Goal: Transaction & Acquisition: Purchase product/service

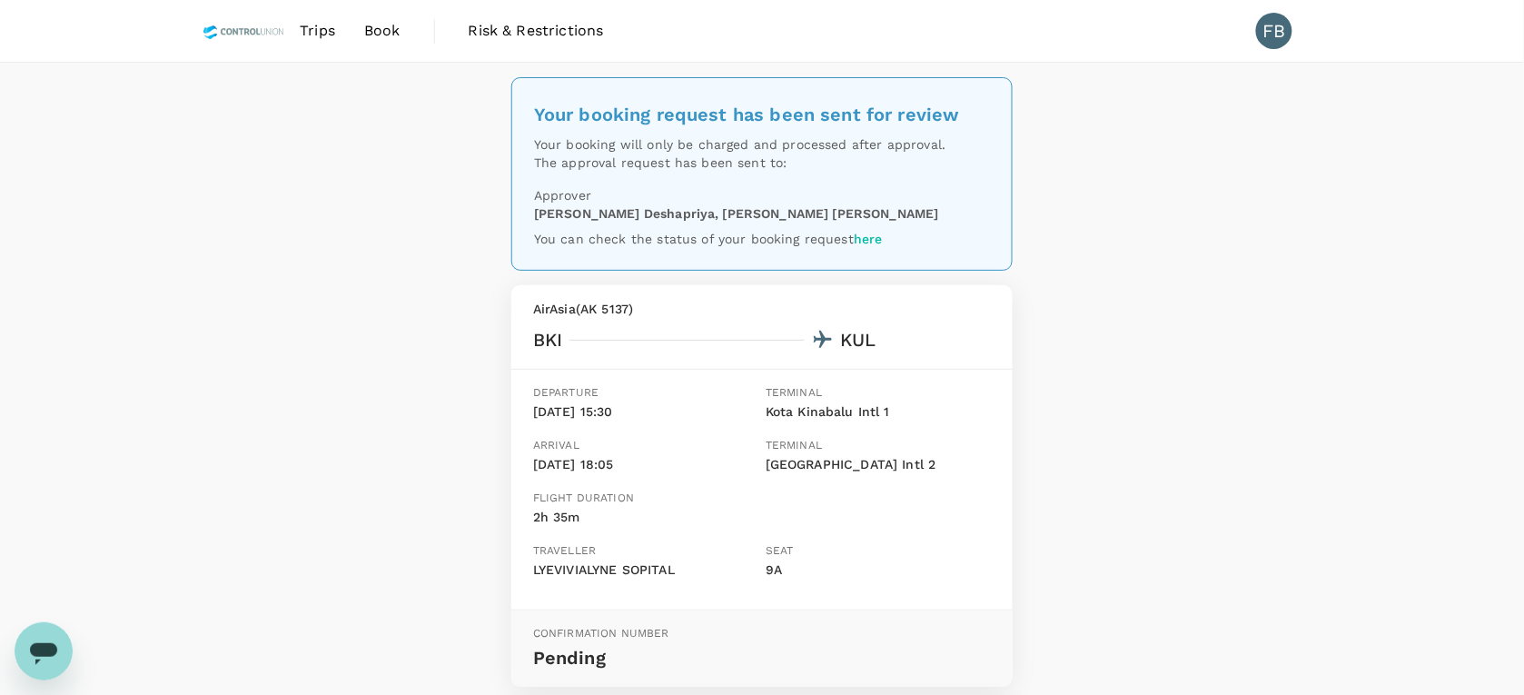
click at [311, 32] on span "Trips" at bounding box center [317, 31] width 35 height 22
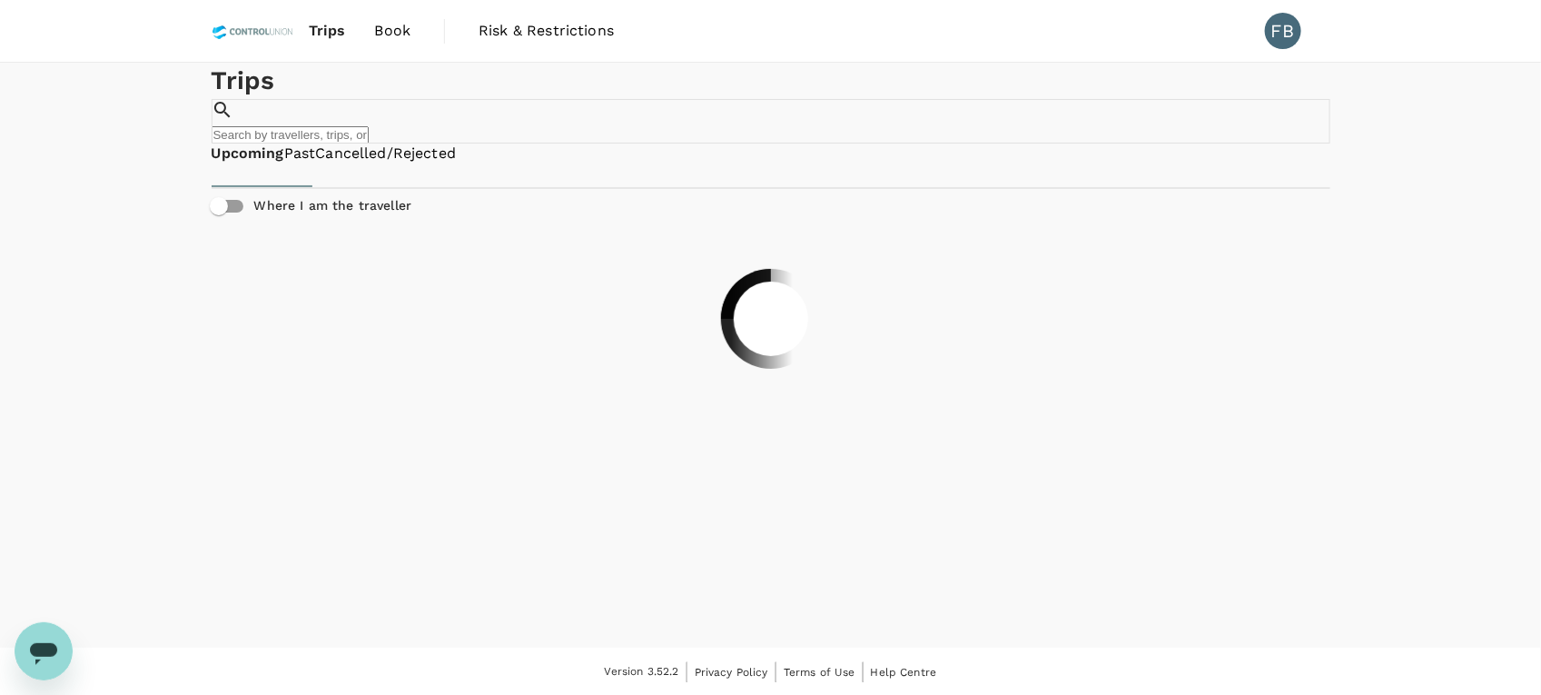
click at [395, 33] on span "Book" at bounding box center [393, 31] width 36 height 22
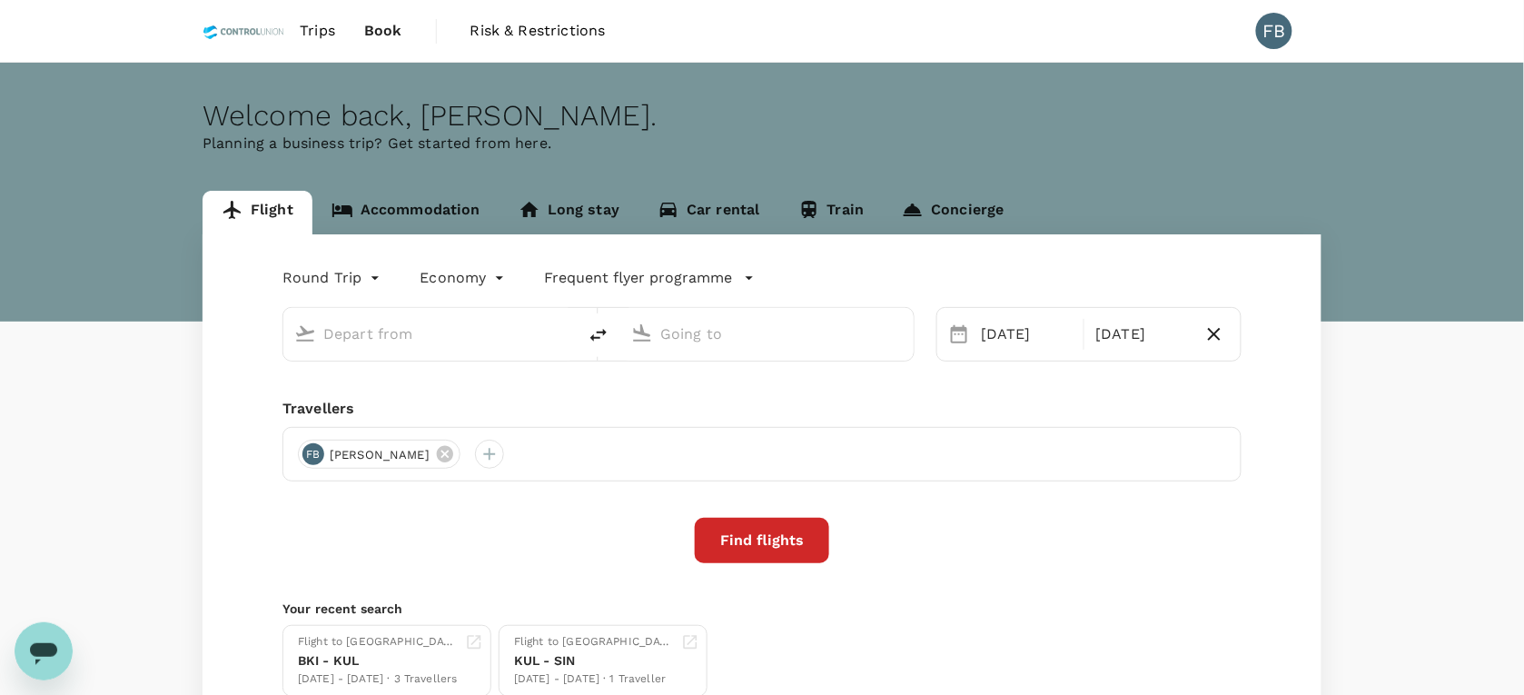
type input "Kota Kinabalu Intl (BKI)"
type input "Kuala Lumpur Intl ([GEOGRAPHIC_DATA])"
type input "Kota Kinabalu Intl (BKI)"
type input "Kuala Lumpur Intl ([GEOGRAPHIC_DATA])"
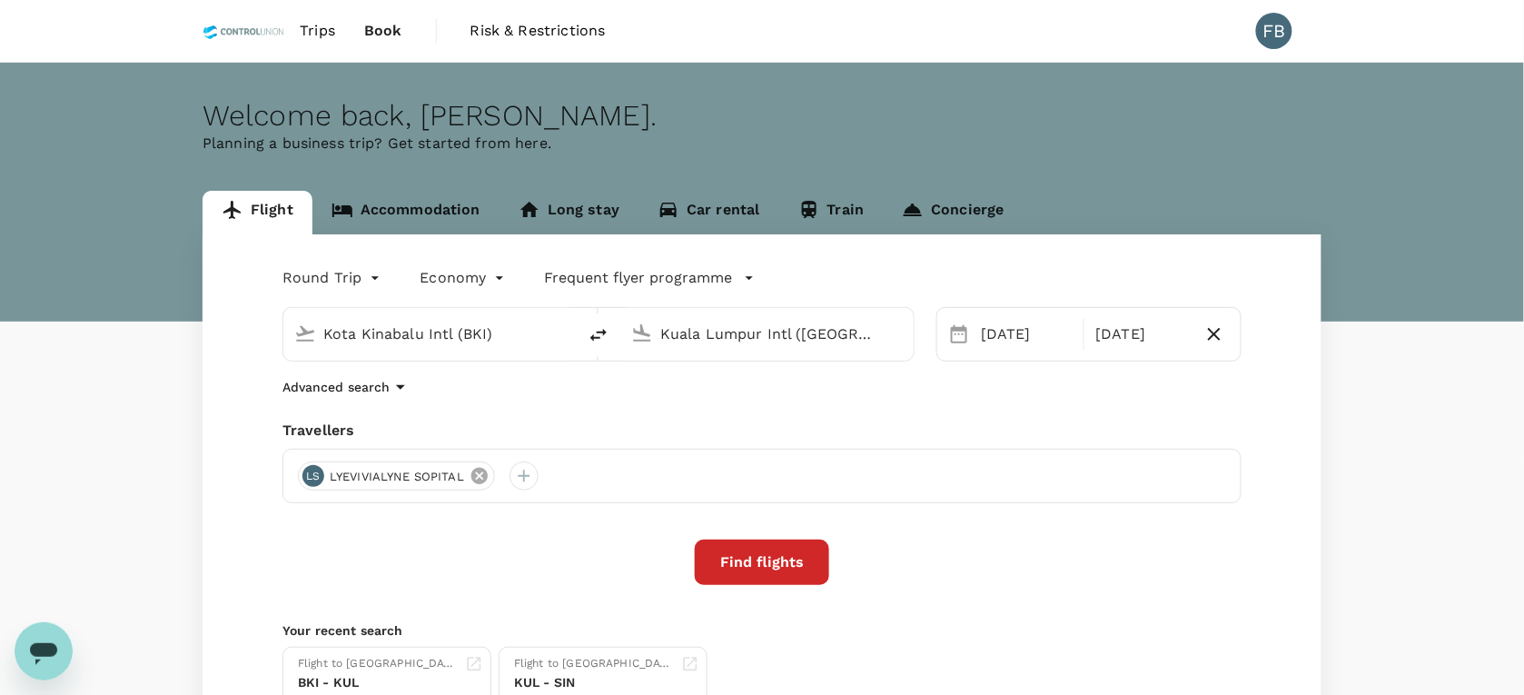
click at [477, 475] on icon at bounding box center [479, 476] width 20 height 20
click at [311, 479] on div at bounding box center [312, 475] width 29 height 29
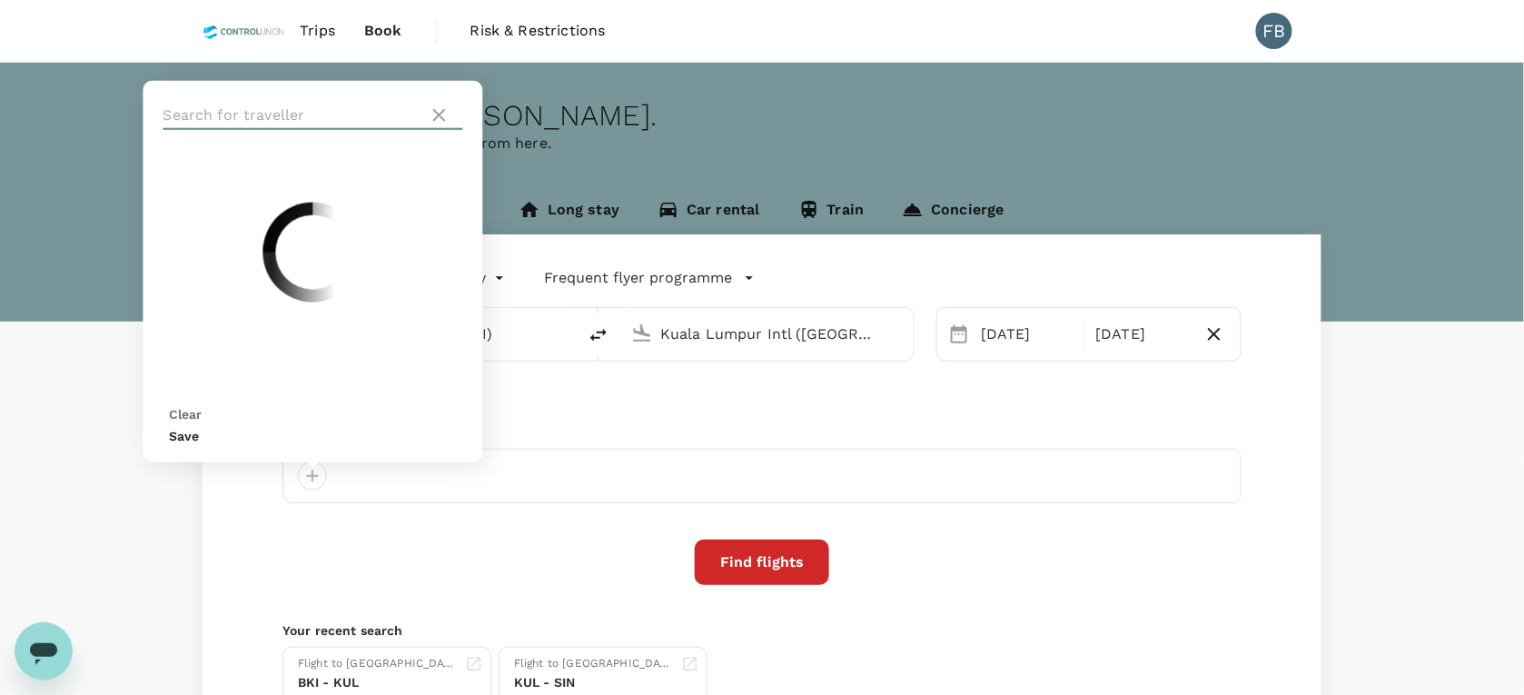
click at [342, 125] on input "text" at bounding box center [292, 115] width 258 height 29
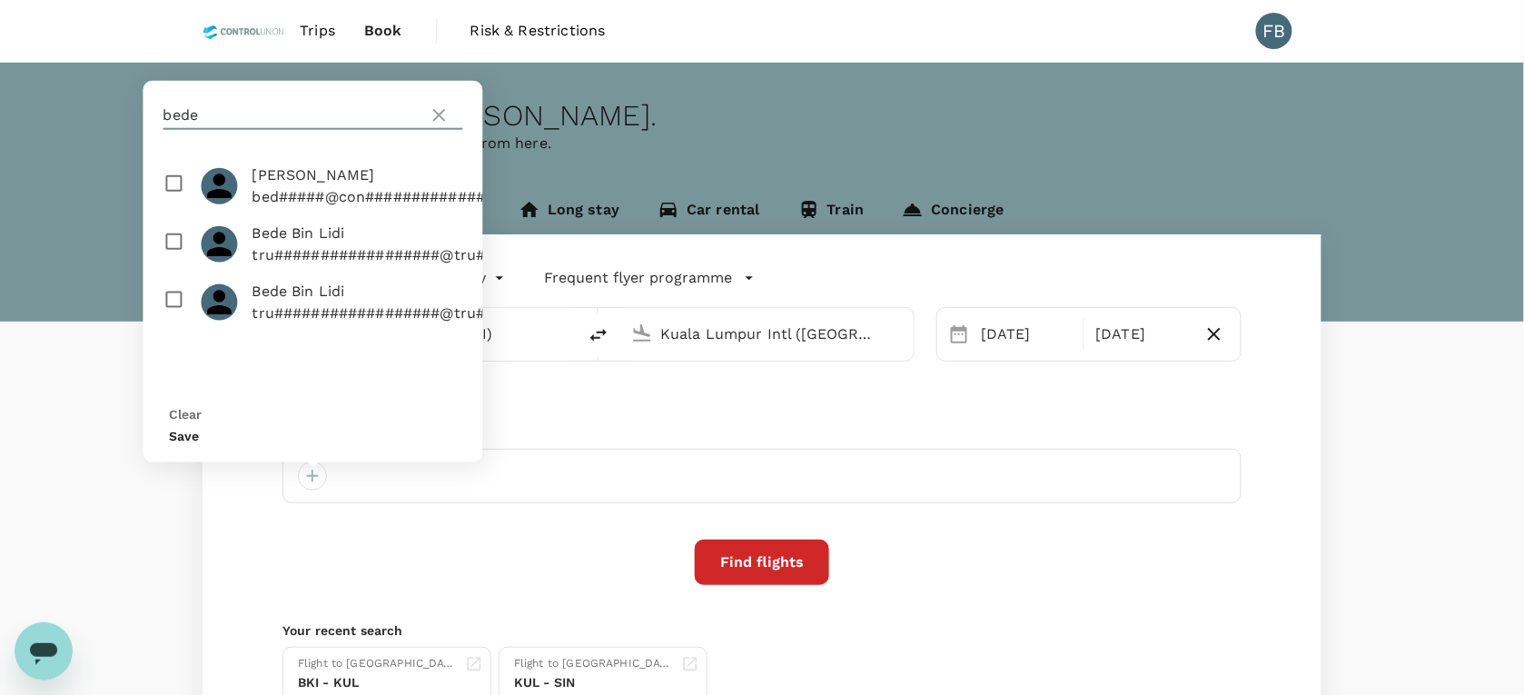
type input "bede"
click at [168, 209] on input "checkbox" at bounding box center [313, 186] width 340 height 58
checkbox input "true"
click at [447, 126] on icon at bounding box center [440, 115] width 22 height 22
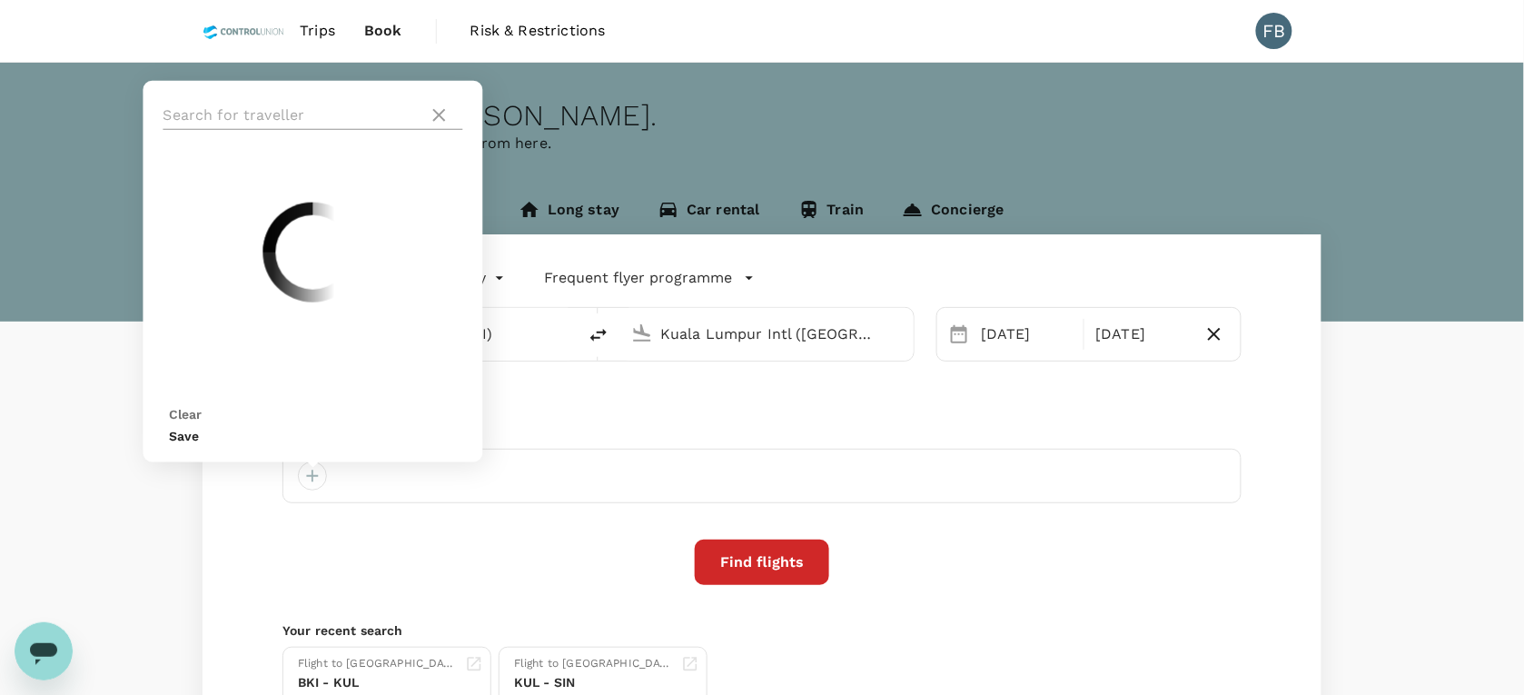
click at [256, 129] on input "text" at bounding box center [292, 115] width 258 height 29
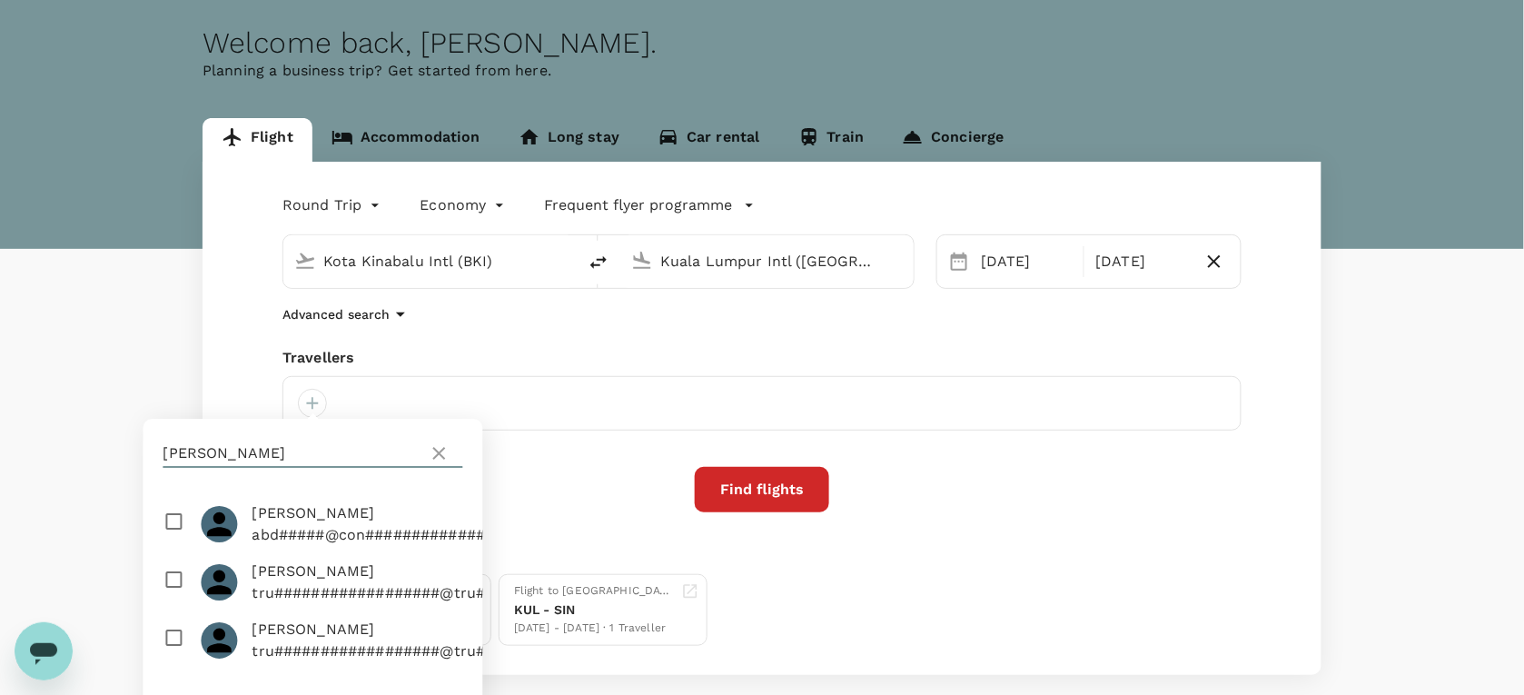
scroll to position [114, 0]
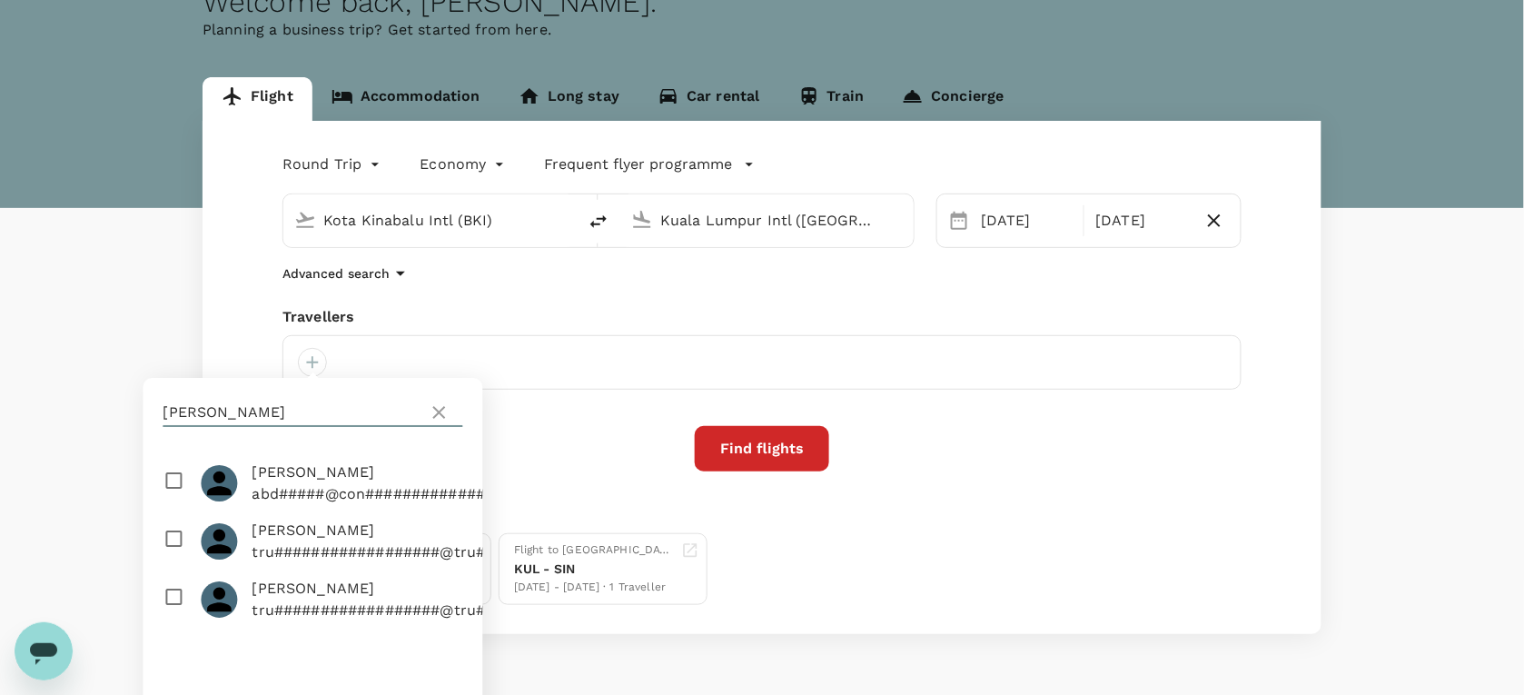
type input "[PERSON_NAME]"
click at [171, 484] on input "checkbox" at bounding box center [313, 483] width 340 height 58
checkbox input "true"
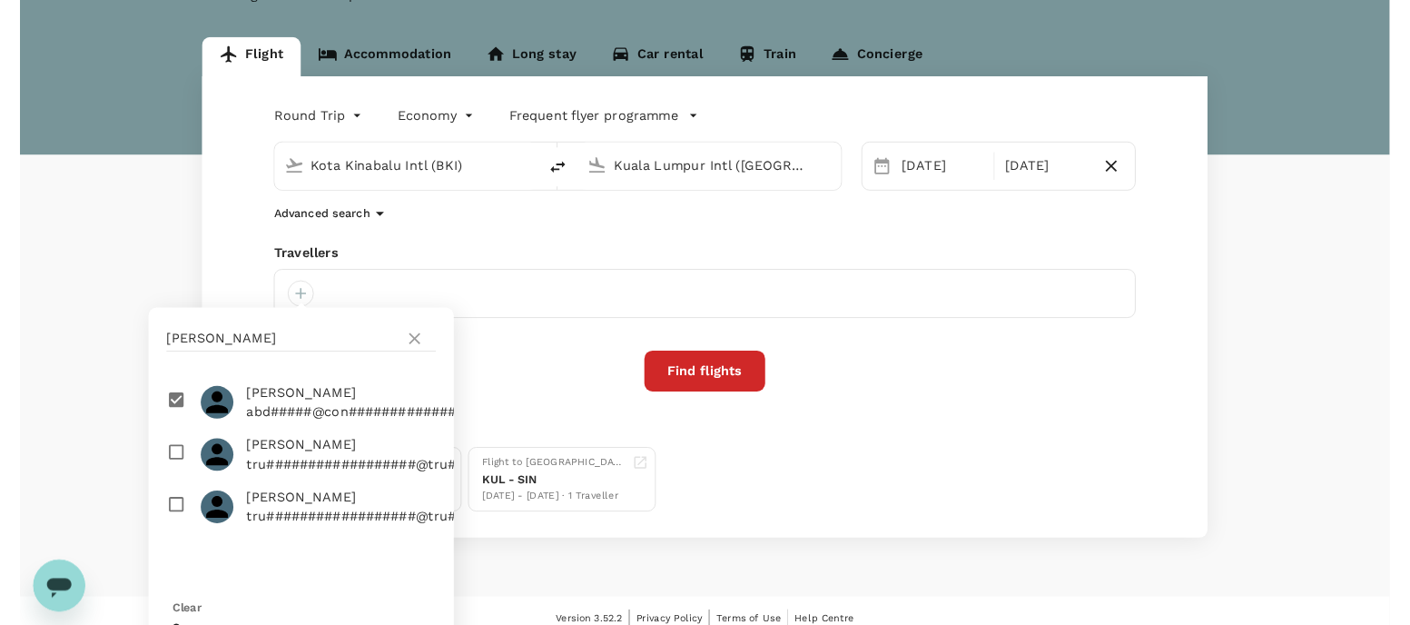
scroll to position [166, 0]
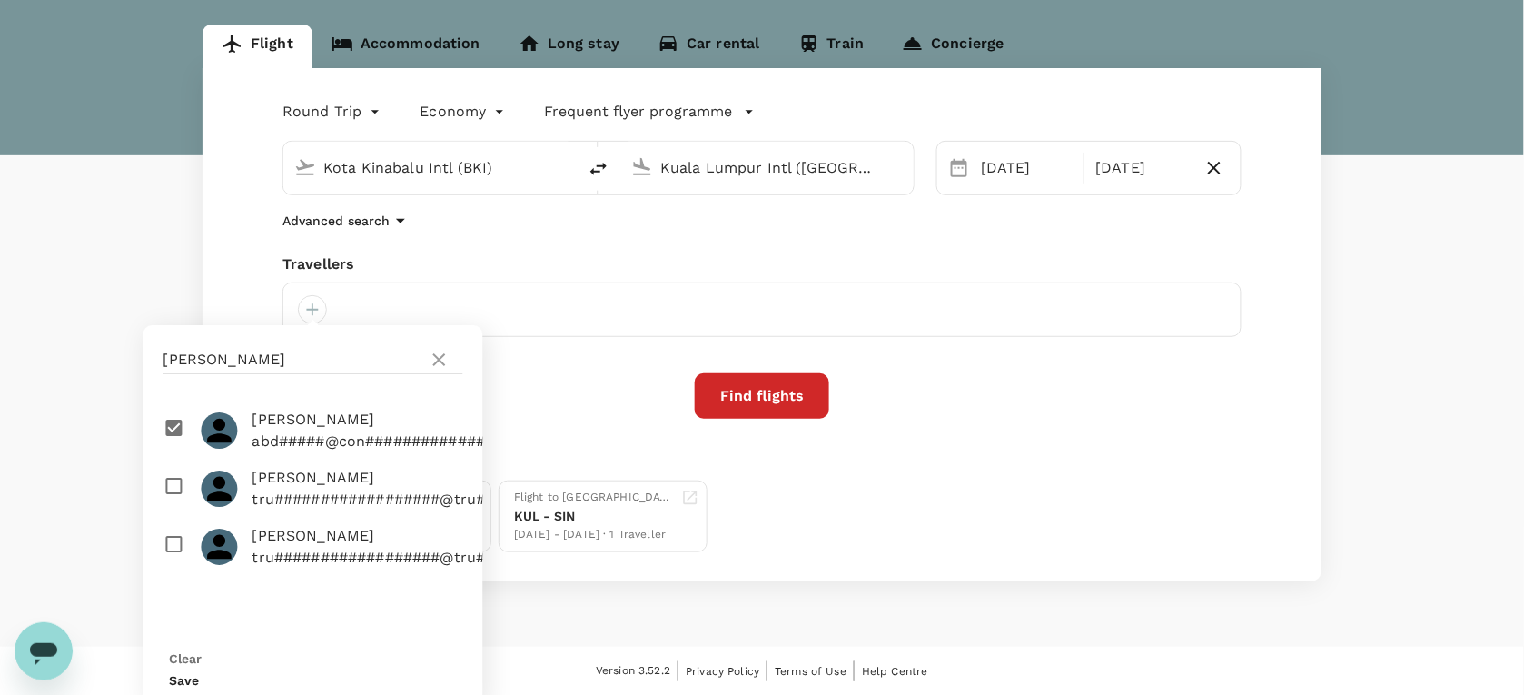
click at [200, 673] on button "Save" at bounding box center [185, 680] width 30 height 15
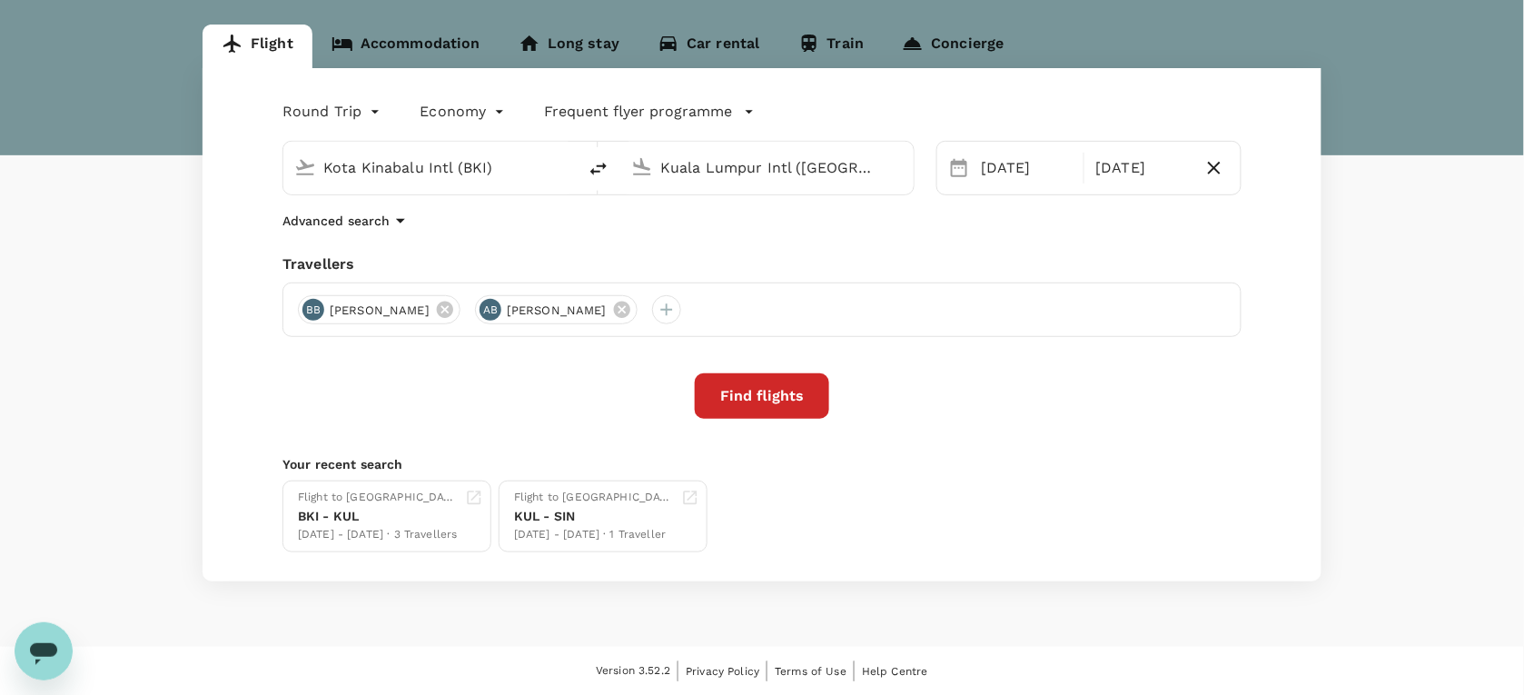
click at [751, 388] on button "Find flights" at bounding box center [762, 395] width 134 height 45
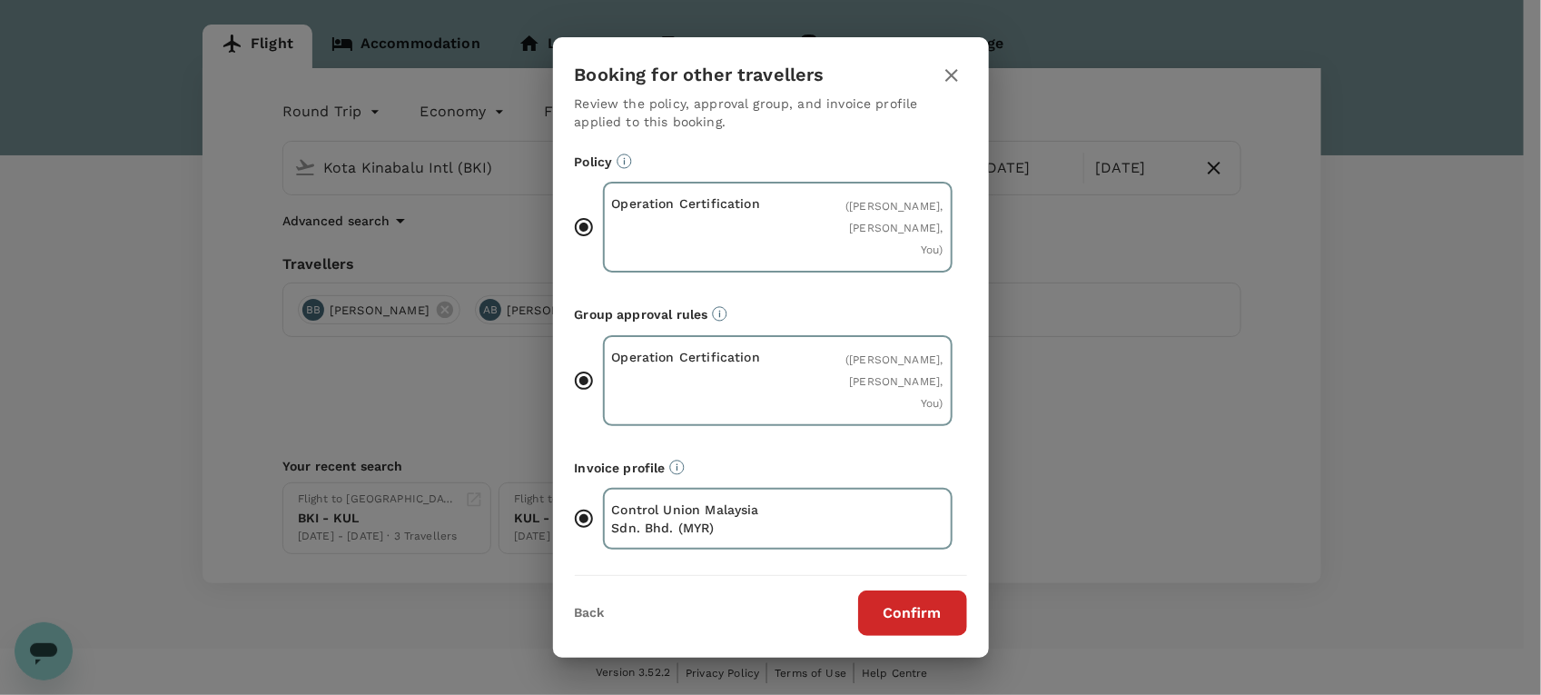
click at [906, 620] on button "Confirm" at bounding box center [912, 612] width 109 height 45
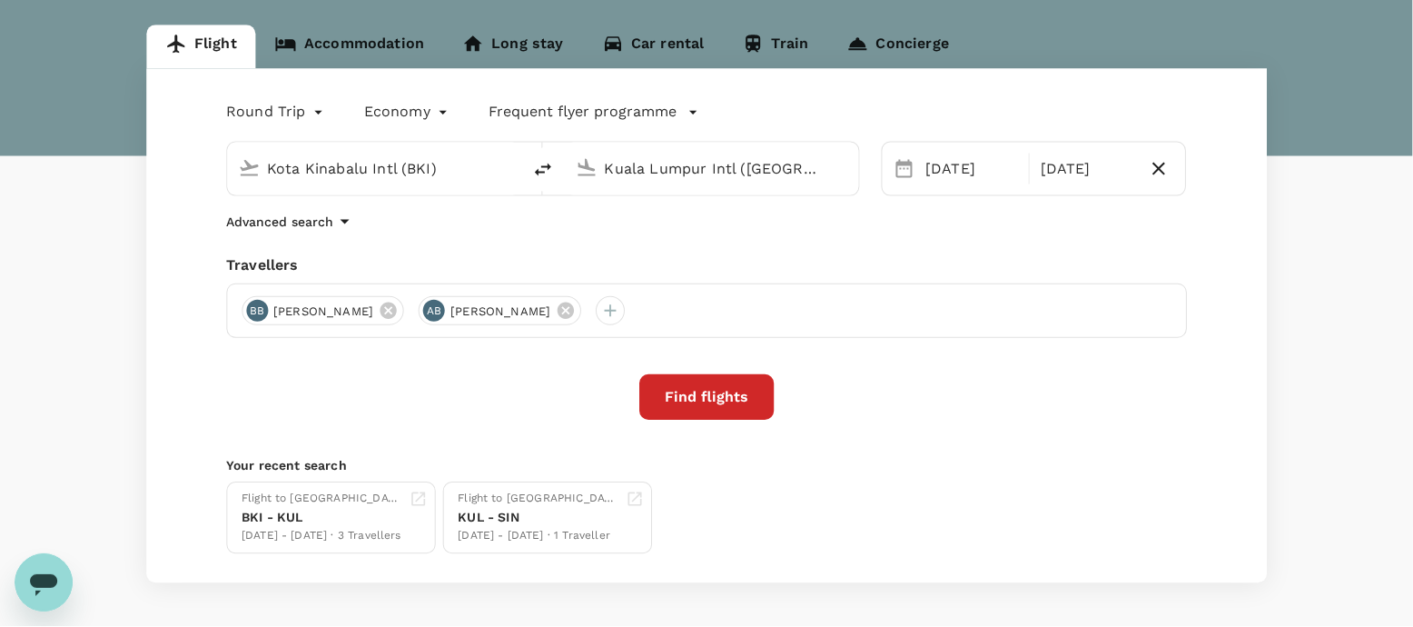
scroll to position [167, 0]
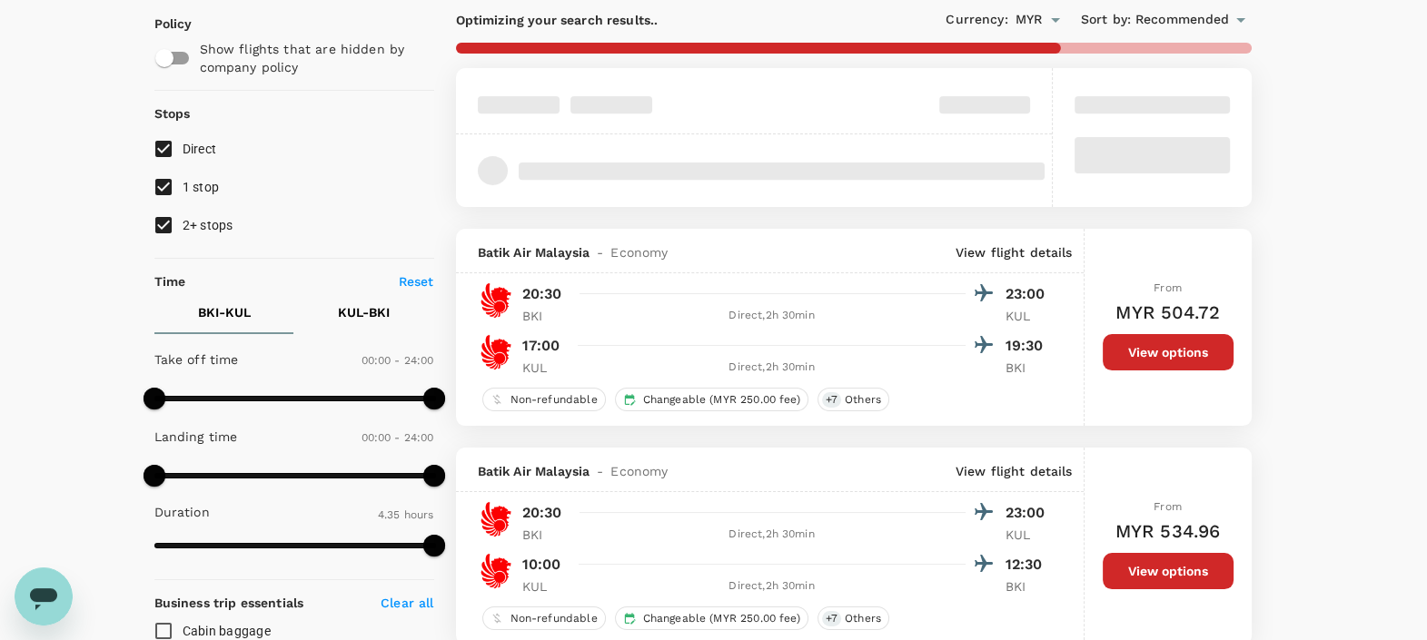
scroll to position [226, 0]
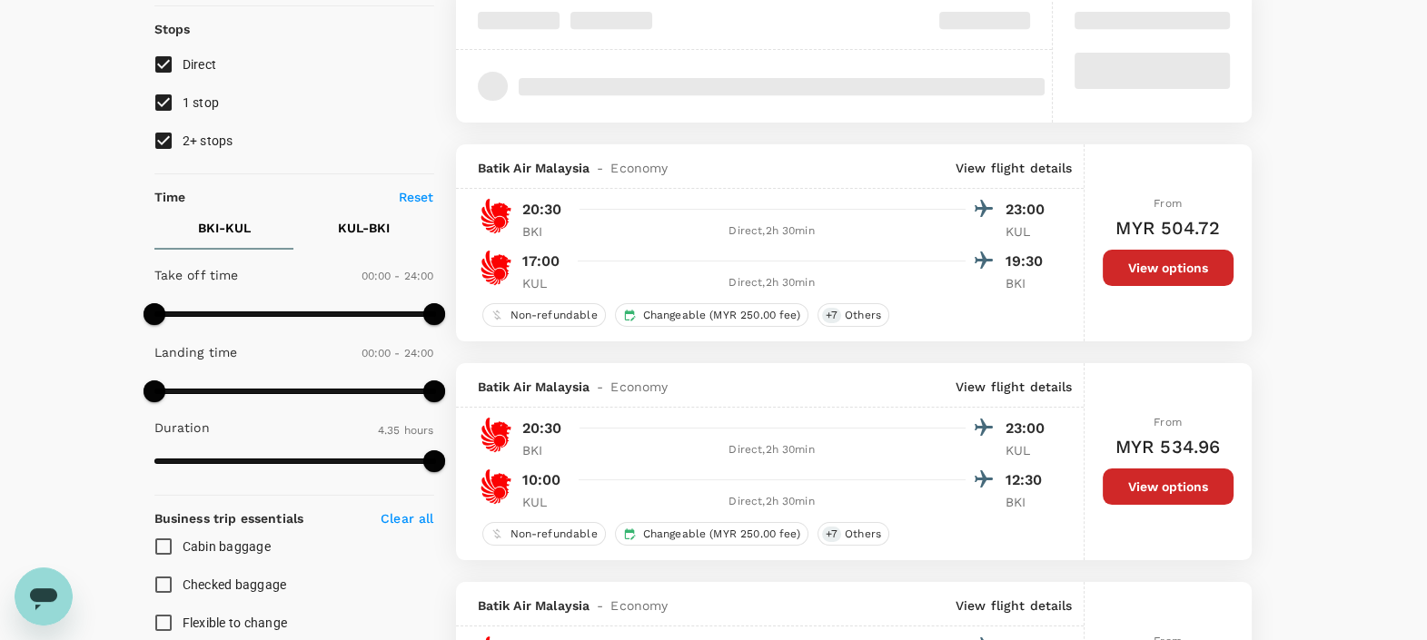
type input "780"
click at [168, 133] on input "2+ stops" at bounding box center [163, 141] width 38 height 38
checkbox input "false"
click at [169, 97] on input "1 stop" at bounding box center [163, 103] width 38 height 38
checkbox input "false"
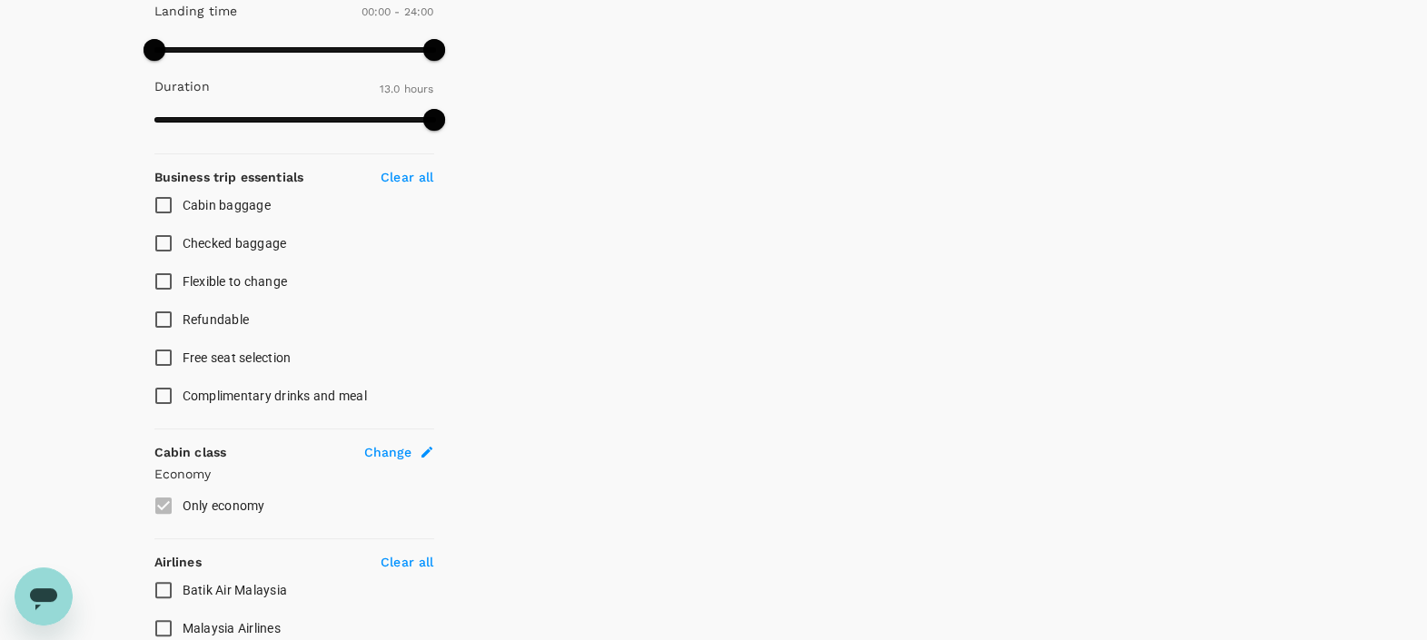
scroll to position [782, 0]
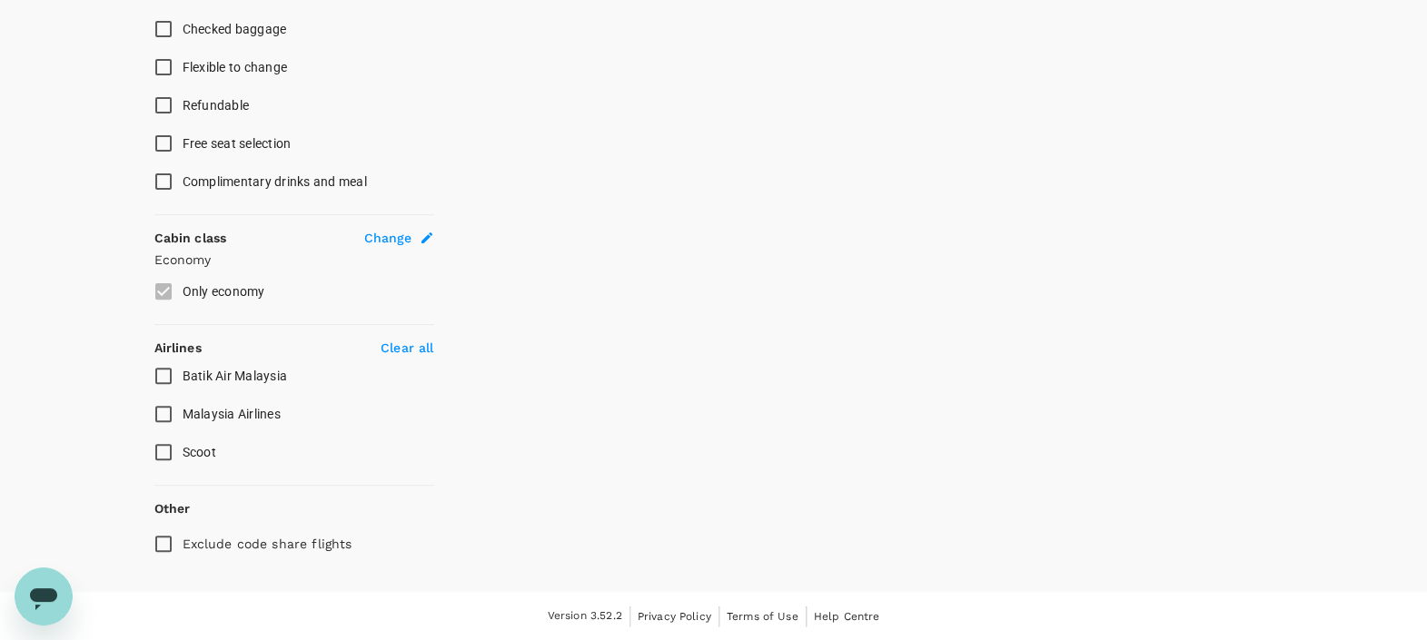
type input "830"
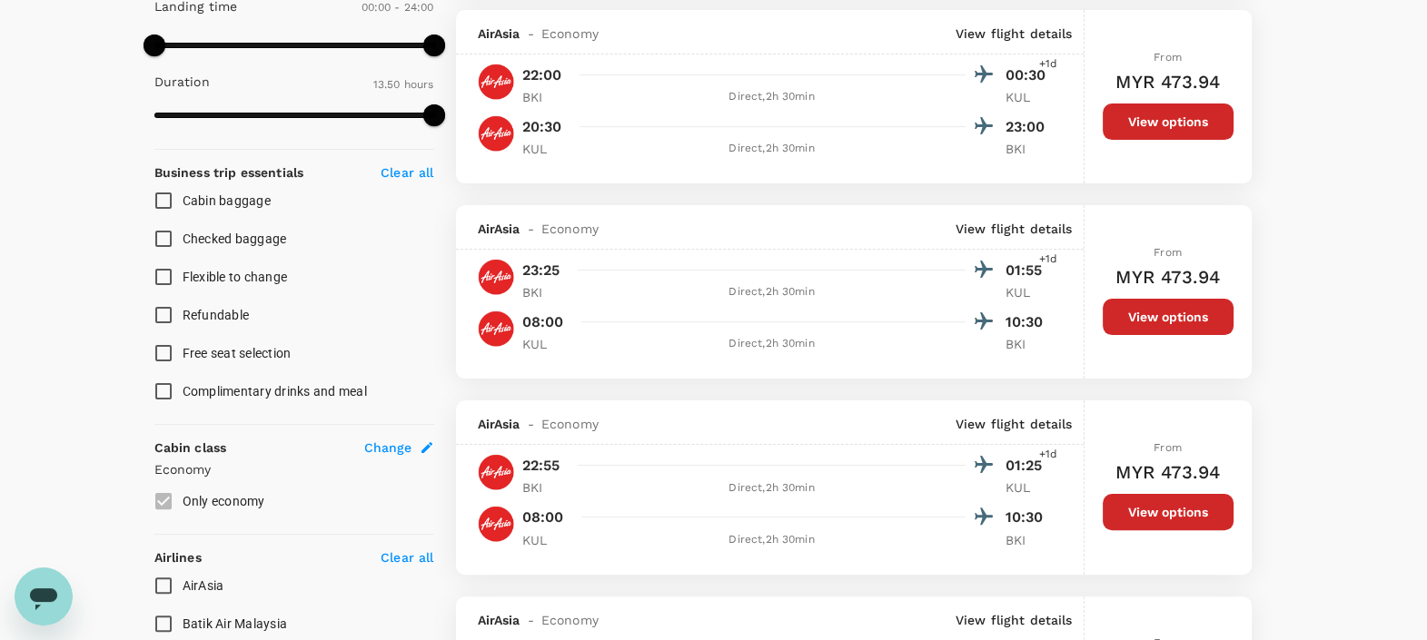
scroll to position [568, 0]
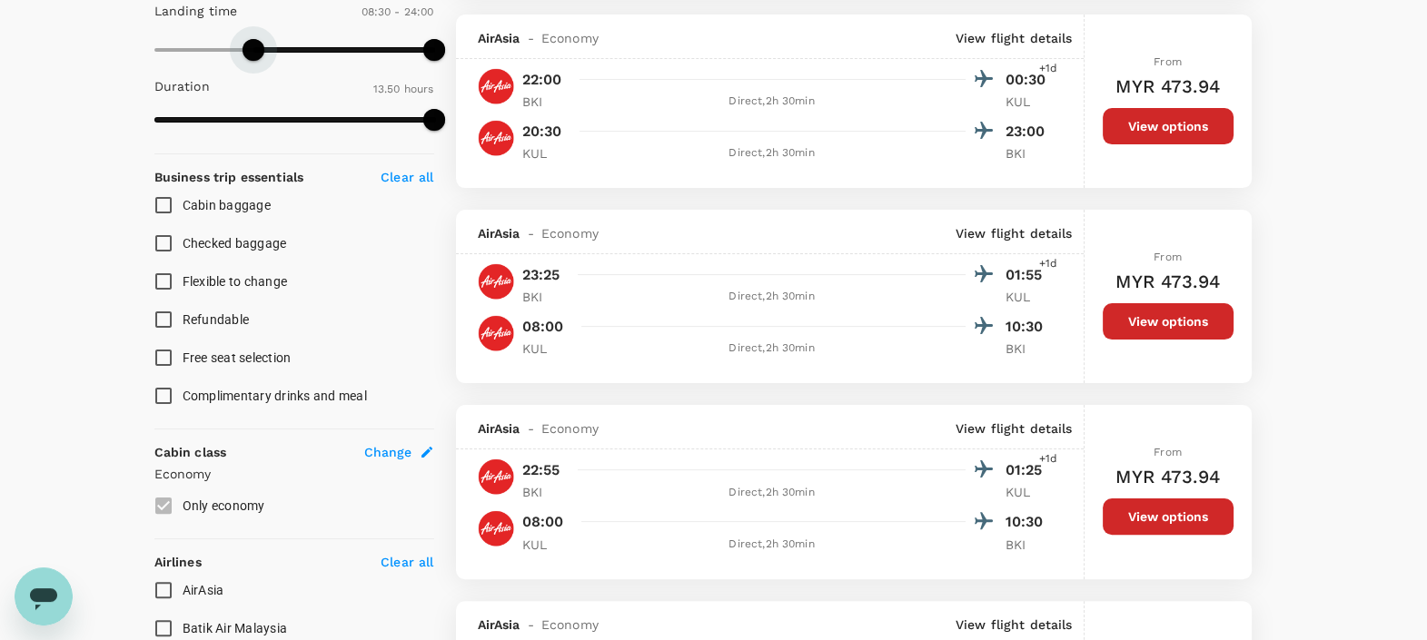
type input "540"
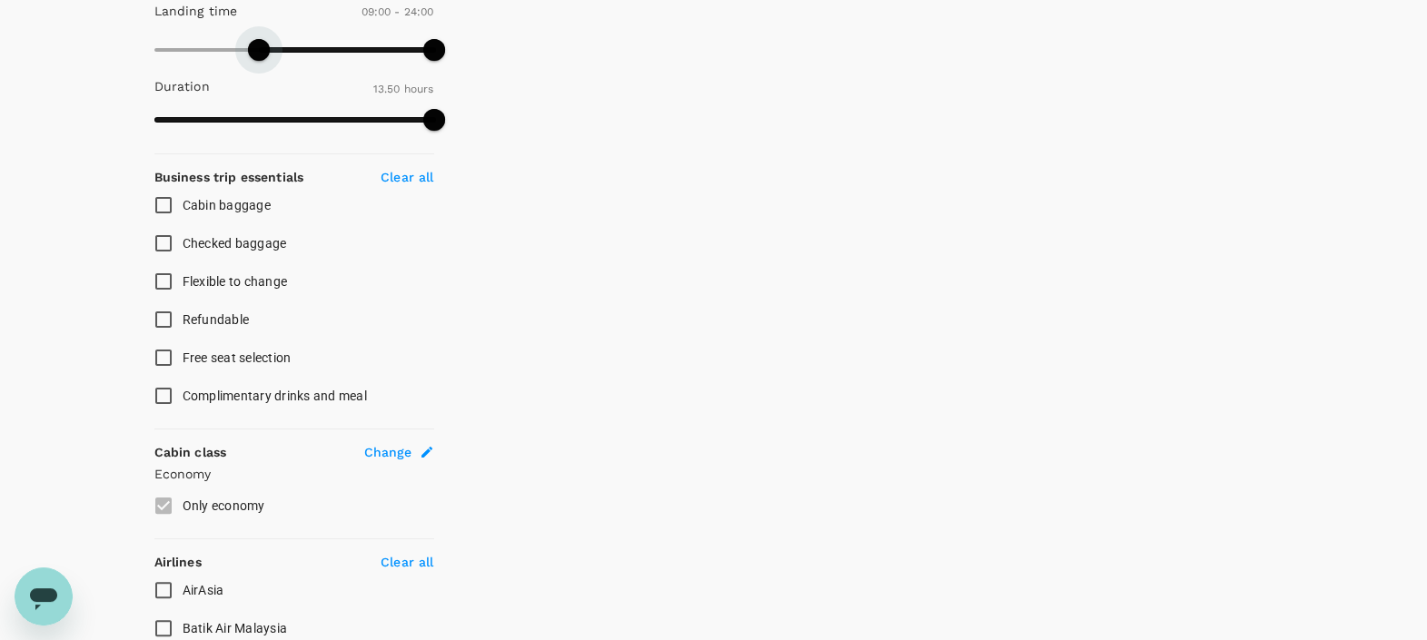
drag, startPoint x: 166, startPoint y: 53, endPoint x: 258, endPoint y: 62, distance: 92.2
click at [258, 61] on span at bounding box center [259, 50] width 22 height 22
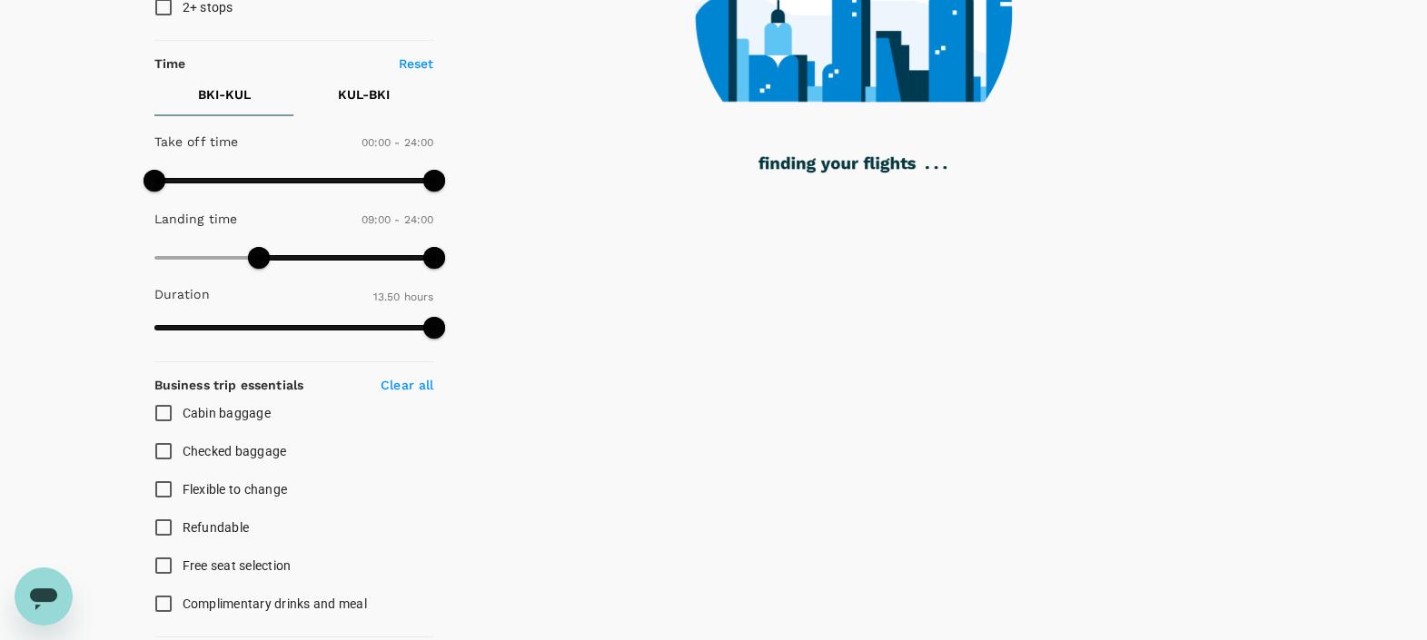
scroll to position [341, 0]
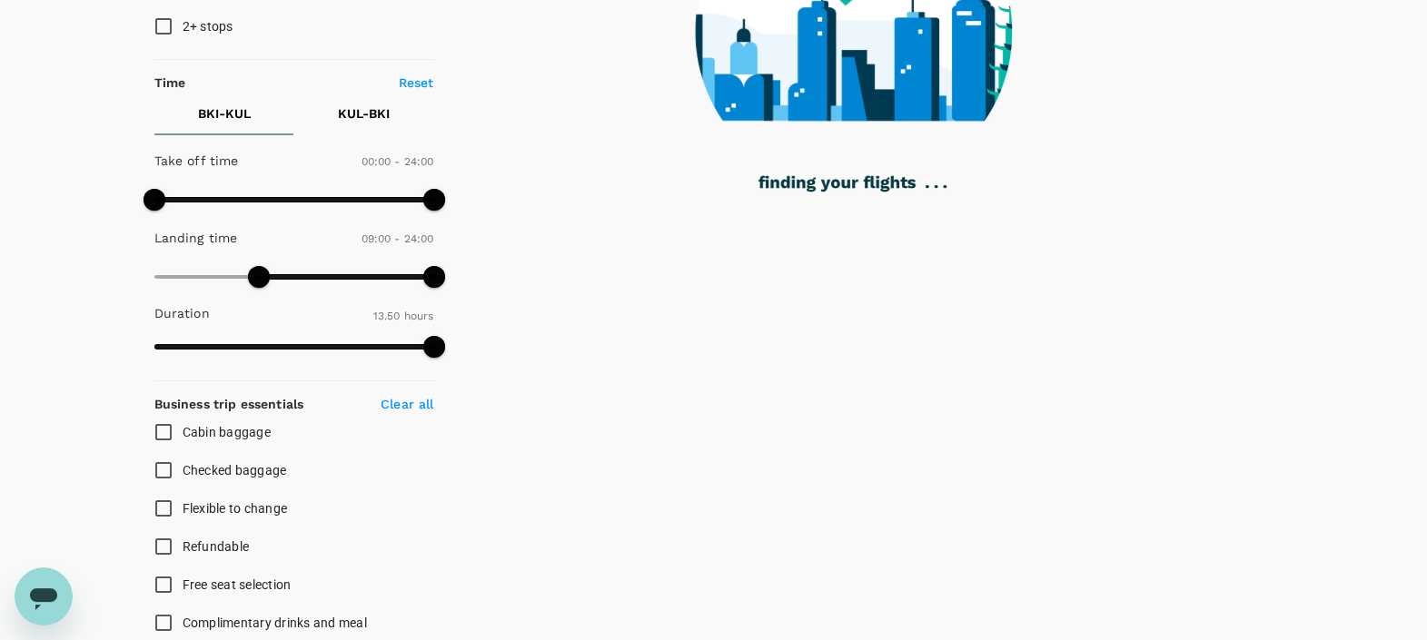
click at [363, 118] on p "KUL - BKI" at bounding box center [364, 113] width 52 height 18
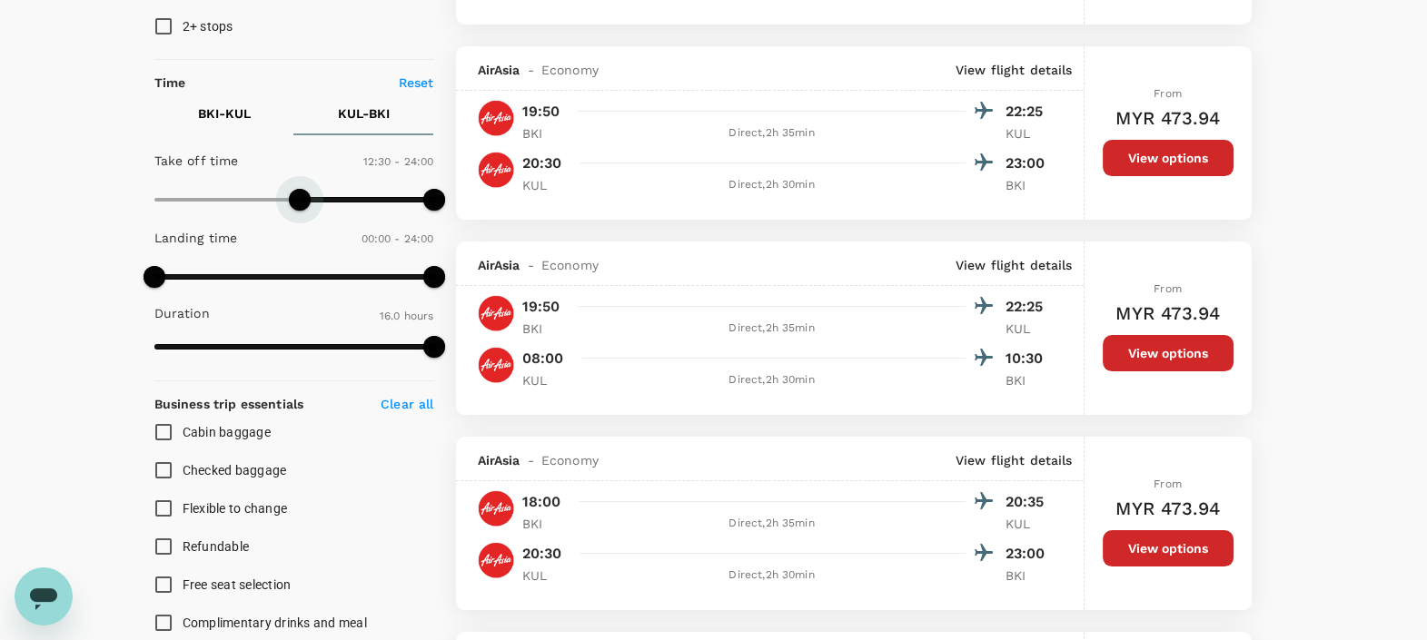
type input "660"
drag, startPoint x: 154, startPoint y: 200, endPoint x: 280, endPoint y: 214, distance: 126.2
click at [280, 211] on span at bounding box center [283, 200] width 22 height 22
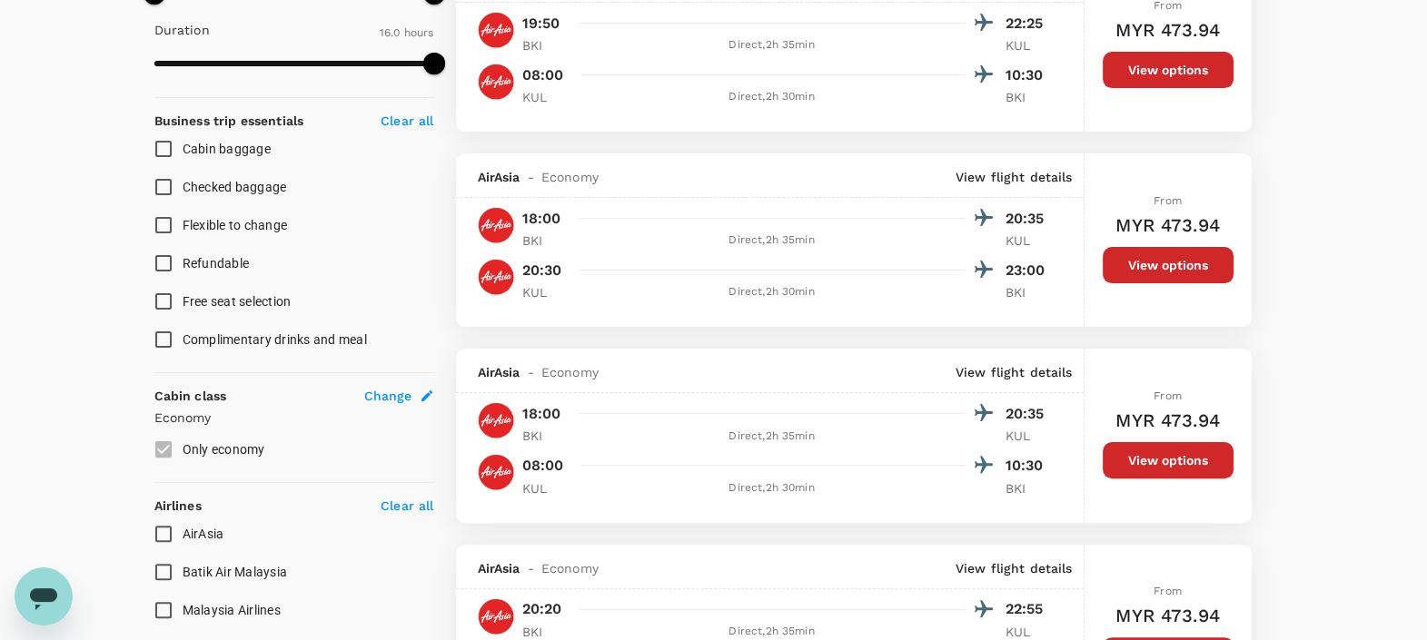
scroll to position [820, 0]
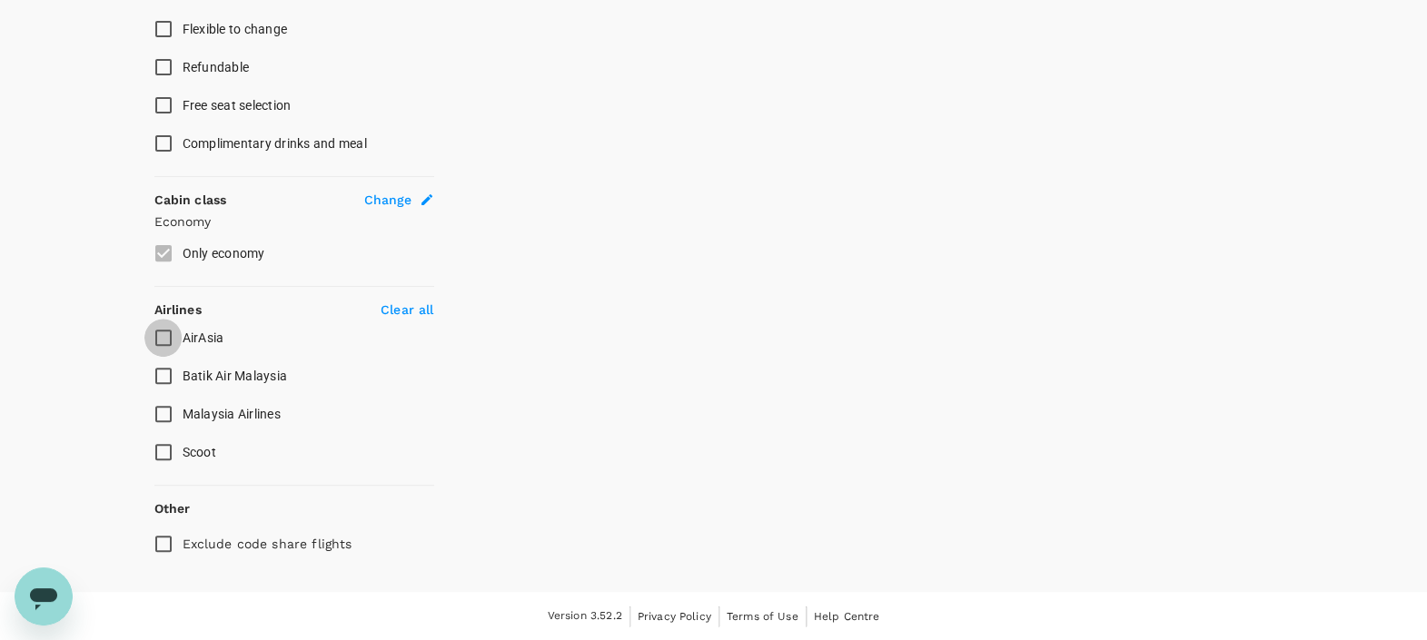
click at [162, 327] on input "AirAsia" at bounding box center [163, 338] width 38 height 38
checkbox input "true"
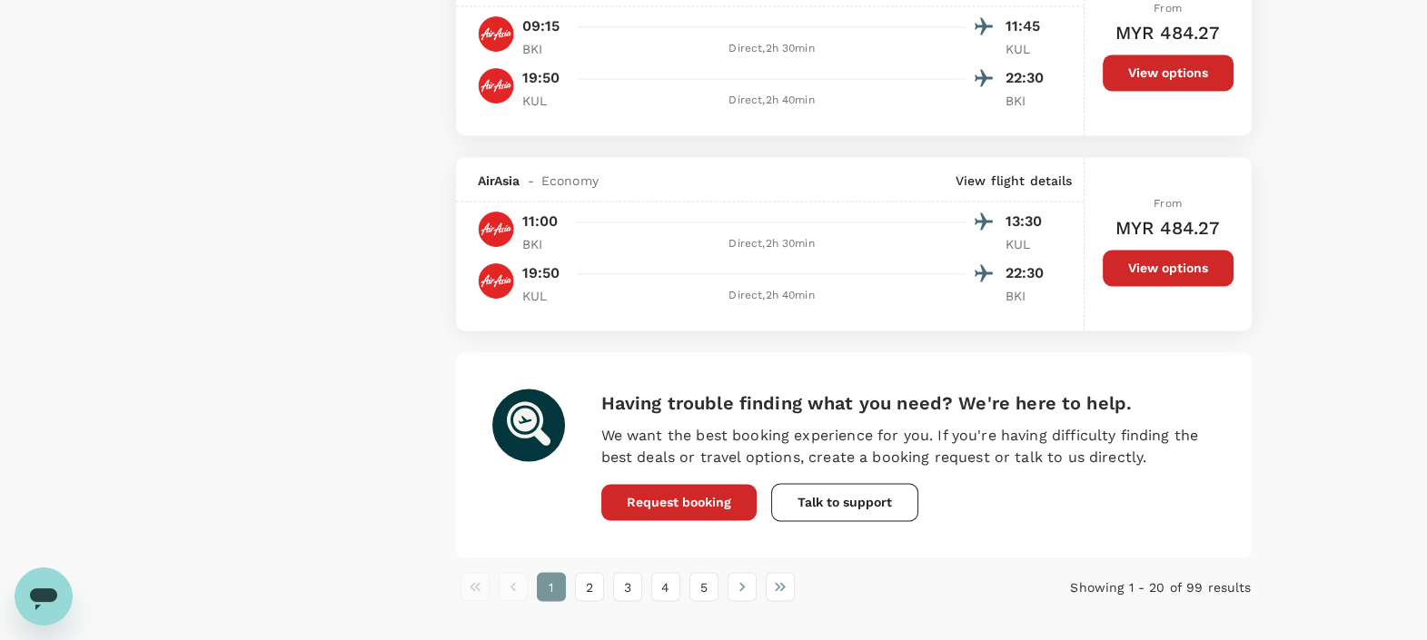
scroll to position [3800, 0]
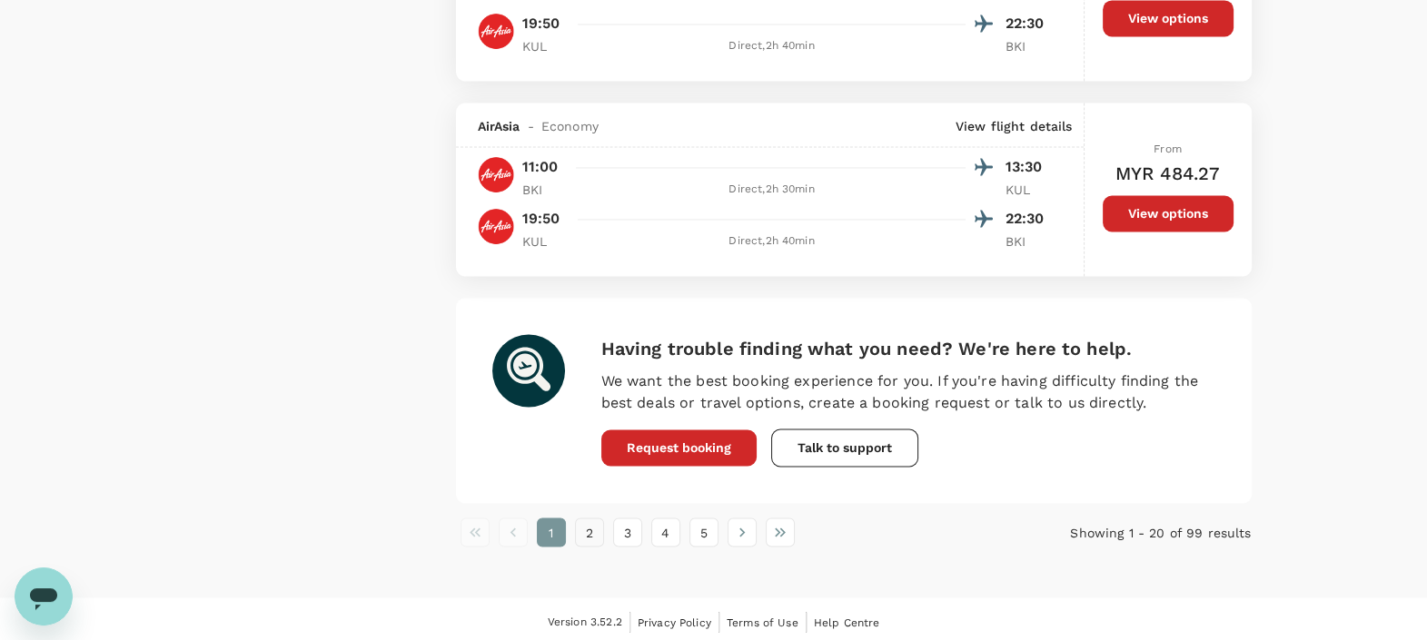
click at [583, 530] on button "2" at bounding box center [589, 532] width 29 height 29
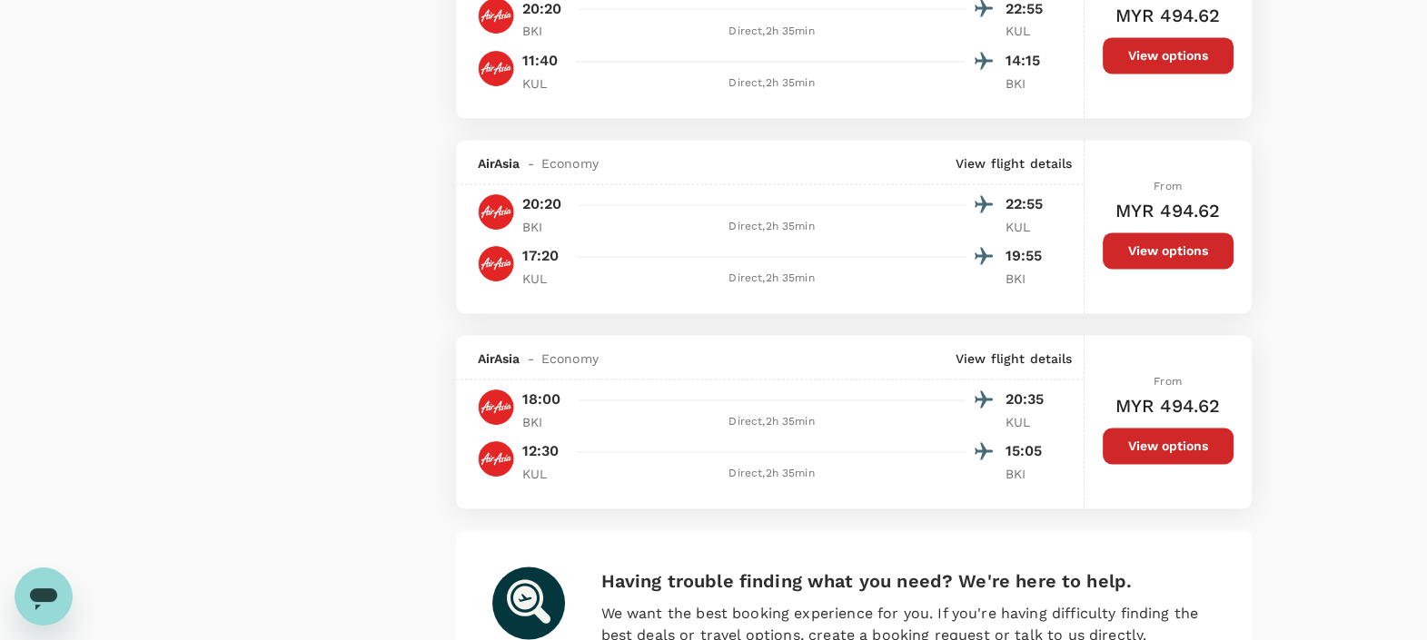
scroll to position [3746, 0]
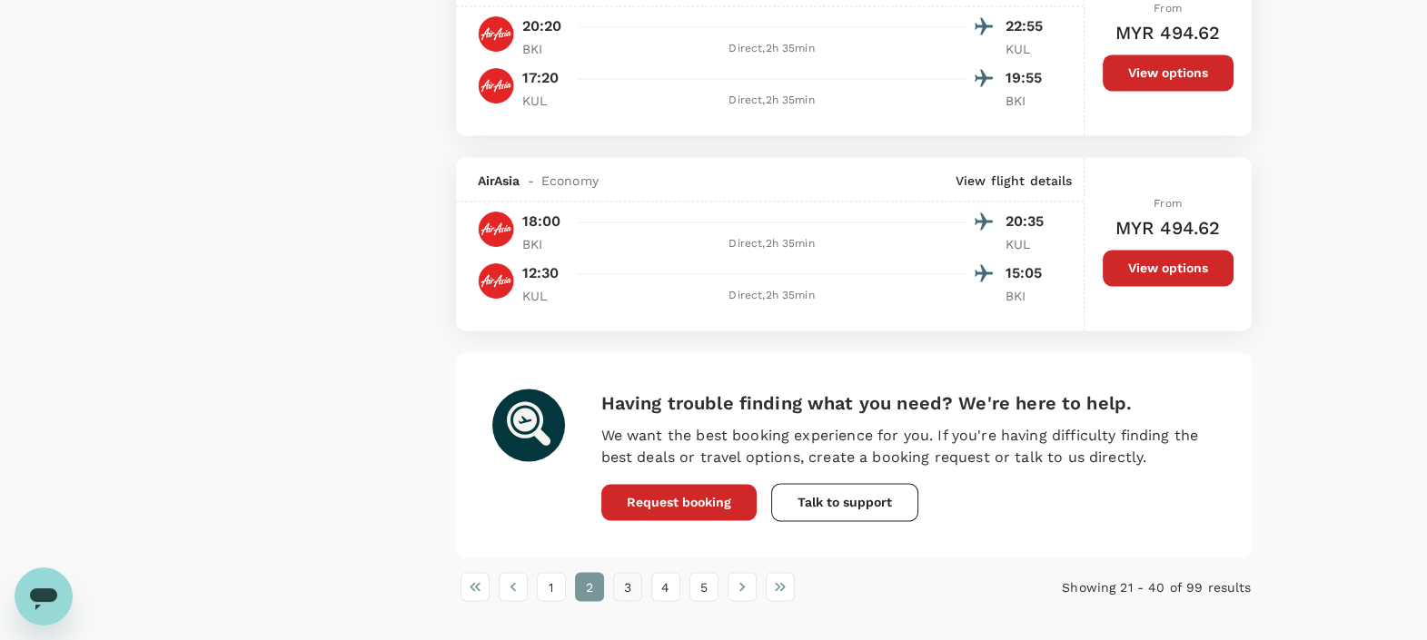
click at [627, 584] on button "3" at bounding box center [627, 586] width 29 height 29
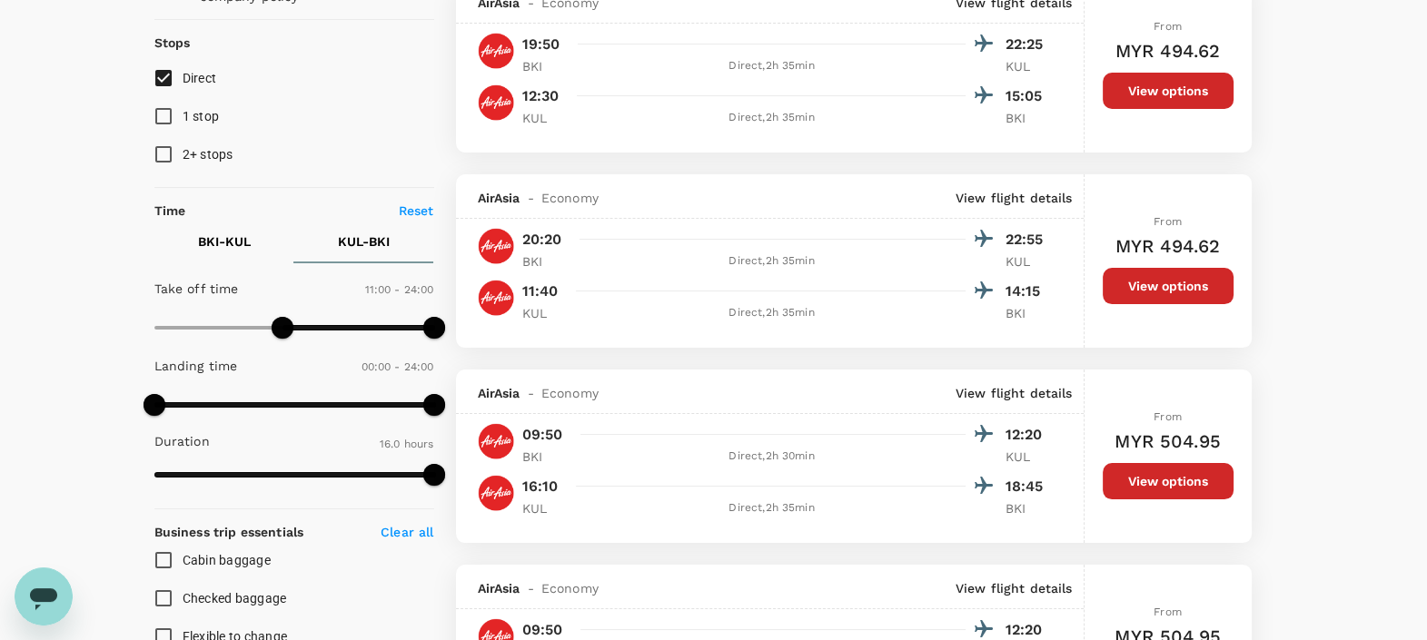
scroll to position [226, 0]
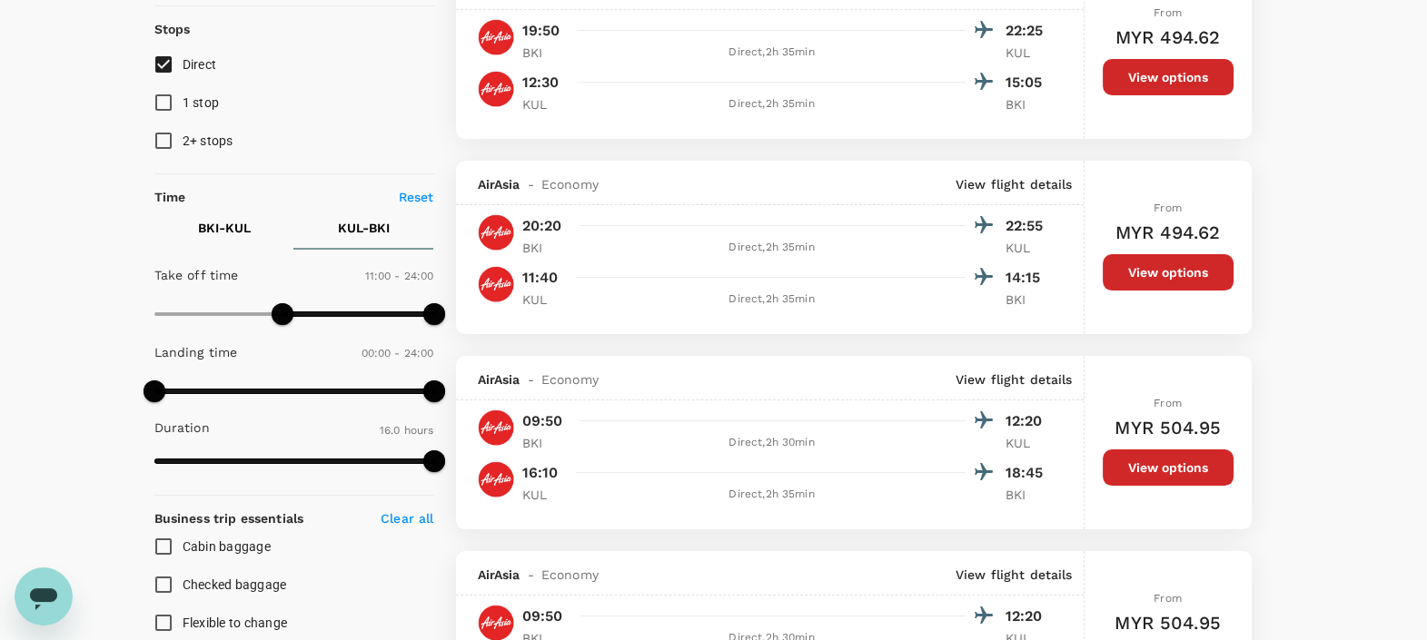
click at [190, 232] on button "BKI - KUL" at bounding box center [224, 228] width 140 height 44
type input "0"
drag, startPoint x: 251, startPoint y: 387, endPoint x: 78, endPoint y: 371, distance: 173.2
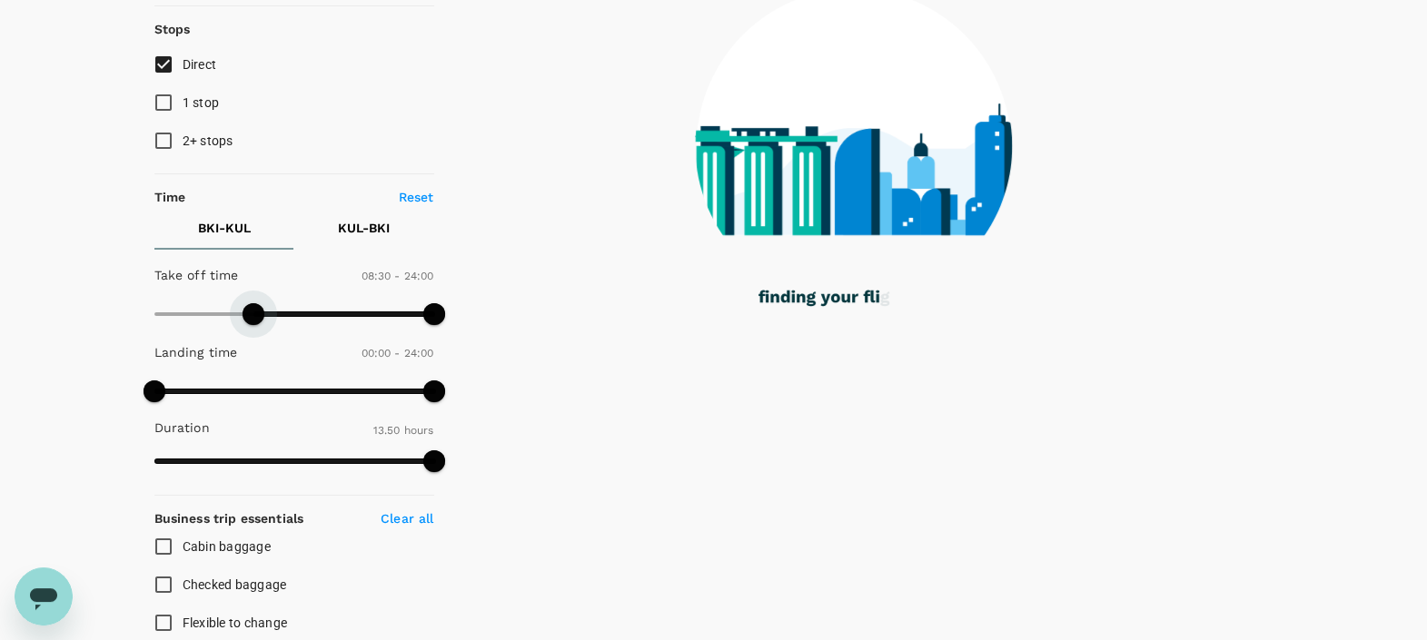
type input "540"
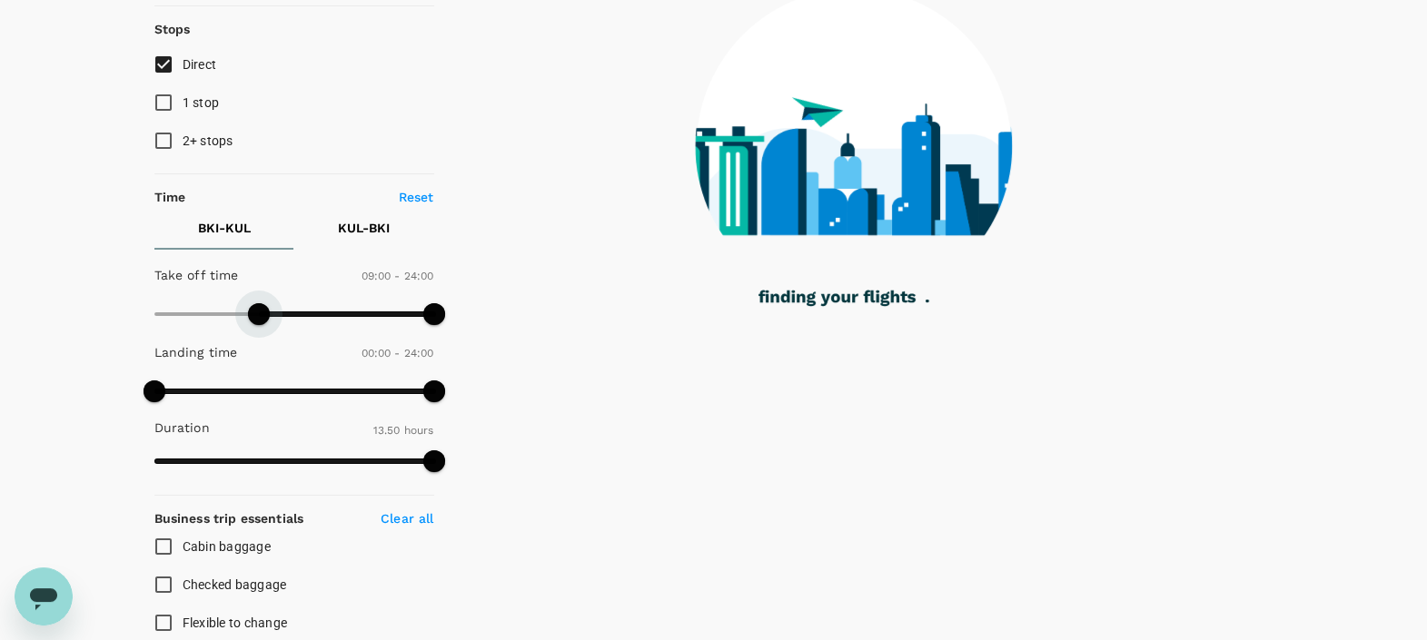
drag, startPoint x: 148, startPoint y: 309, endPoint x: 261, endPoint y: 317, distance: 112.9
click at [261, 317] on span at bounding box center [259, 314] width 22 height 22
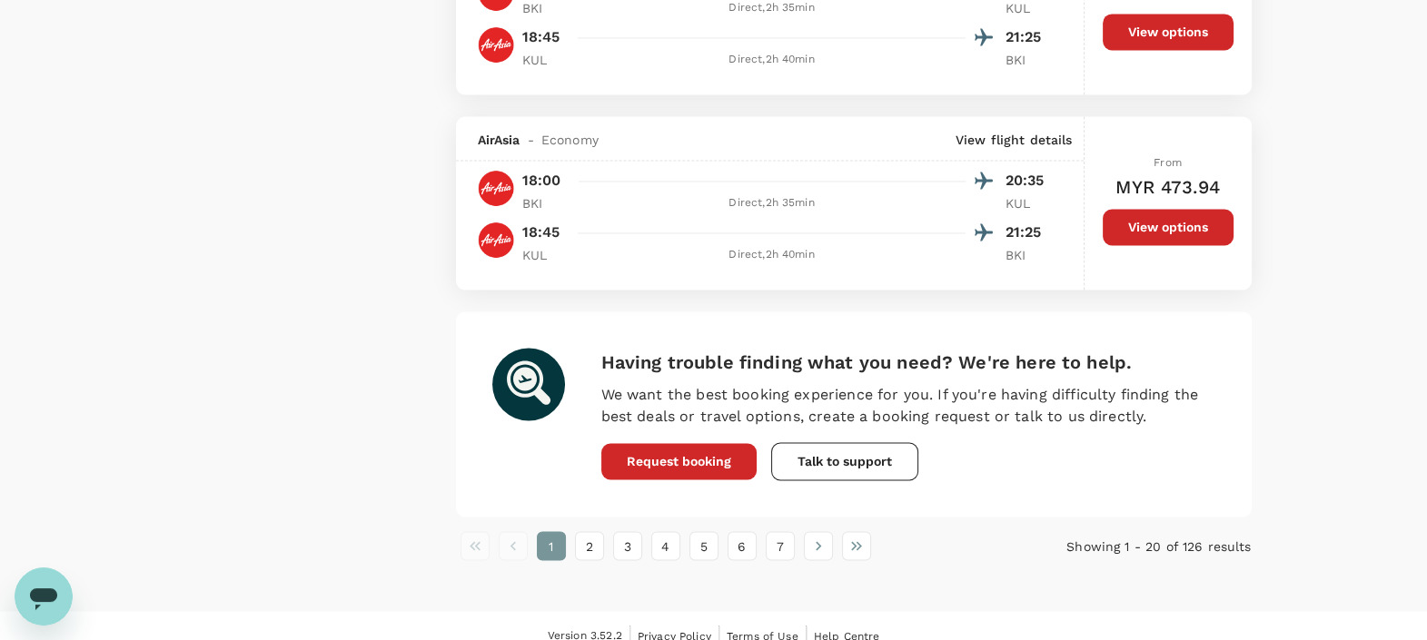
scroll to position [3800, 0]
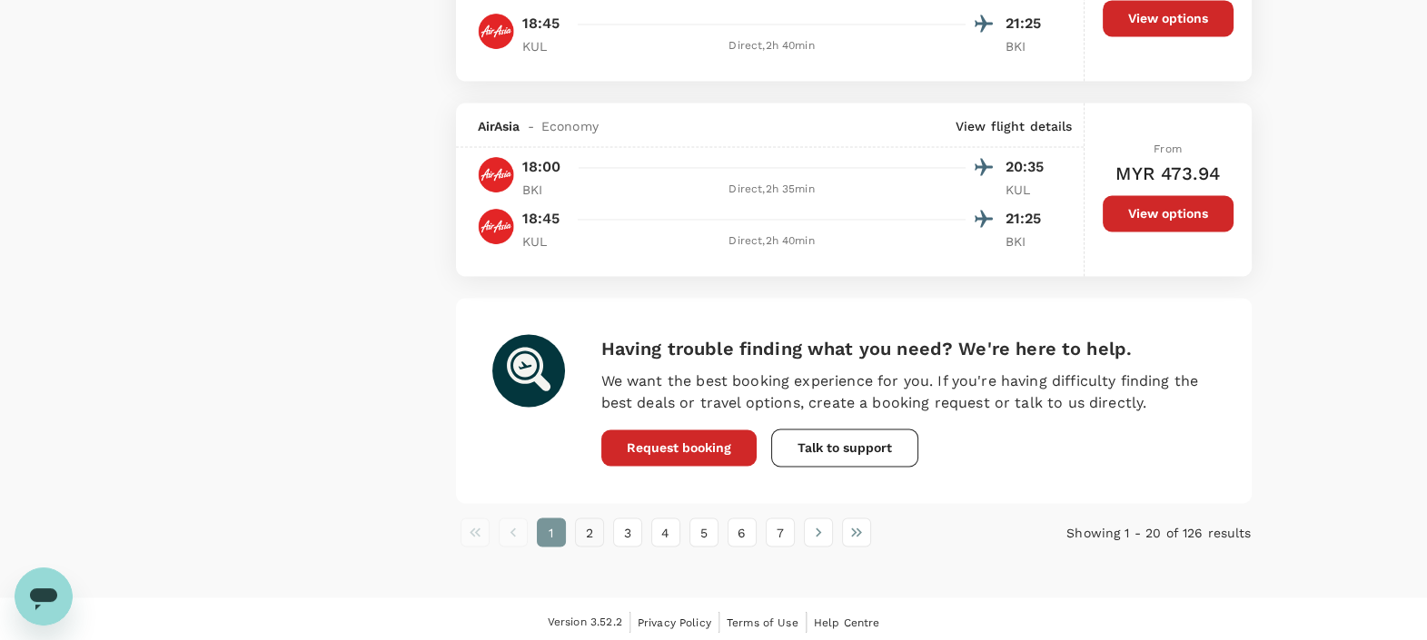
click at [580, 533] on button "2" at bounding box center [589, 532] width 29 height 29
click at [627, 523] on button "3" at bounding box center [627, 532] width 29 height 29
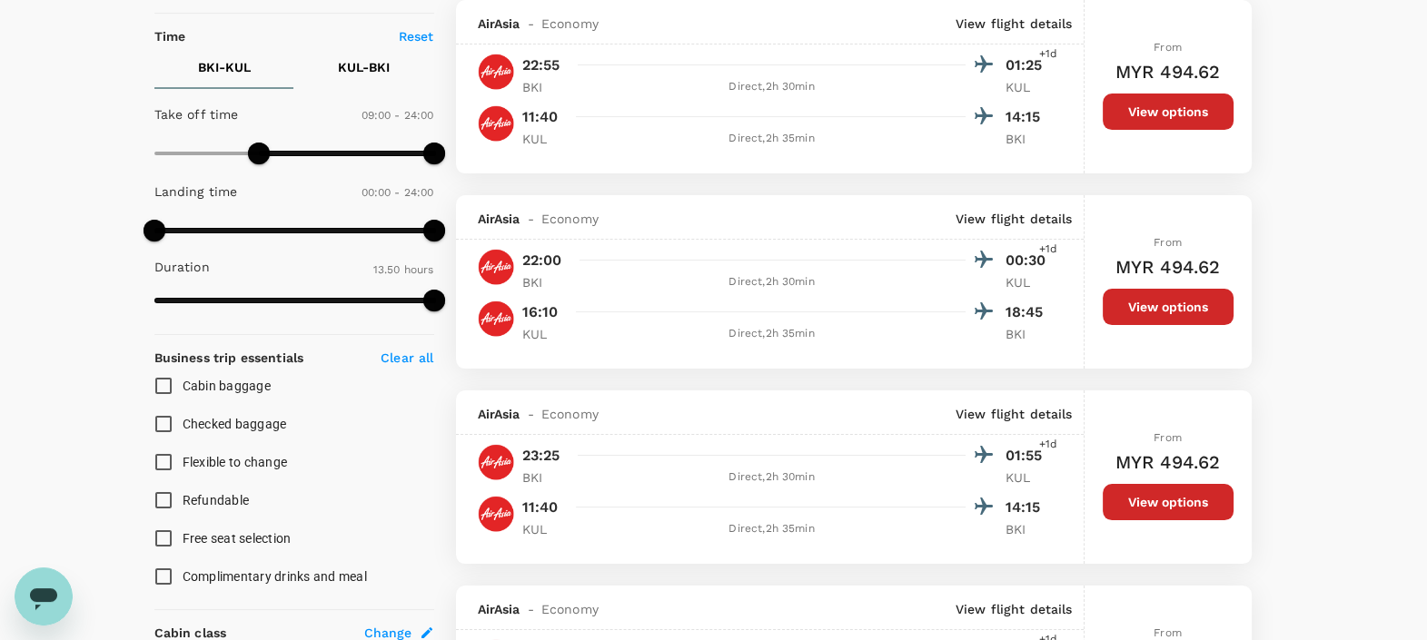
scroll to position [168, 0]
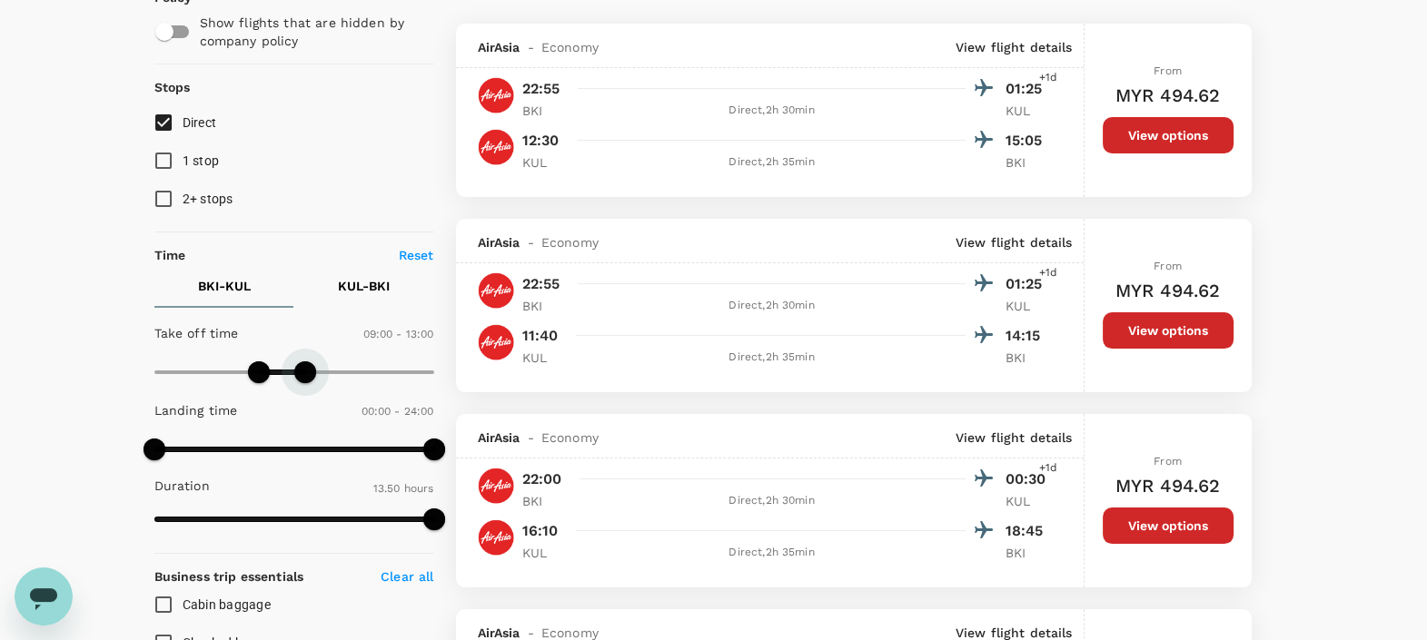
type input "750"
drag, startPoint x: 428, startPoint y: 377, endPoint x: 301, endPoint y: 387, distance: 126.6
click at [301, 383] on span at bounding box center [300, 372] width 22 height 22
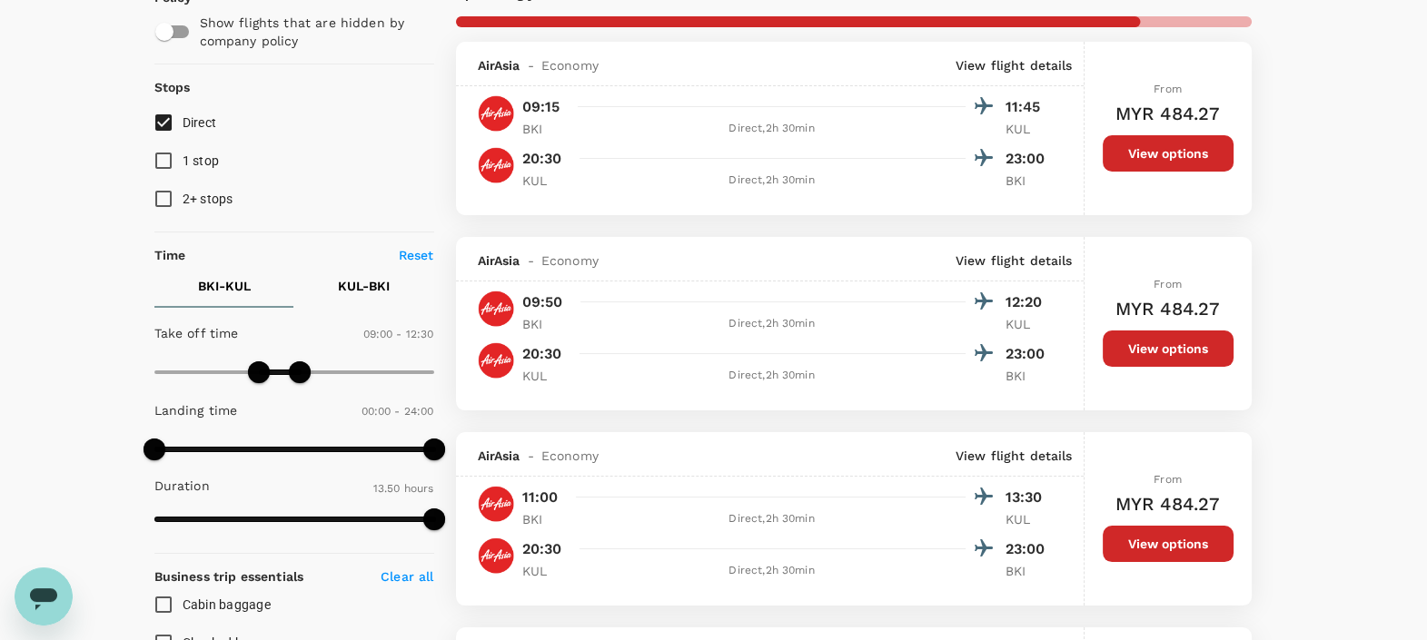
type input "MYR"
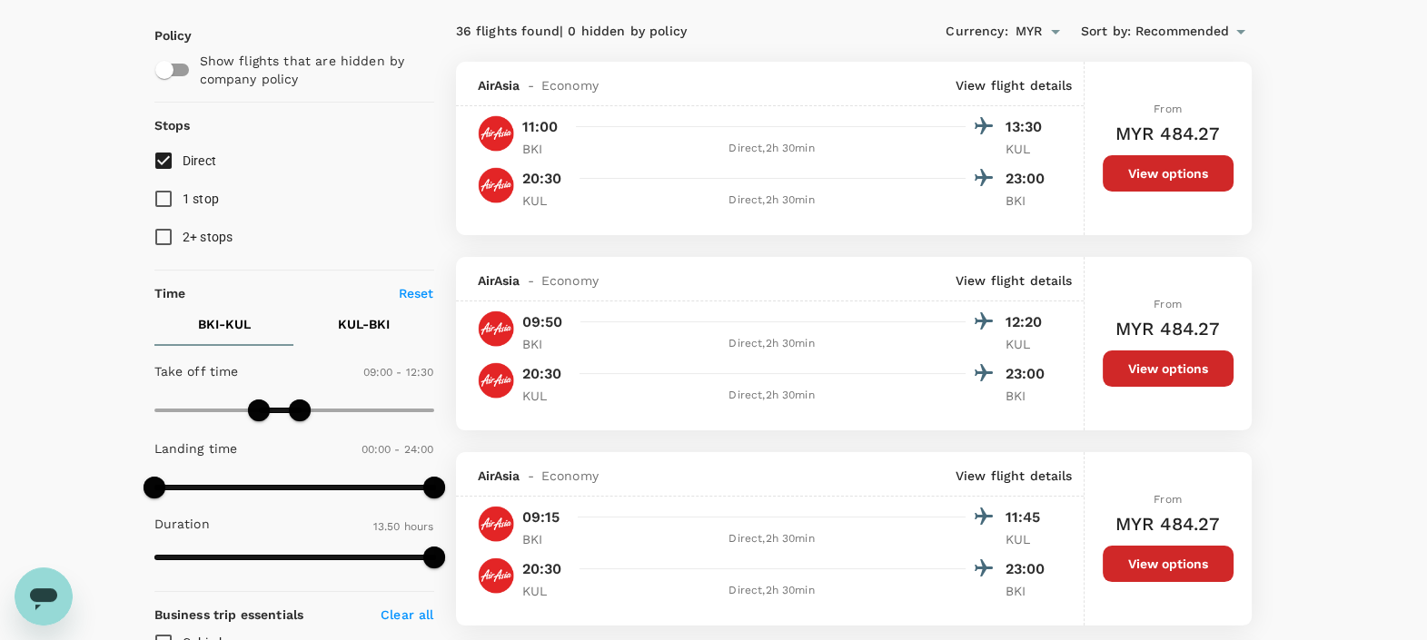
scroll to position [0, 0]
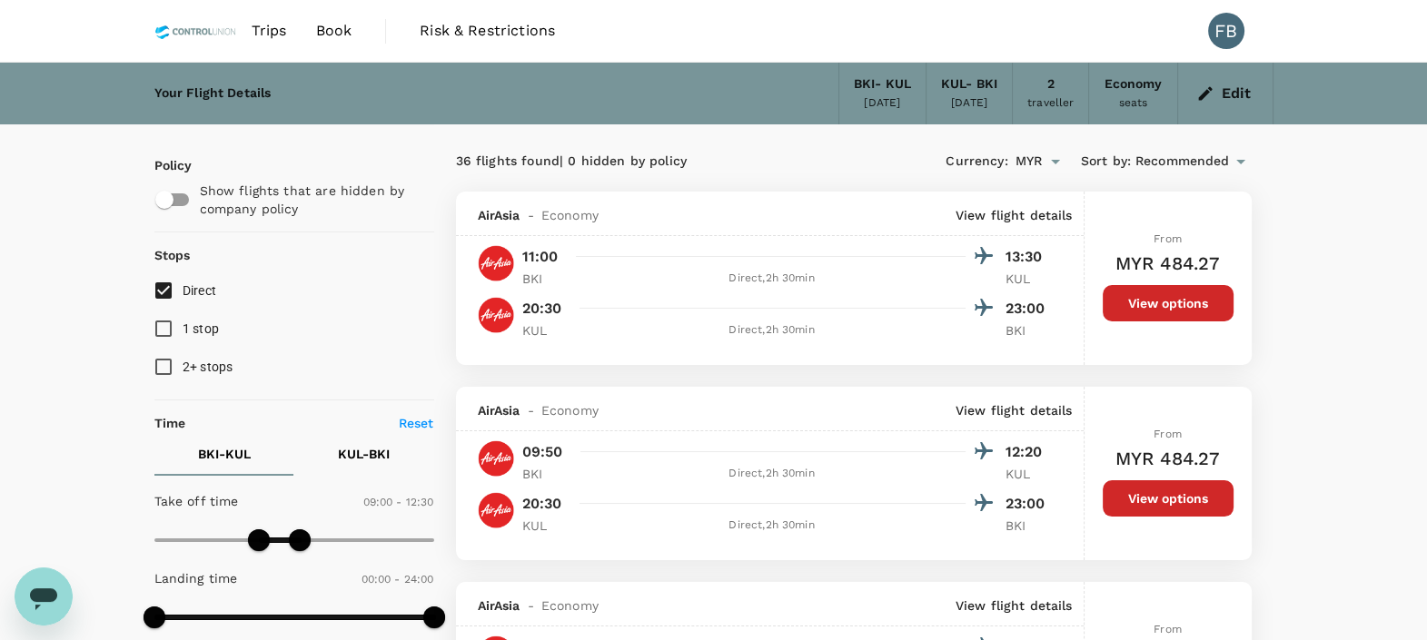
drag, startPoint x: 353, startPoint y: 453, endPoint x: 363, endPoint y: 439, distance: 17.6
click at [353, 453] on p "KUL - BKI" at bounding box center [364, 454] width 52 height 18
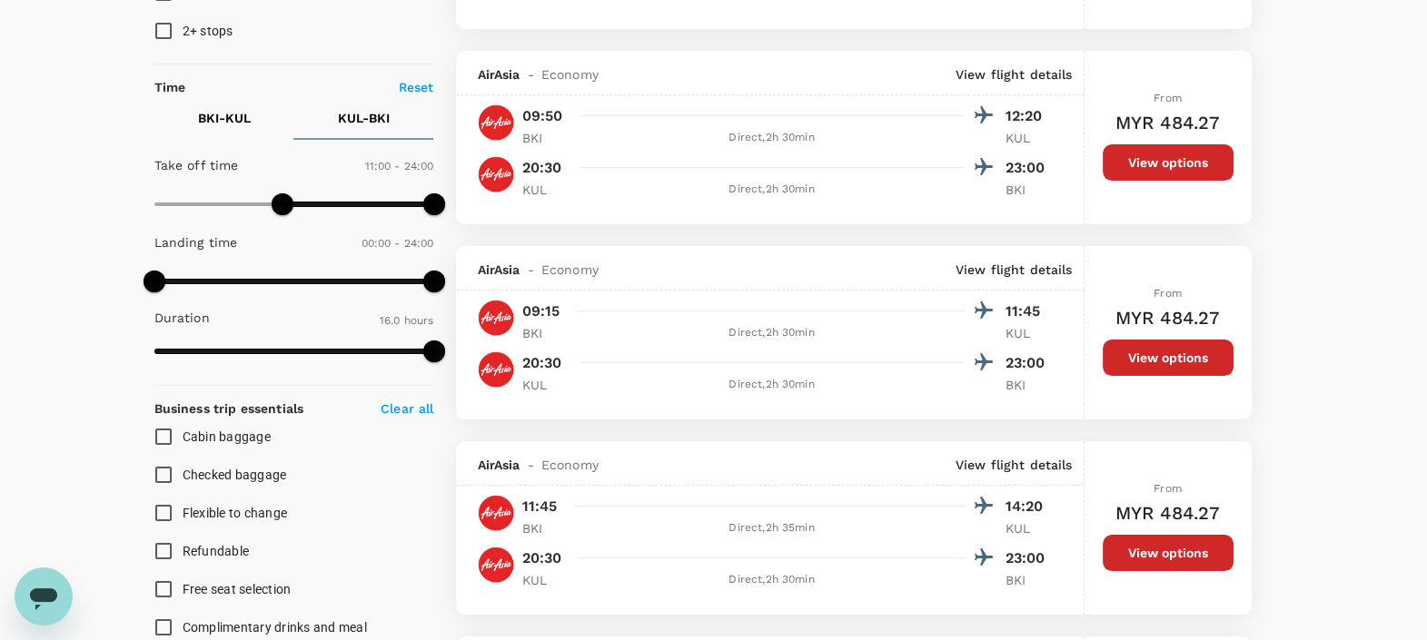
scroll to position [341, 0]
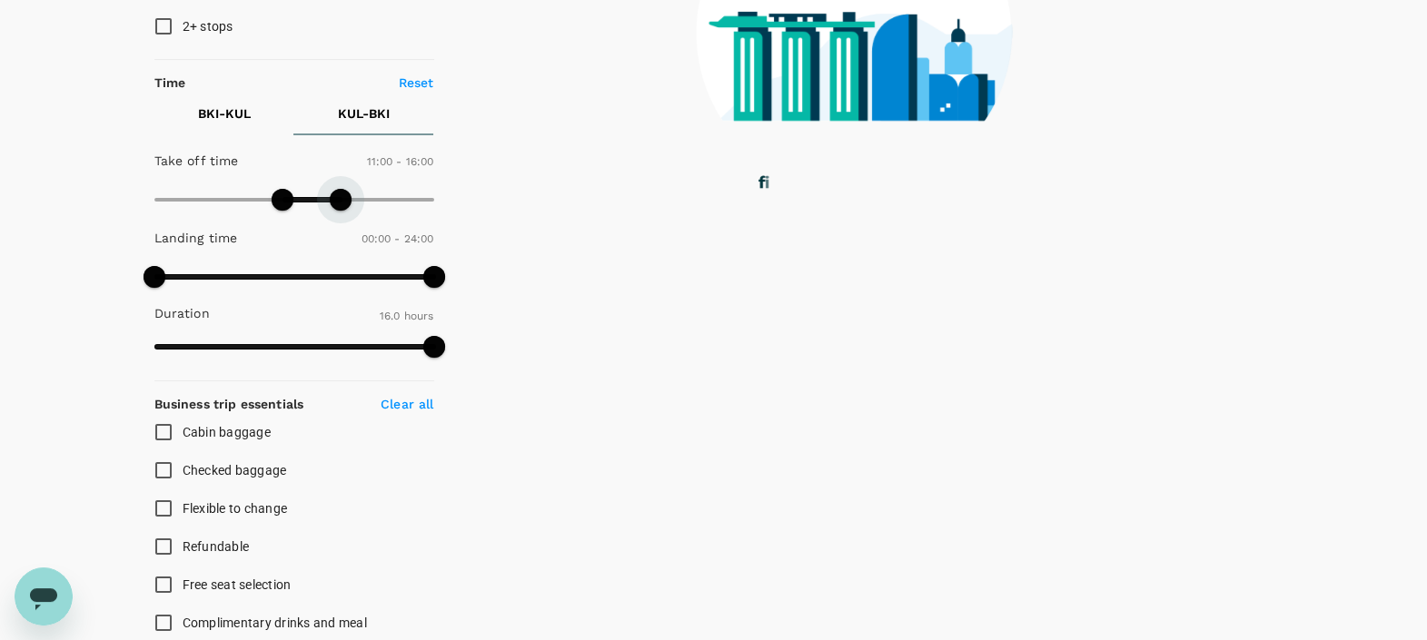
drag, startPoint x: 427, startPoint y: 205, endPoint x: 337, endPoint y: 215, distance: 90.5
click at [337, 211] on span at bounding box center [341, 200] width 22 height 22
type input "930"
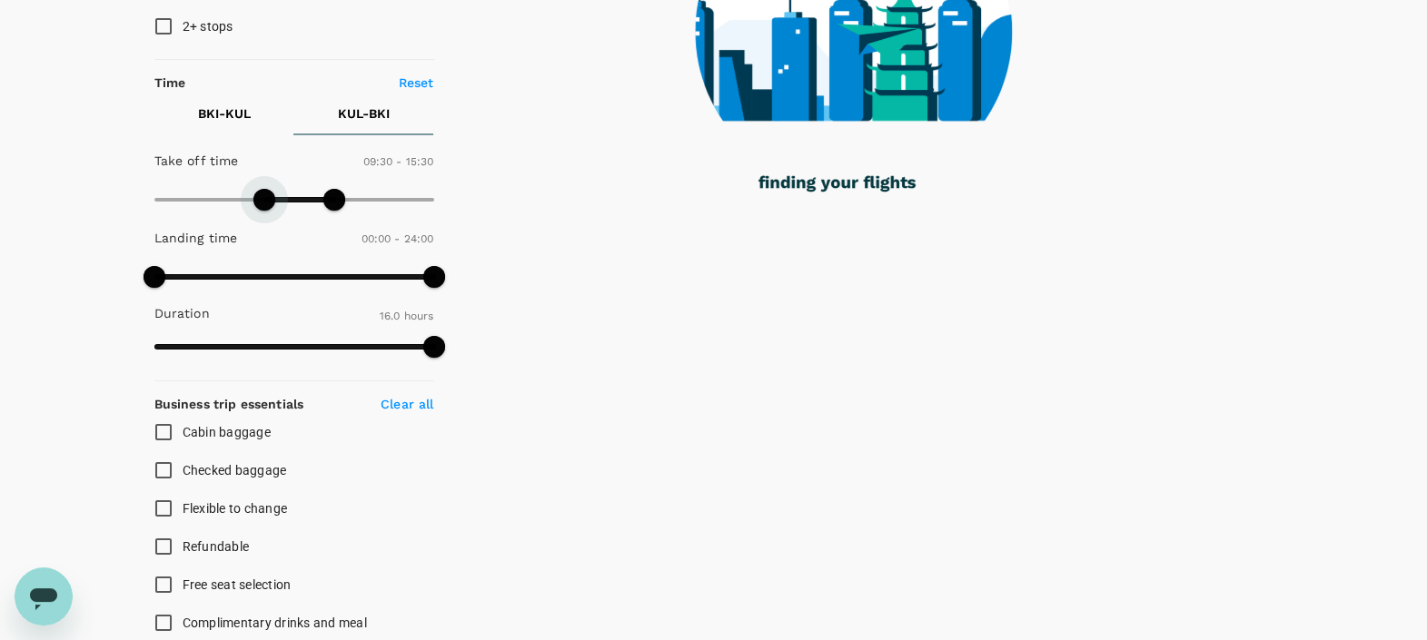
type input "600"
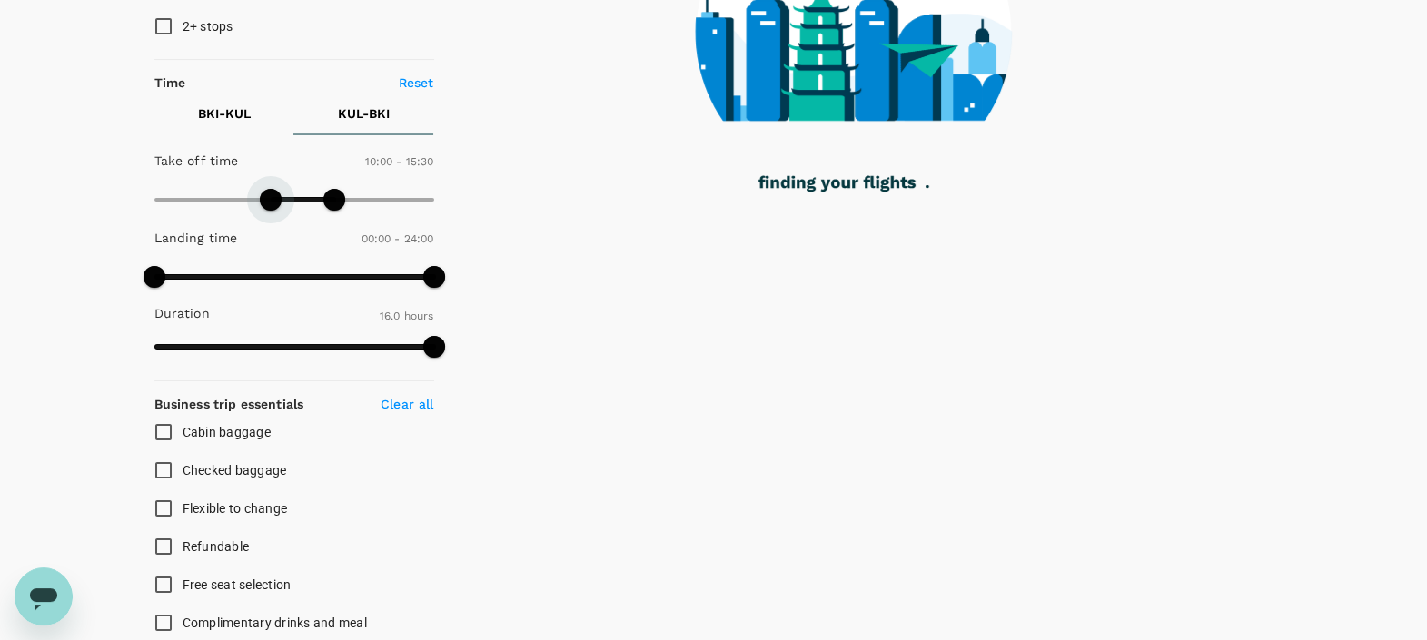
drag, startPoint x: 280, startPoint y: 207, endPoint x: 268, endPoint y: 206, distance: 11.8
click at [268, 206] on span at bounding box center [271, 200] width 22 height 22
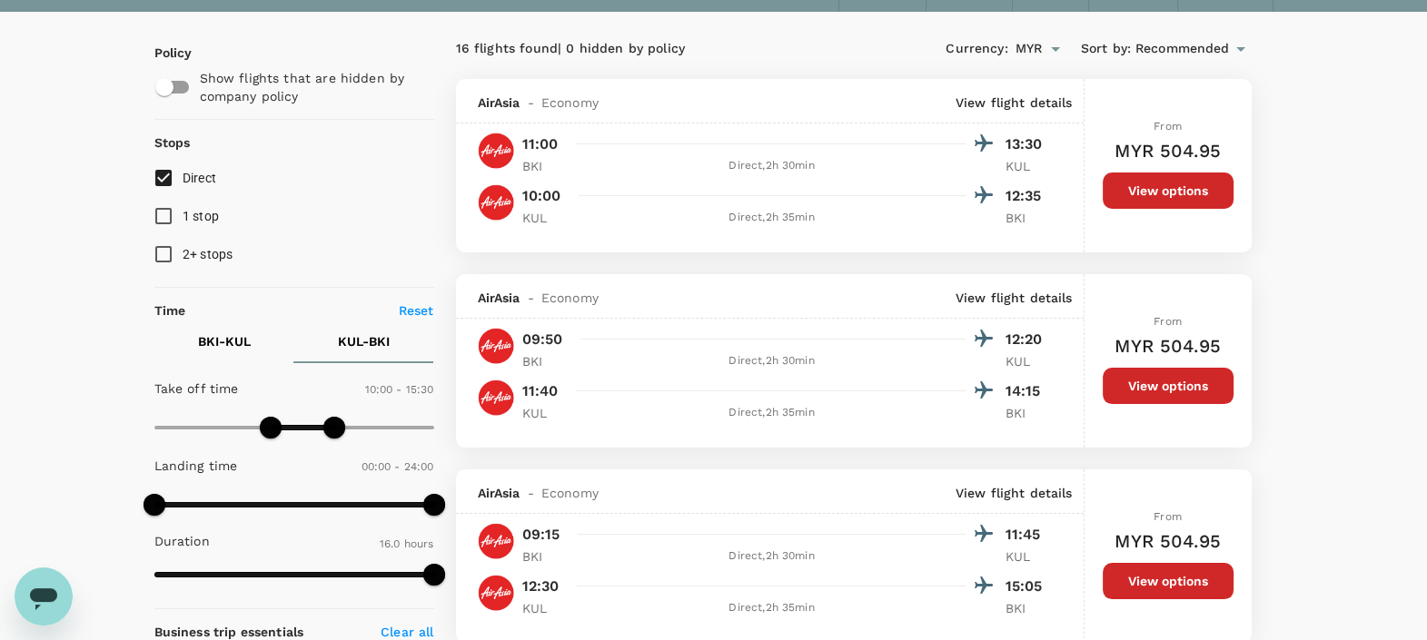
scroll to position [226, 0]
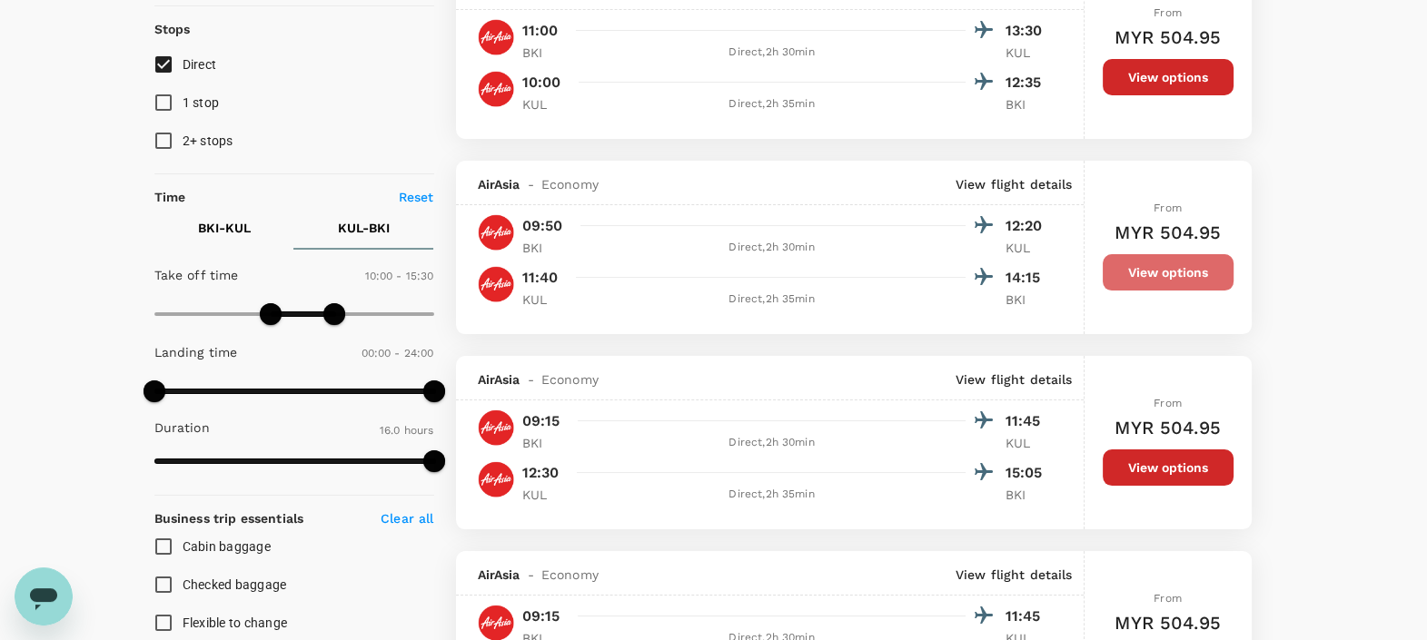
click at [1130, 279] on button "View options" at bounding box center [1167, 272] width 131 height 36
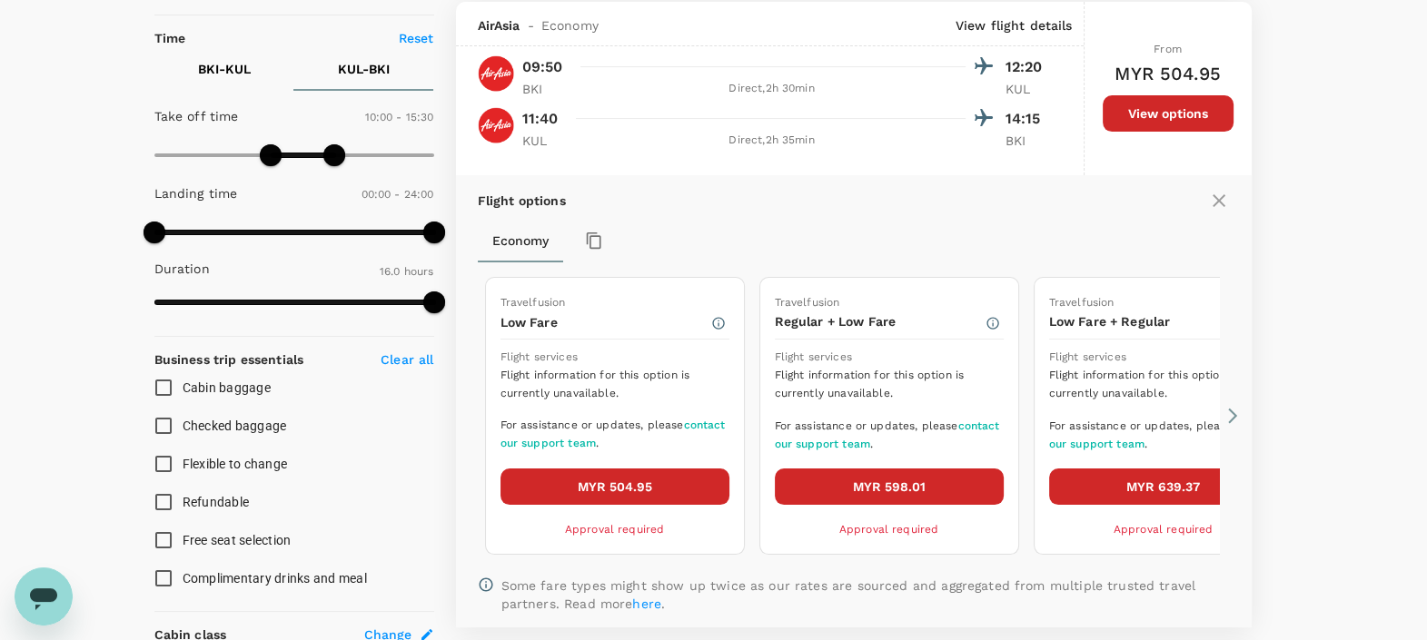
scroll to position [386, 0]
click at [1227, 409] on icon at bounding box center [1232, 415] width 18 height 18
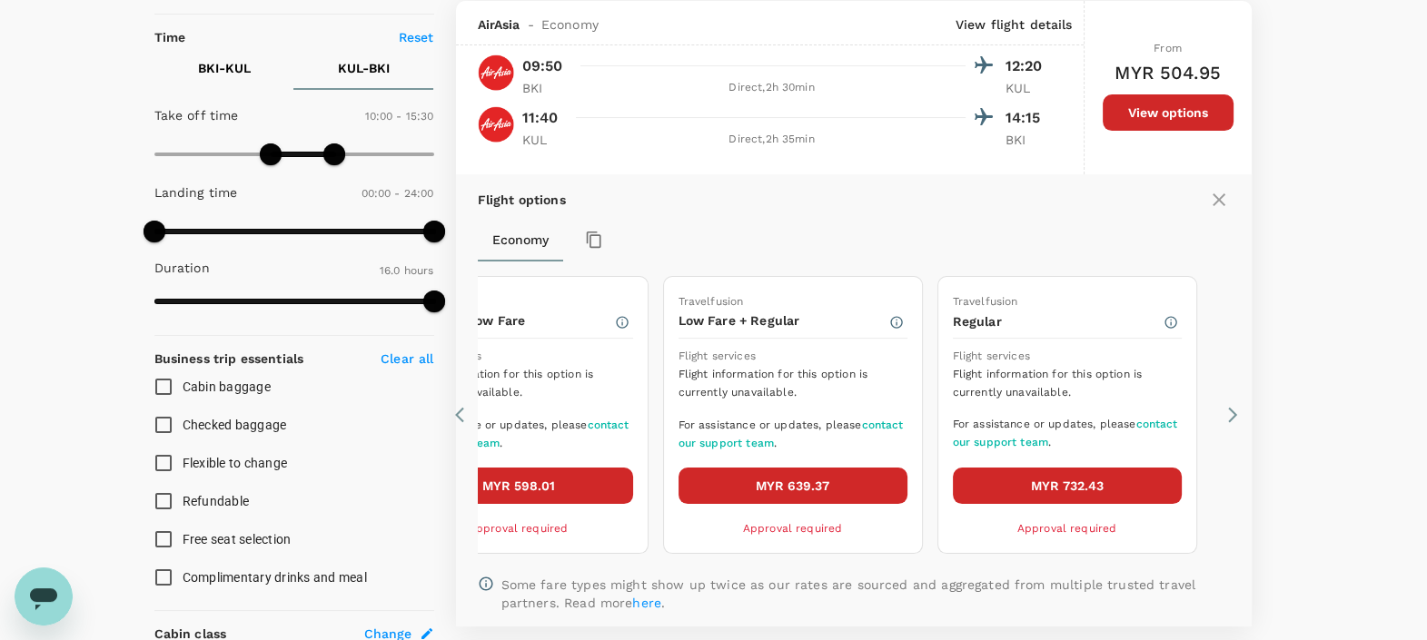
click at [1227, 409] on icon at bounding box center [1232, 415] width 18 height 18
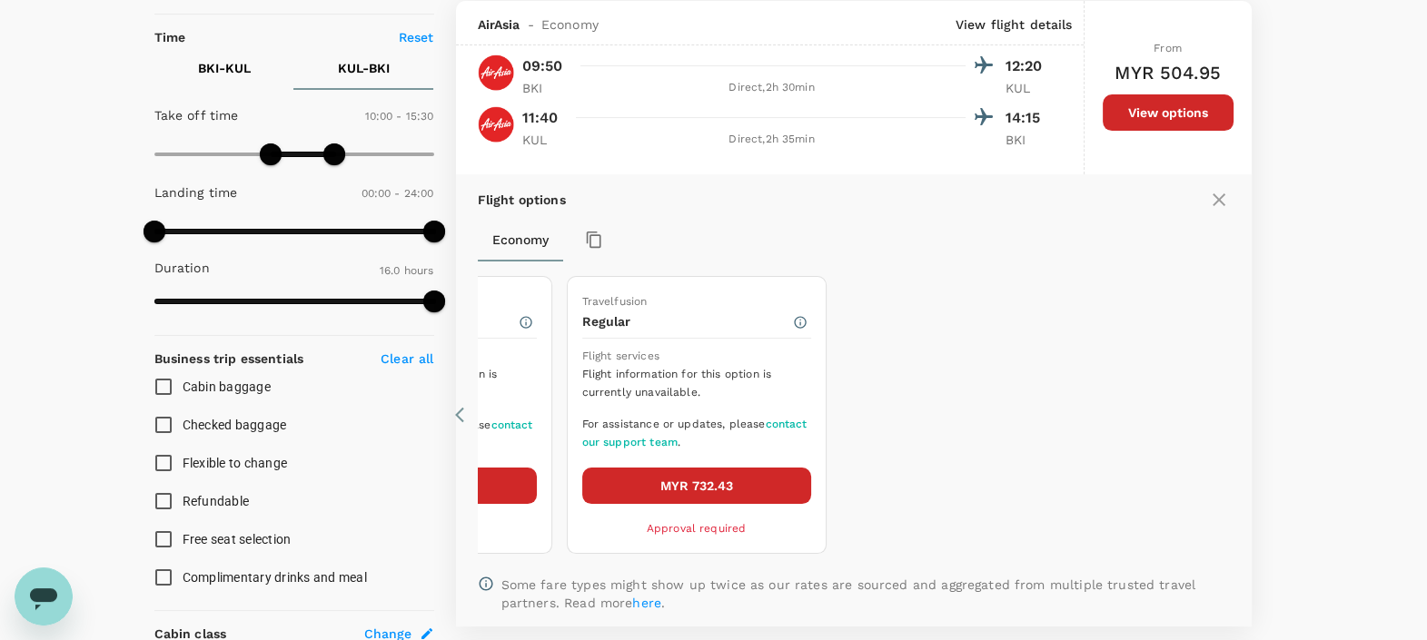
click at [459, 420] on icon at bounding box center [464, 415] width 18 height 18
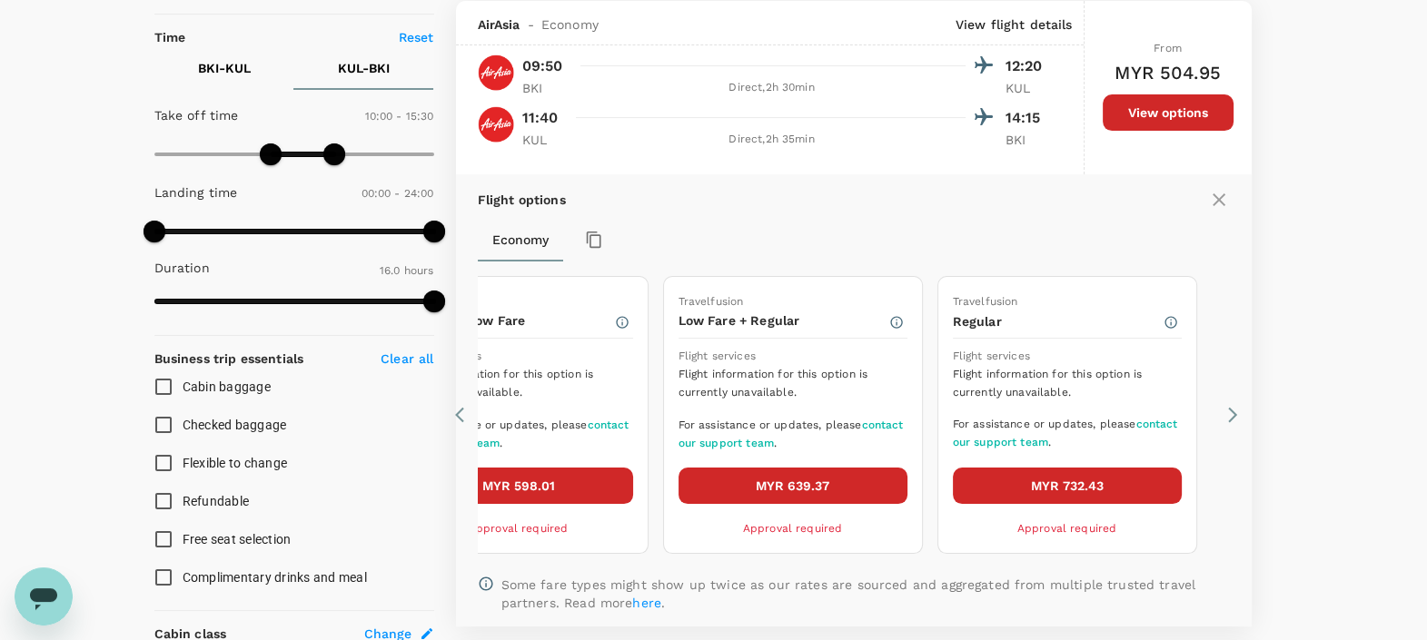
click at [459, 420] on icon at bounding box center [464, 415] width 18 height 18
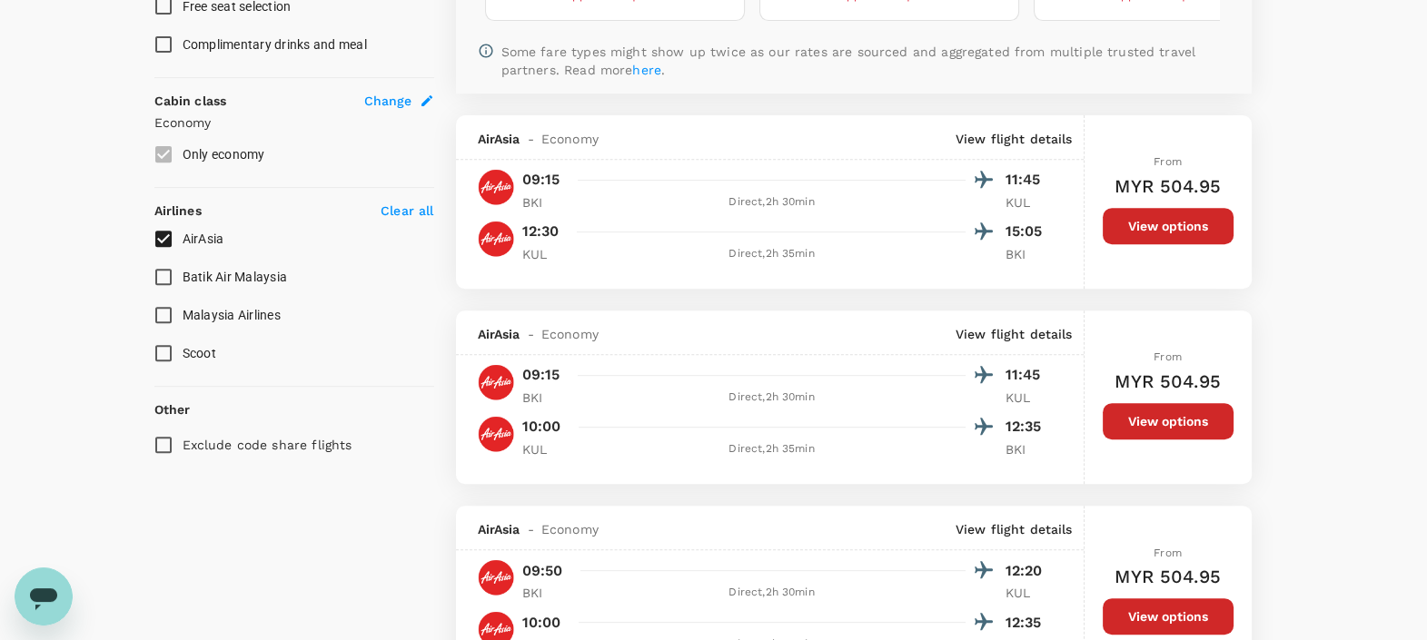
scroll to position [953, 0]
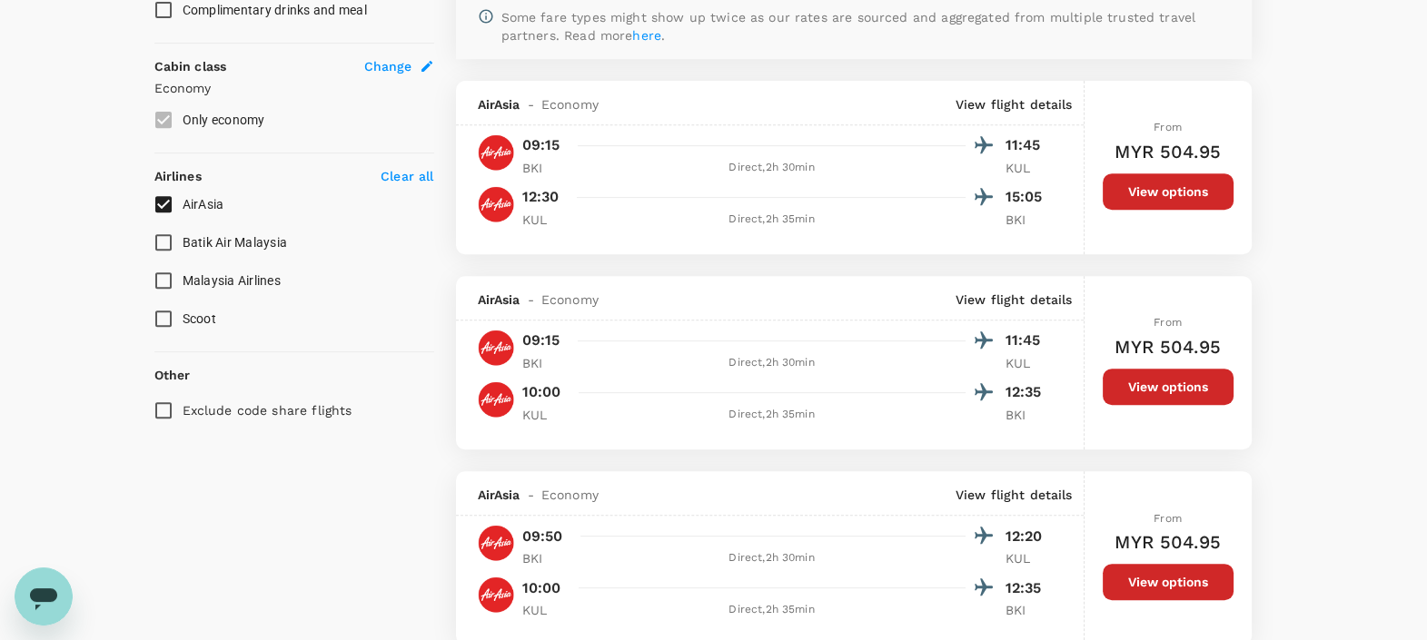
click at [1104, 195] on button "View options" at bounding box center [1167, 191] width 131 height 36
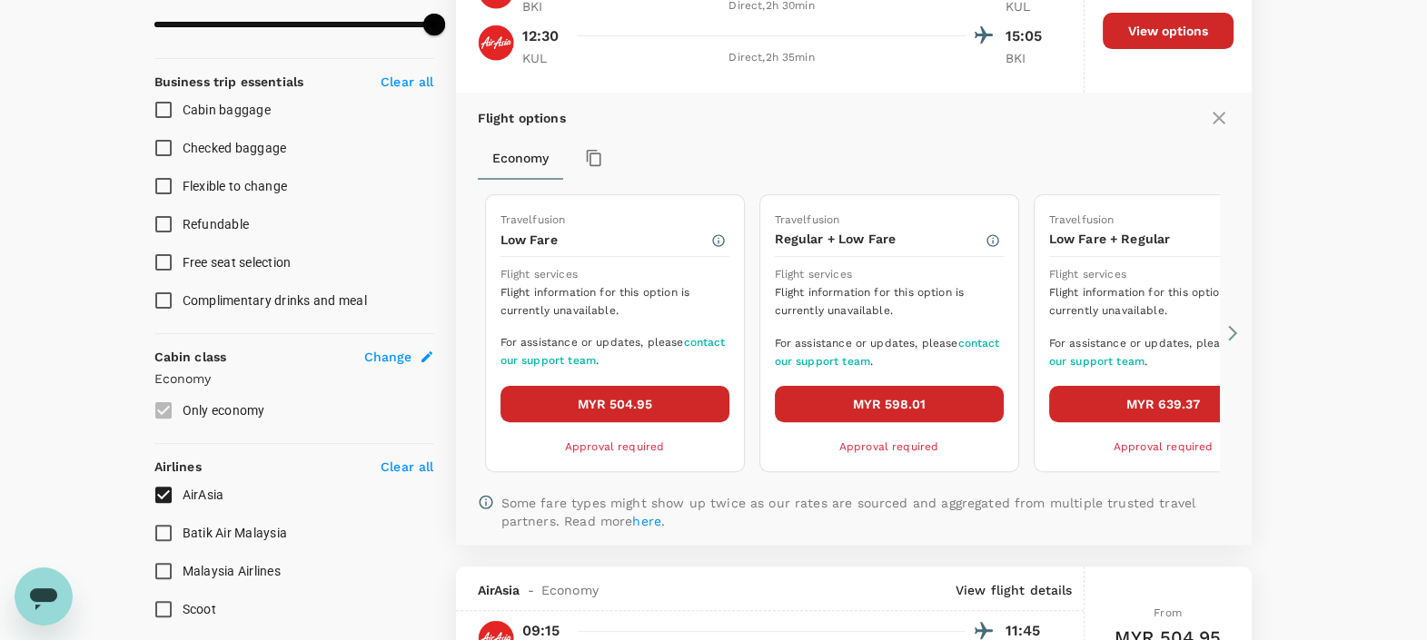
scroll to position [695, 0]
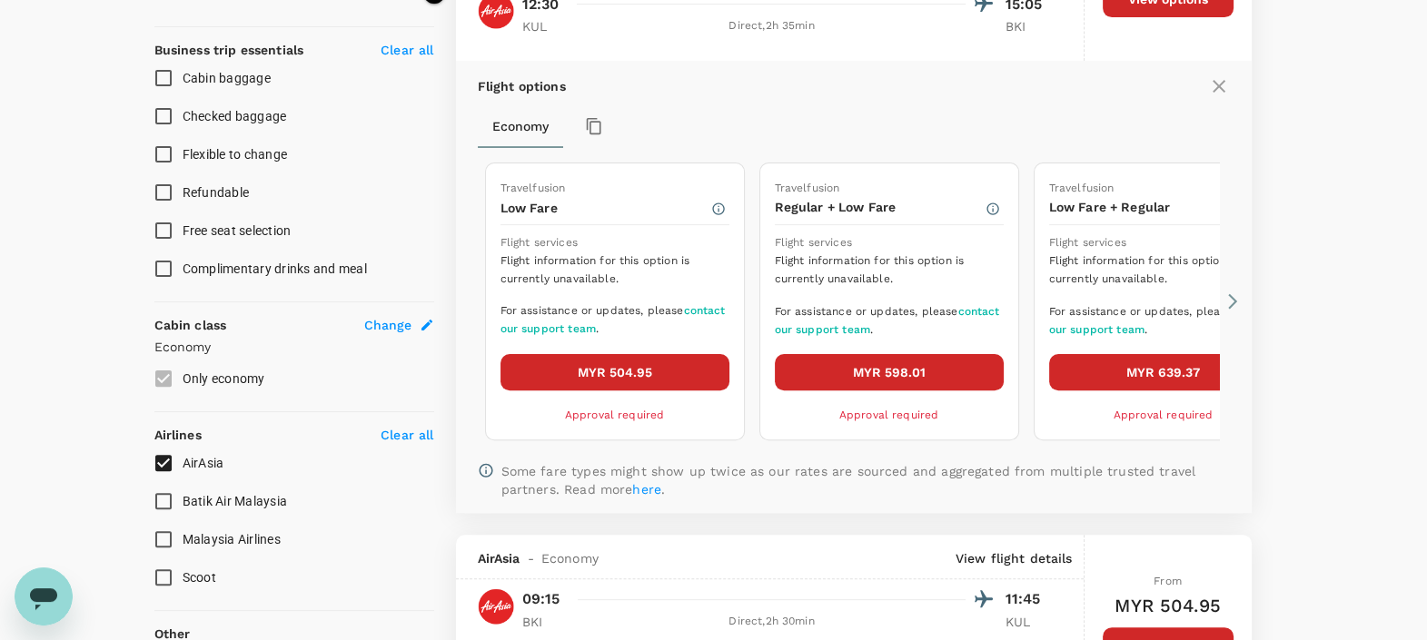
click at [1235, 299] on icon at bounding box center [1232, 301] width 9 height 15
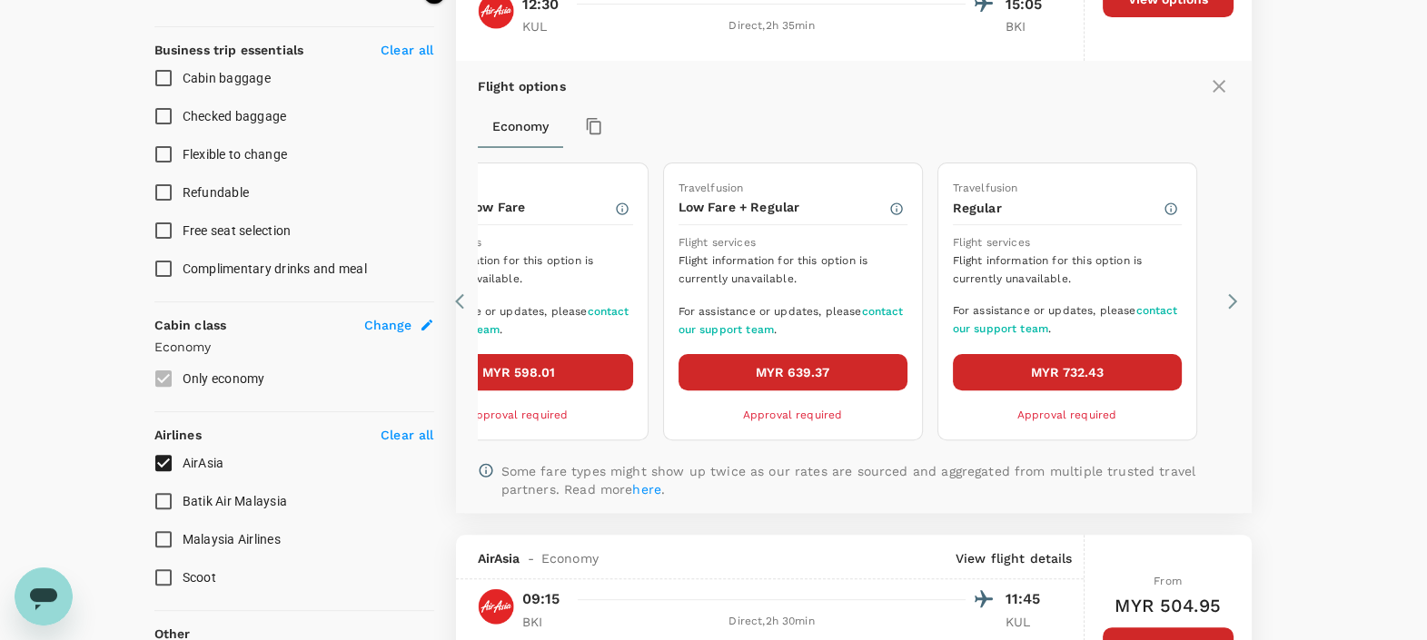
click at [1235, 299] on icon at bounding box center [1232, 301] width 9 height 15
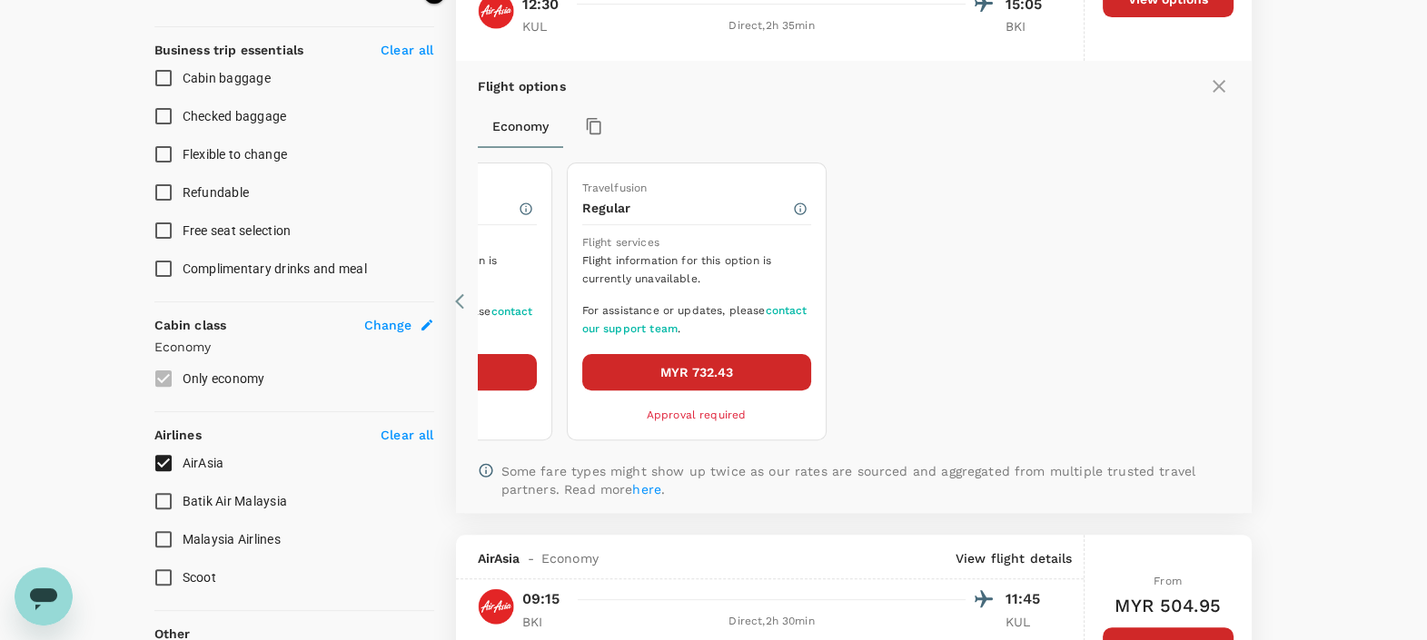
click at [1217, 86] on icon at bounding box center [1218, 86] width 13 height 13
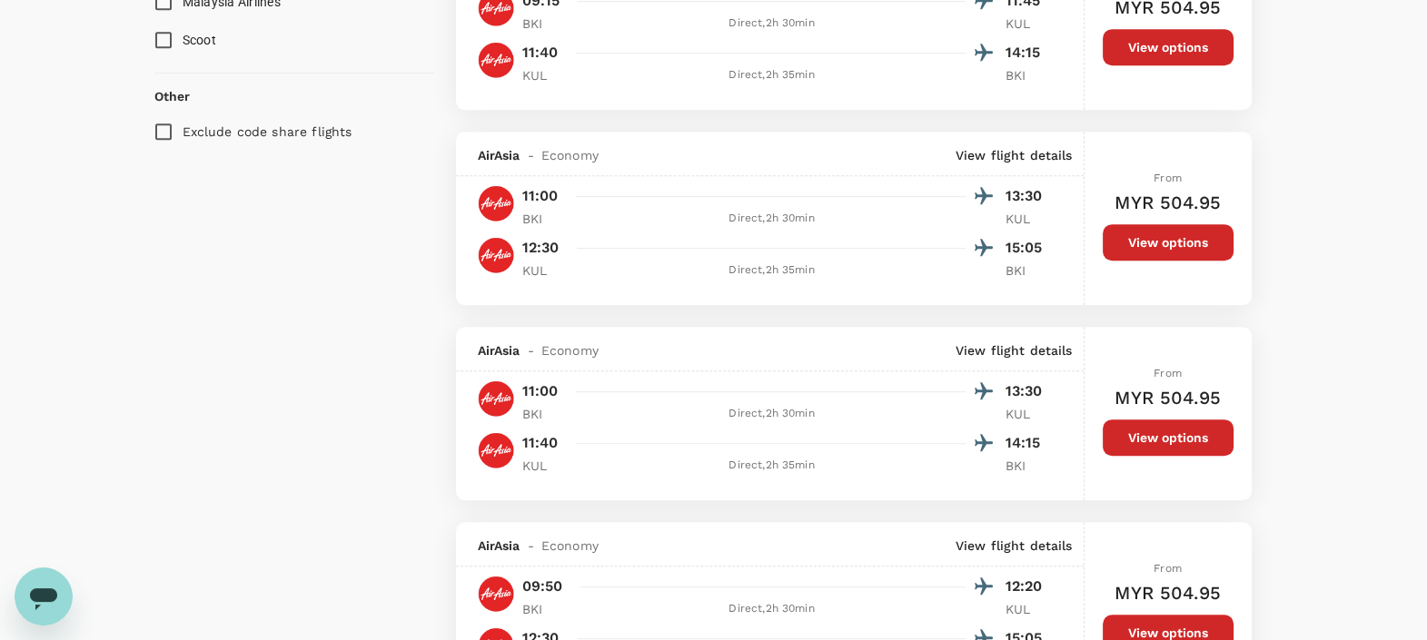
scroll to position [1262, 0]
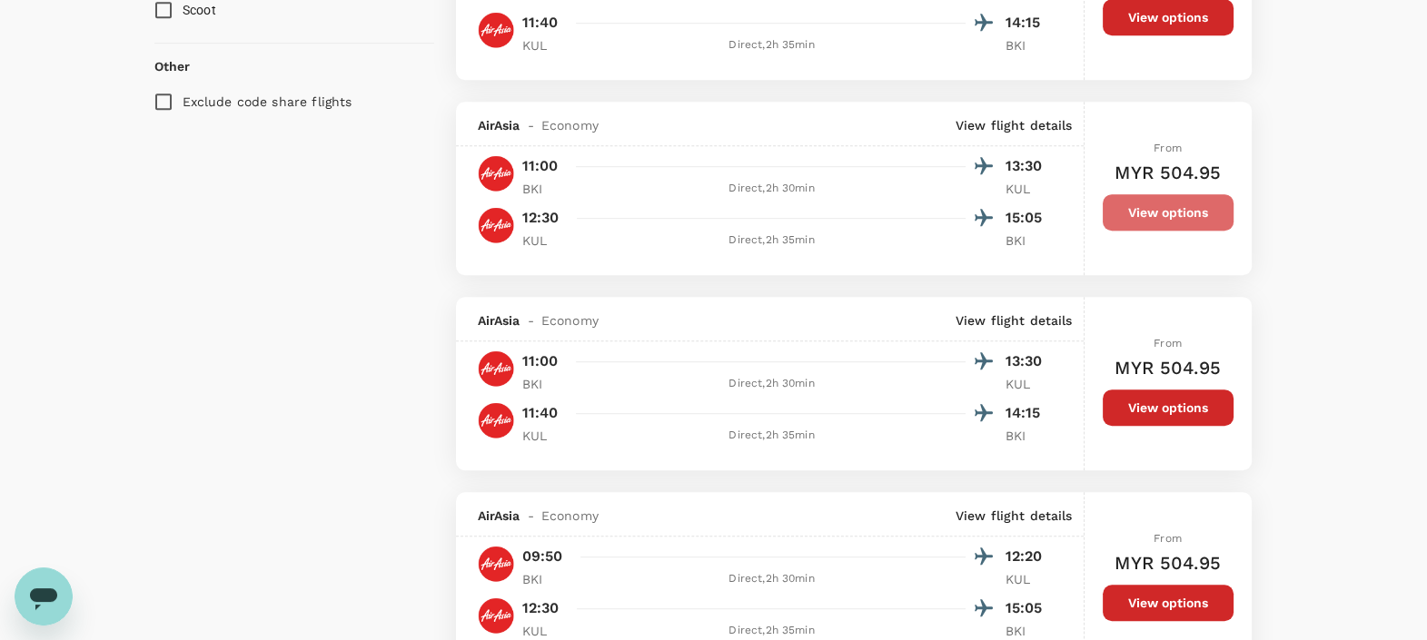
click at [1148, 217] on button "View options" at bounding box center [1167, 212] width 131 height 36
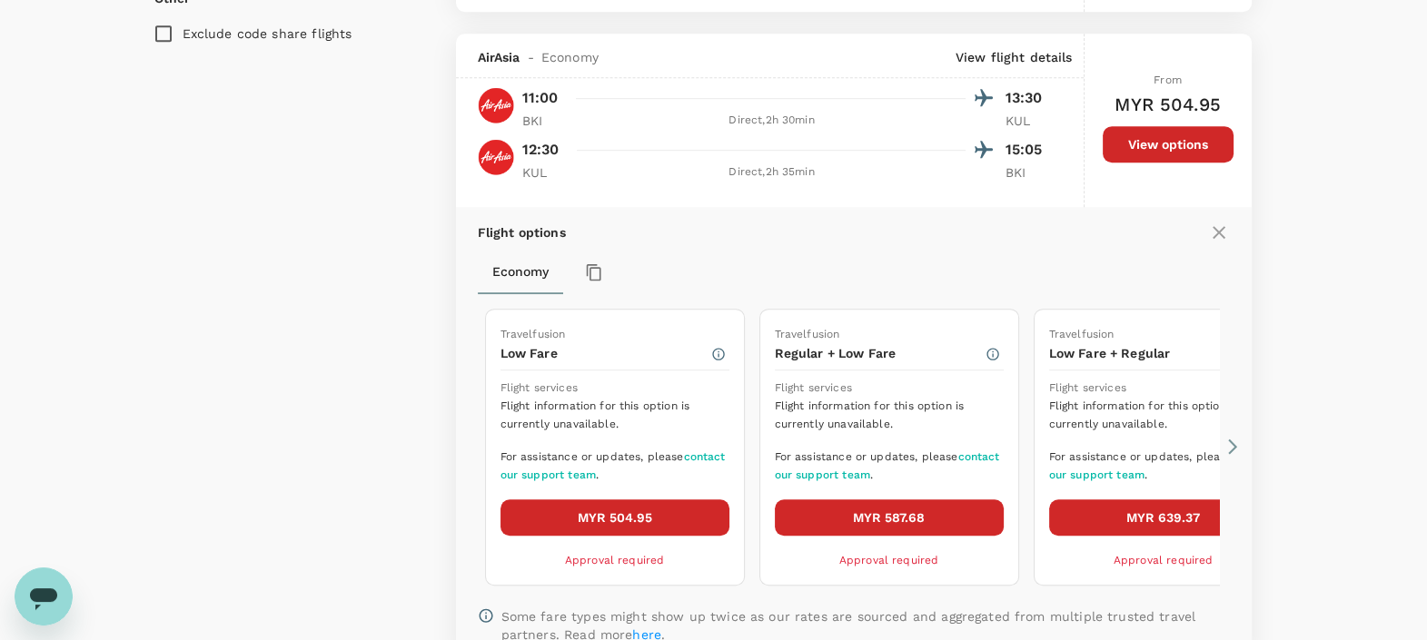
scroll to position [1362, 0]
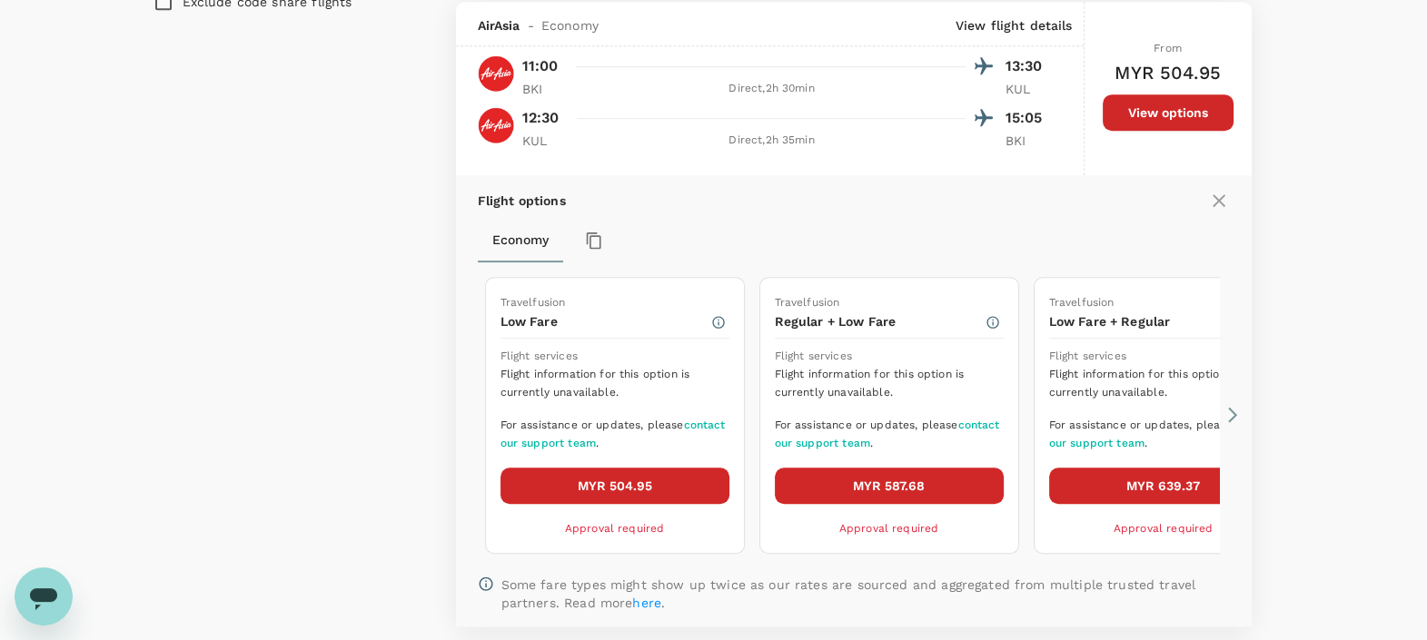
click at [1220, 196] on icon at bounding box center [1218, 200] width 13 height 13
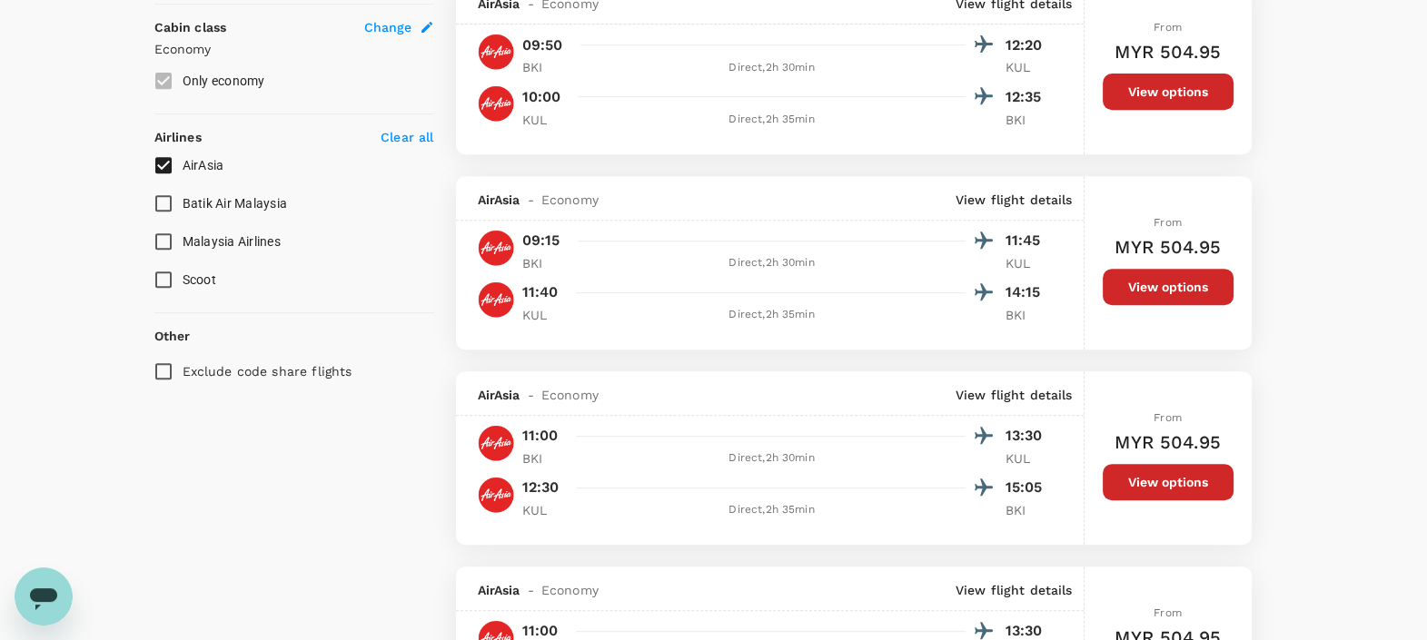
scroll to position [1022, 0]
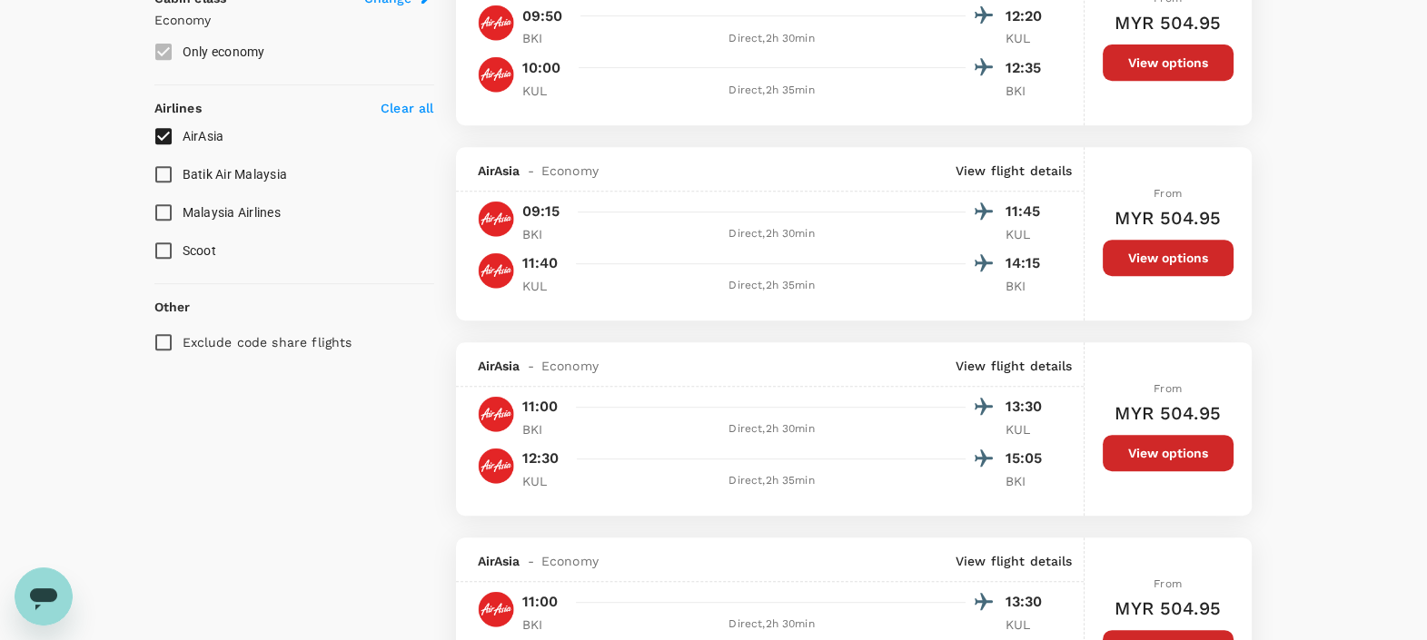
click at [1167, 258] on button "View options" at bounding box center [1167, 258] width 131 height 36
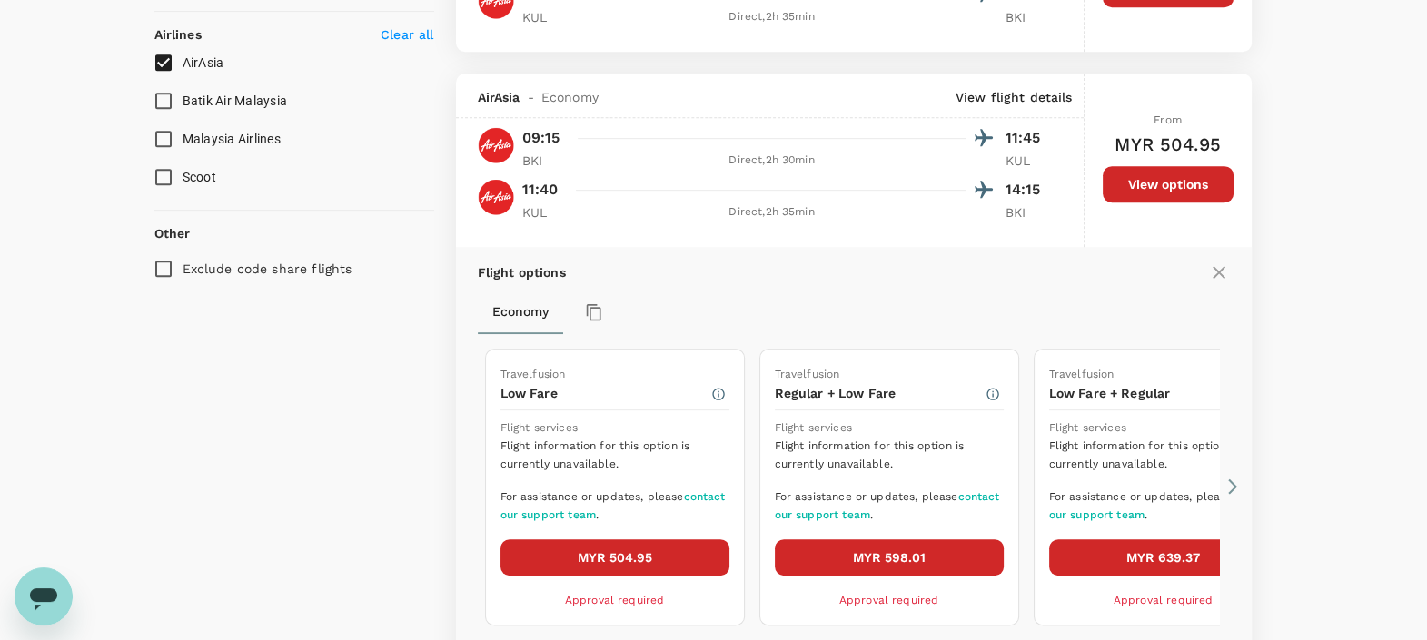
scroll to position [1167, 0]
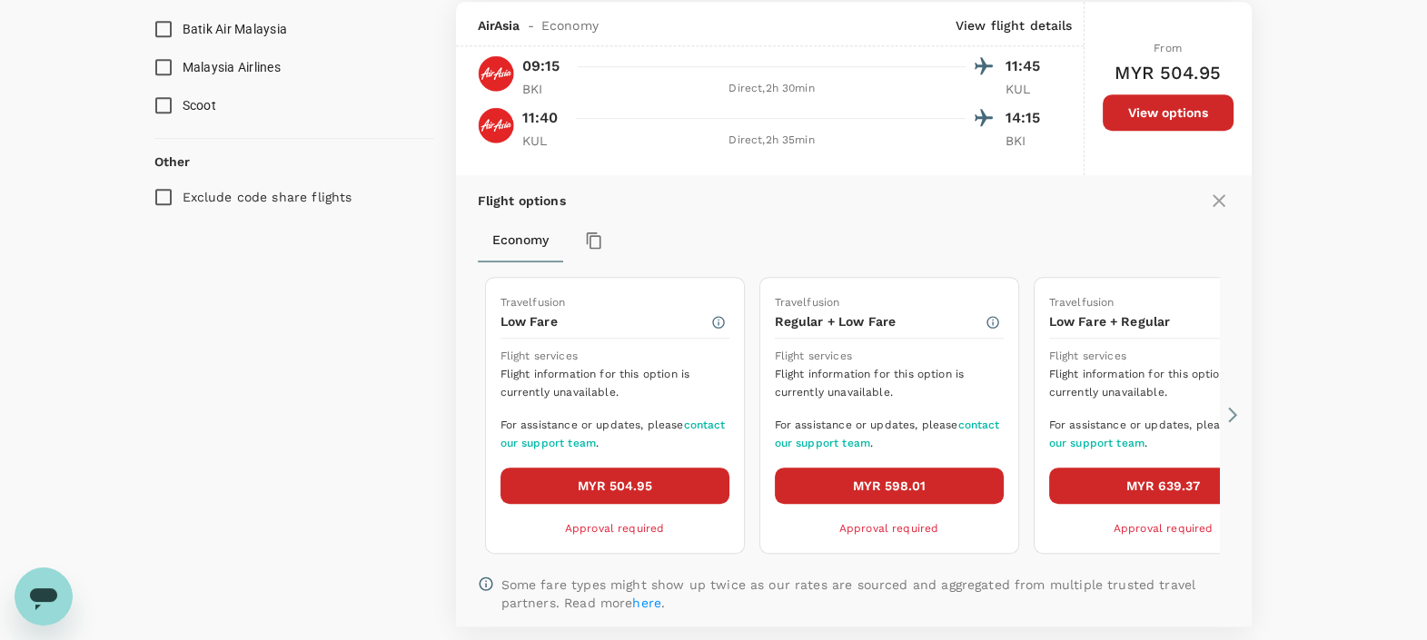
click at [1230, 413] on icon at bounding box center [1232, 415] width 18 height 18
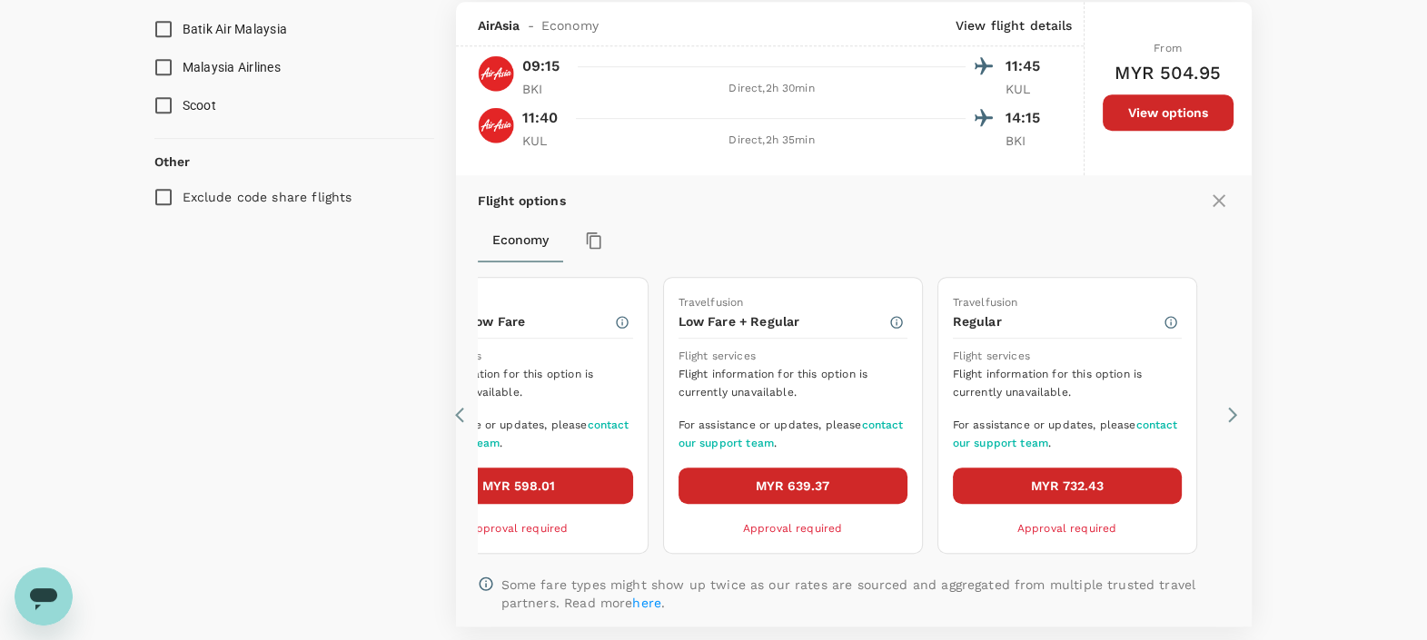
click at [1230, 413] on icon at bounding box center [1232, 415] width 18 height 18
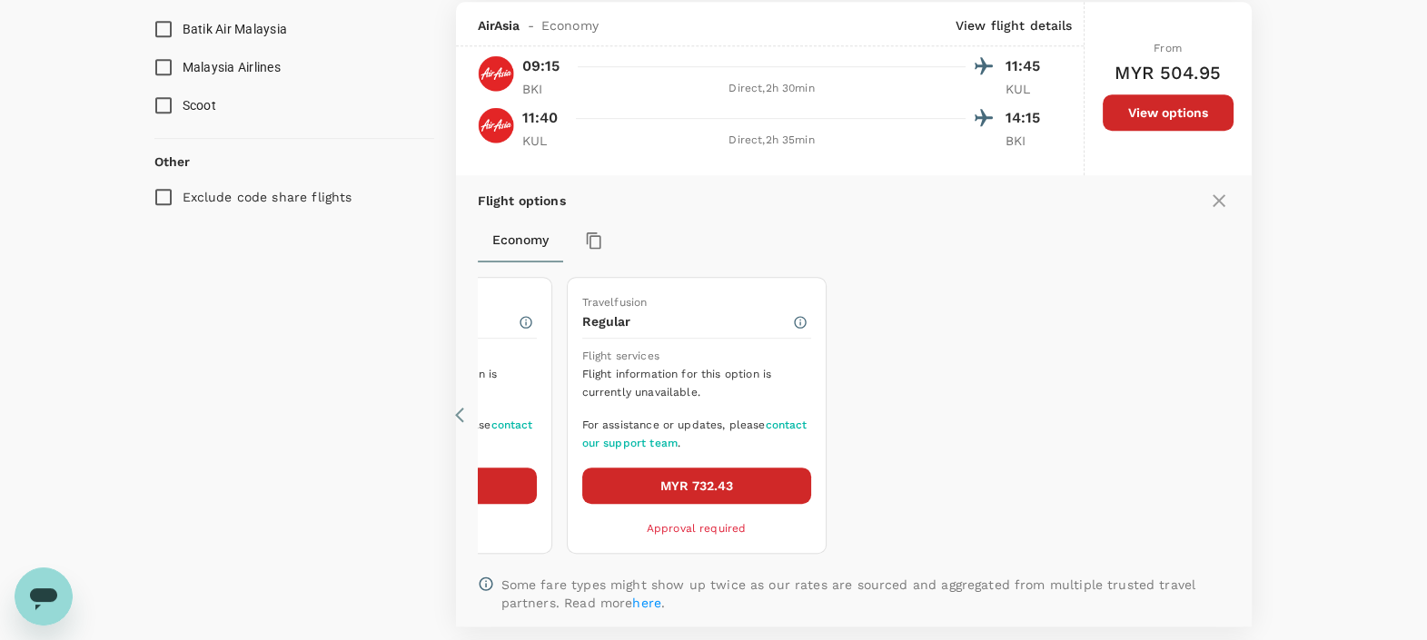
click at [459, 418] on icon at bounding box center [464, 415] width 18 height 18
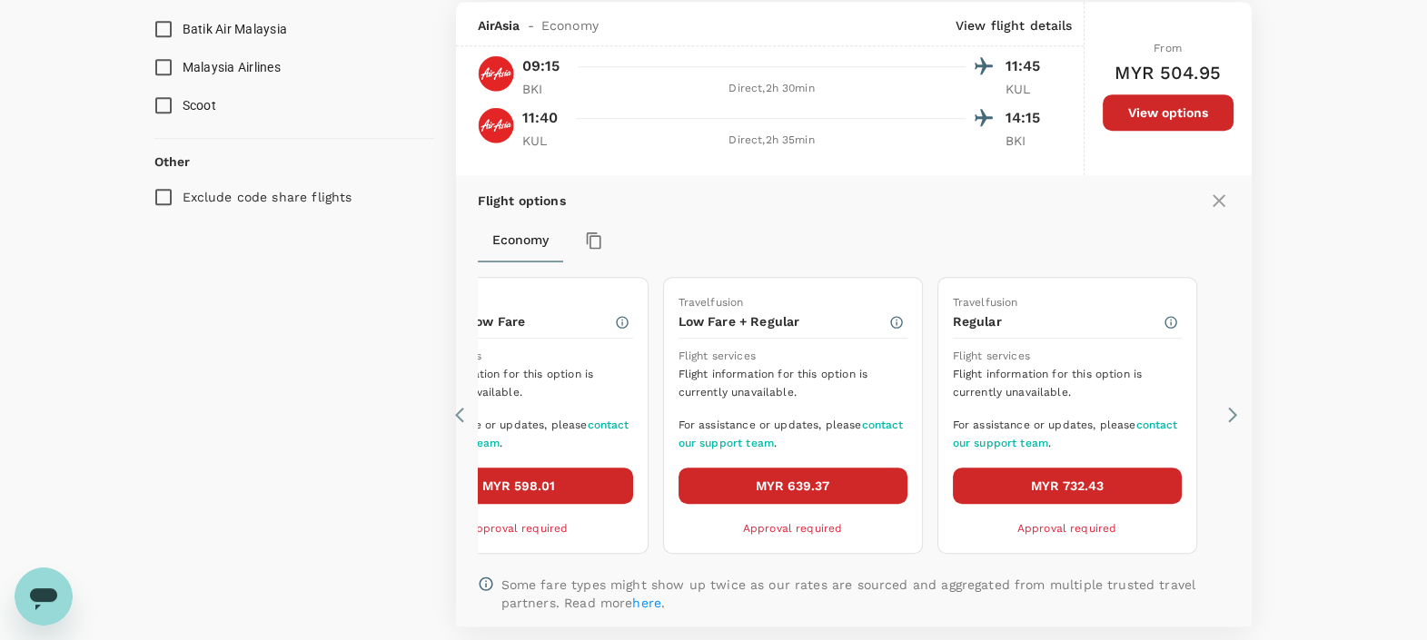
click at [459, 419] on icon at bounding box center [464, 415] width 18 height 18
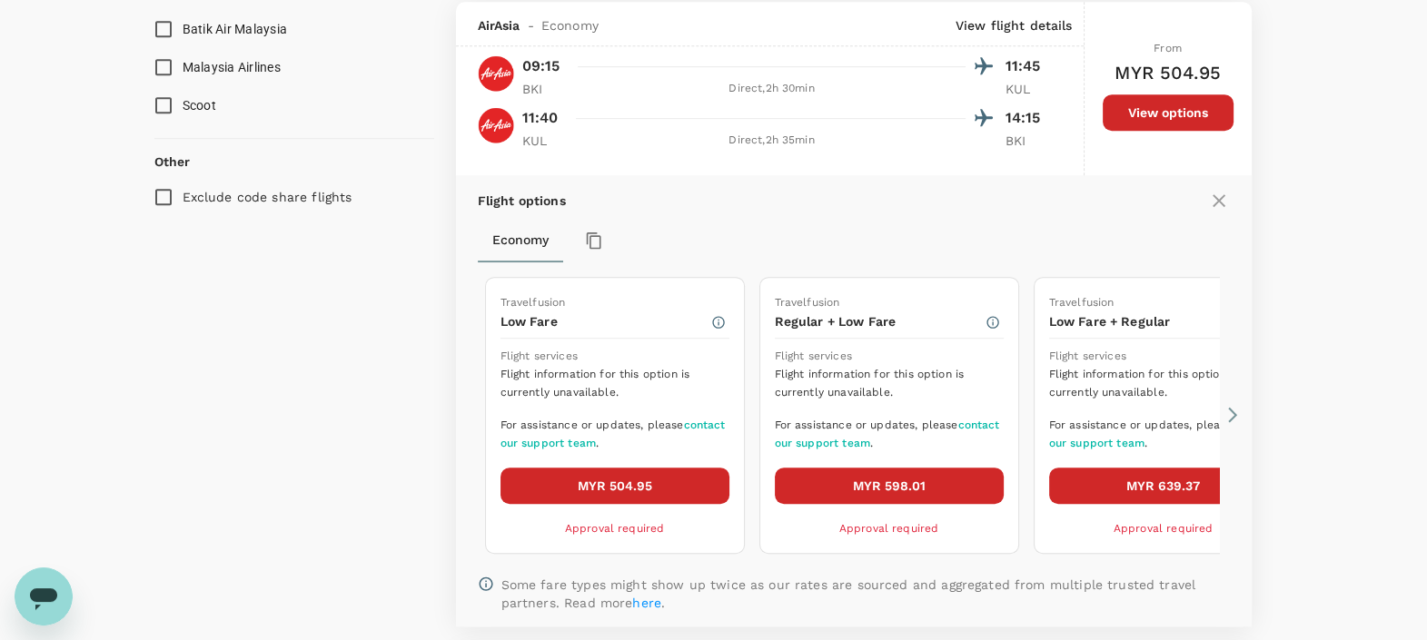
click at [880, 446] on link "contact our support team" at bounding box center [887, 434] width 225 height 31
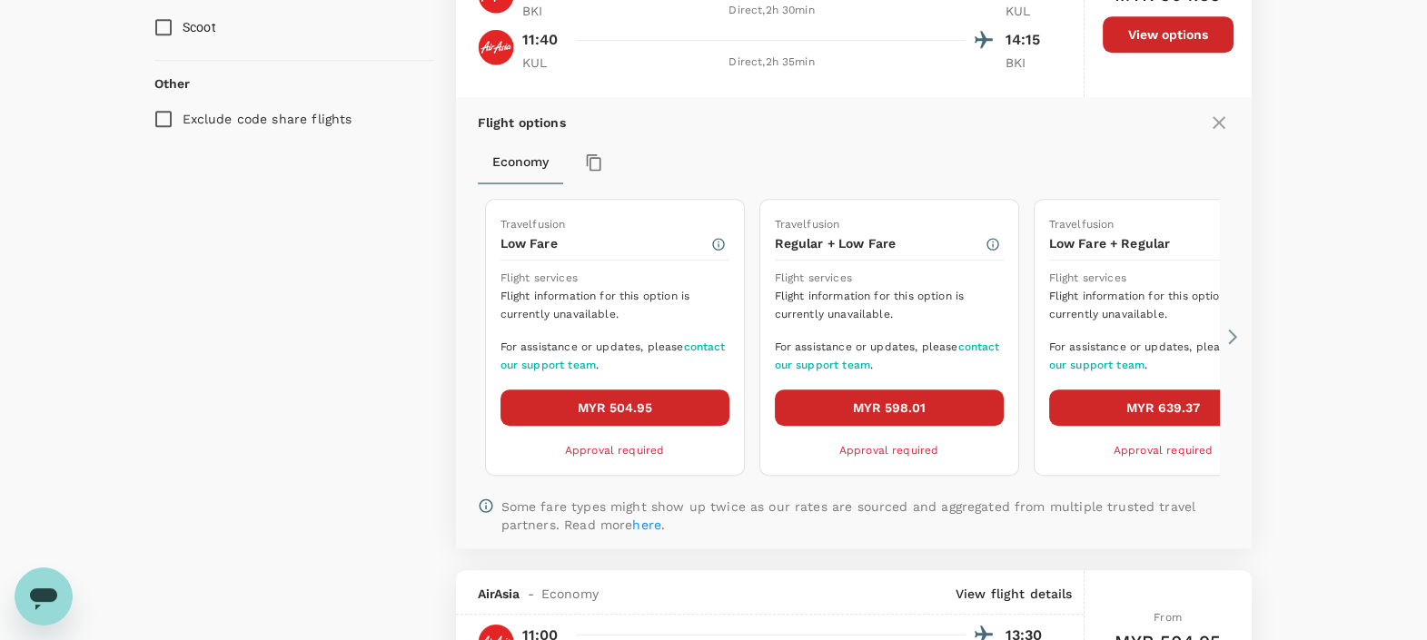
scroll to position [1280, 0]
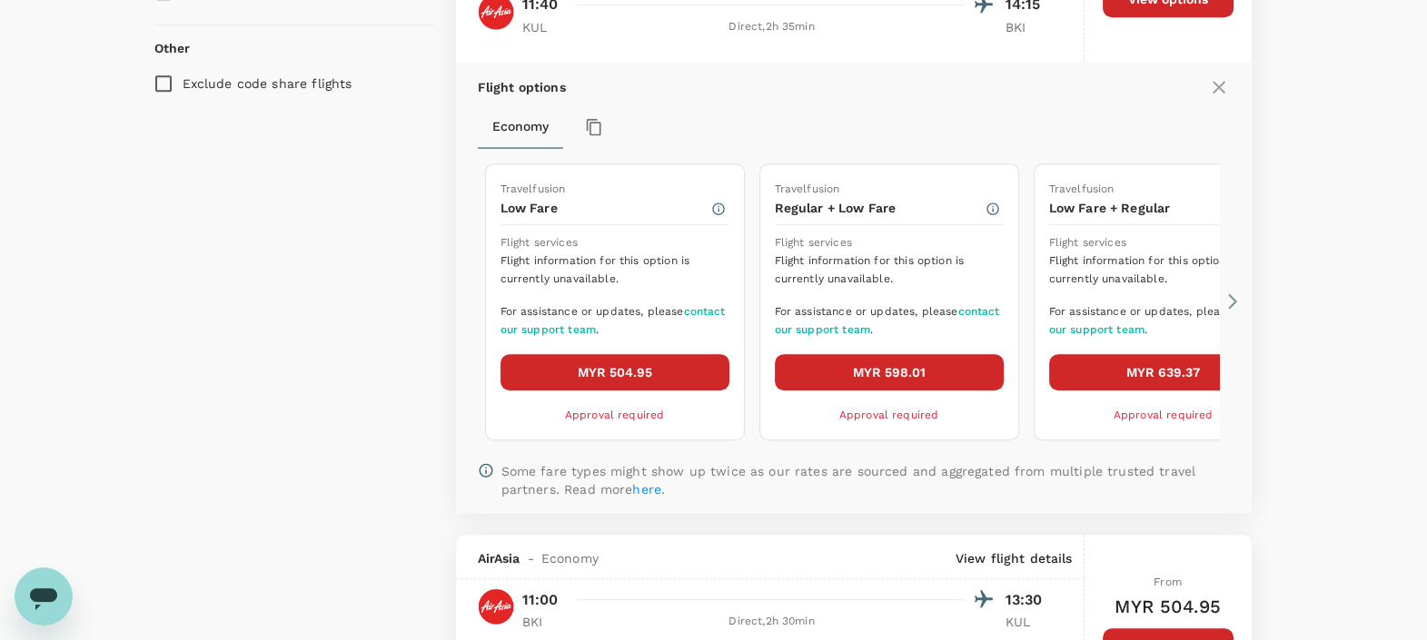
click at [49, 588] on icon "Open messaging window" at bounding box center [43, 596] width 33 height 33
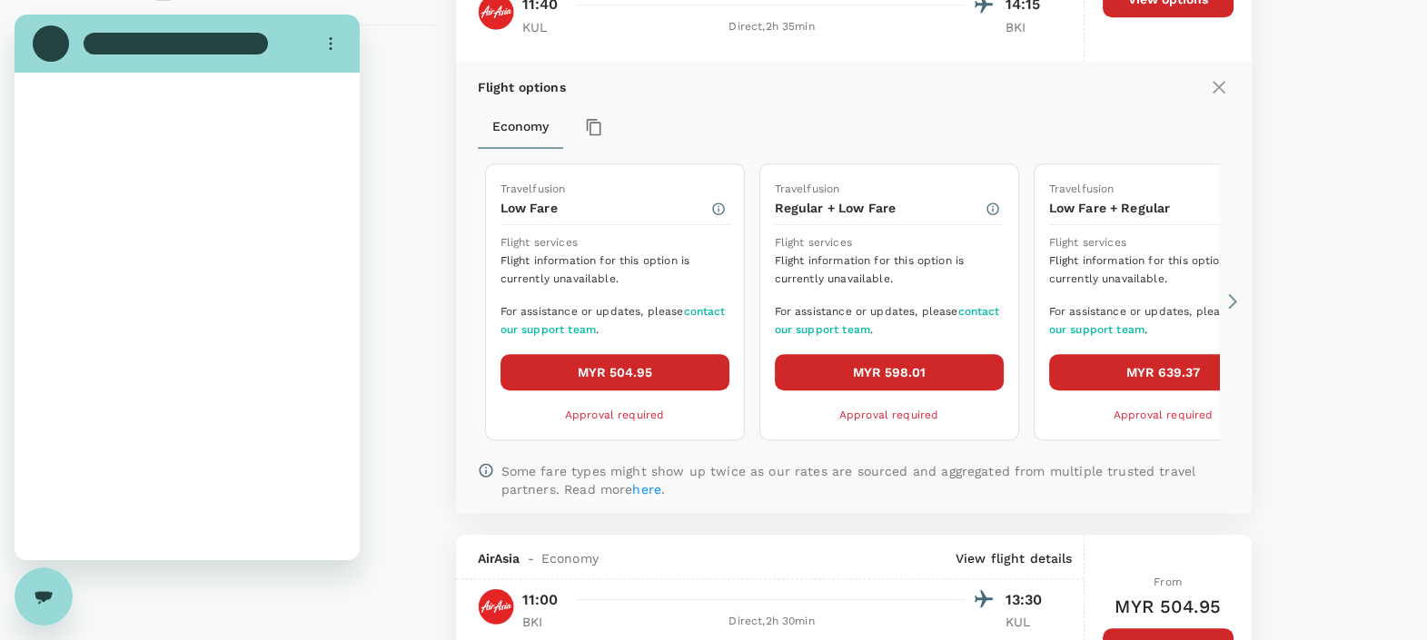
scroll to position [0, 0]
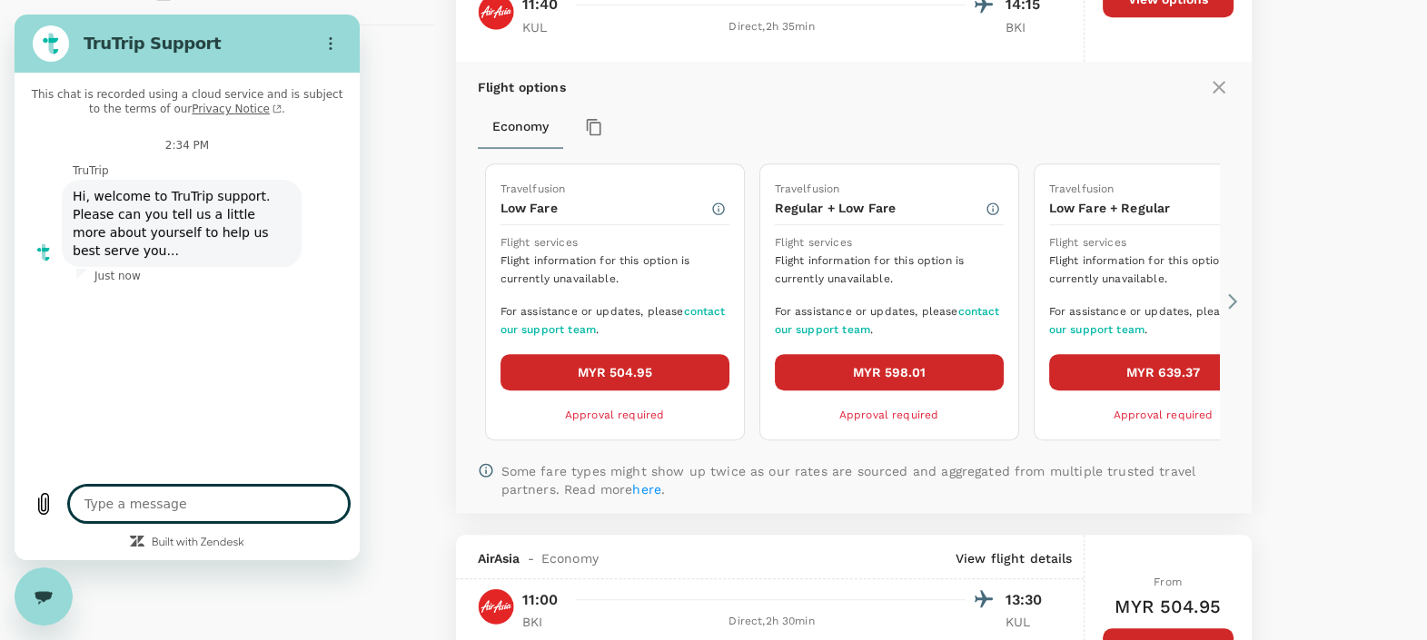
type textarea "x"
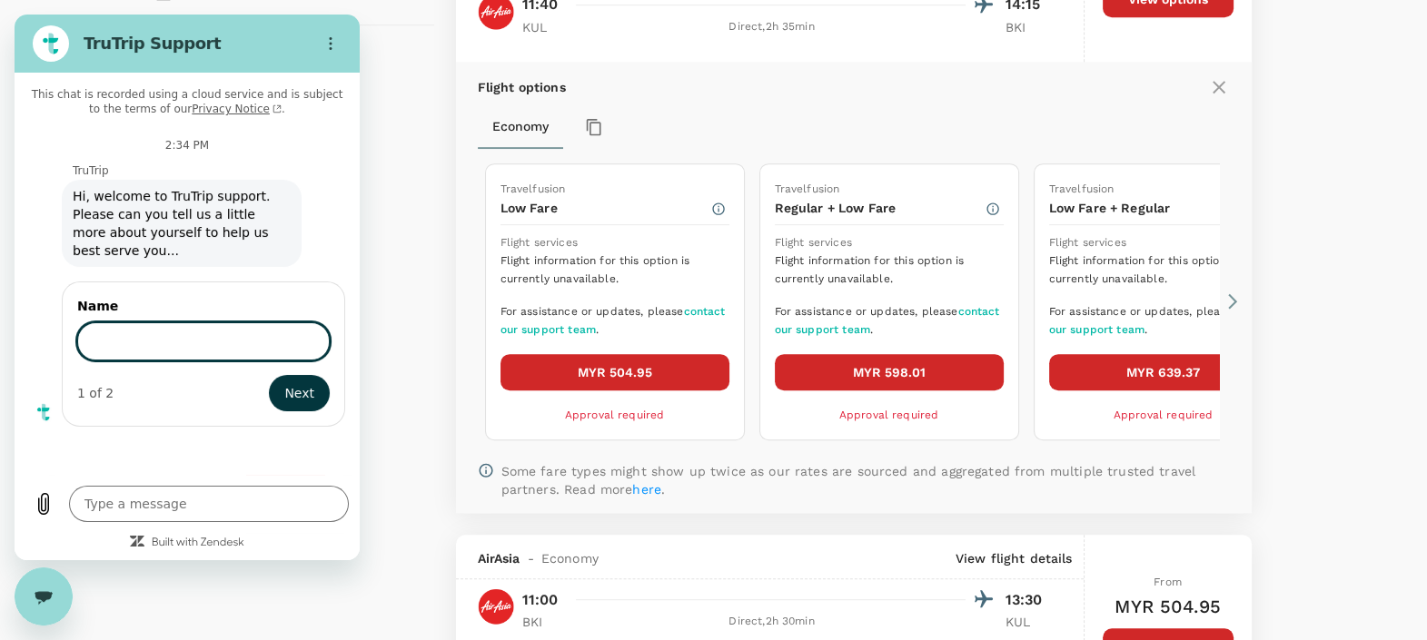
click at [143, 330] on input "Name" at bounding box center [203, 341] width 252 height 38
type input "[PERSON_NAME] BT MAHHADI"
click at [304, 382] on span "Next" at bounding box center [299, 393] width 30 height 22
type textarea "x"
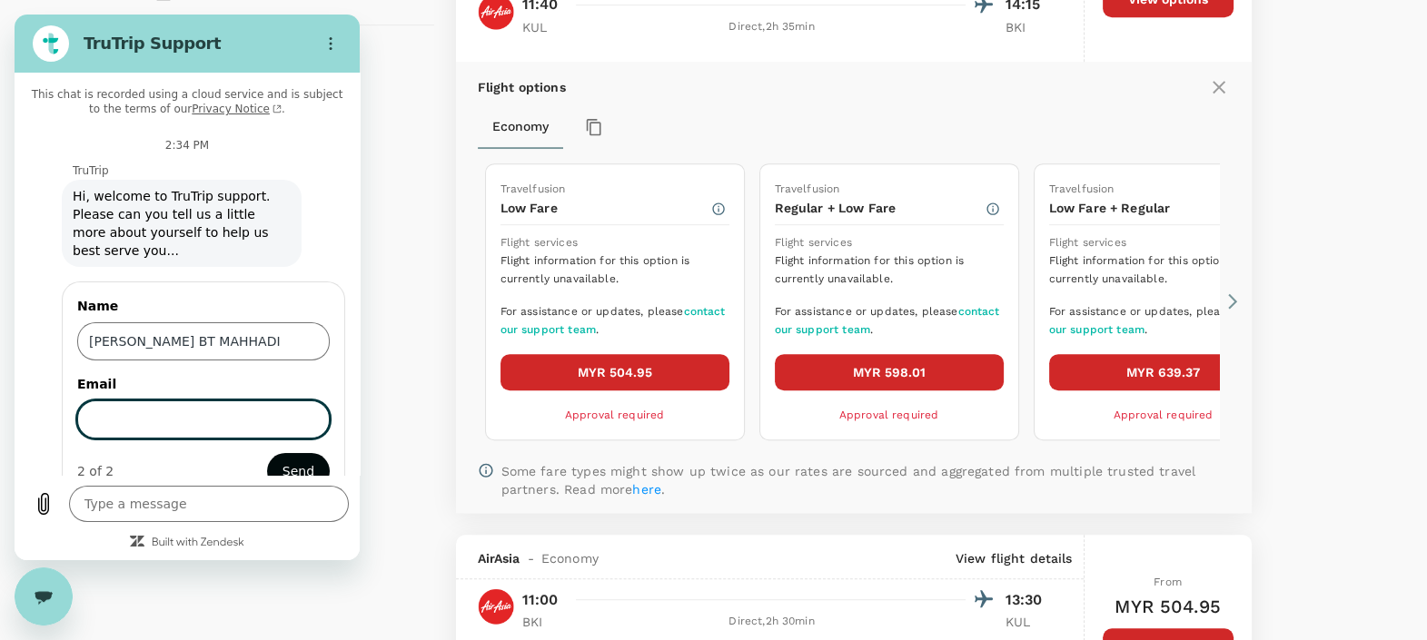
scroll to position [30, 0]
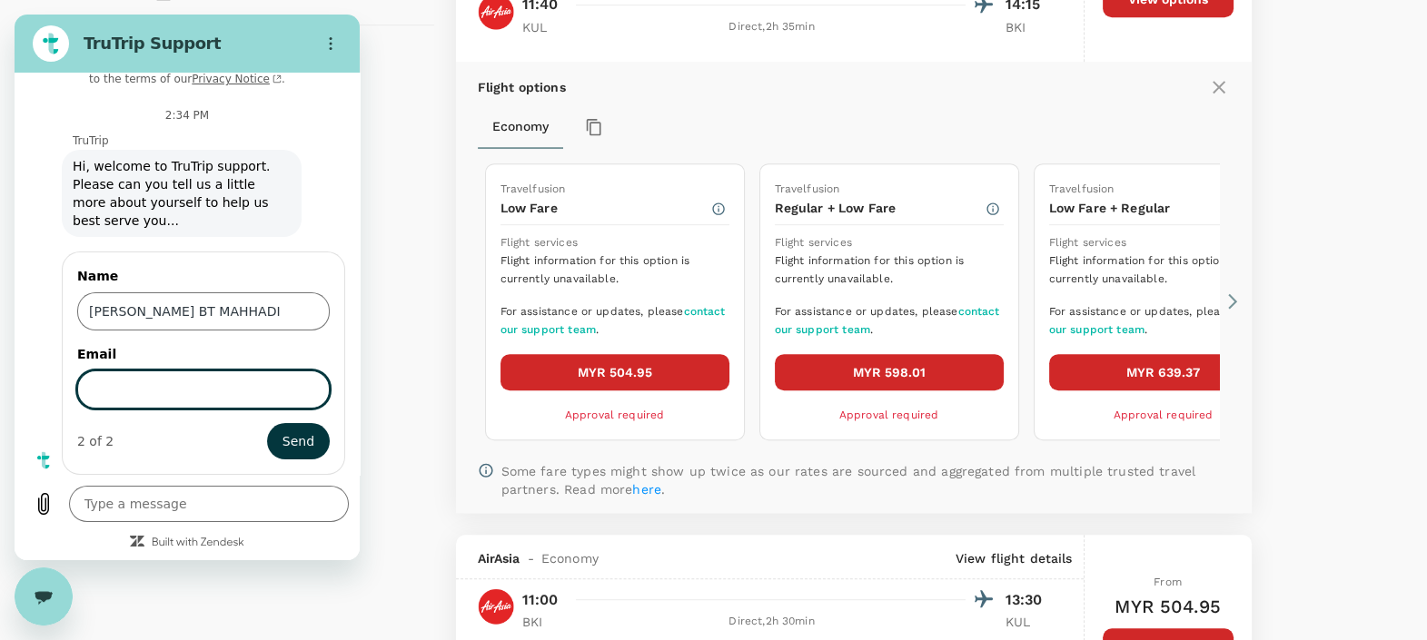
click at [223, 381] on input "Email" at bounding box center [203, 389] width 252 height 38
type input "[EMAIL_ADDRESS][DOMAIN_NAME]"
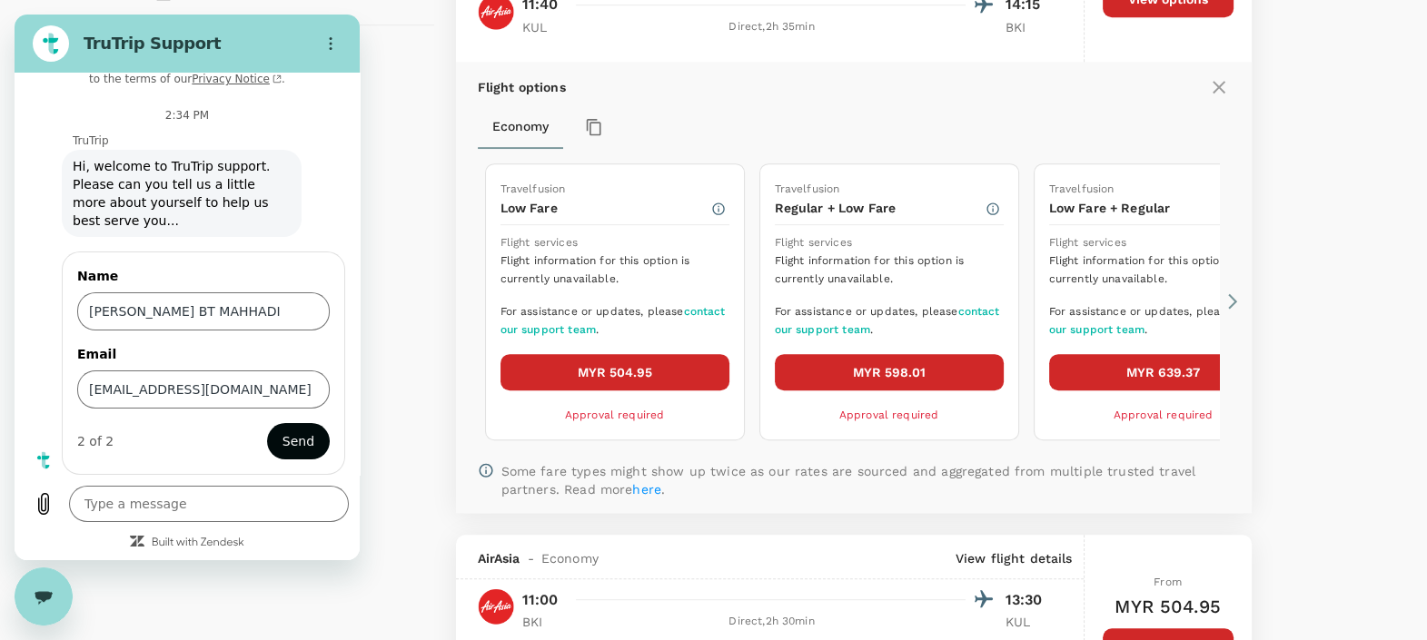
click at [267, 440] on button "Send" at bounding box center [298, 441] width 63 height 36
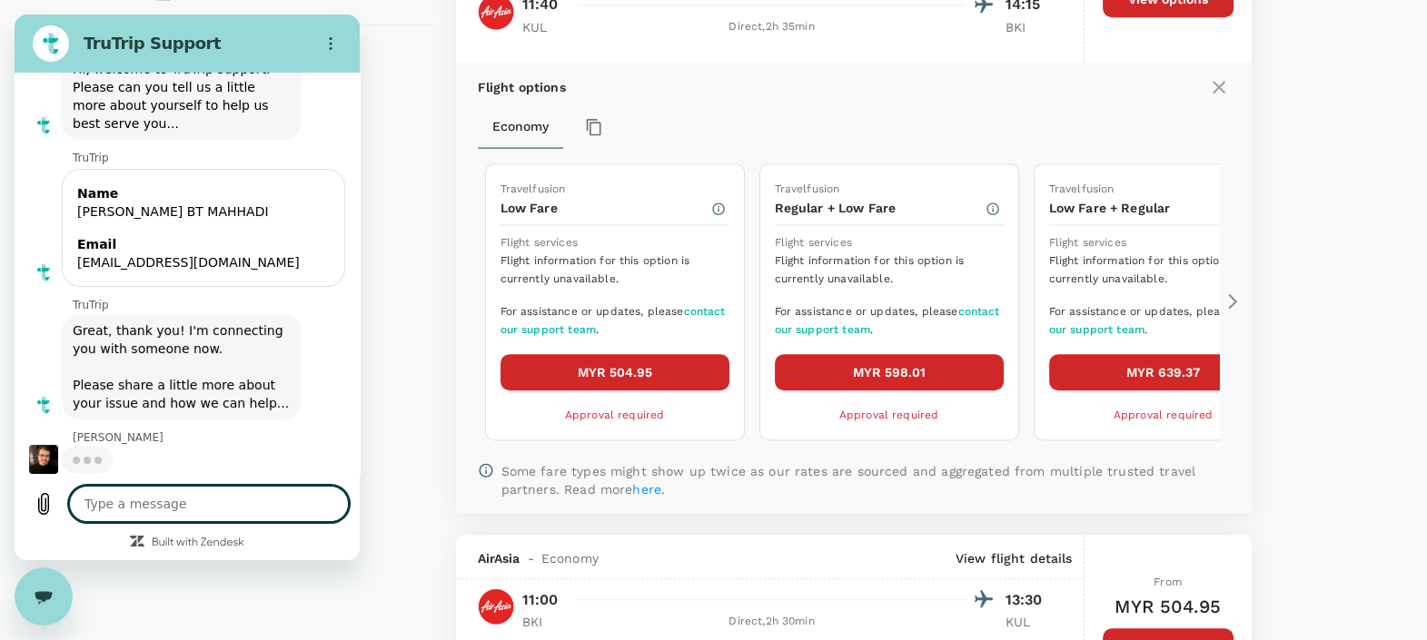
scroll to position [127, 0]
type textarea "x"
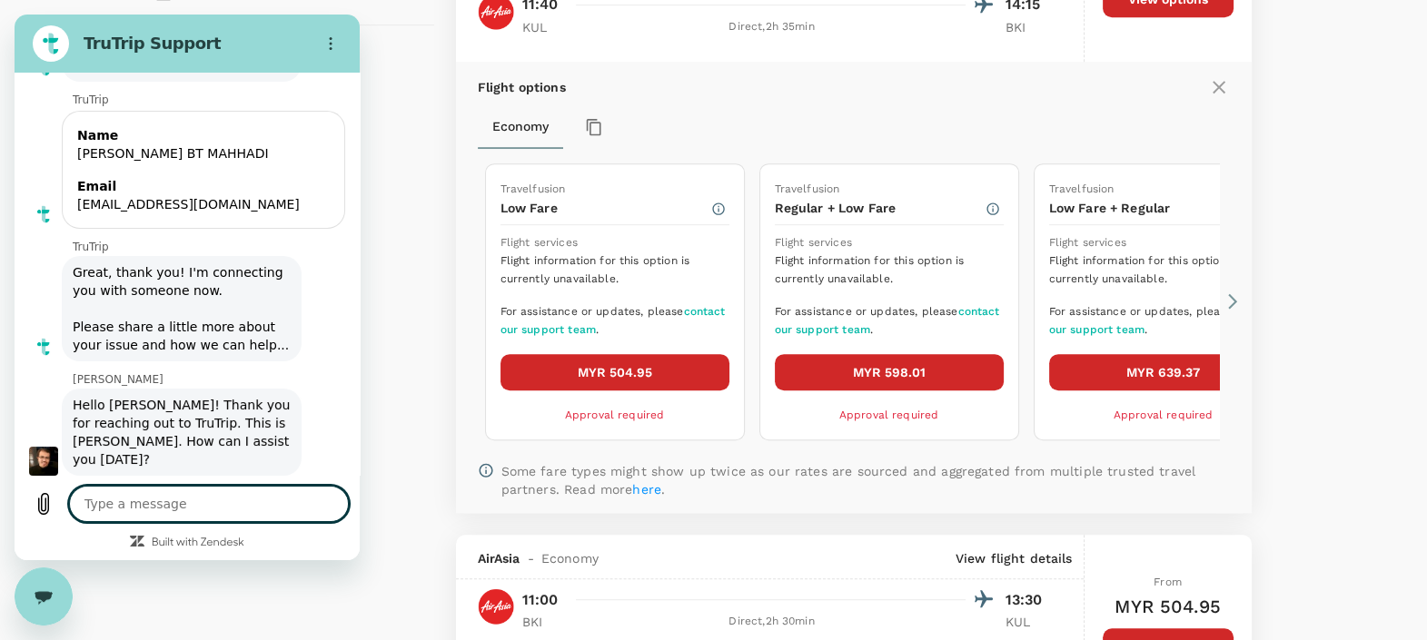
scroll to position [188, 0]
click at [138, 499] on textarea at bounding box center [209, 504] width 280 height 36
type textarea "h"
type textarea "x"
type textarea "hi"
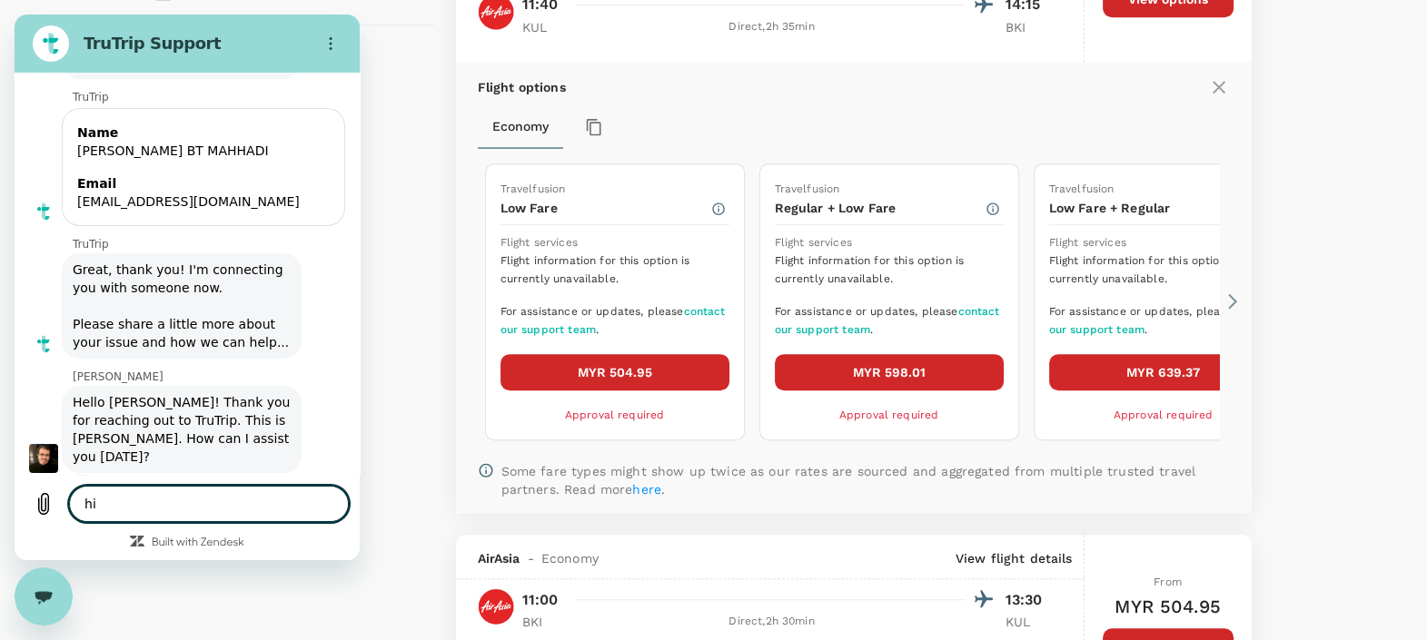
type textarea "x"
type textarea "hii"
type textarea "x"
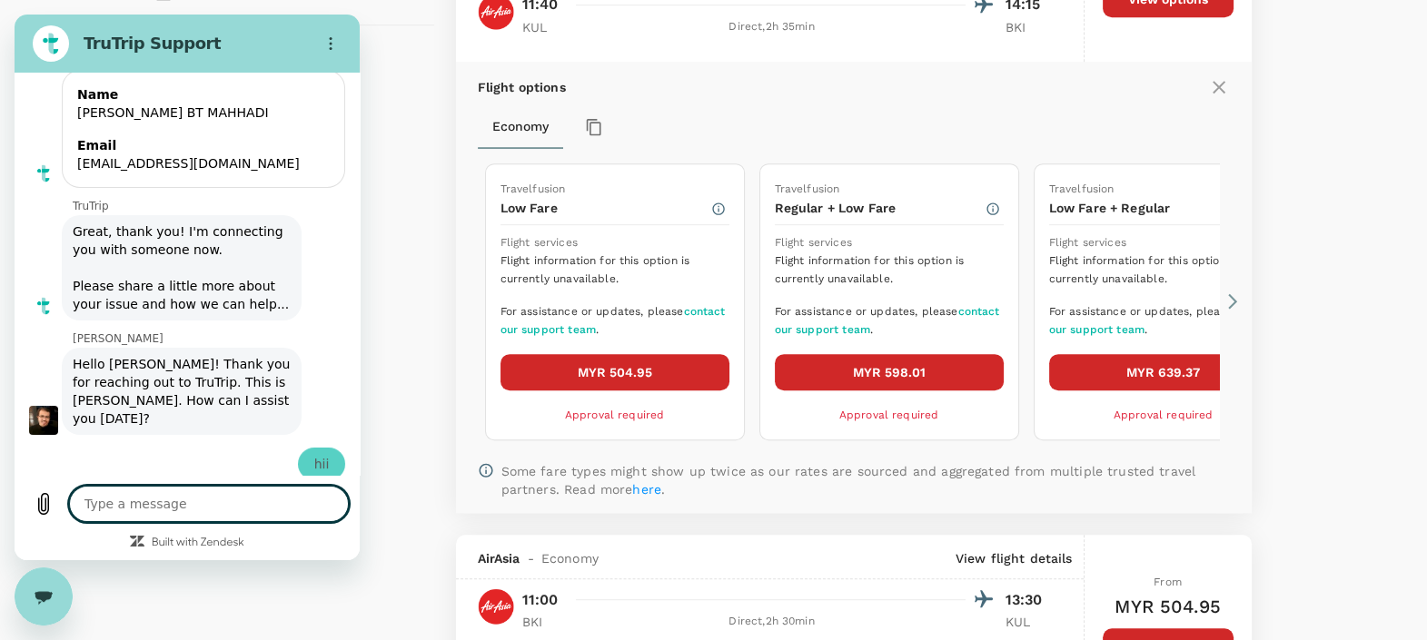
type textarea "x"
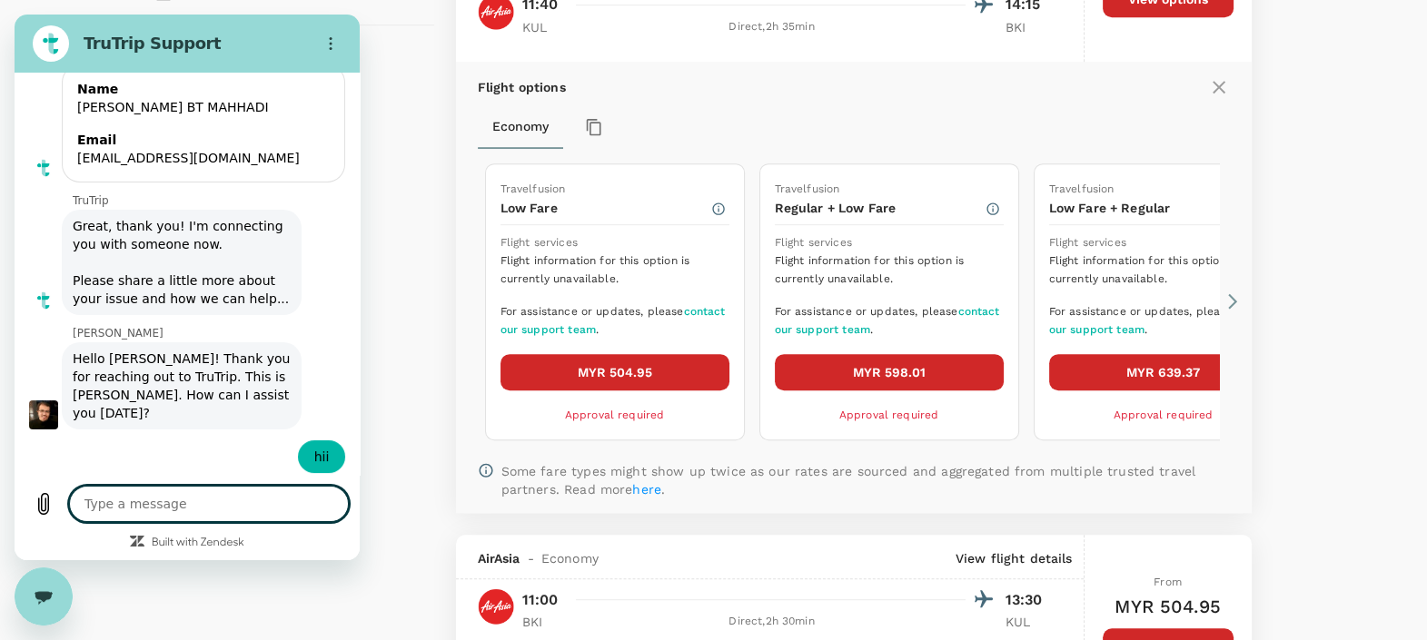
type textarea "i"
type textarea "x"
type textarea "i"
type textarea "x"
type textarea "i t"
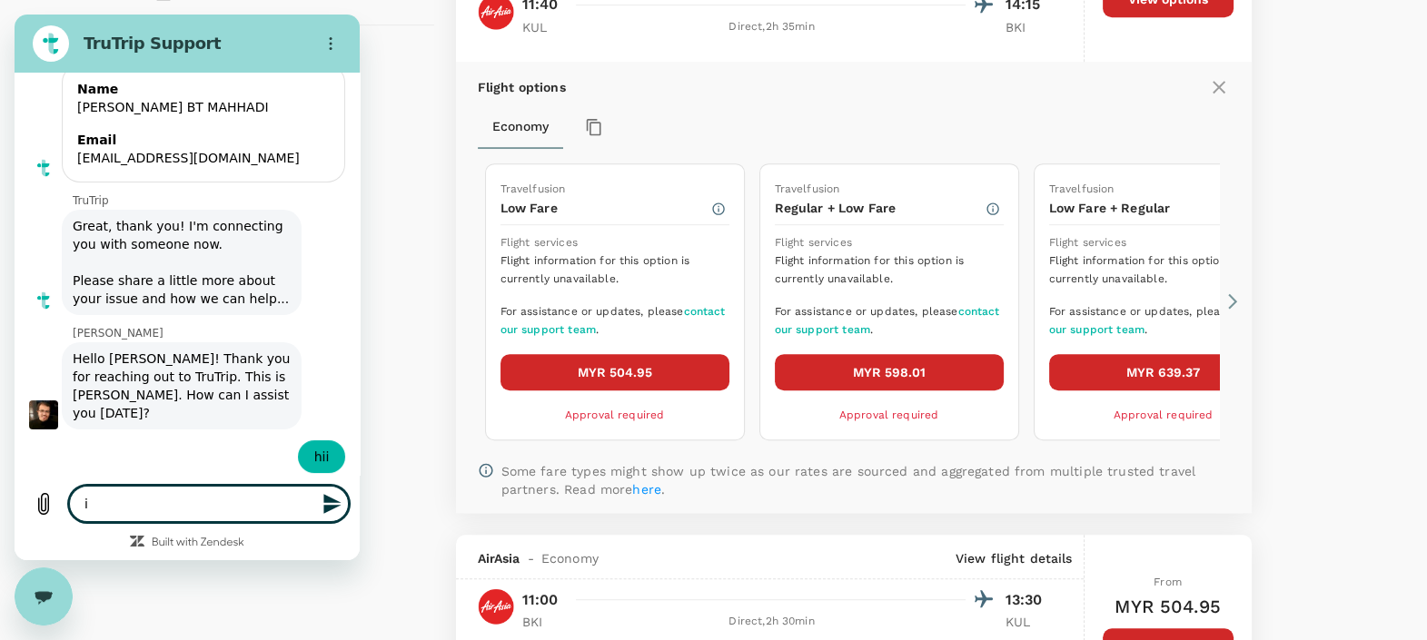
type textarea "x"
type textarea "i tr"
type textarea "x"
type textarea "i try"
type textarea "x"
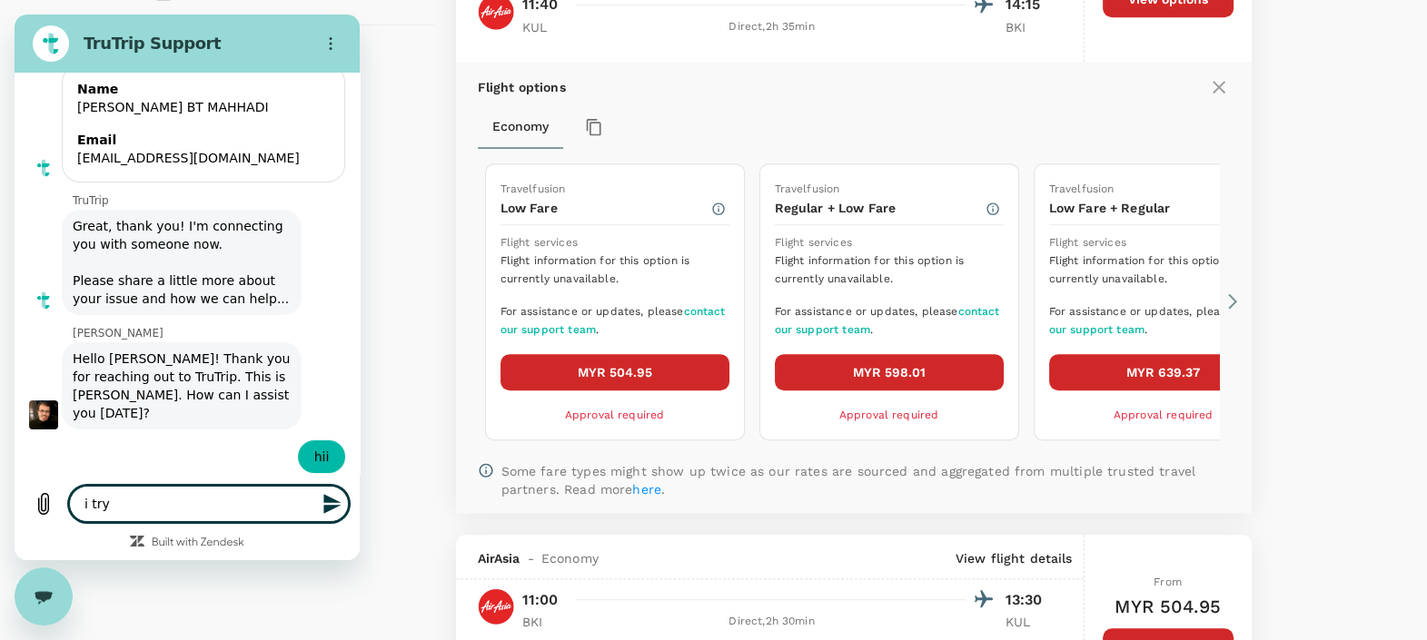
type textarea "i try"
type textarea "x"
type textarea "i try t"
type textarea "x"
type textarea "i try to"
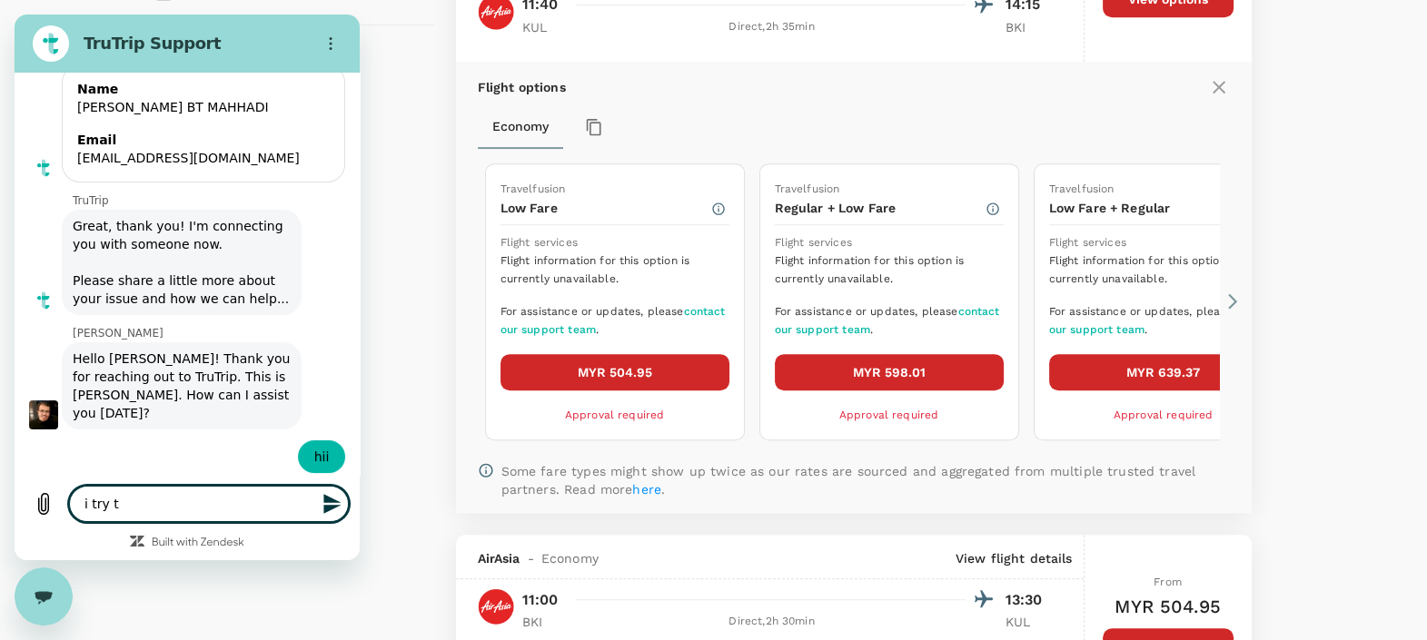
type textarea "x"
type textarea "i try to"
type textarea "x"
type textarea "i try to l"
type textarea "x"
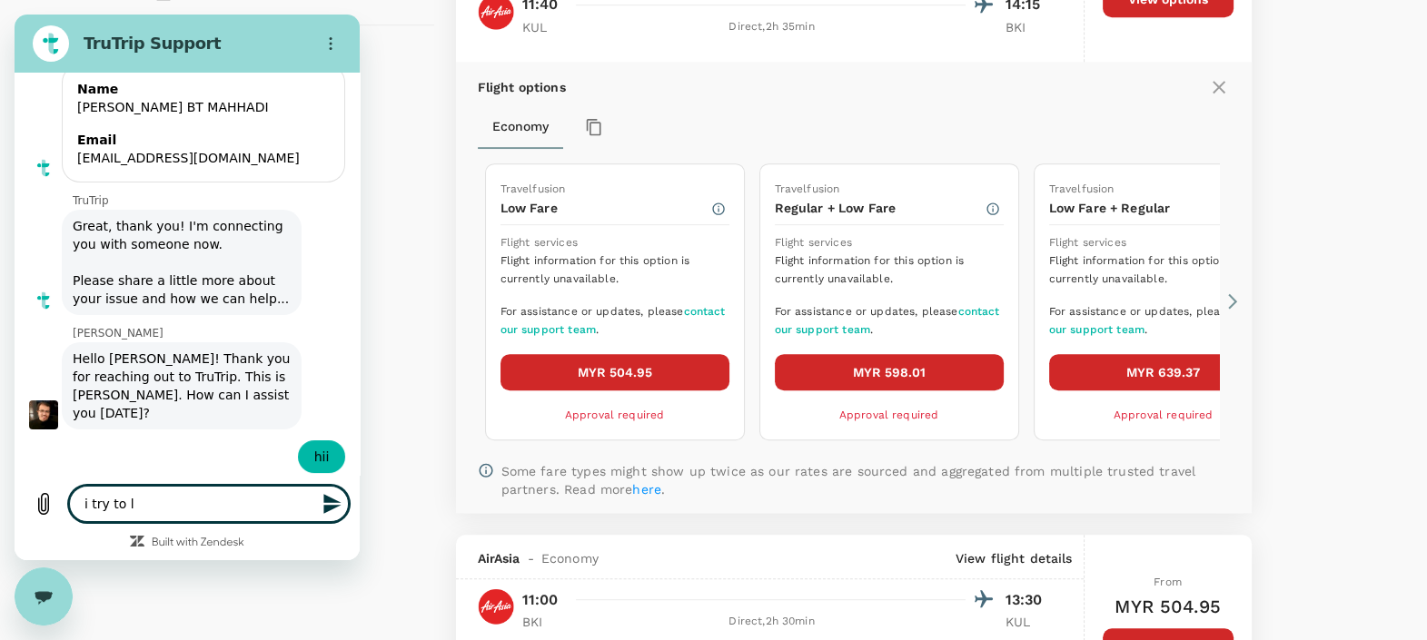
type textarea "i try to lo"
type textarea "x"
type textarea "i try to loo"
type textarea "x"
type textarea "i try to look"
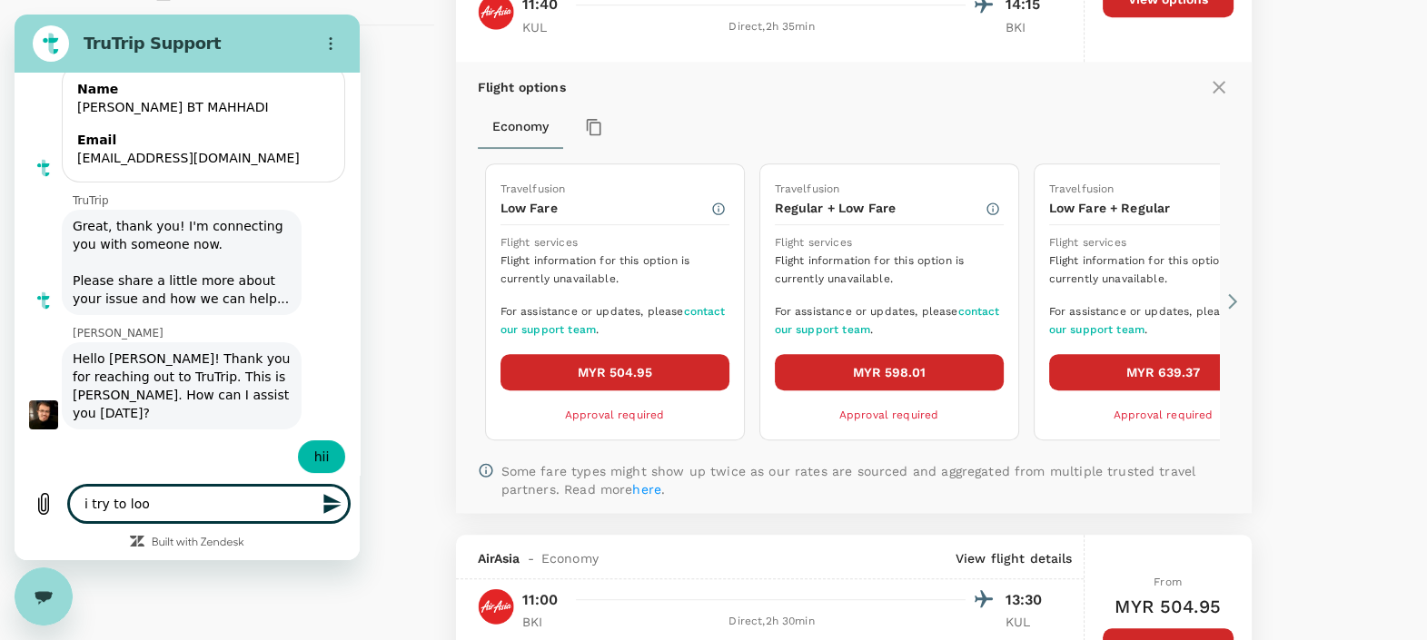
type textarea "x"
type textarea "i try to look"
type textarea "x"
type textarea "i try to look f"
type textarea "x"
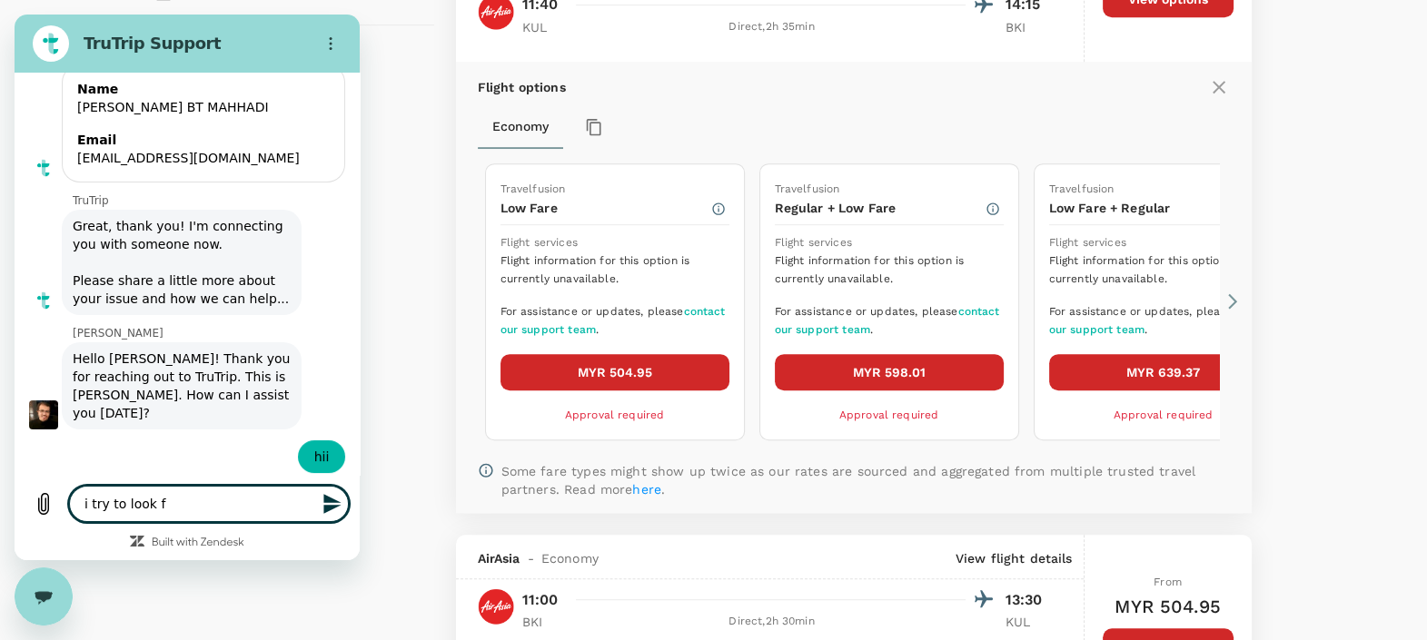
type textarea "i try to look fo"
type textarea "x"
type textarea "i try to look for"
type textarea "x"
type textarea "i try to look for"
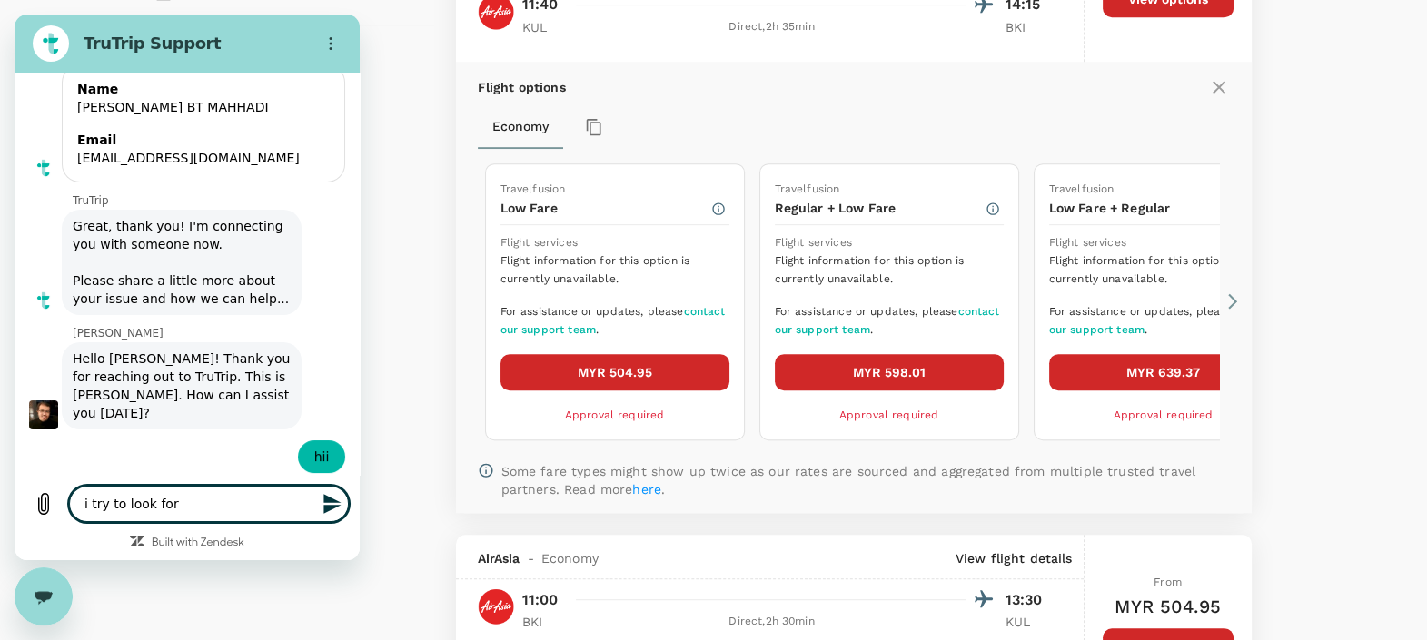
type textarea "x"
type textarea "i try to look for a"
type textarea "x"
type textarea "i try to look for a"
type textarea "x"
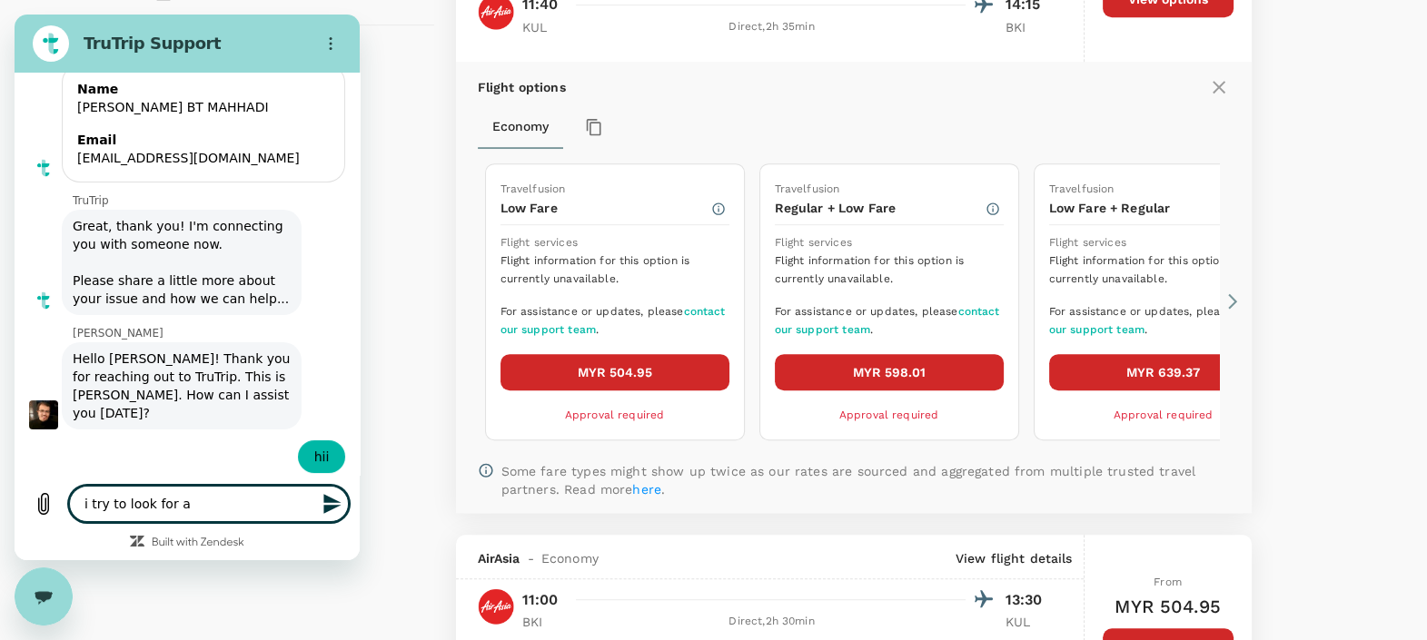
type textarea "i try to look for a f"
type textarea "x"
type textarea "i try to look for a fl"
type textarea "x"
type textarea "i try to look for a fli"
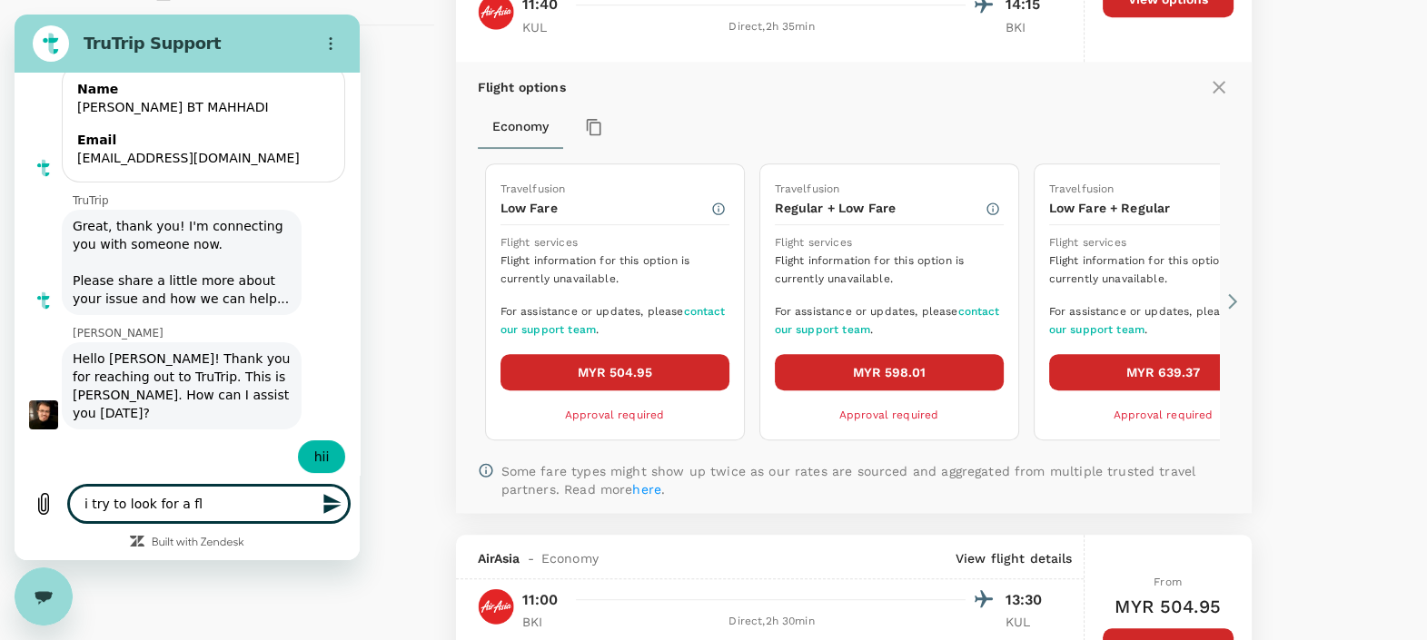
type textarea "x"
type textarea "i try to look for a flig"
type textarea "x"
type textarea "i try to look for a fligh"
type textarea "x"
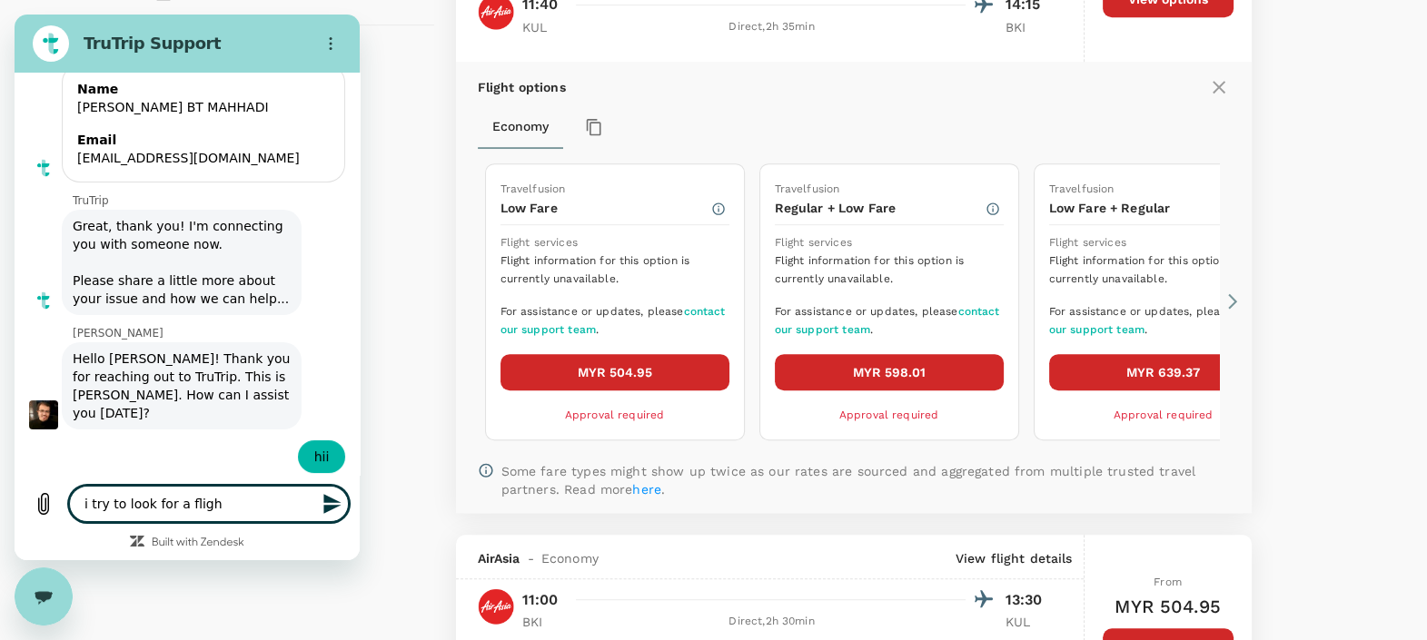
type textarea "i try to look for a flight"
type textarea "x"
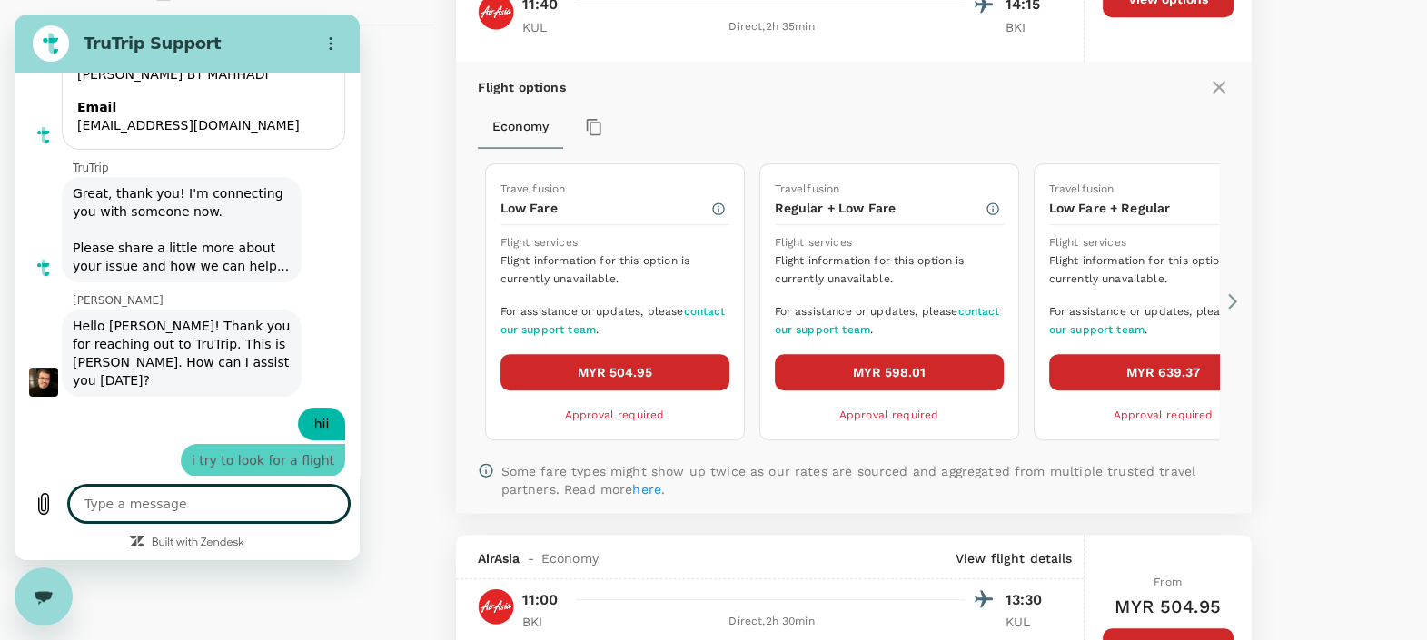
type textarea "x"
type textarea "b"
type textarea "x"
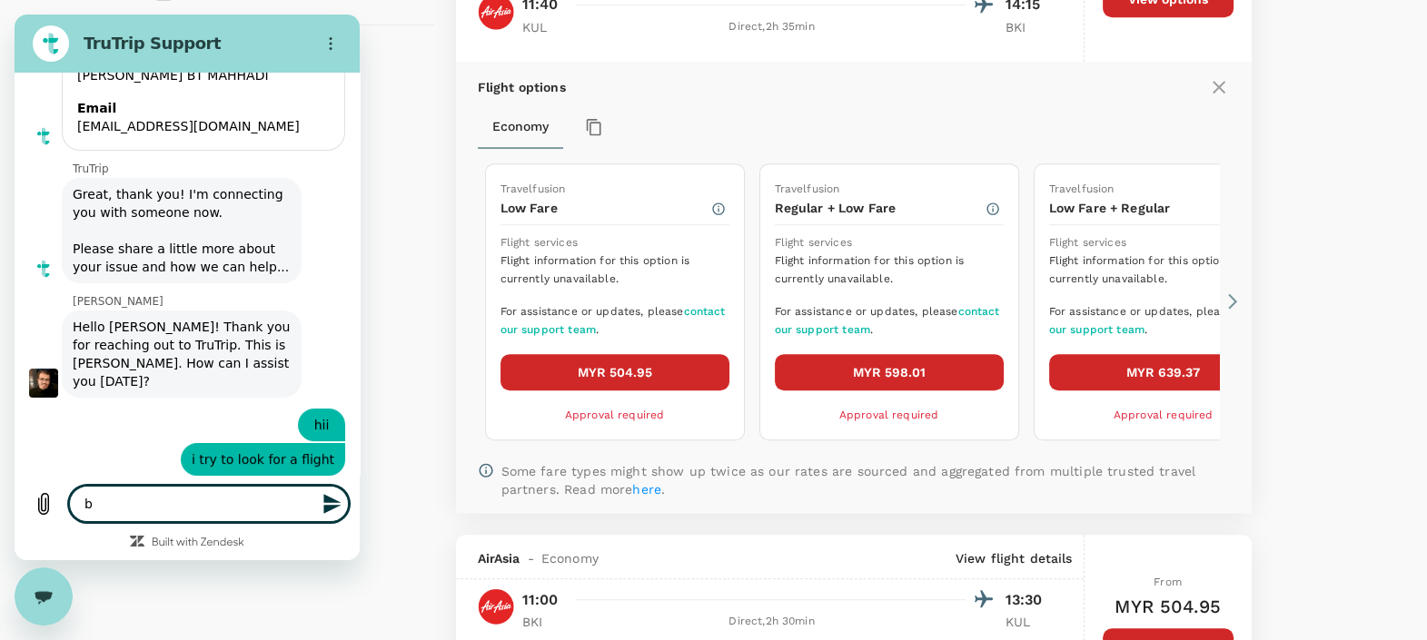
type textarea "bu"
type textarea "x"
type textarea "but"
type textarea "x"
type textarea "but"
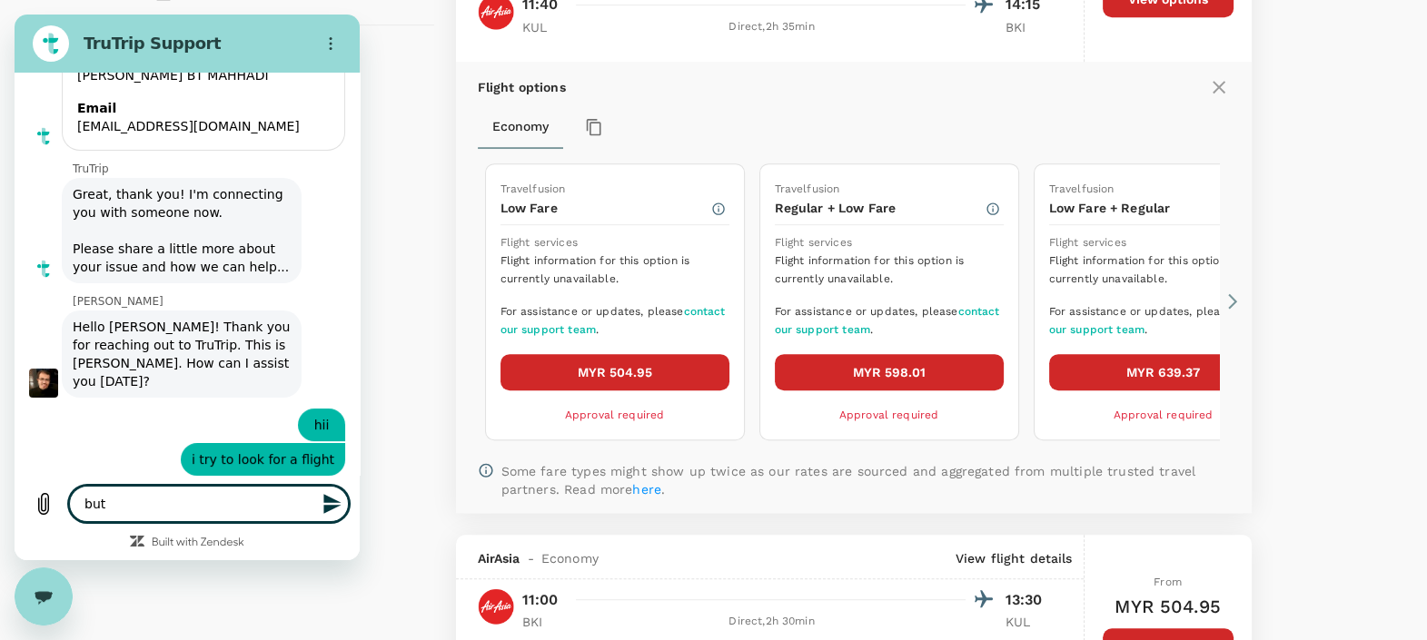
type textarea "x"
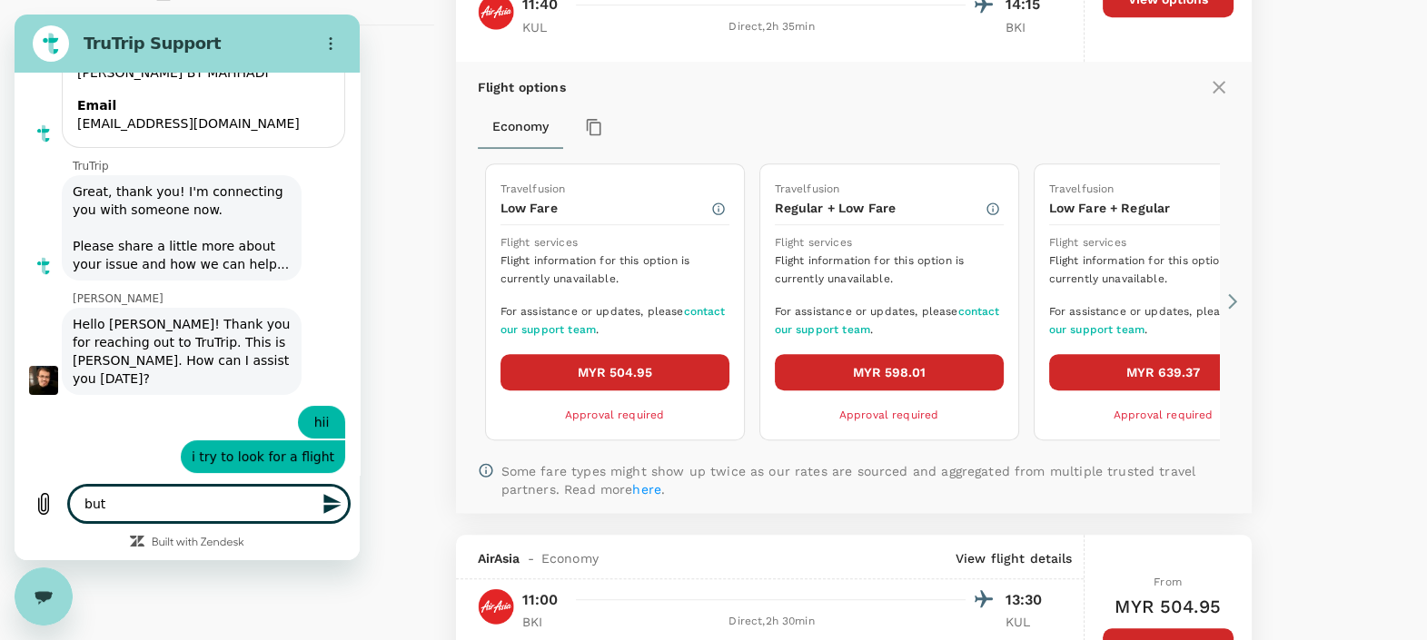
type textarea "but w"
type textarea "x"
type textarea "but wh"
type textarea "x"
type textarea "but why"
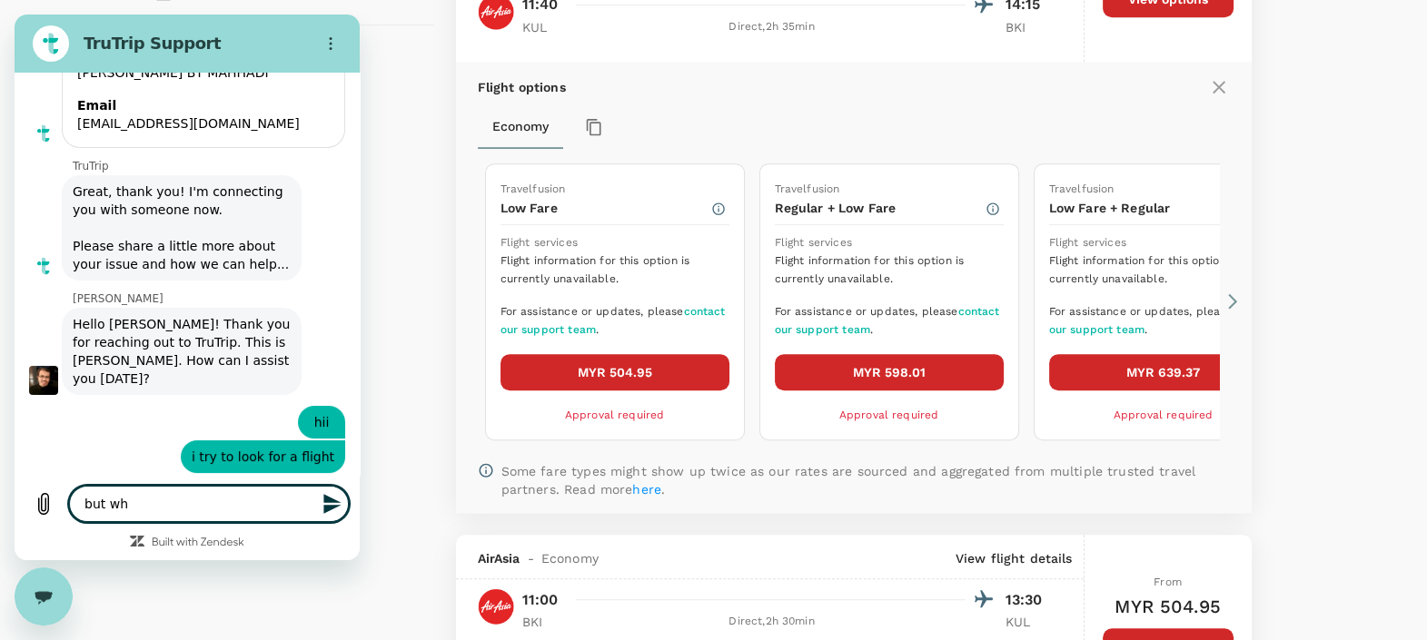
type textarea "x"
type textarea "but why"
type textarea "x"
type textarea "but why w"
type textarea "x"
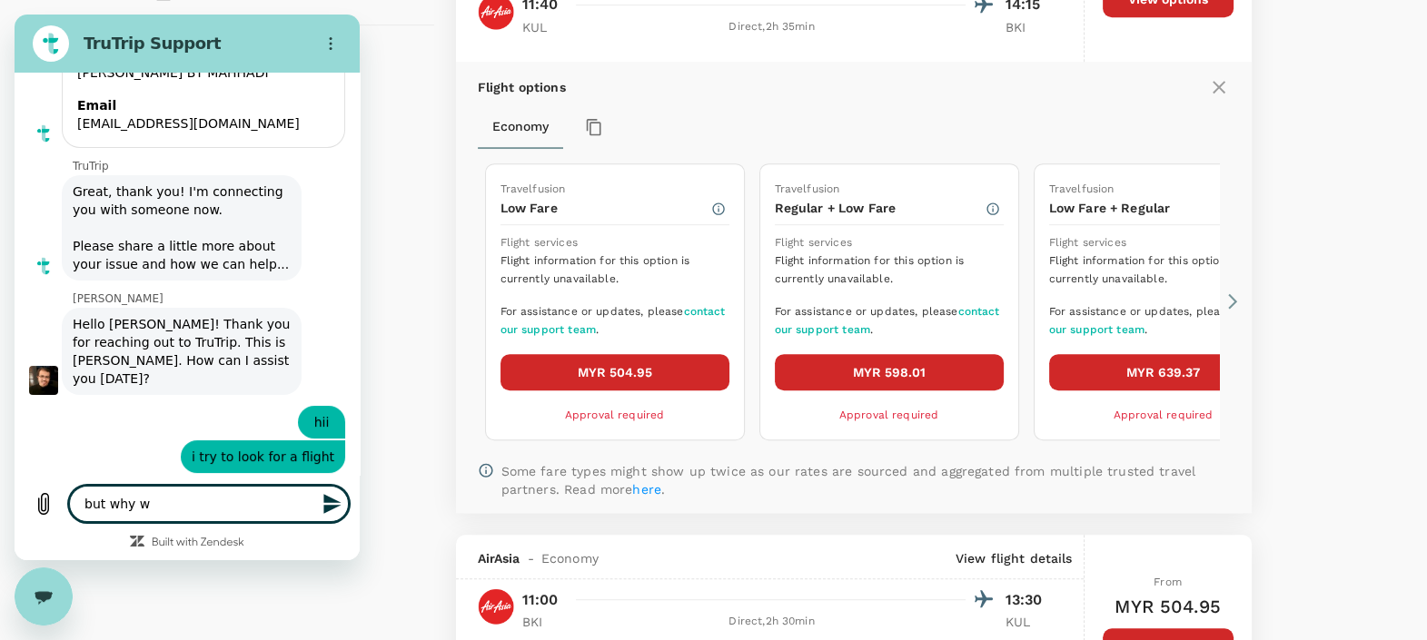
type textarea "but why wh"
type textarea "x"
type textarea "but why whe"
type textarea "x"
type textarea "but why when"
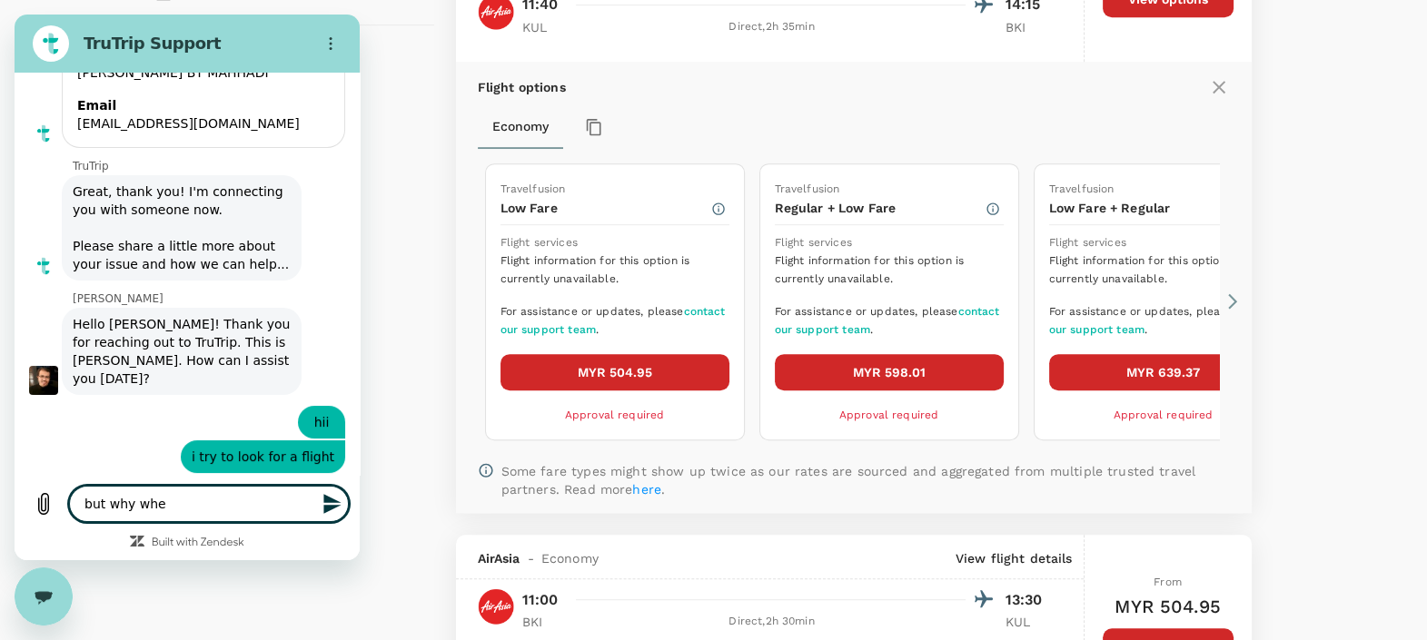
type textarea "x"
type textarea "but why when"
type textarea "x"
type textarea "but why when i"
type textarea "x"
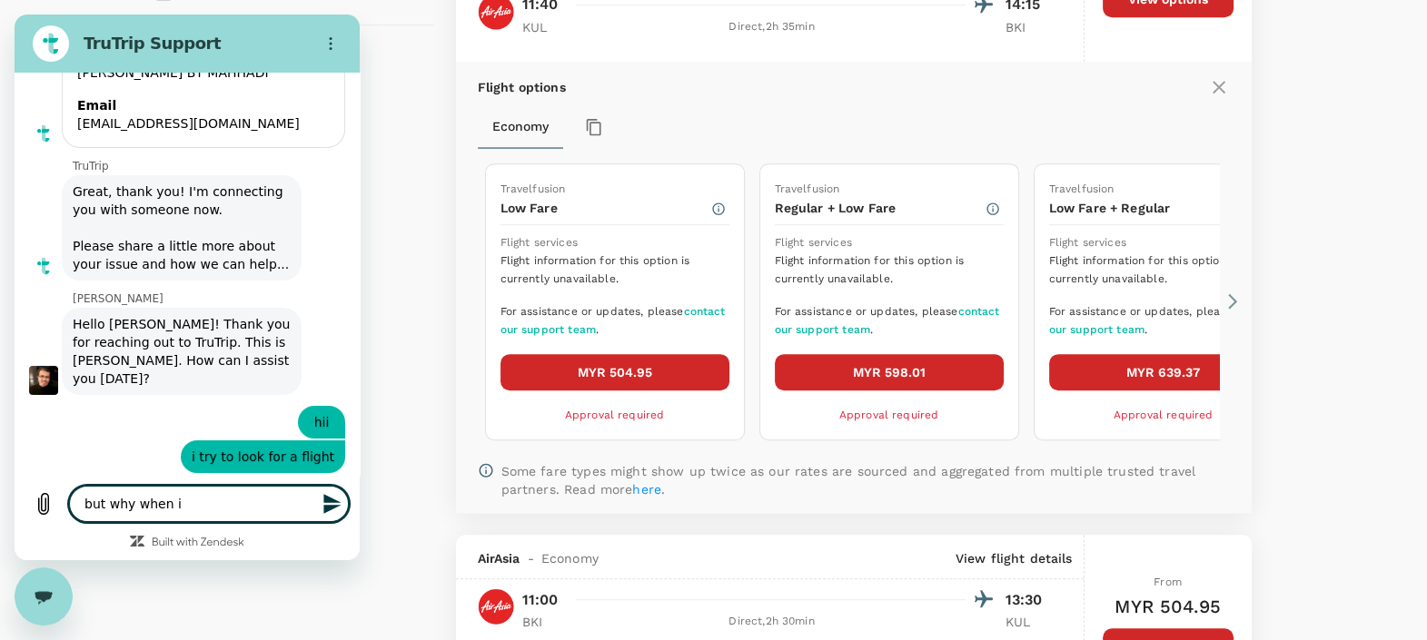
type textarea "but why when i"
type textarea "x"
type textarea "but why when i l"
type textarea "x"
type textarea "but why when i"
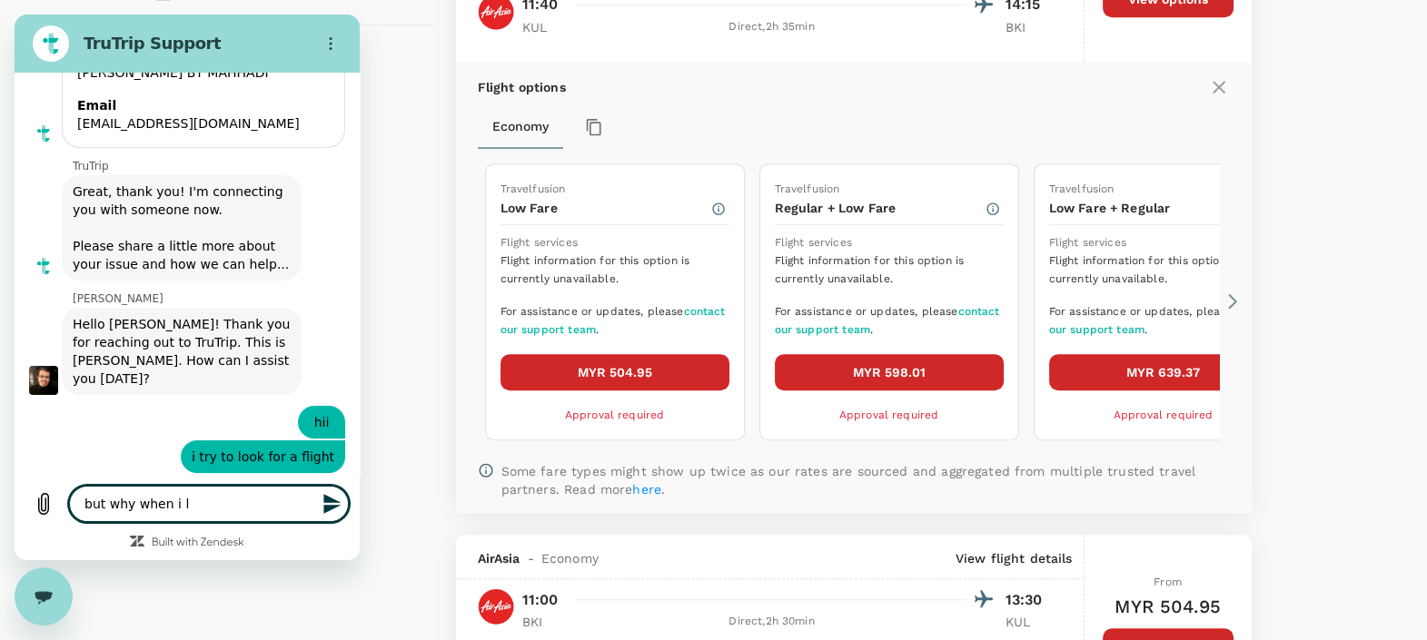
type textarea "x"
type textarea "but why when i c"
type textarea "x"
type textarea "but why when i cl"
type textarea "x"
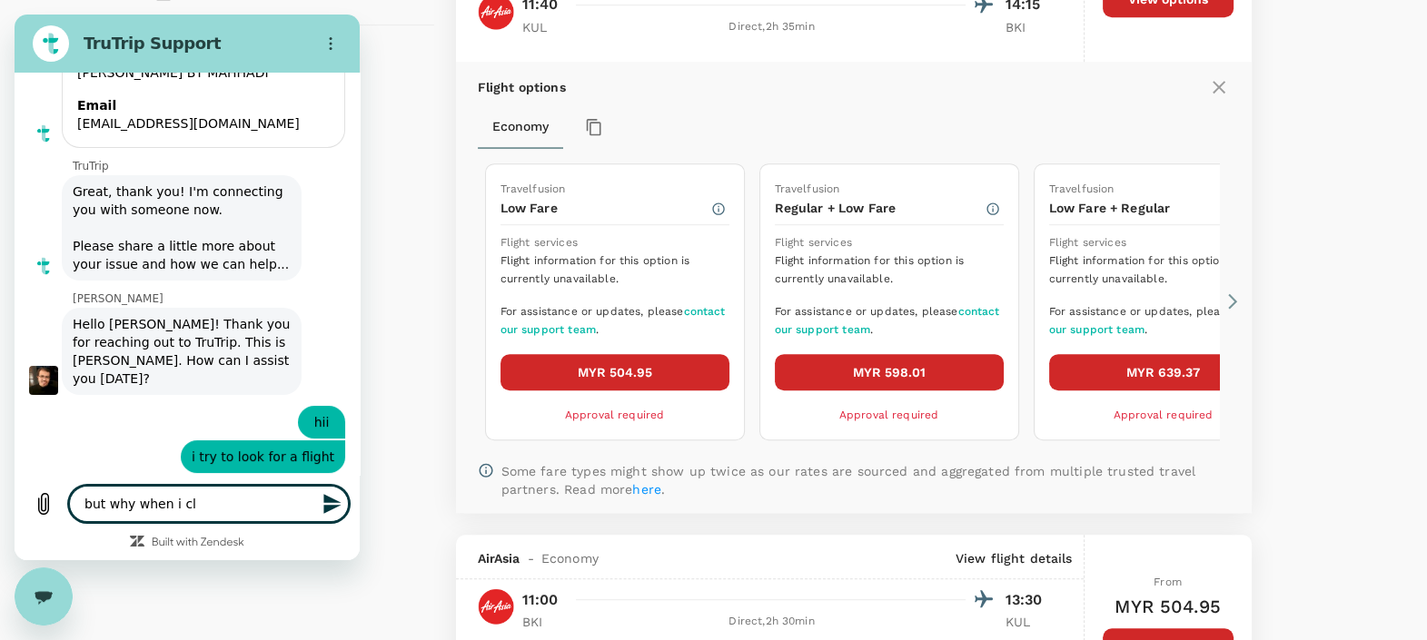
type textarea "but why when i cli"
type textarea "x"
type textarea "but why when i clic"
type textarea "x"
type textarea "but why when i click"
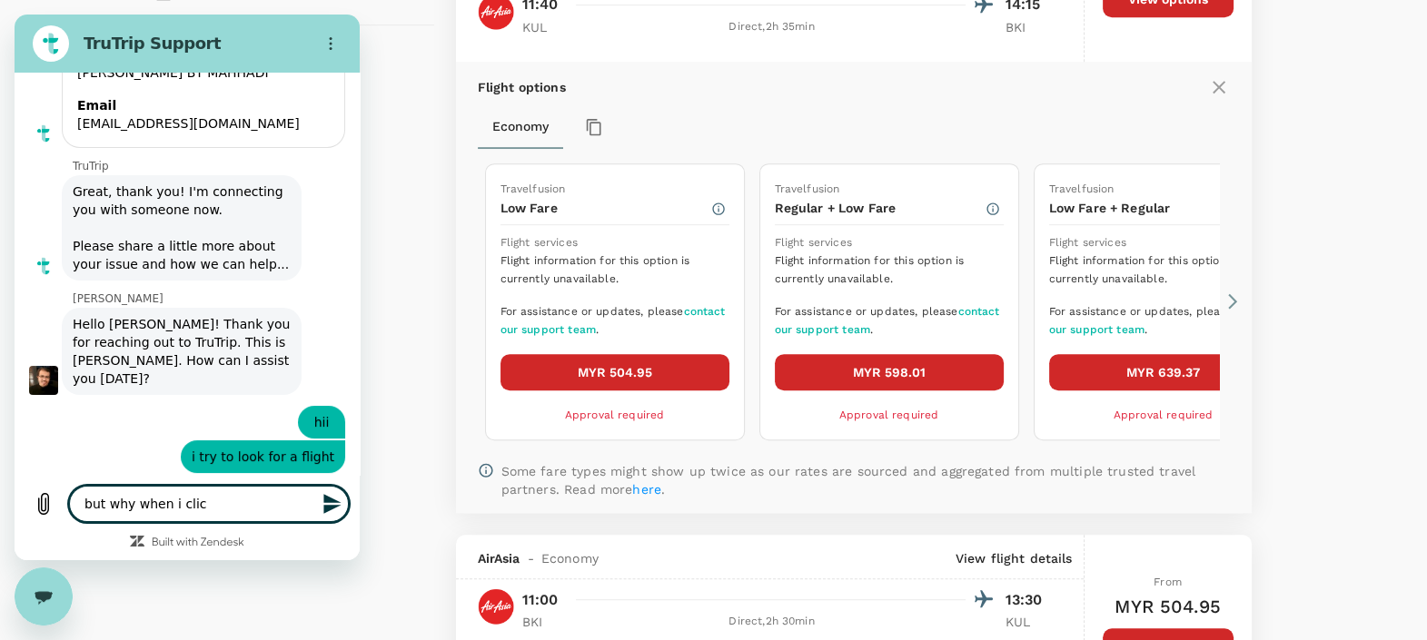
type textarea "x"
type textarea "but why when i click"
type textarea "x"
type textarea "but why when i click o"
type textarea "x"
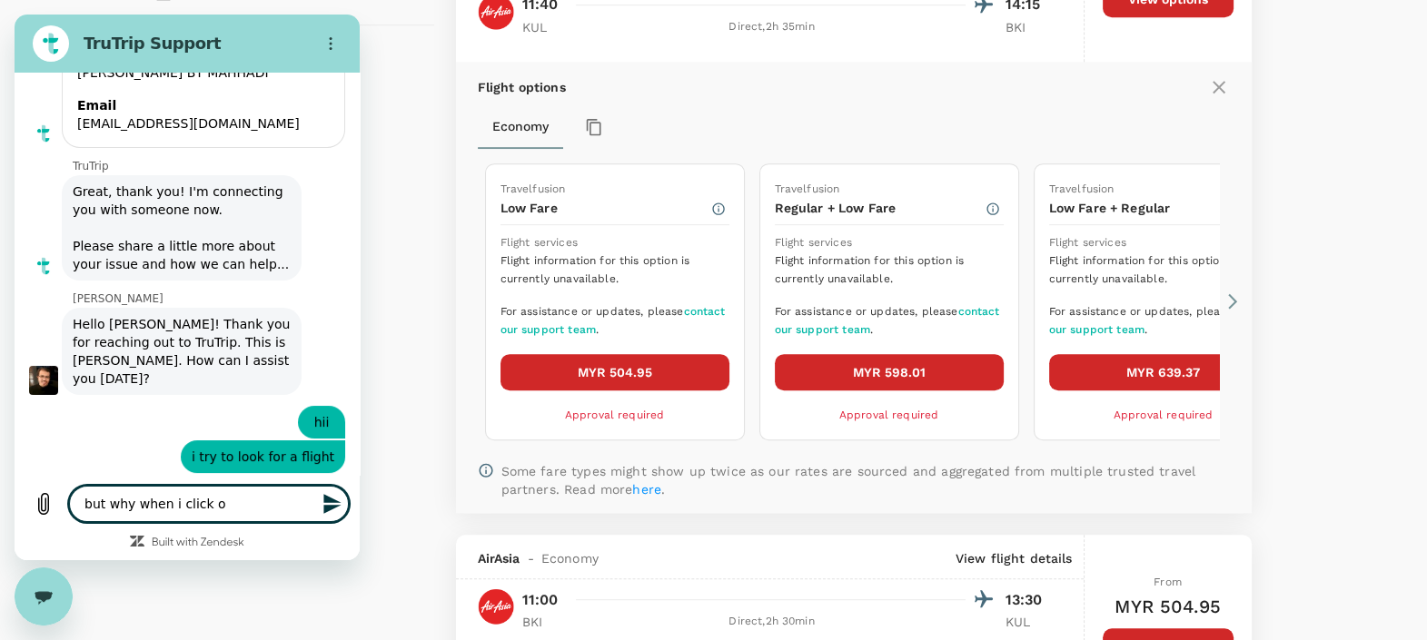
type textarea "but why when i click on"
type textarea "x"
type textarea "but why when i click on"
type textarea "x"
type textarea "but why when i click on t"
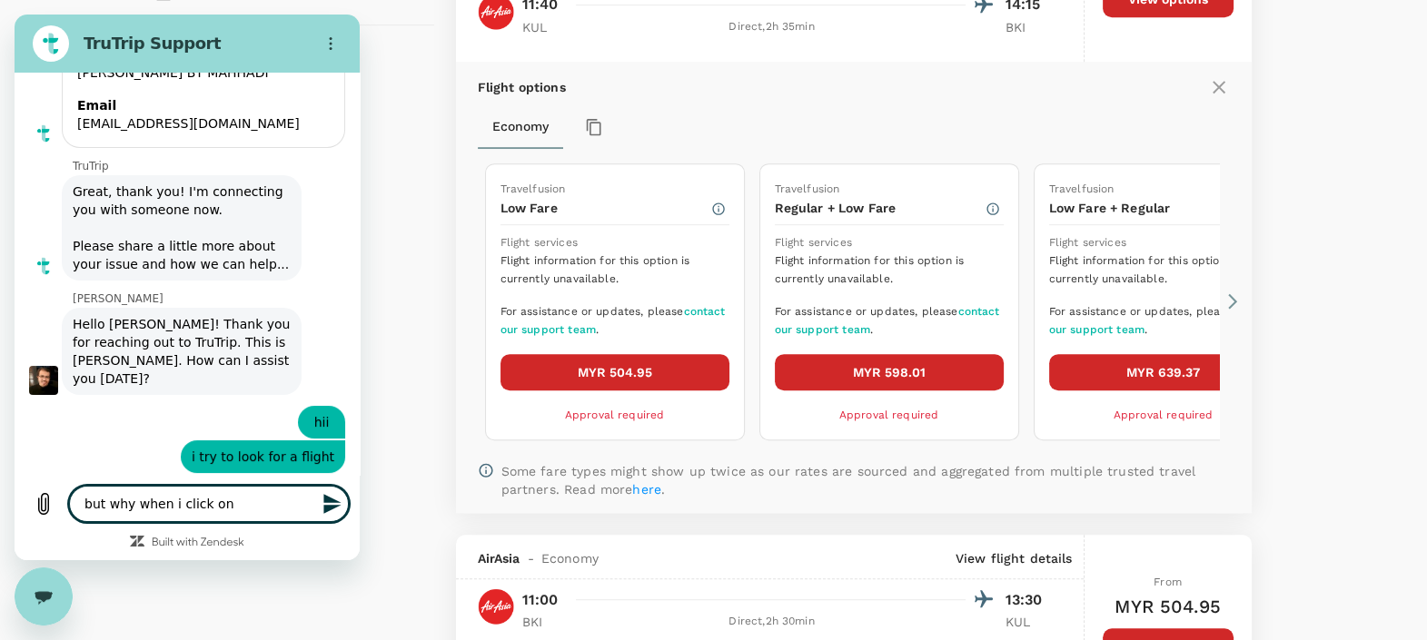
type textarea "x"
type textarea "but why when i click on th"
type textarea "x"
type textarea "but why when i click on the"
type textarea "x"
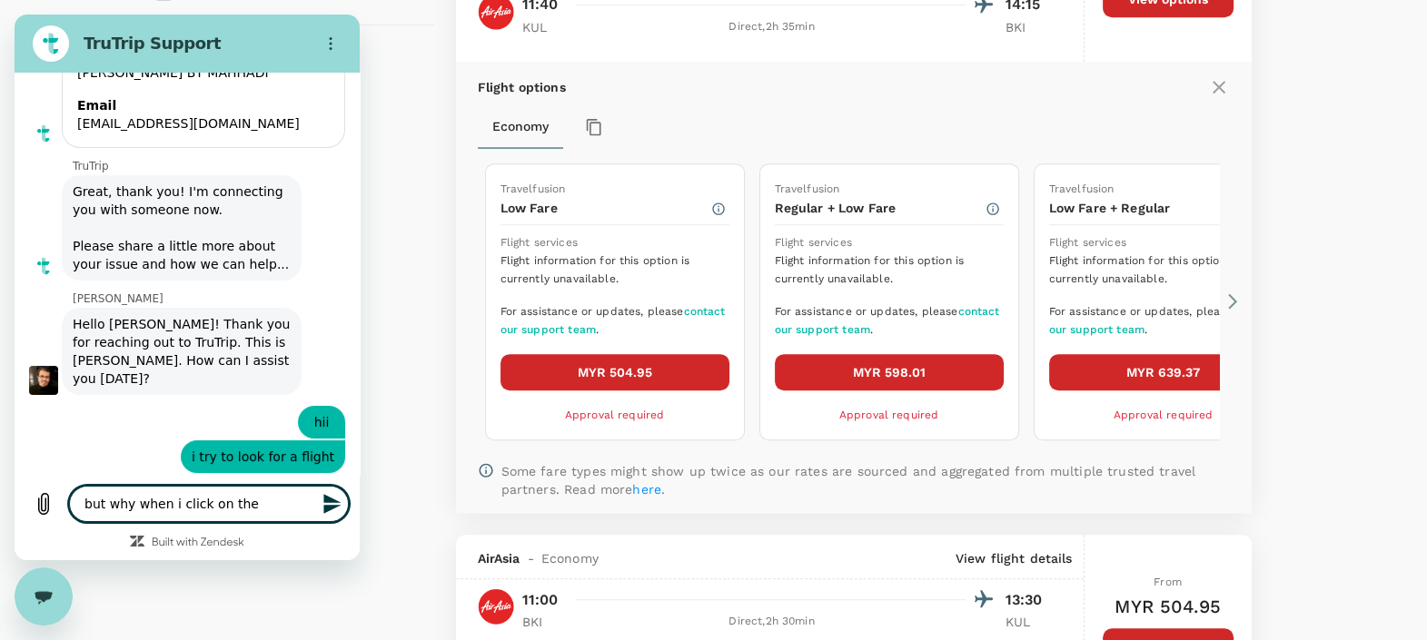
type textarea "but why when i click on the"
type textarea "x"
type textarea "but why when i click on the f"
type textarea "x"
type textarea "but why when i click on the fl"
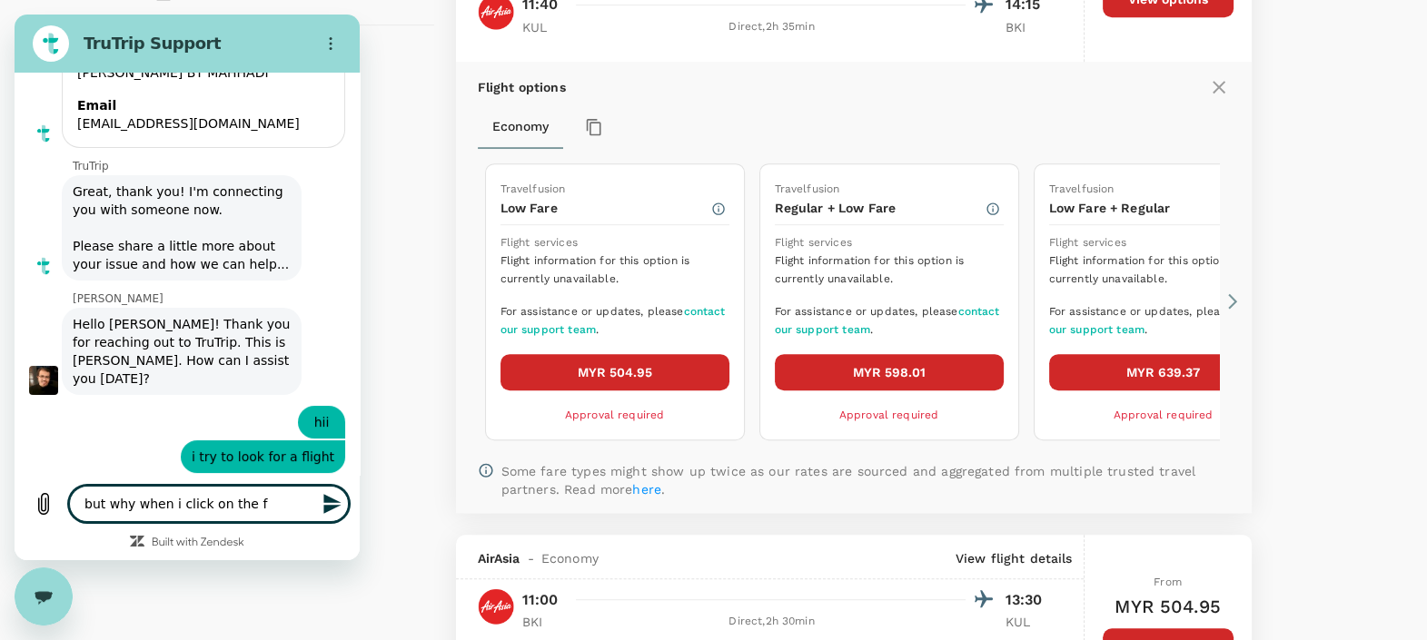
type textarea "x"
type textarea "but why when i click on the fli"
type textarea "x"
type textarea "but why when i click on the flig"
type textarea "x"
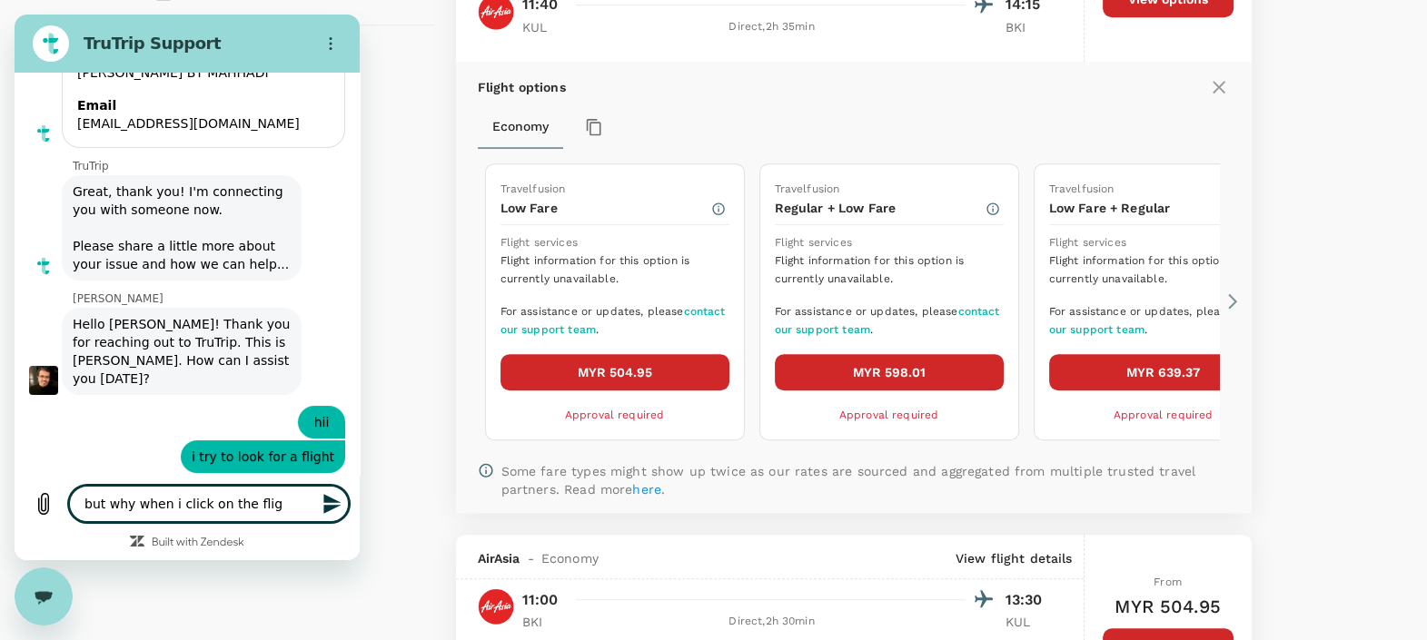
type textarea "but why when i click on the fligh"
type textarea "x"
type textarea "but why when i click on the flight"
type textarea "x"
type textarea "but why when i click on the flight"
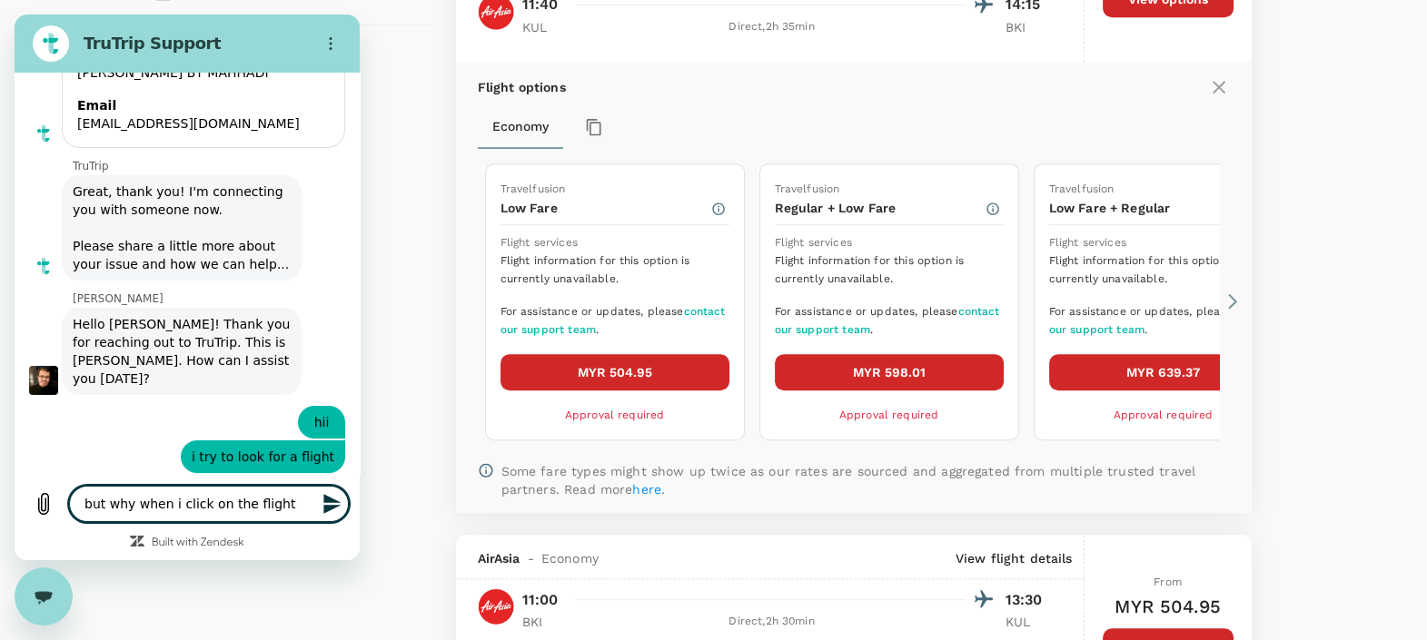
type textarea "x"
type textarea "but why when i click on the flight o"
type textarea "x"
type textarea "but why when i click on the flight op"
type textarea "x"
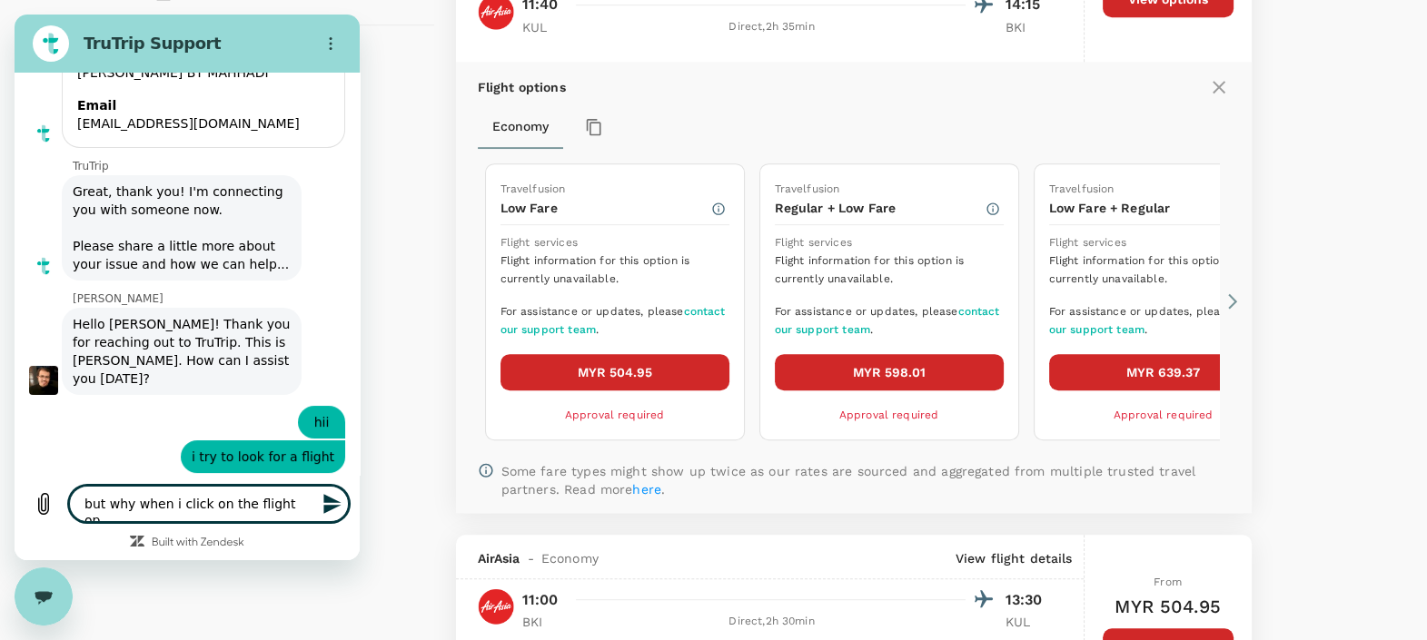
type textarea "but why when i click on the flight opt"
type textarea "x"
type textarea "but why when i click on the flight opti"
type textarea "x"
type textarea "but why when i click on the flight optio"
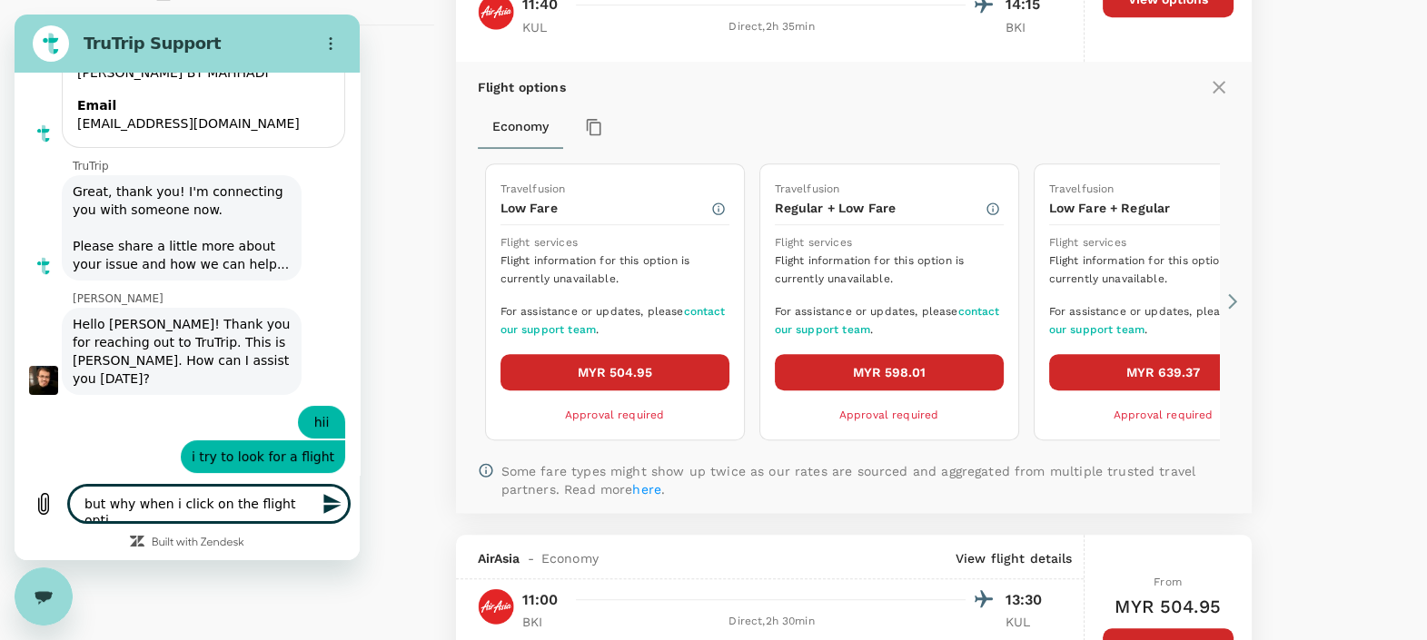
type textarea "x"
type textarea "but why when i click on the flight option"
type textarea "x"
type textarea "but why when i click on the flight option,"
type textarea "x"
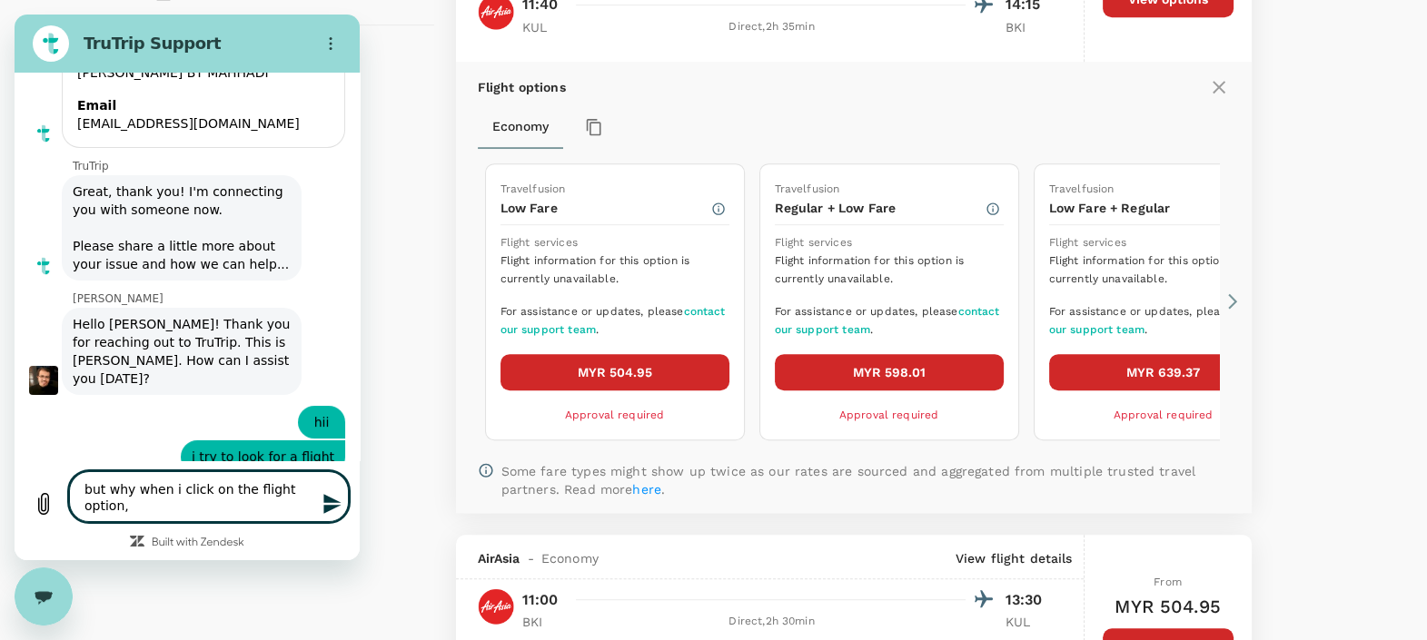
type textarea "but why when i click on the flight option,"
type textarea "x"
type textarea "but why when i click on the flight option, i"
type textarea "x"
type textarea "but why when i click on the flight option, it"
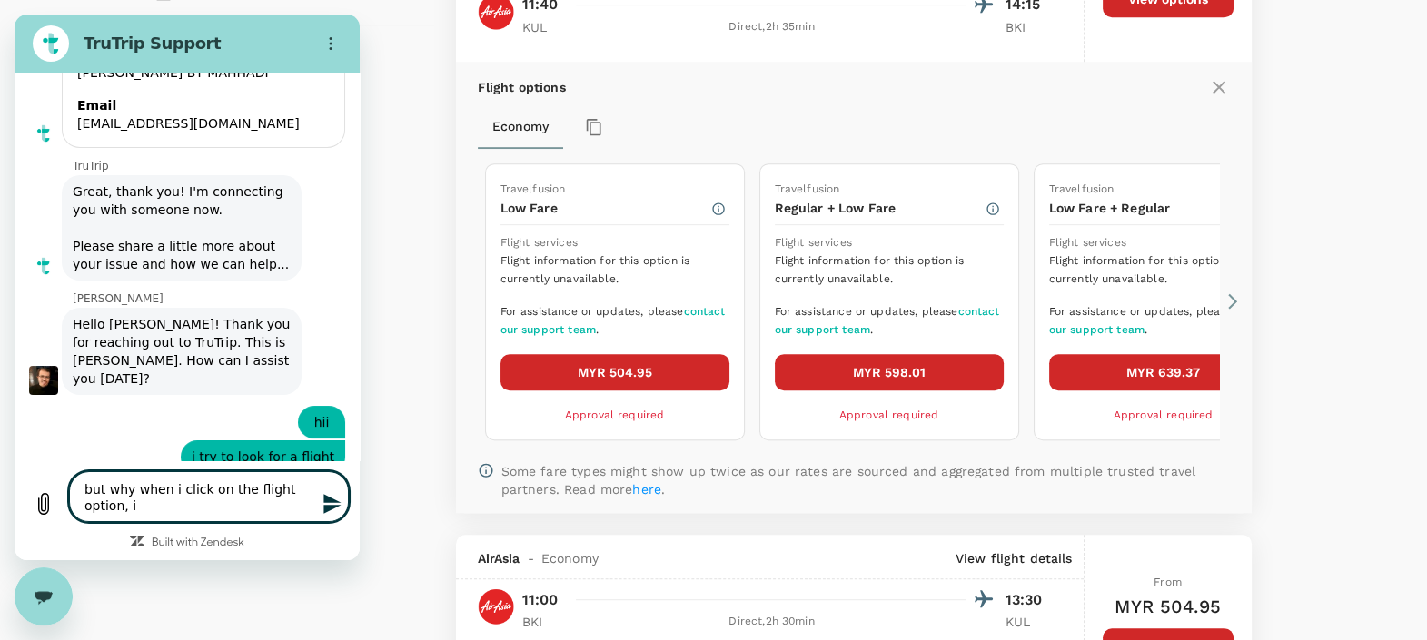
type textarea "x"
type textarea "but why when i click on the flight option, it"
type textarea "x"
type textarea "but why when i click on the flight option, it s"
type textarea "x"
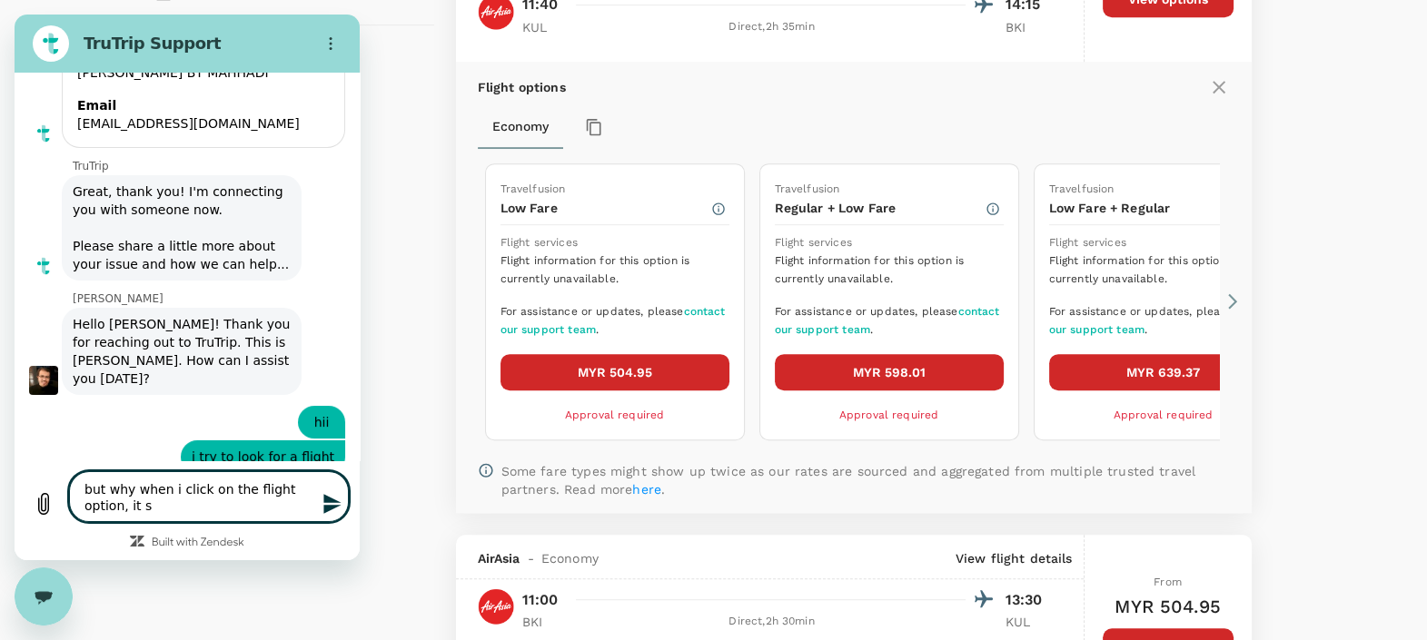
type textarea "but why when i click on the flight option, it sa"
type textarea "x"
type textarea "but why when i click on the flight option, it say"
type textarea "x"
type textarea "but why when i click on the flight option, it saya"
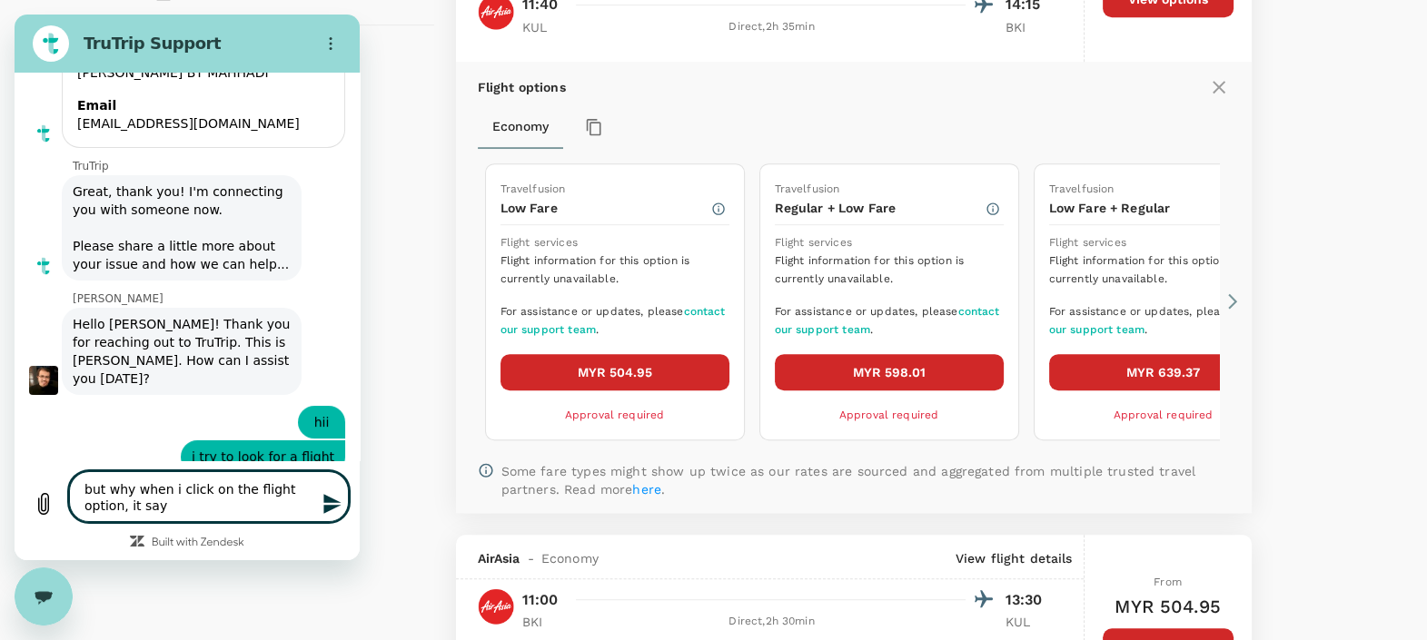
type textarea "x"
type textarea "but why when i click on the flight option, it say"
type textarea "x"
type textarea "but why when i click on the flight option, it says"
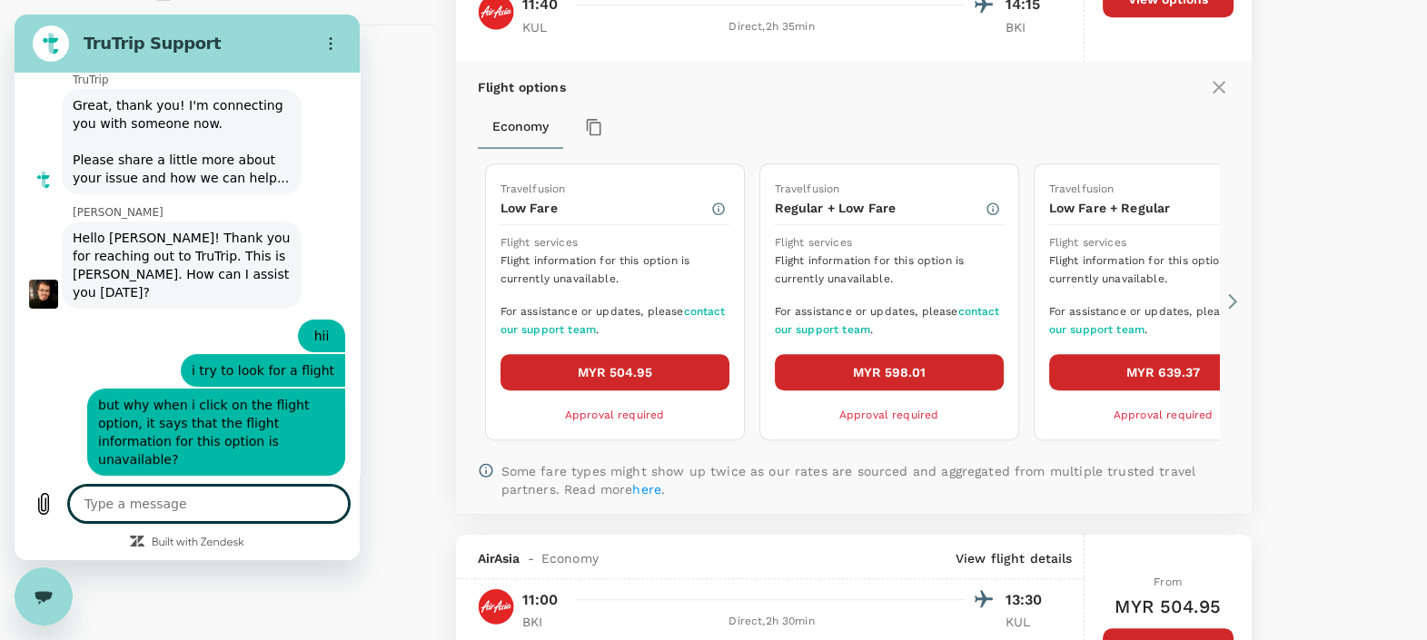
scroll to position [355, 0]
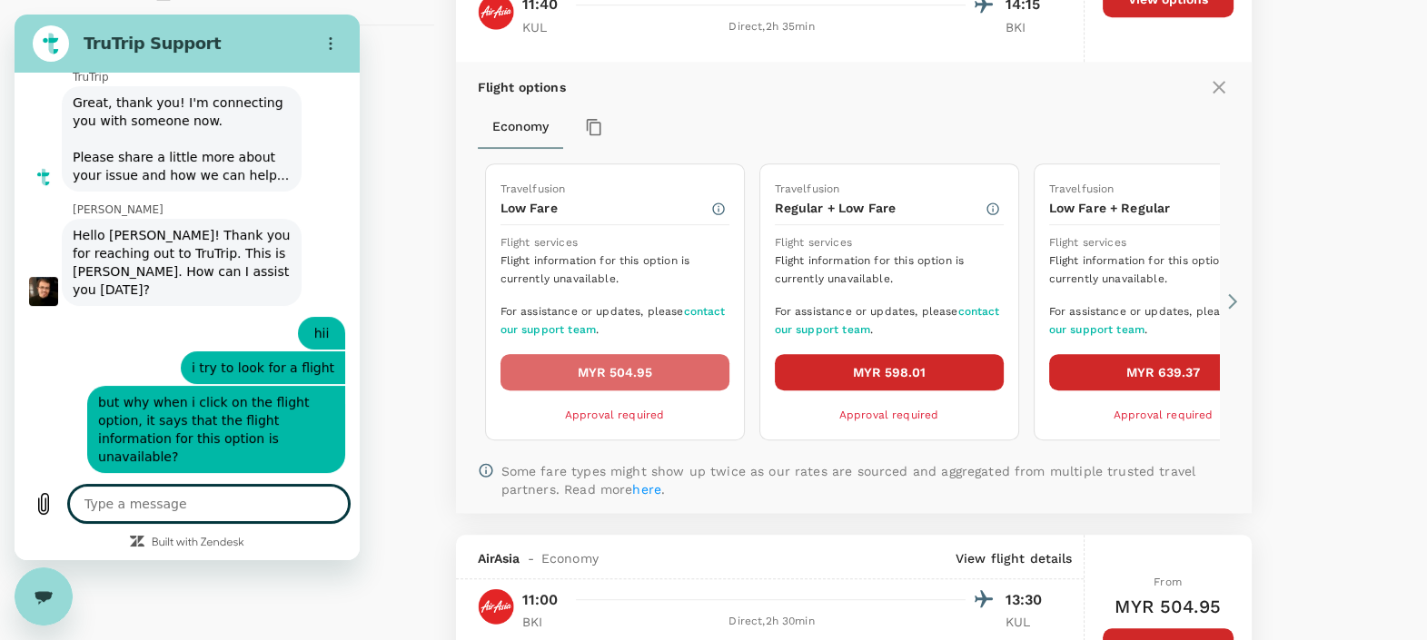
click at [617, 371] on button "MYR 504.95" at bounding box center [614, 372] width 229 height 36
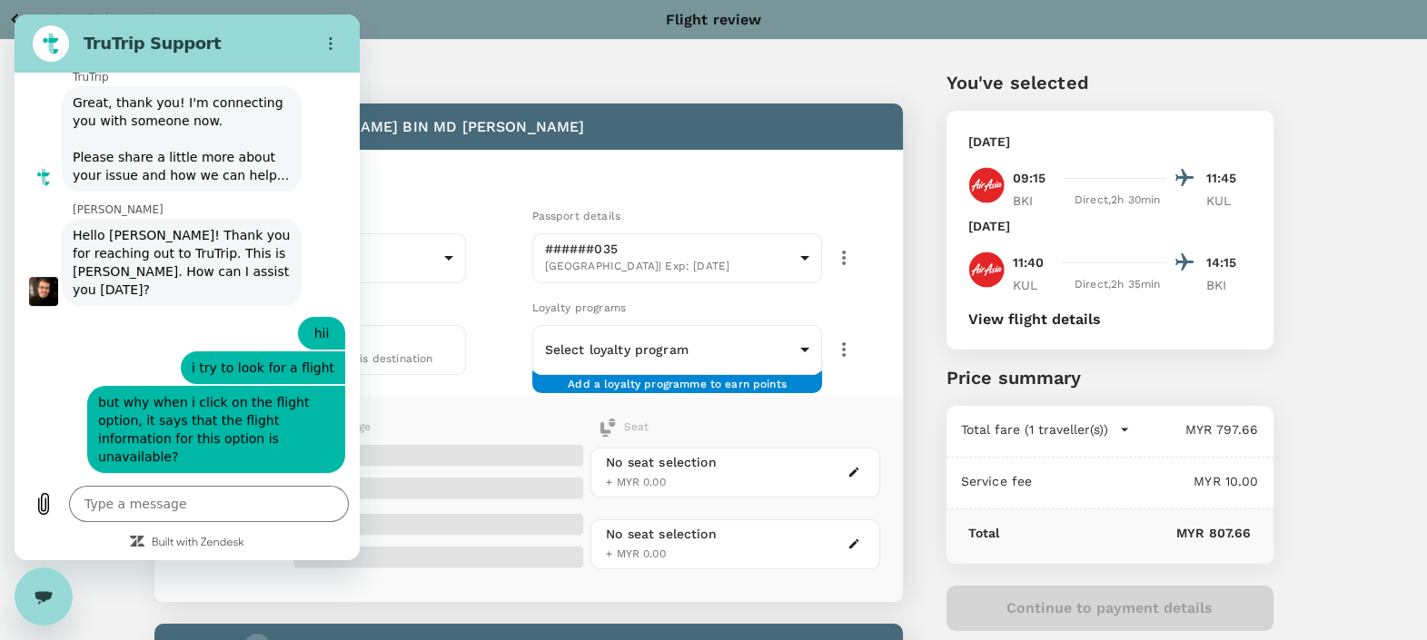
click at [1062, 319] on button "View flight details" at bounding box center [1034, 319] width 133 height 16
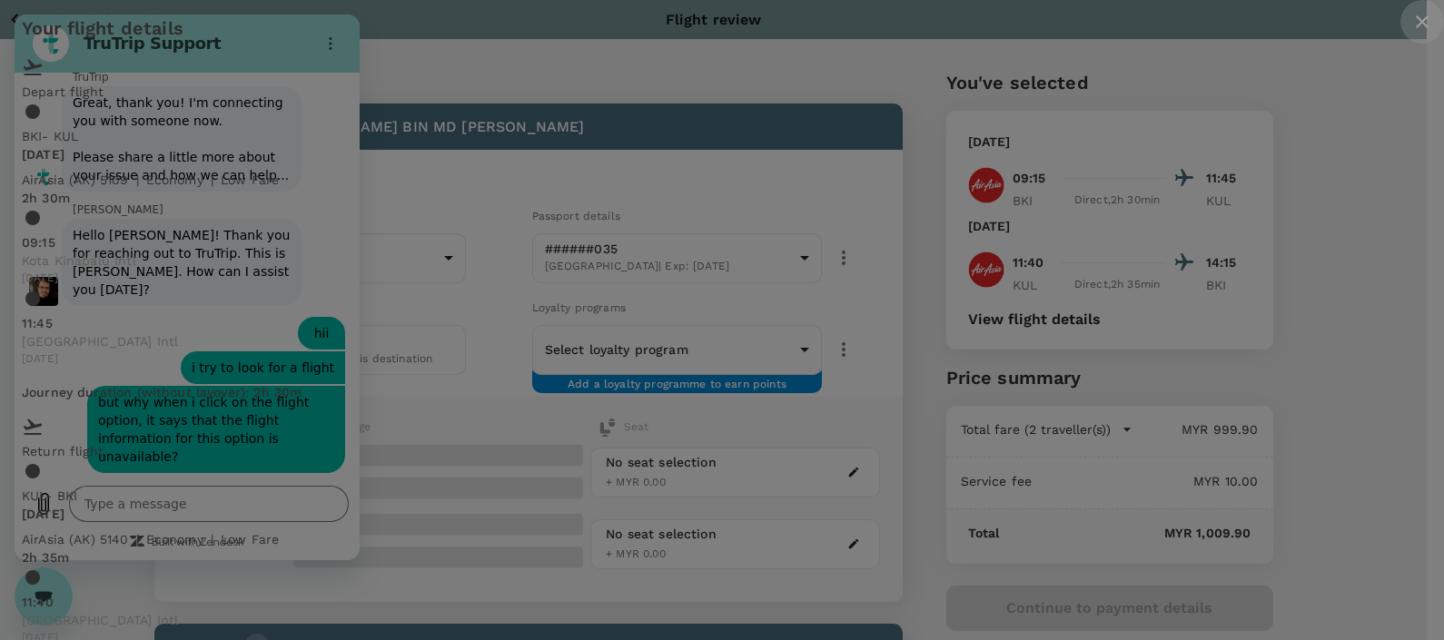
click at [1411, 33] on icon "close" at bounding box center [1422, 22] width 22 height 22
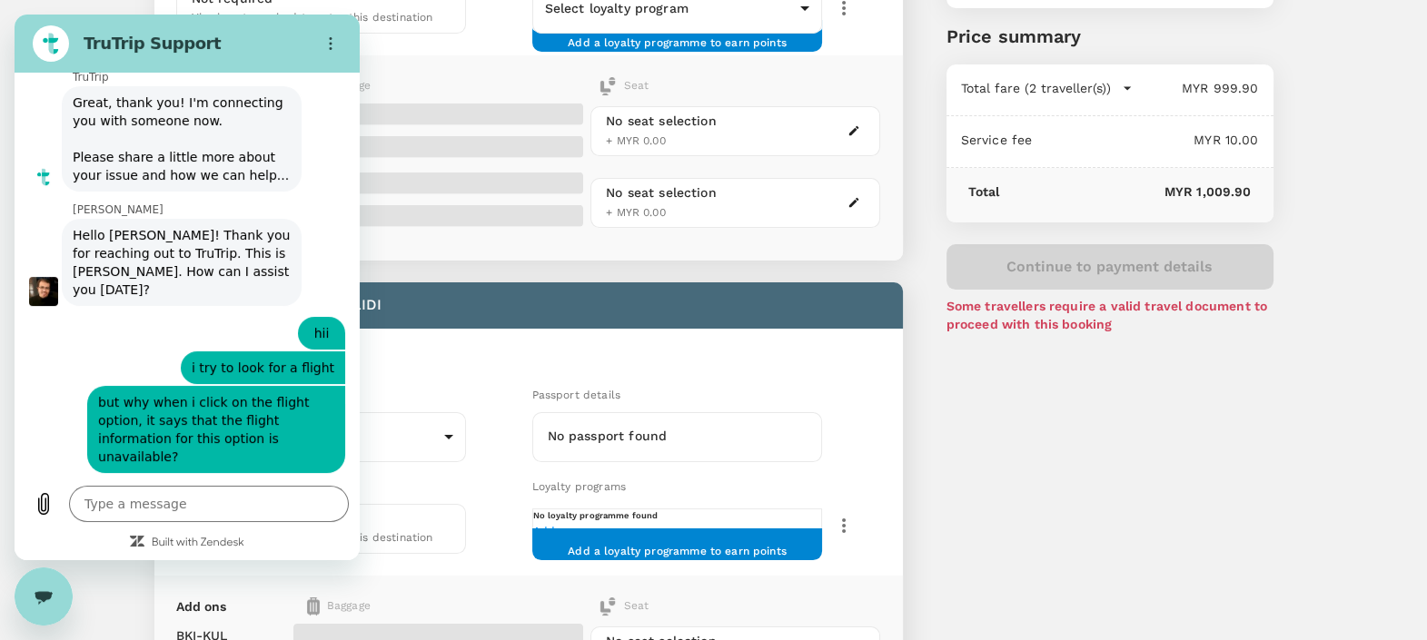
scroll to position [341, 0]
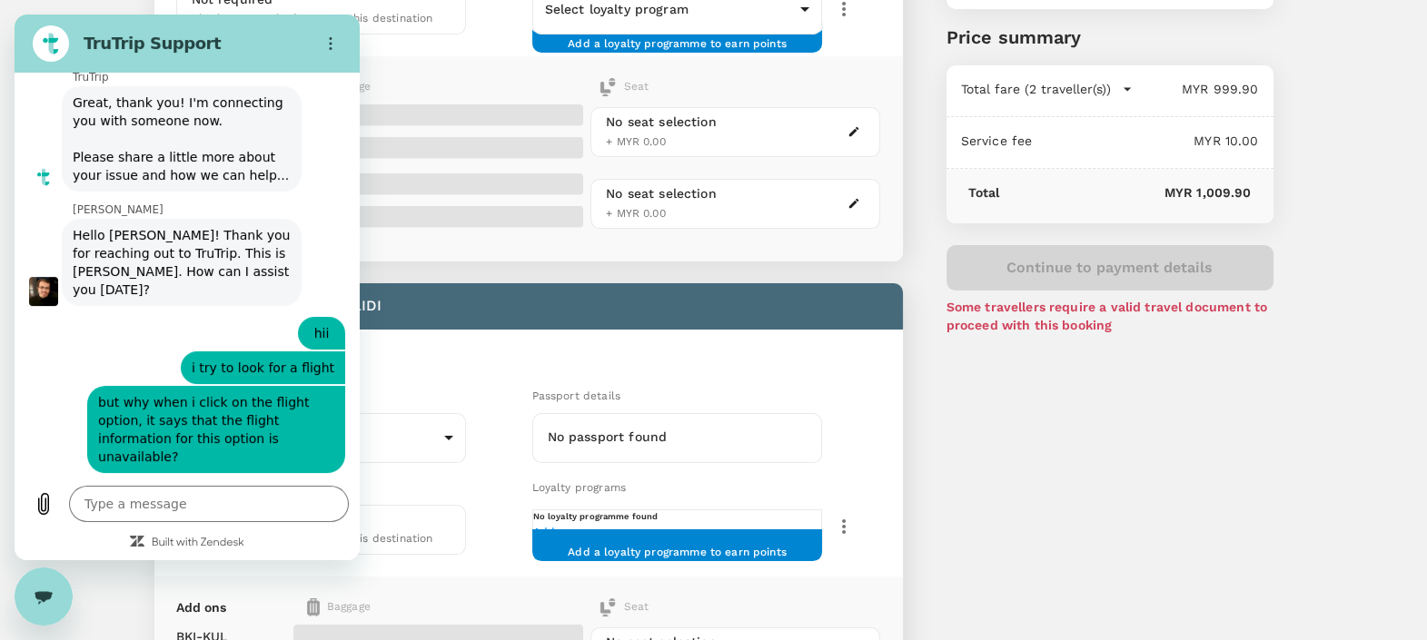
click at [1101, 524] on div "You've selected [DATE] 09:15 11:45 BKI Direct , 2h 30min KUL [DATE] 11:40 14:15…" at bounding box center [1088, 325] width 370 height 1280
click at [28, 589] on div "Close messaging window" at bounding box center [43, 596] width 54 height 54
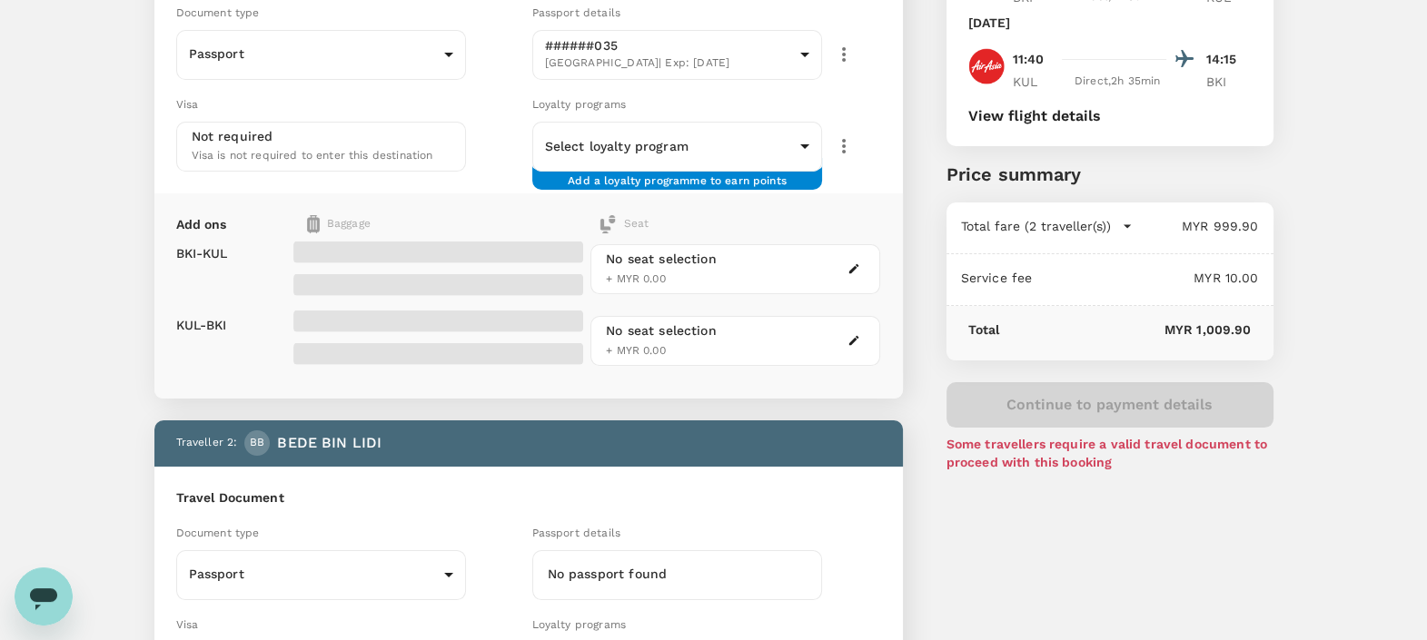
scroll to position [0, 0]
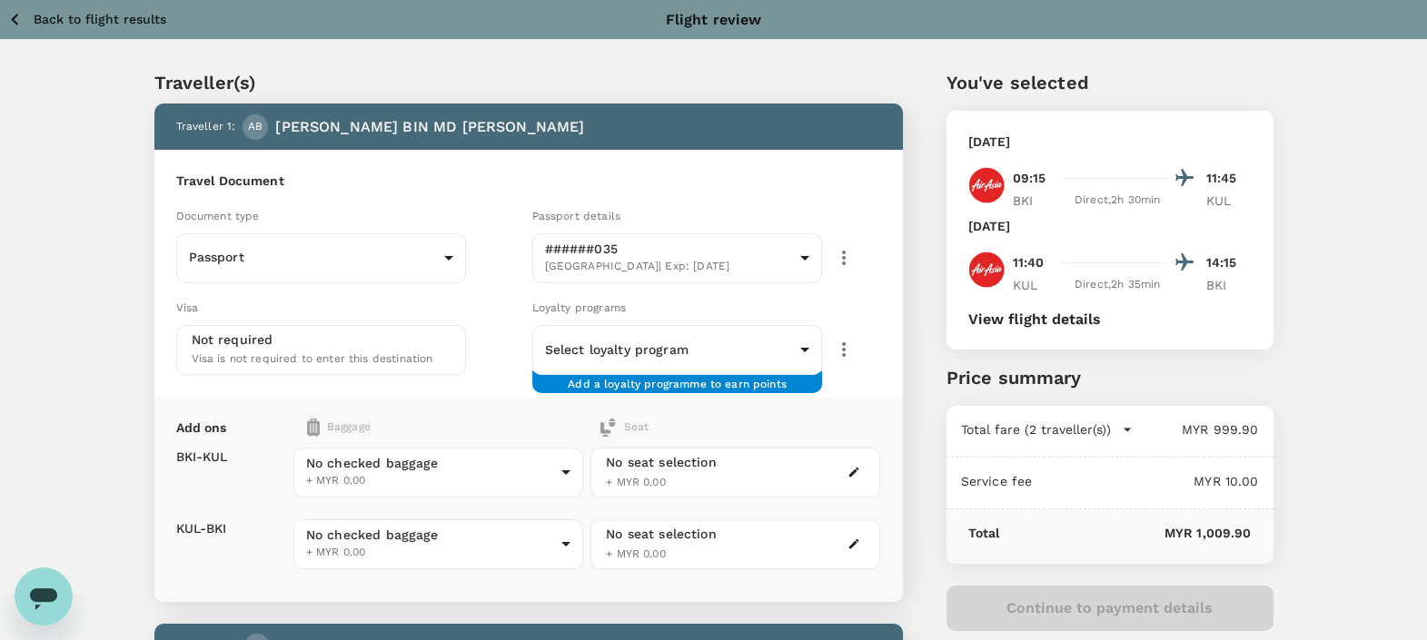
click at [1030, 312] on button "View flight details" at bounding box center [1034, 319] width 133 height 16
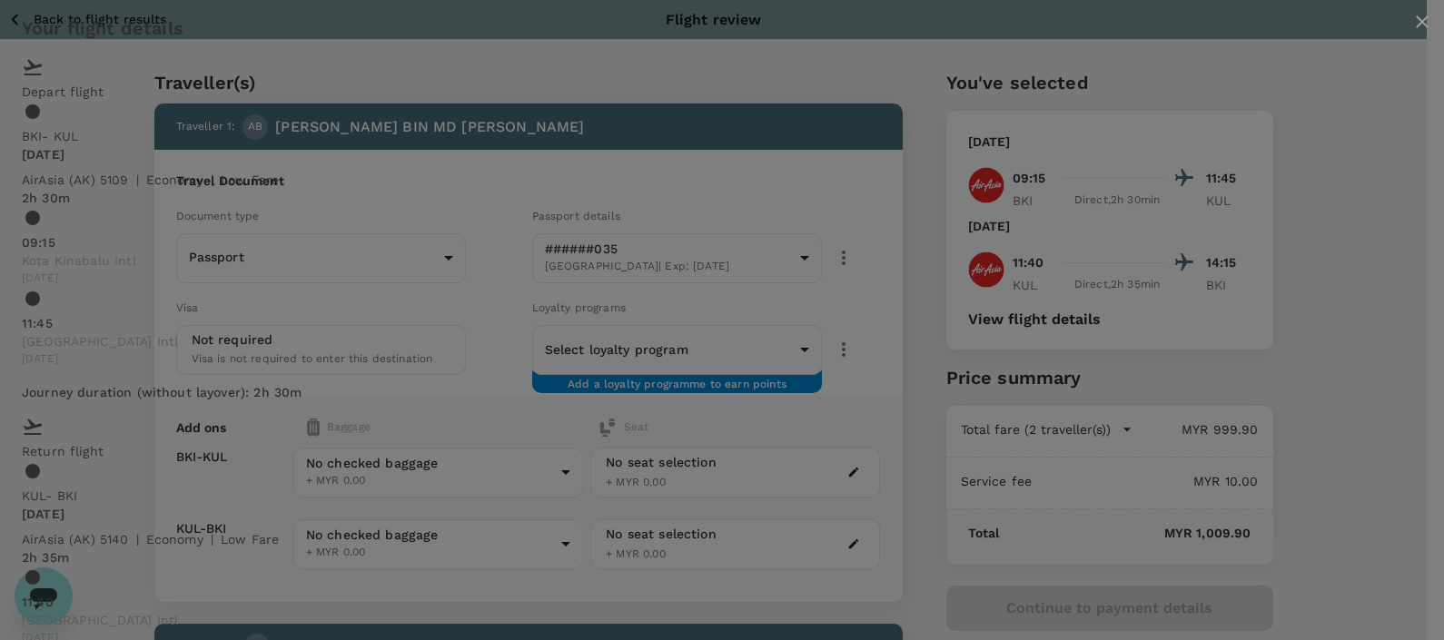
click at [1305, 353] on div "Your flight details Depart flight BKI - [GEOGRAPHIC_DATA] [DATE] AirAsia ([GEOG…" at bounding box center [722, 397] width 1444 height 794
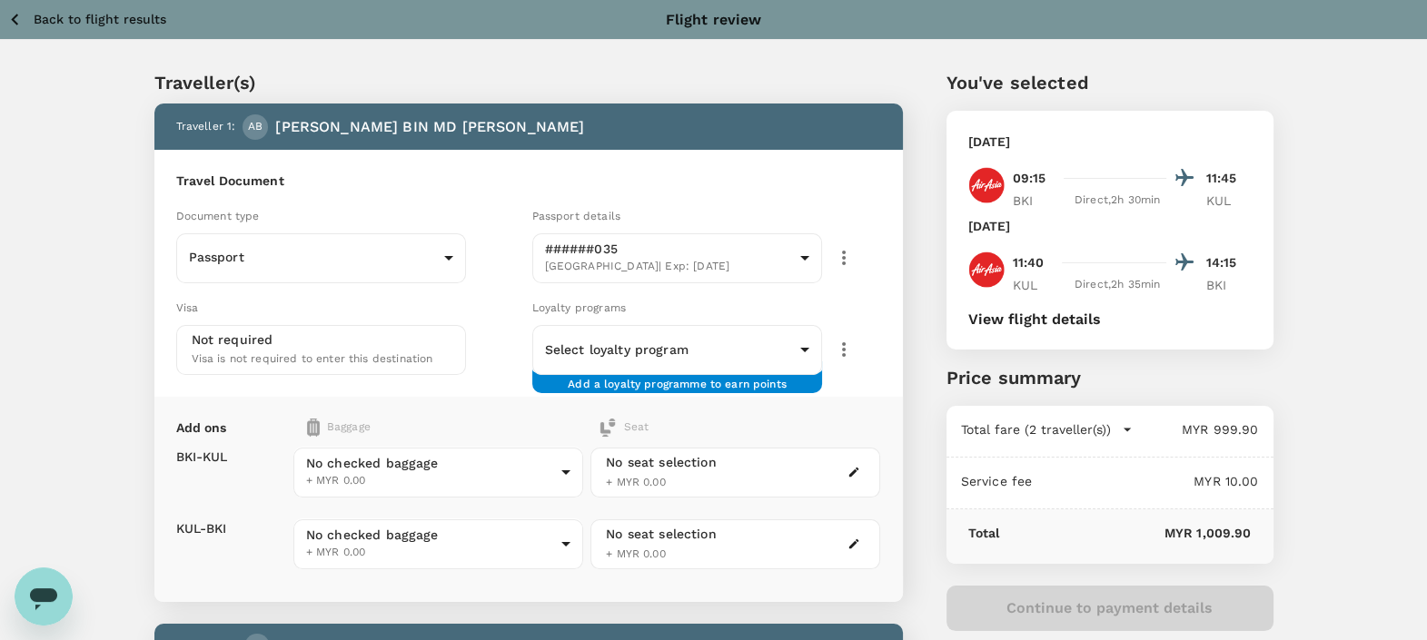
click at [1086, 427] on p "Total fare (2 traveller(s))" at bounding box center [1036, 429] width 150 height 18
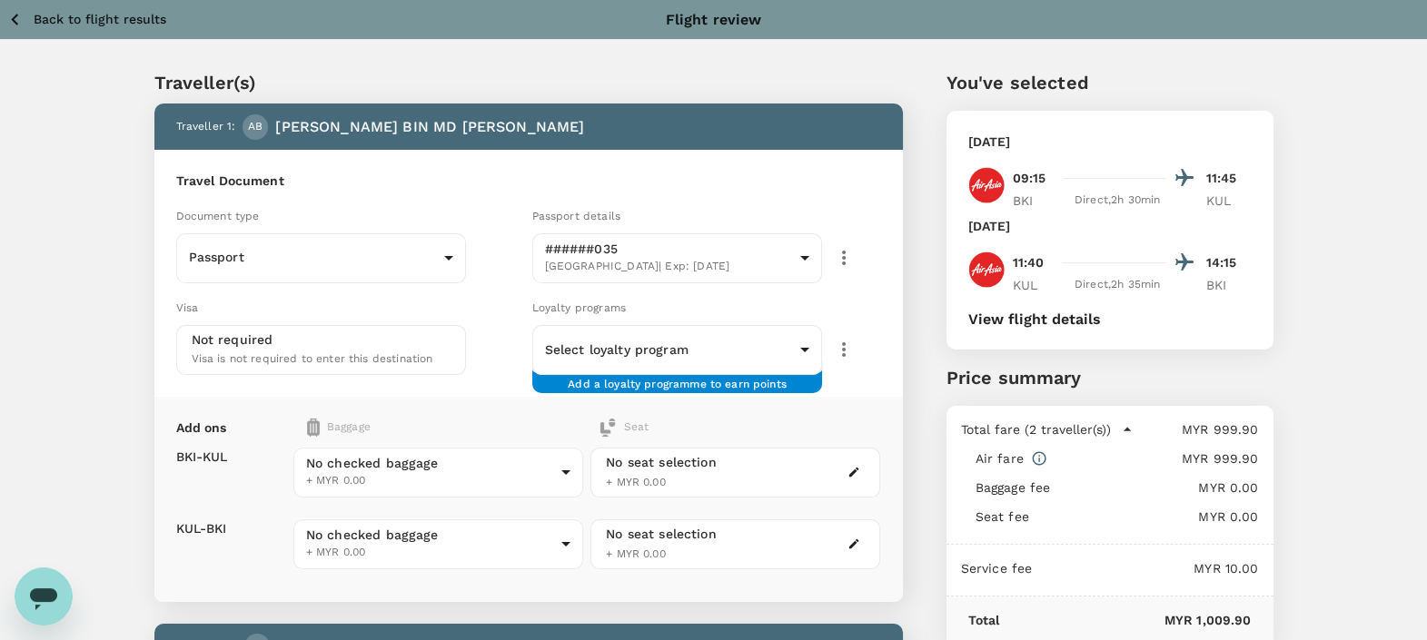
click at [1086, 427] on p "Total fare (2 traveller(s))" at bounding box center [1036, 429] width 150 height 18
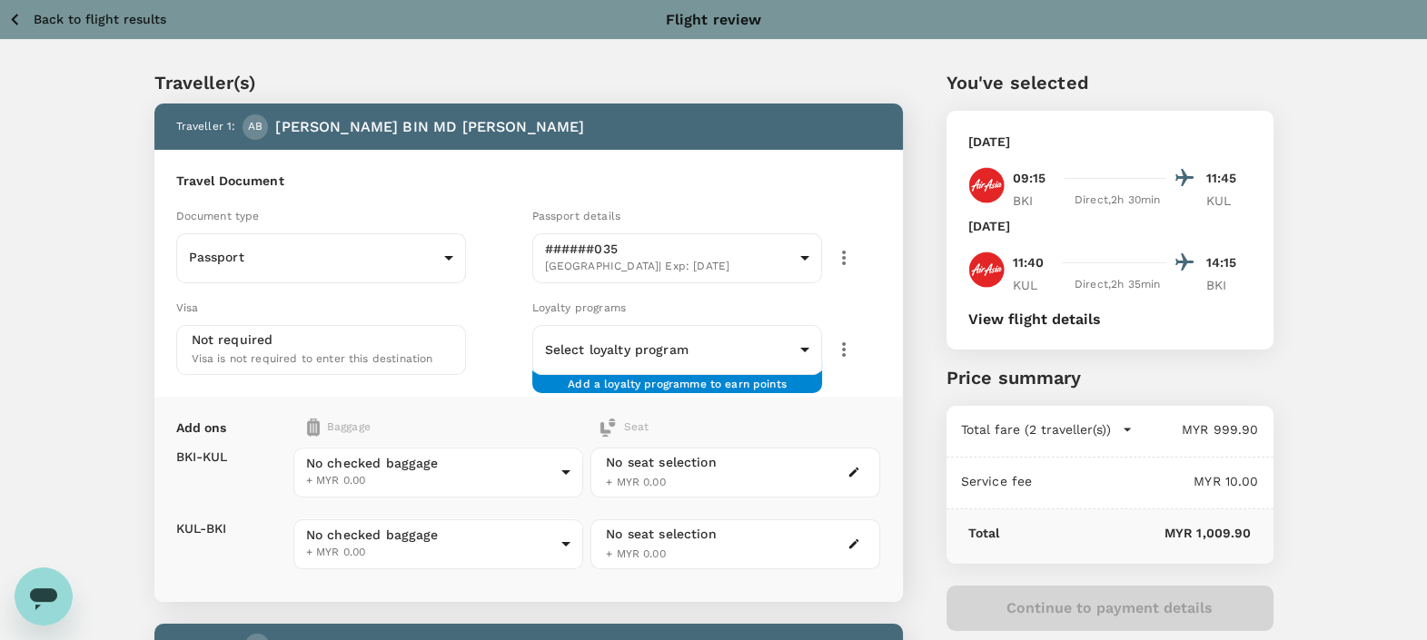
click at [91, 23] on p "Back to flight results" at bounding box center [100, 19] width 133 height 18
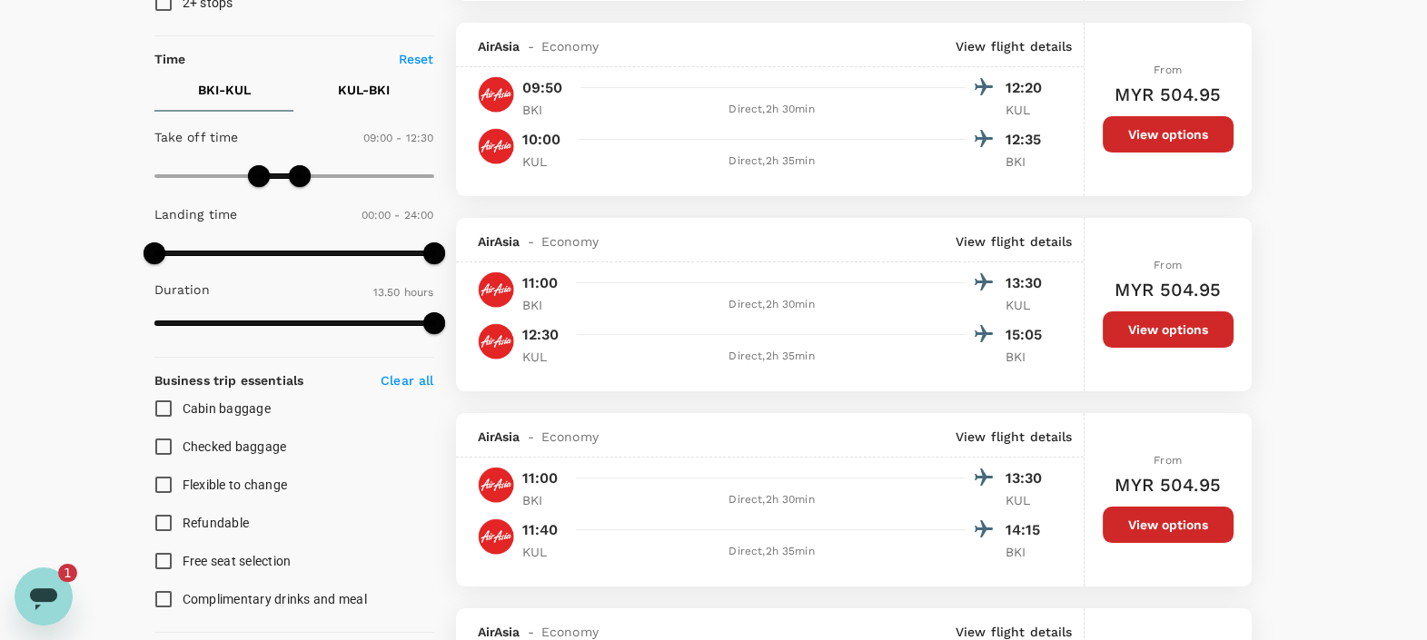
scroll to position [376, 0]
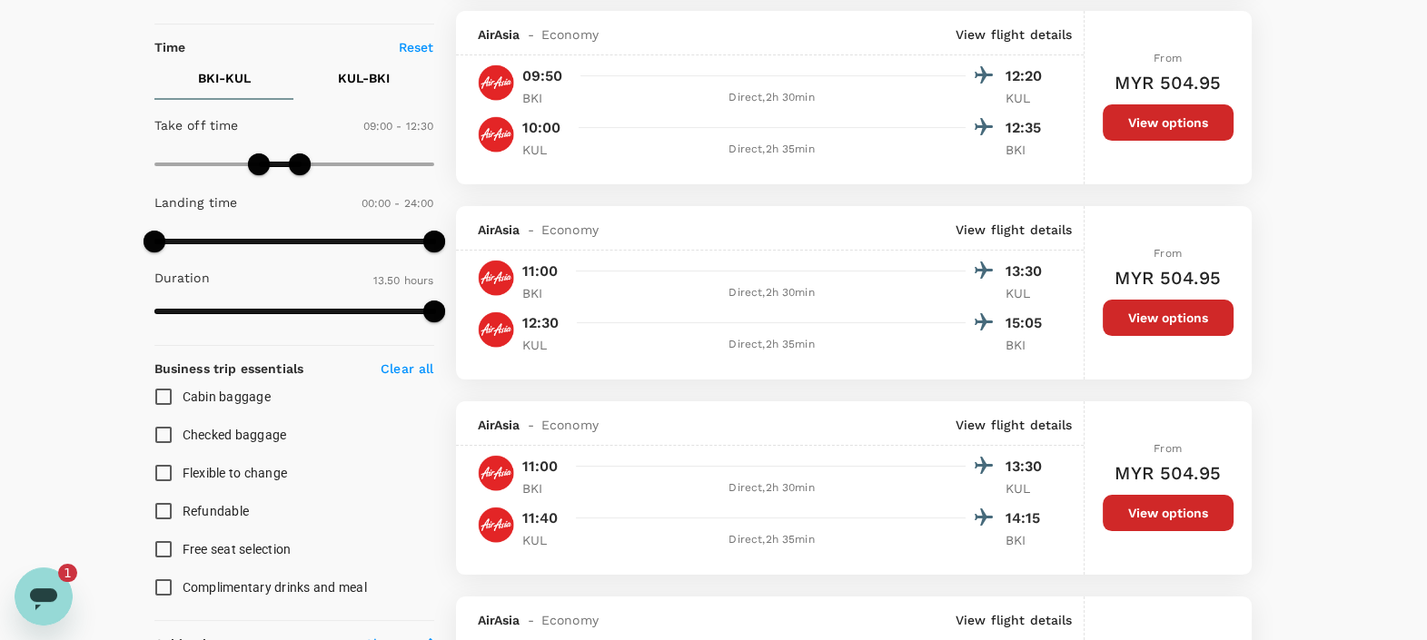
click at [41, 603] on icon "Open messaging window, 1 unread message" at bounding box center [43, 596] width 33 height 33
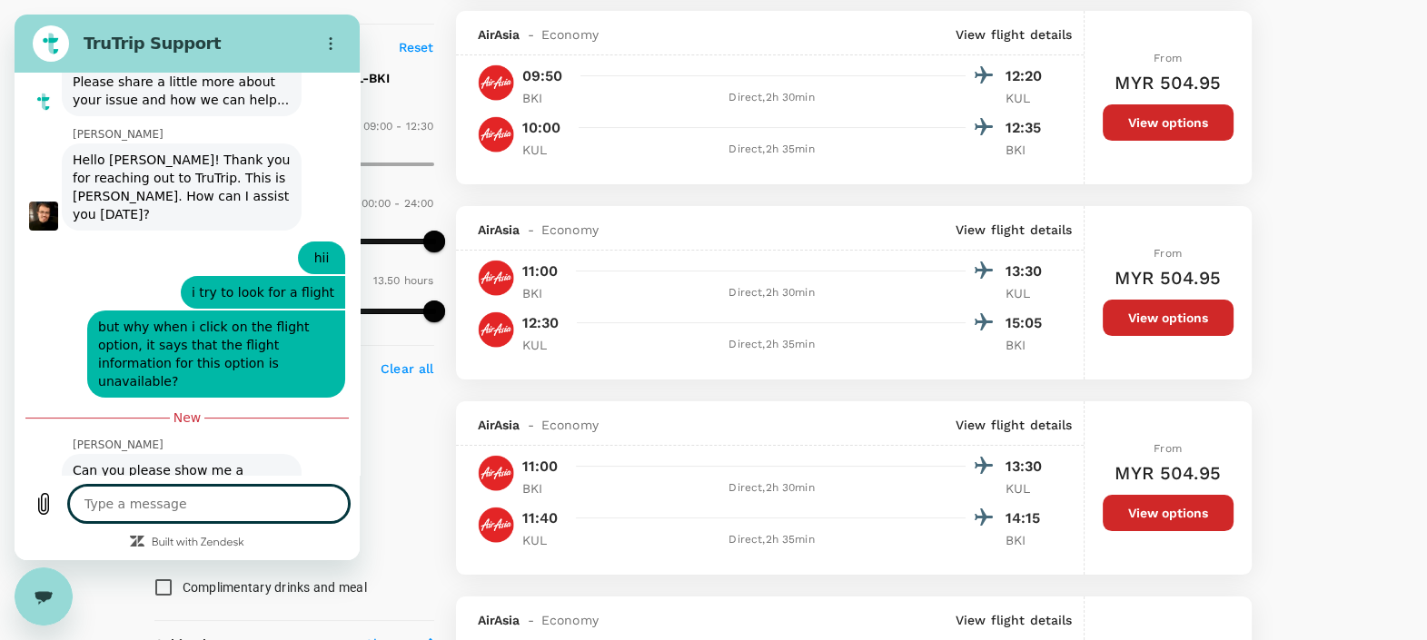
scroll to position [462, 0]
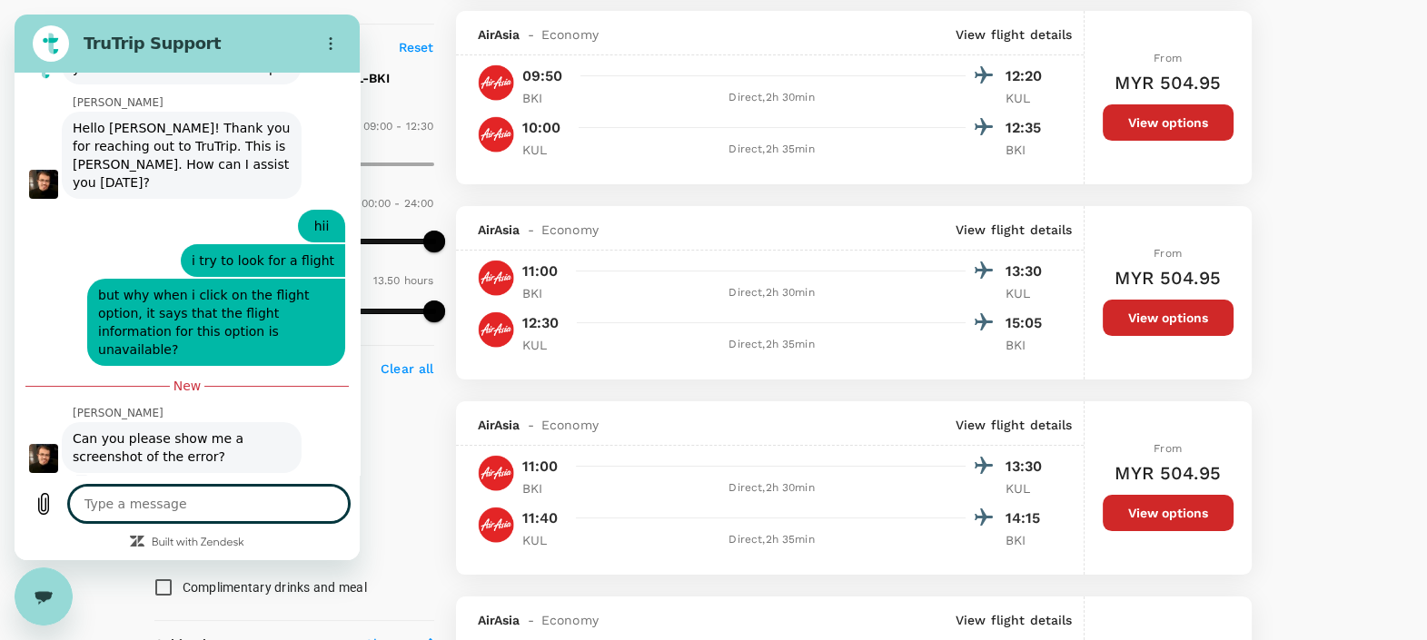
click at [145, 511] on textarea at bounding box center [209, 504] width 280 height 36
click at [32, 503] on button "Upload file" at bounding box center [43, 504] width 36 height 36
click at [130, 503] on textarea at bounding box center [209, 504] width 280 height 36
click at [119, 499] on textarea at bounding box center [209, 504] width 280 height 36
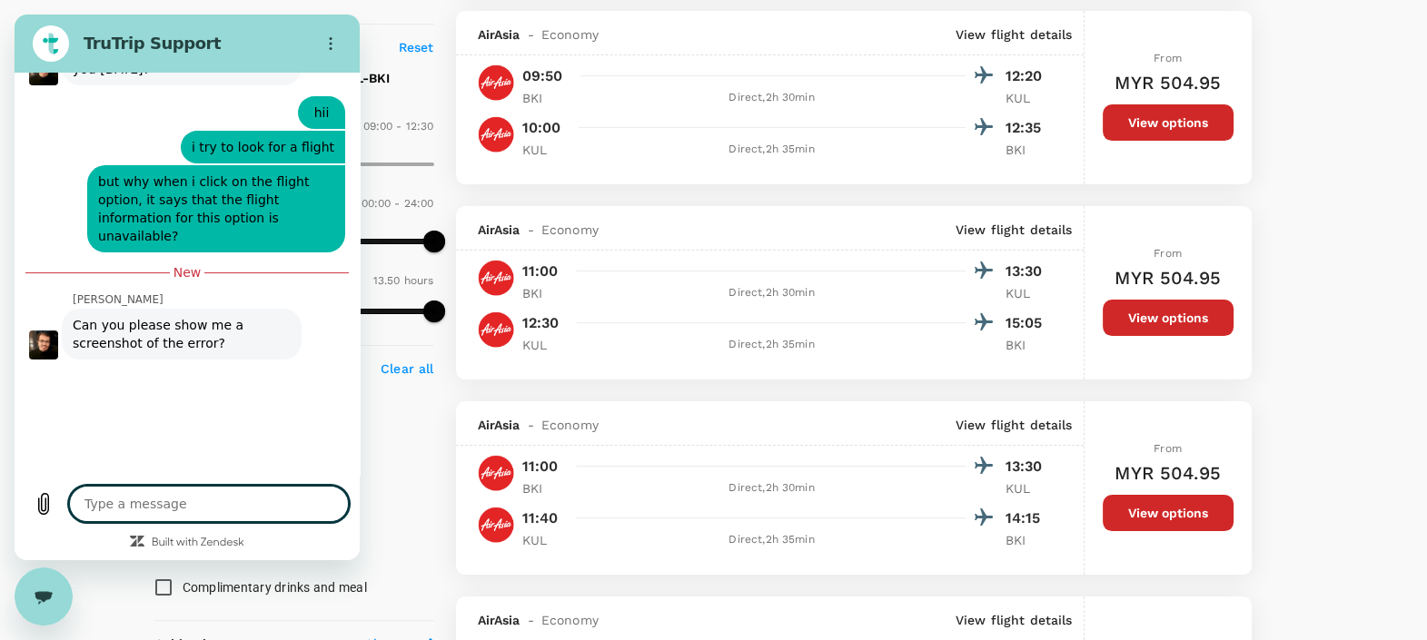
scroll to position [606, 0]
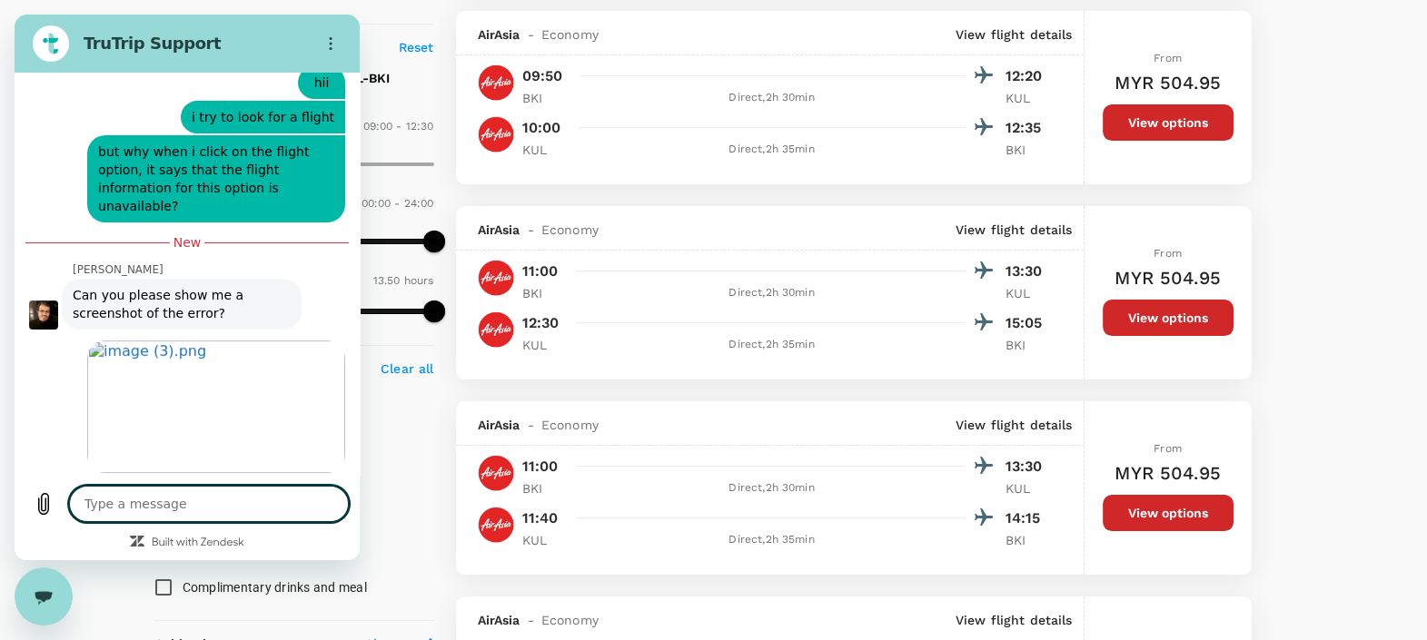
click at [150, 505] on textarea at bounding box center [209, 504] width 280 height 36
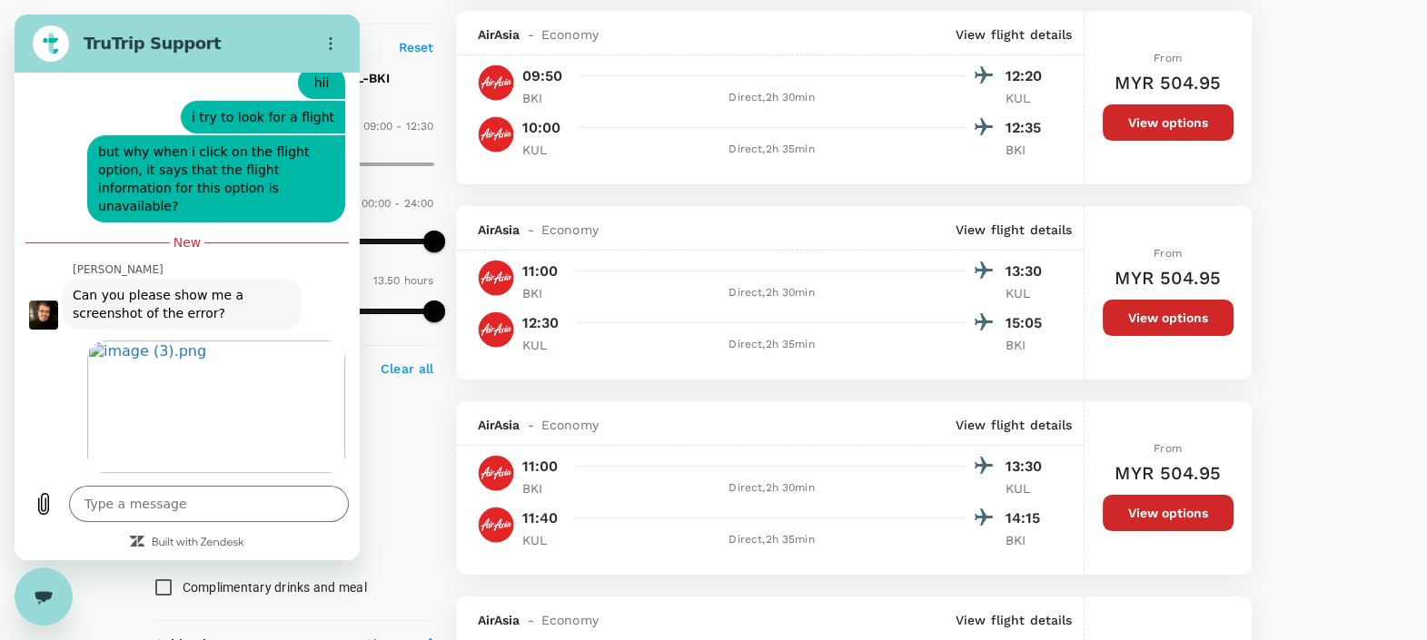
drag, startPoint x: 35, startPoint y: 588, endPoint x: 56, endPoint y: 582, distance: 22.5
click at [35, 589] on div "Close messaging window" at bounding box center [43, 596] width 54 height 54
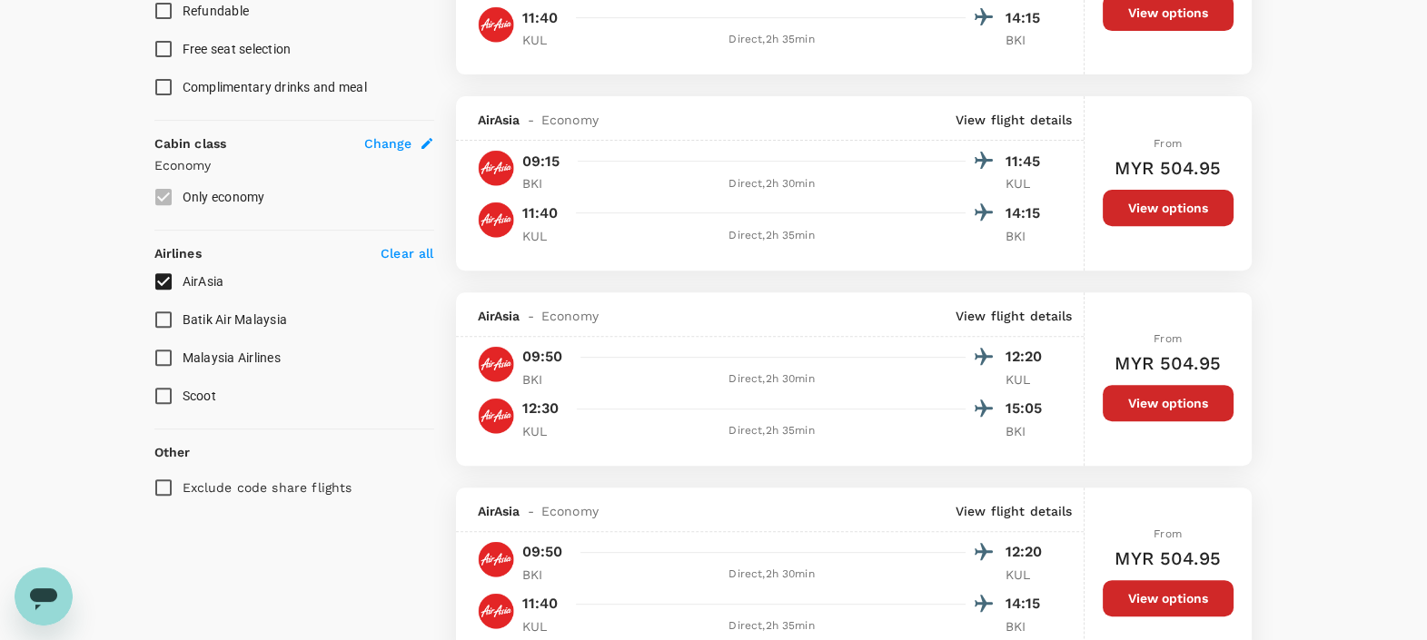
scroll to position [907, 0]
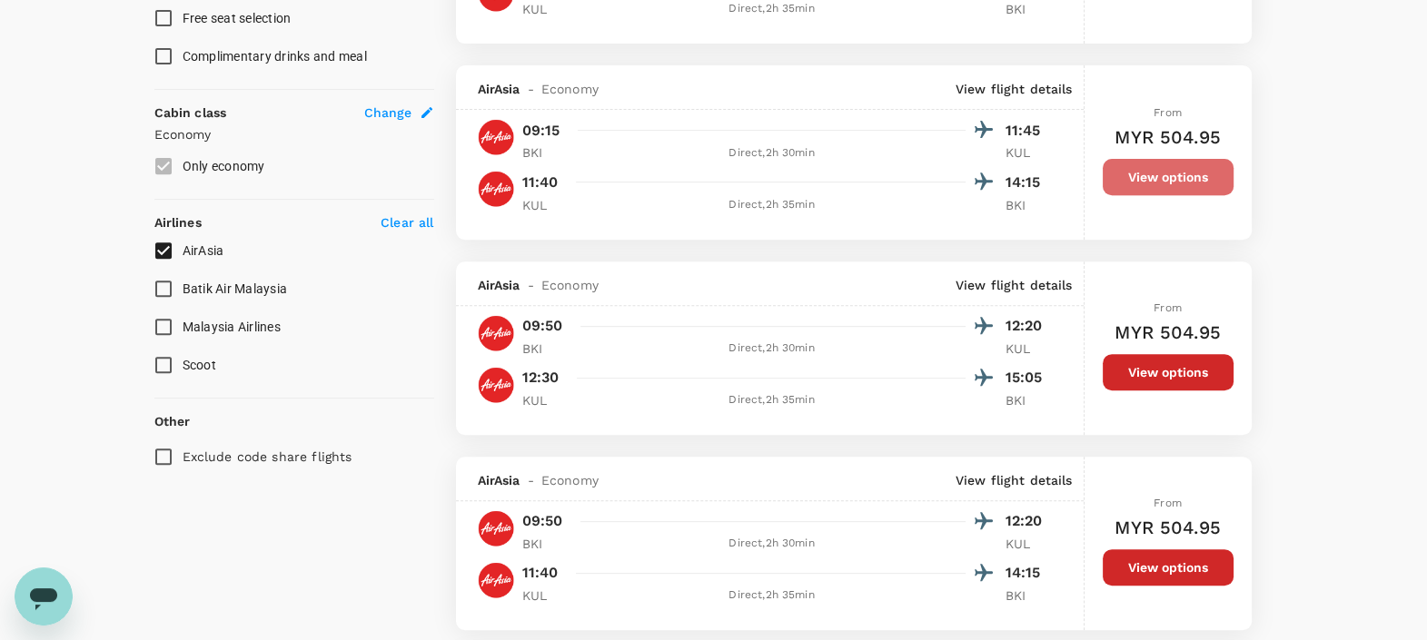
click at [1125, 160] on button "View options" at bounding box center [1167, 177] width 131 height 36
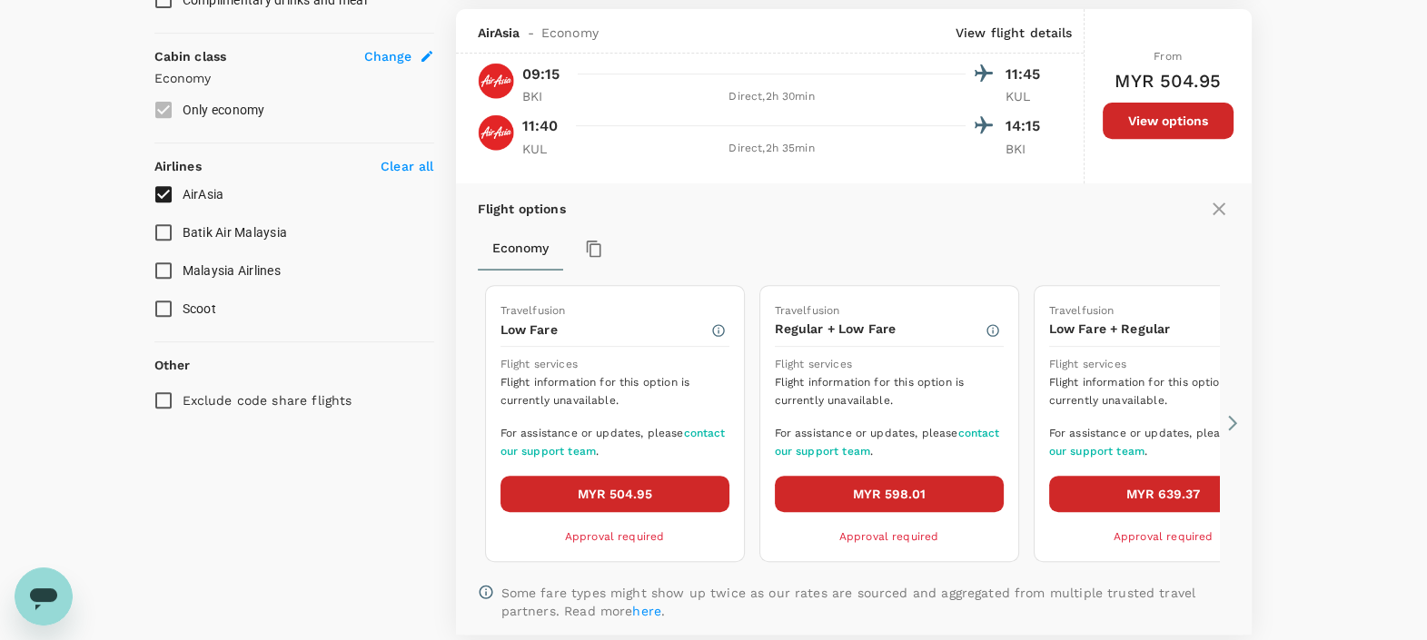
scroll to position [972, 0]
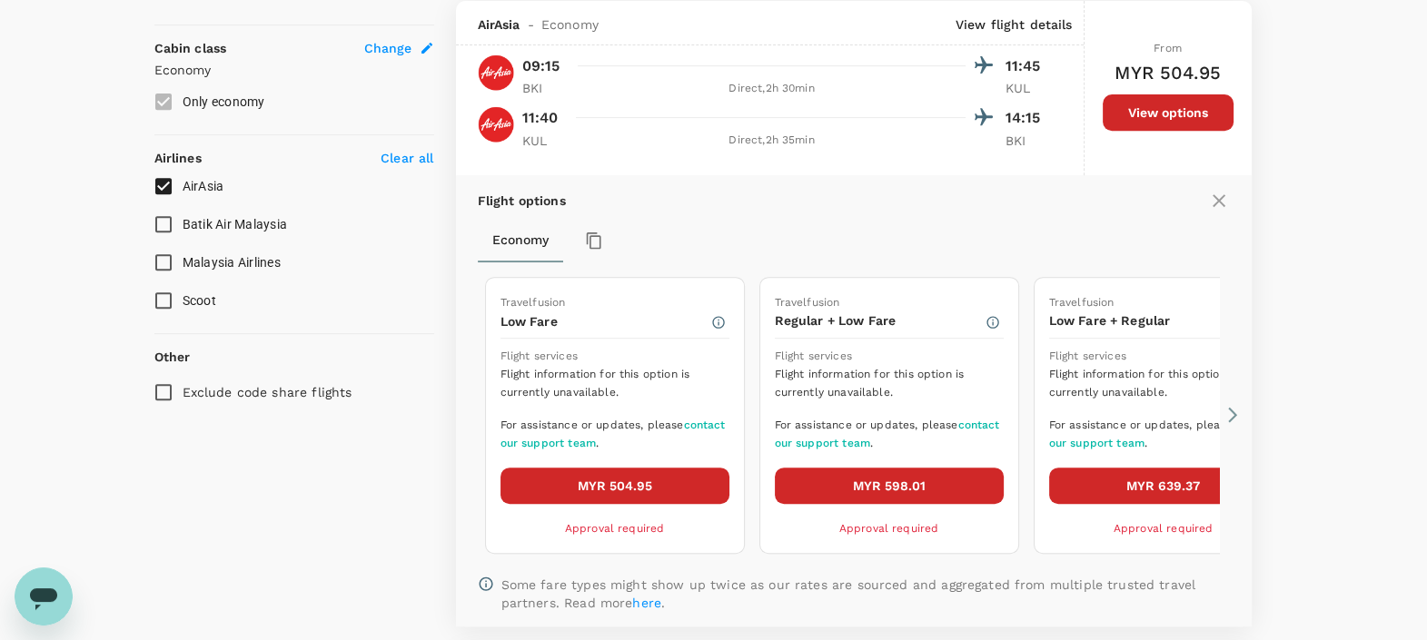
click at [37, 610] on icon "Open messaging window" at bounding box center [43, 596] width 33 height 33
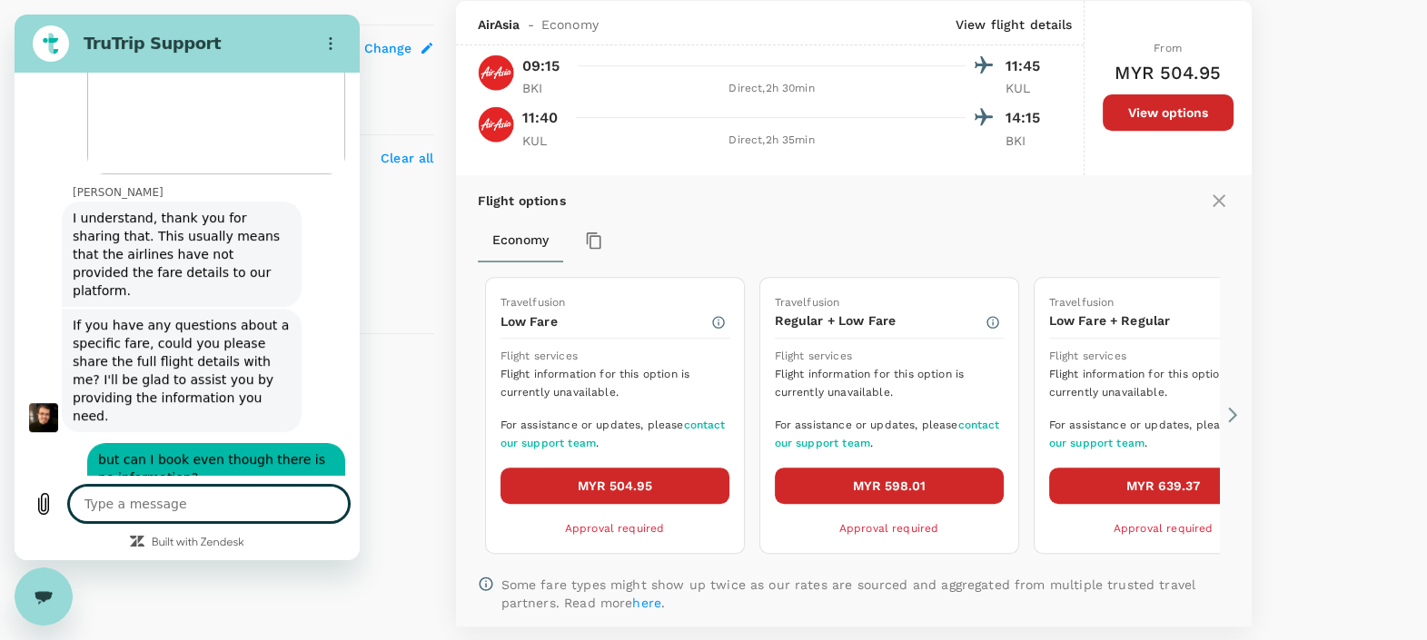
scroll to position [878, 0]
click at [197, 514] on textarea at bounding box center [209, 504] width 280 height 36
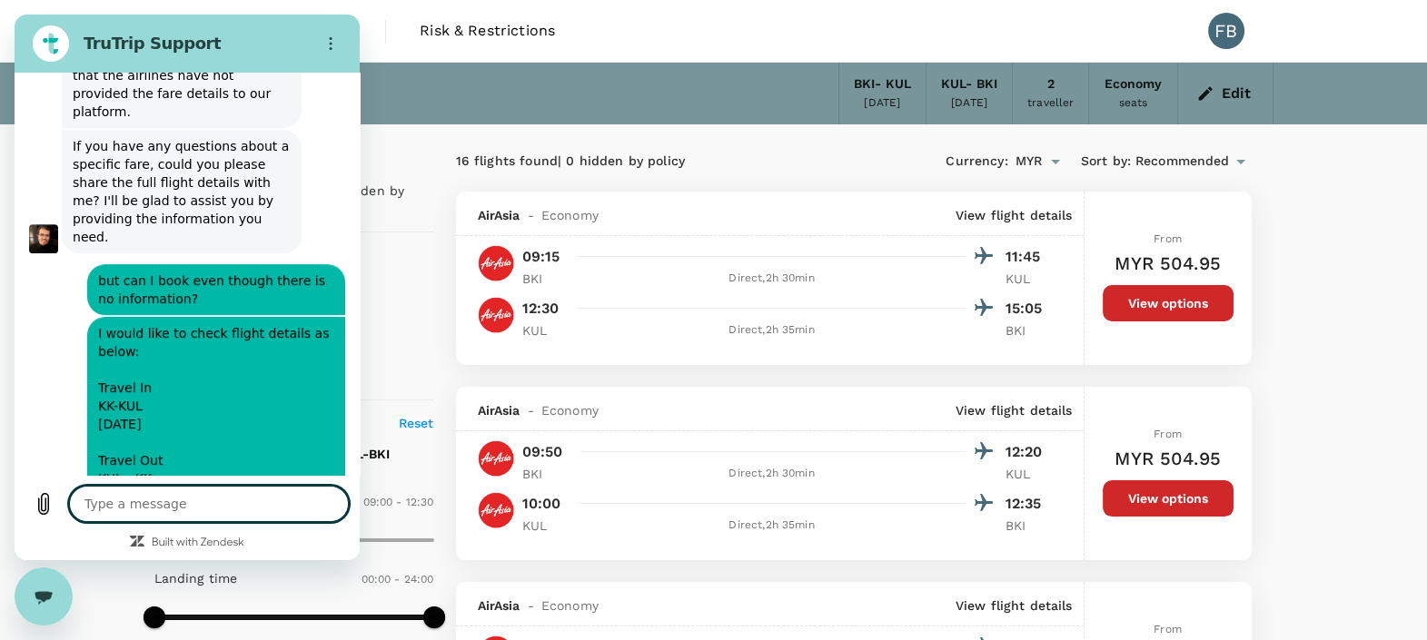
scroll to position [1058, 0]
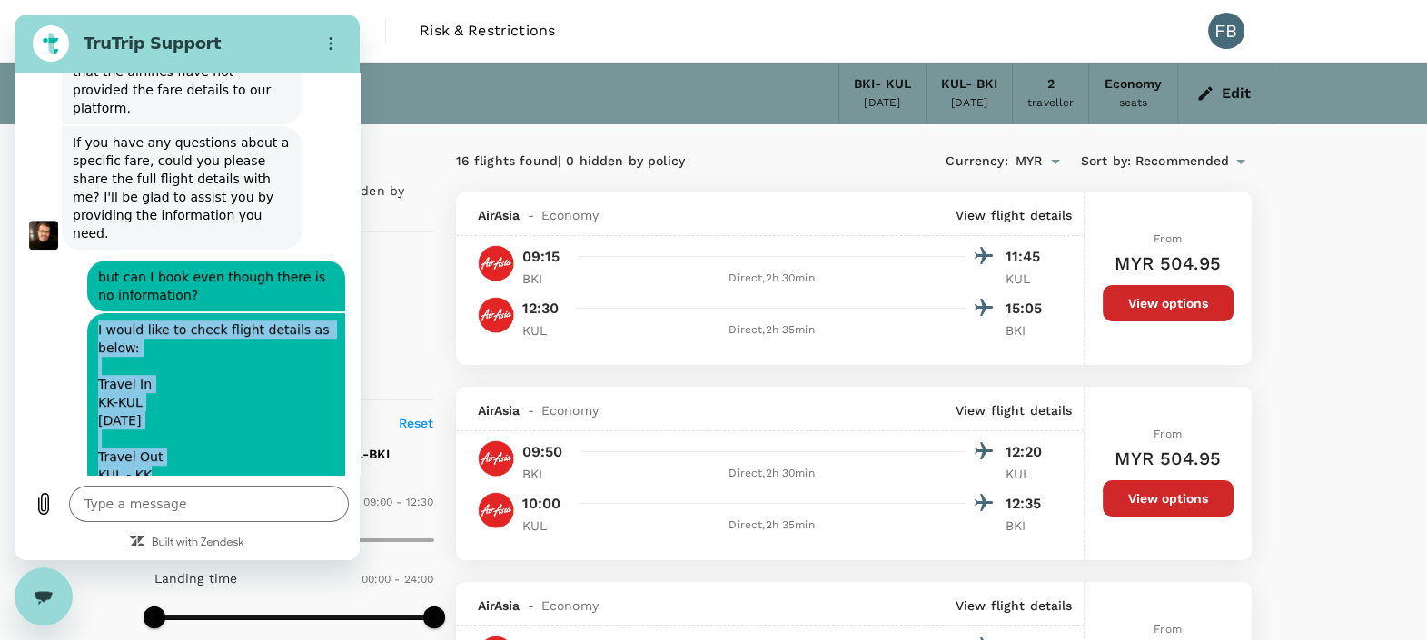
drag, startPoint x: 156, startPoint y: 436, endPoint x: 74, endPoint y: 293, distance: 164.8
click at [74, 311] on div "says: I would like to check flight details as below: Travel In KK-KUL [DATE] Tr…" at bounding box center [180, 401] width 331 height 180
copy span "I would like to check flight details as below: Travel In KK-KUL [DATE] Travel O…"
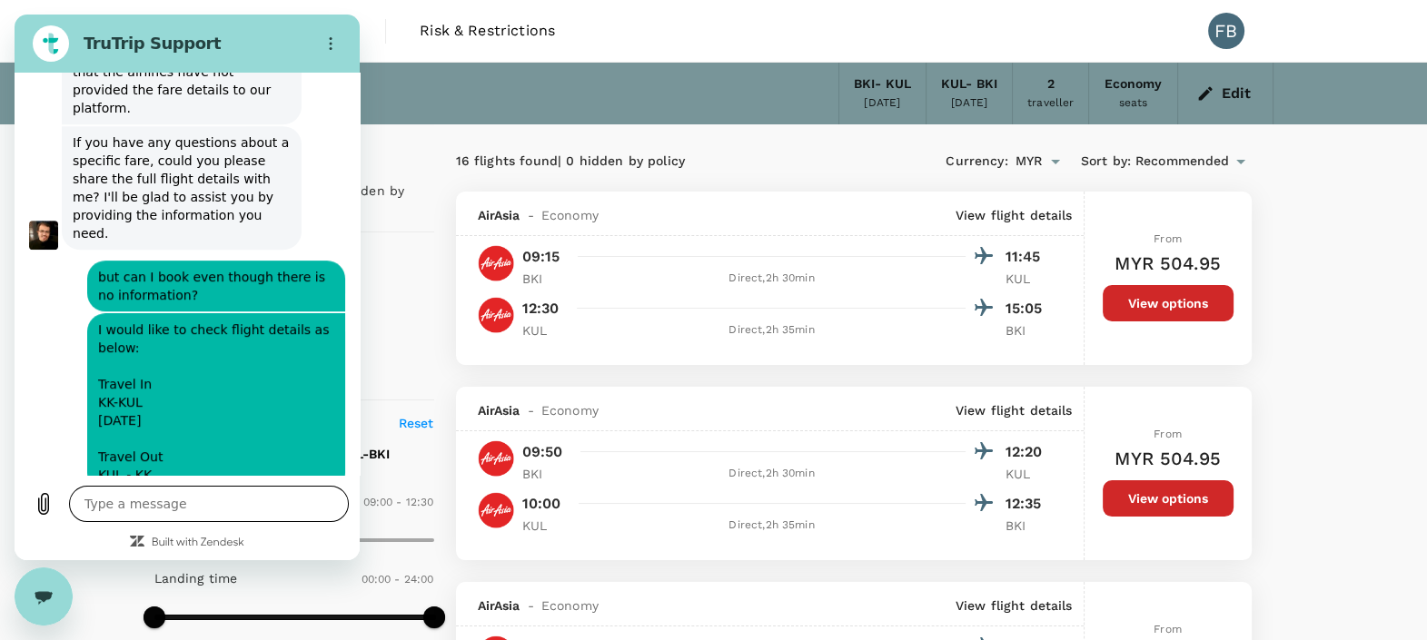
click at [154, 503] on textarea at bounding box center [209, 504] width 280 height 36
paste textarea "I would like to check flight details as below: Travel In KK-KUL [DATE] Travel O…"
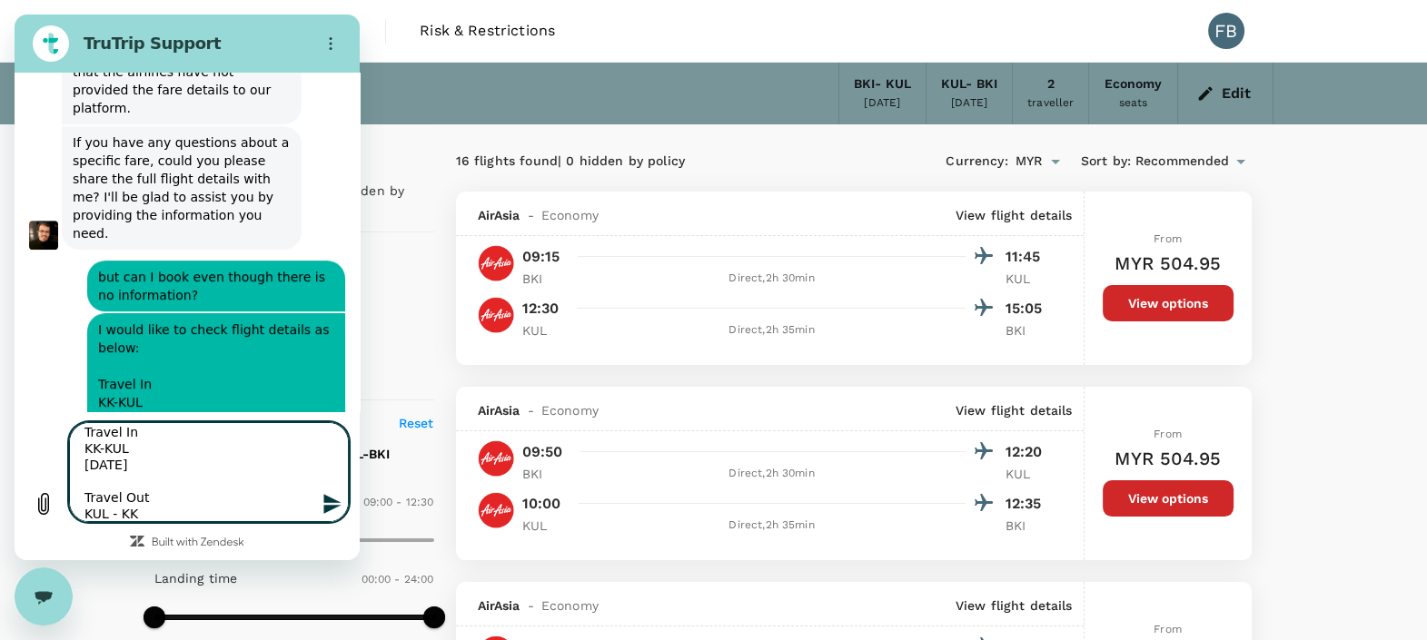
scroll to position [73, 0]
click at [155, 450] on textarea "I would like to check flight details as below: Travel In KK-KUL [DATE] Travel O…" at bounding box center [209, 472] width 280 height 100
click at [142, 499] on textarea "I would like to check flight details as below: Travel In KK-KUL [DATE] 9.15 Tra…" at bounding box center [209, 472] width 280 height 100
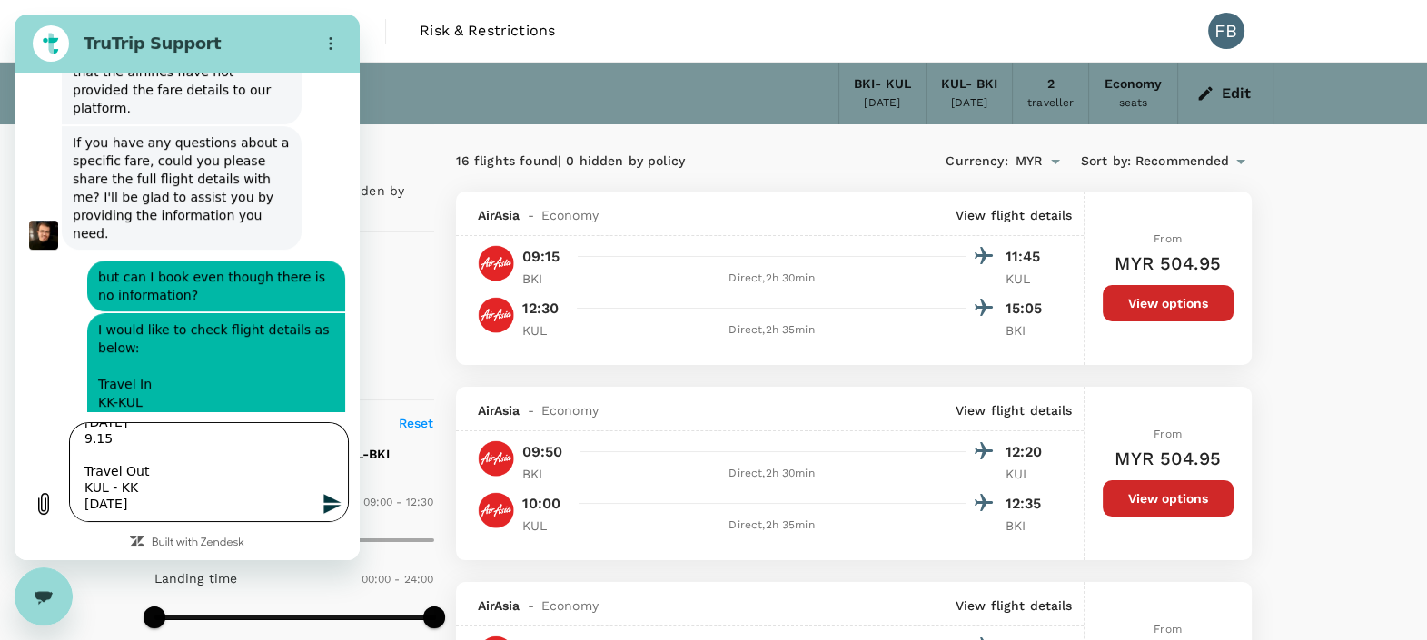
click at [104, 430] on textarea "I would like to check flight details as below: Travel In KK-KUL [DATE] 9.15 Tra…" at bounding box center [209, 472] width 280 height 100
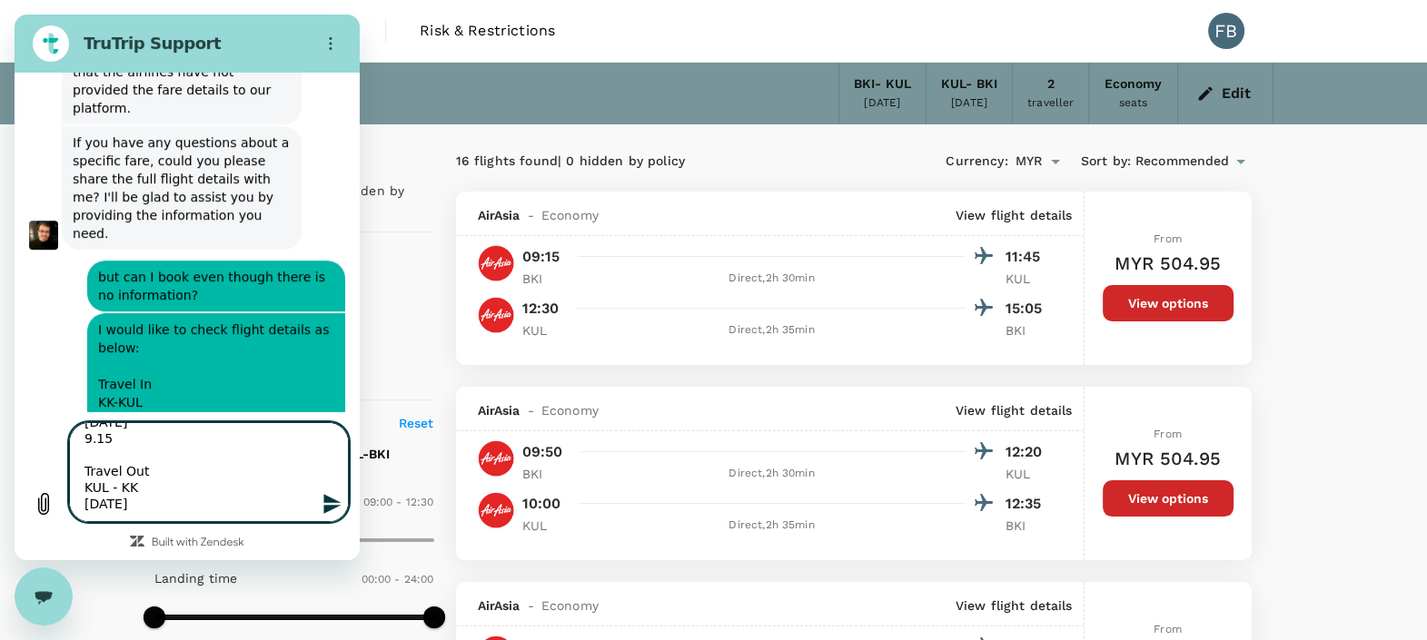
click at [104, 430] on textarea "I would like to check flight details as below: Travel In KK-KUL [DATE] 9.15 Tra…" at bounding box center [209, 472] width 280 height 100
click at [162, 509] on textarea "I would like to check flight details as below: Travel In KK-KUL [DATE] 9.50 Tra…" at bounding box center [209, 472] width 280 height 100
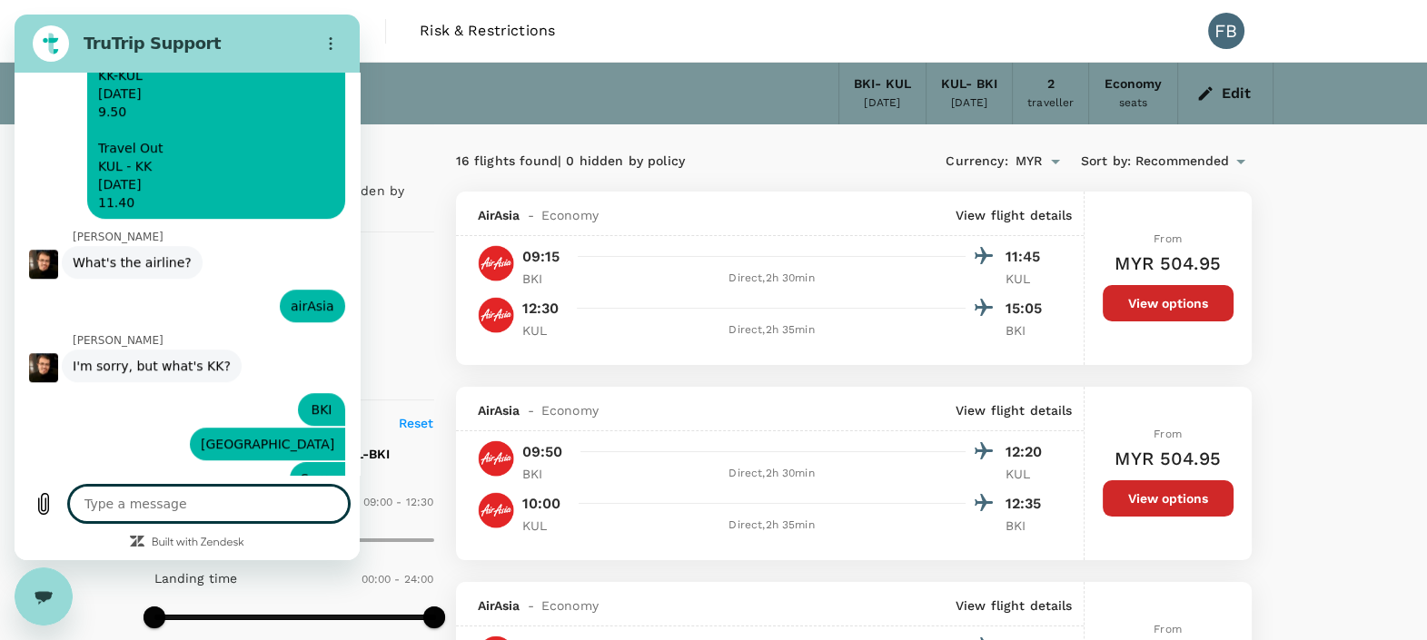
scroll to position [1568, 0]
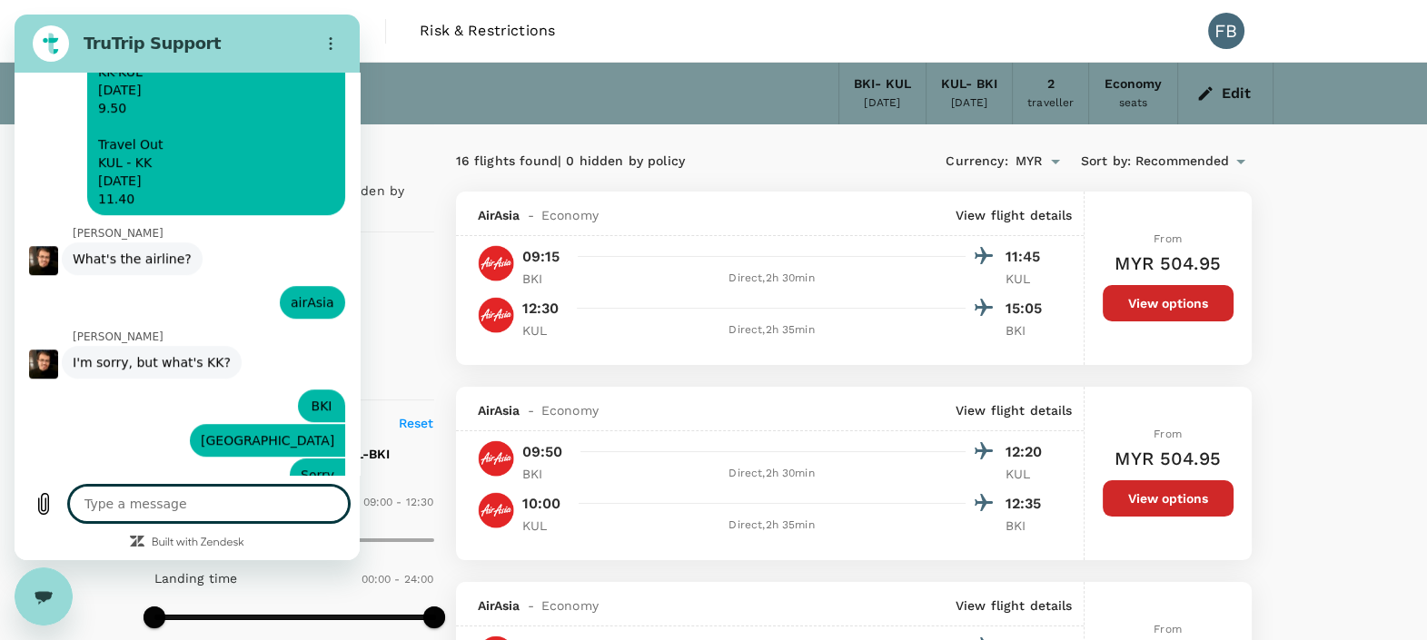
click at [178, 503] on textarea at bounding box center [209, 504] width 280 height 36
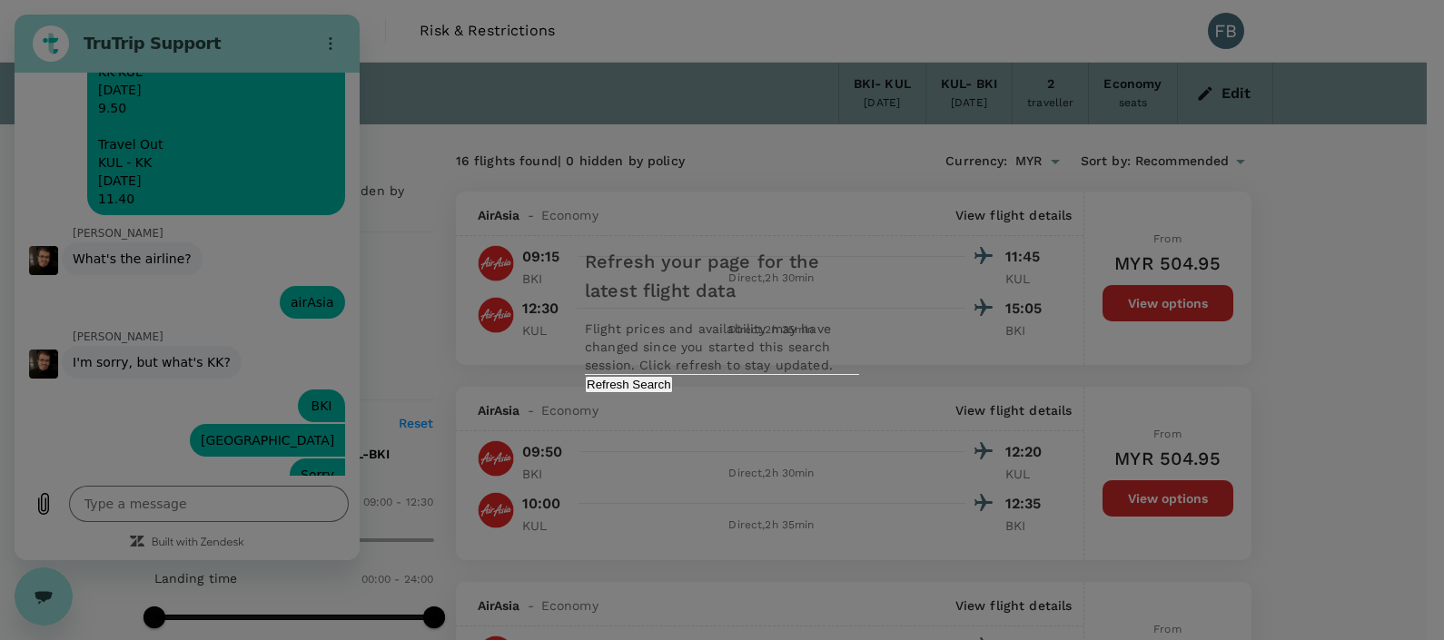
drag, startPoint x: 776, startPoint y: 402, endPoint x: 722, endPoint y: 396, distance: 54.9
click at [673, 393] on button "Refresh Search" at bounding box center [629, 384] width 88 height 17
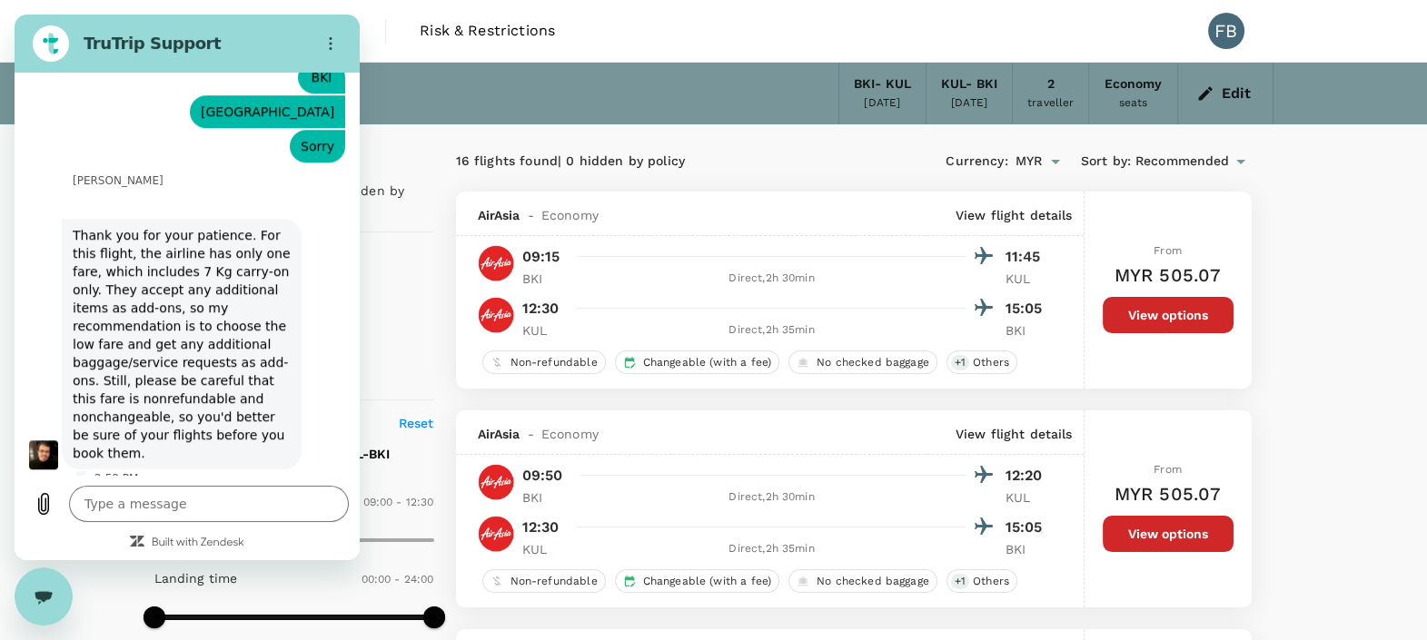
scroll to position [1867, 0]
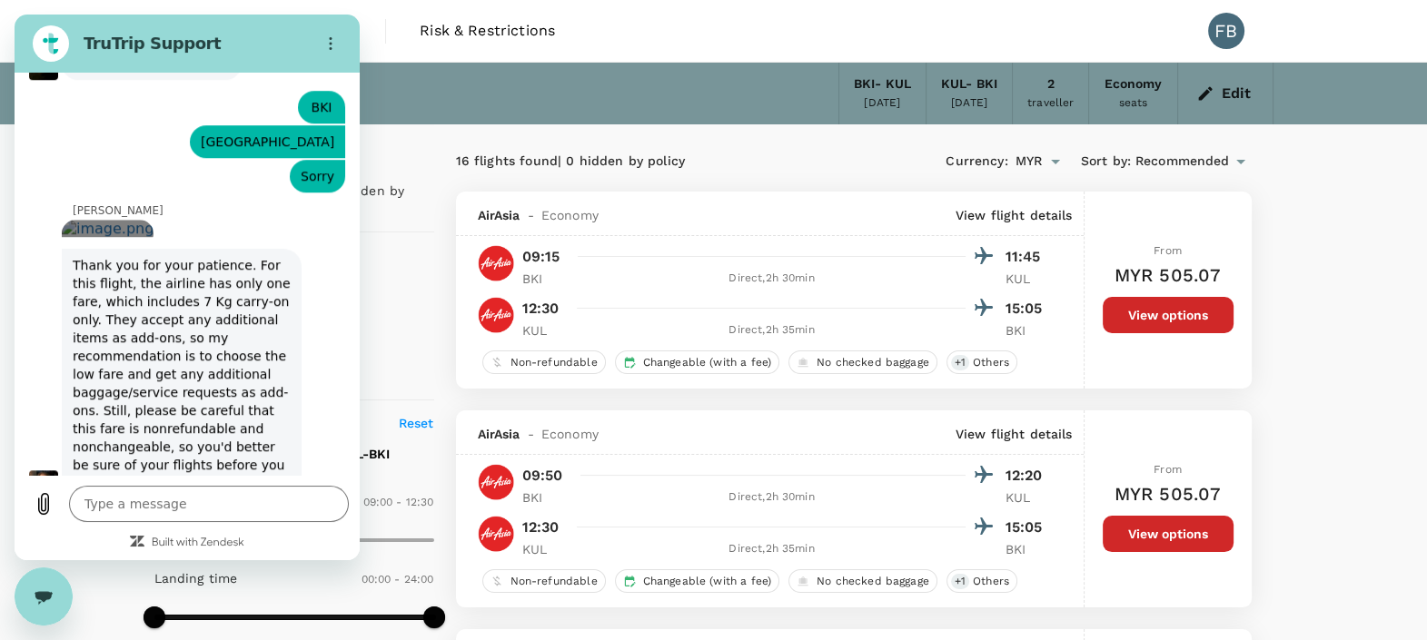
click at [153, 220] on link "Open in new tab" at bounding box center [108, 228] width 92 height 17
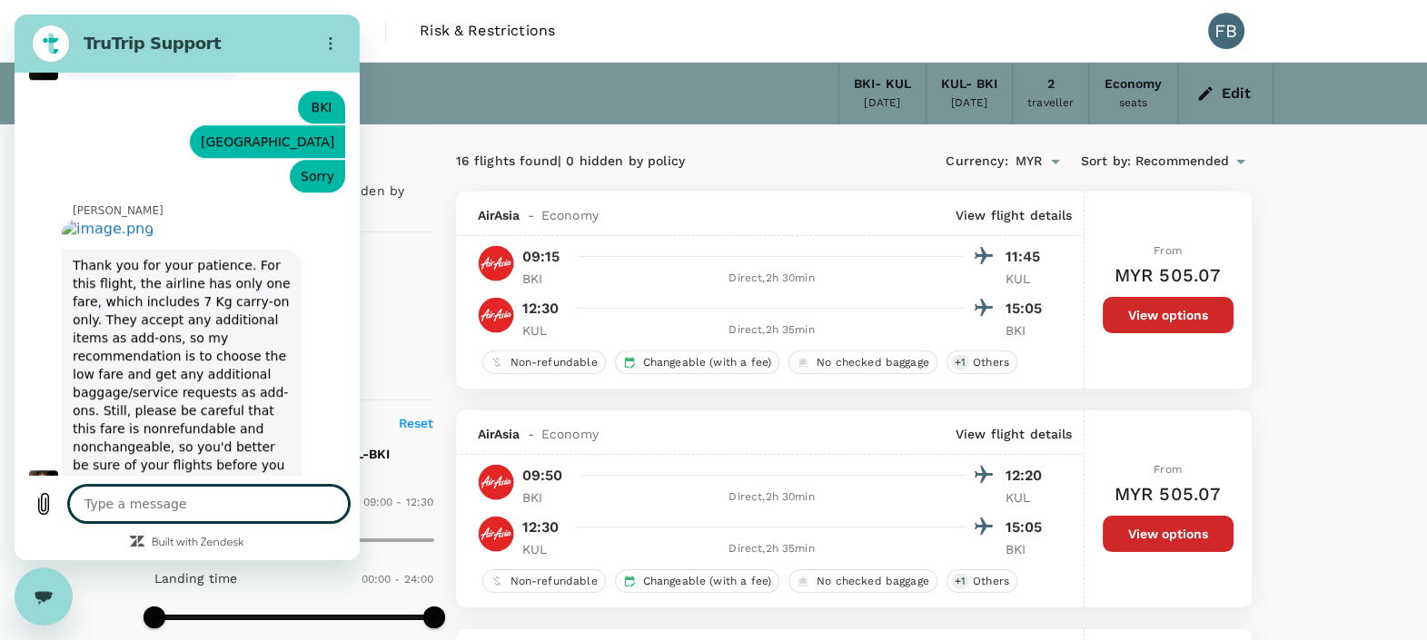
click at [203, 512] on textarea at bounding box center [209, 504] width 280 height 36
click at [204, 510] on textarea at bounding box center [209, 504] width 280 height 36
click at [206, 509] on textarea at bounding box center [209, 504] width 280 height 36
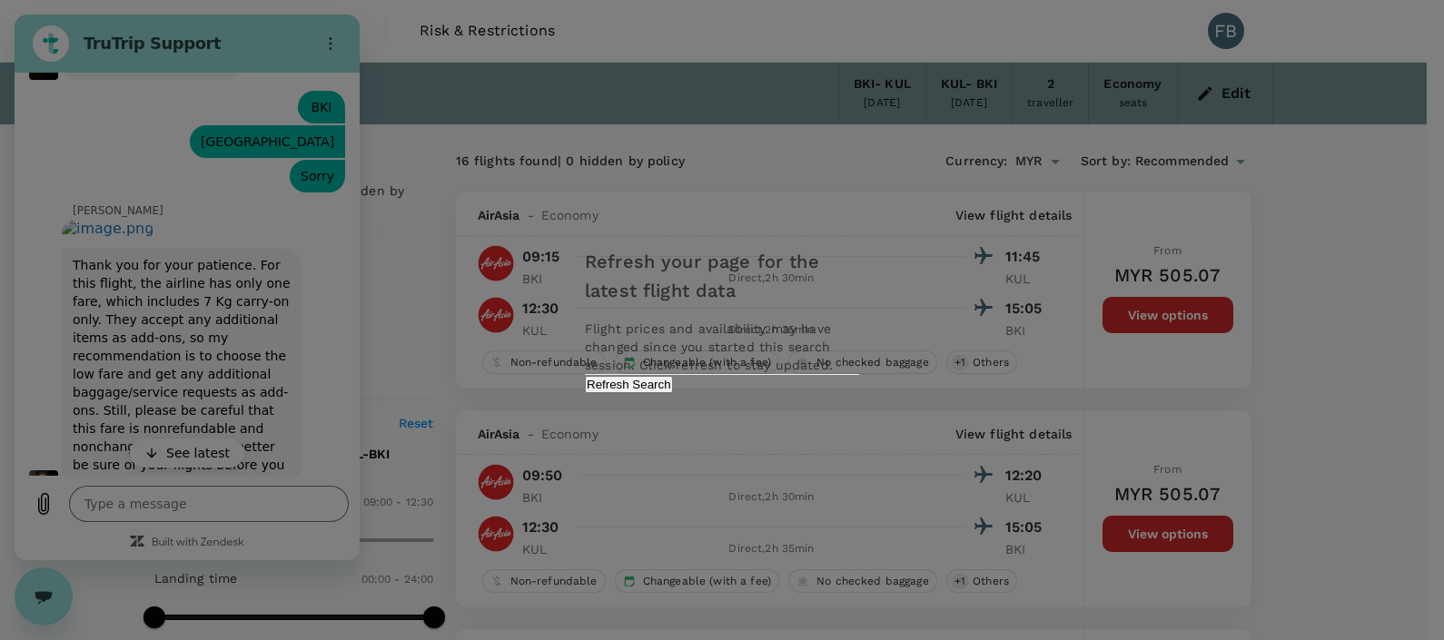
click at [673, 393] on button "Refresh Search" at bounding box center [629, 384] width 88 height 17
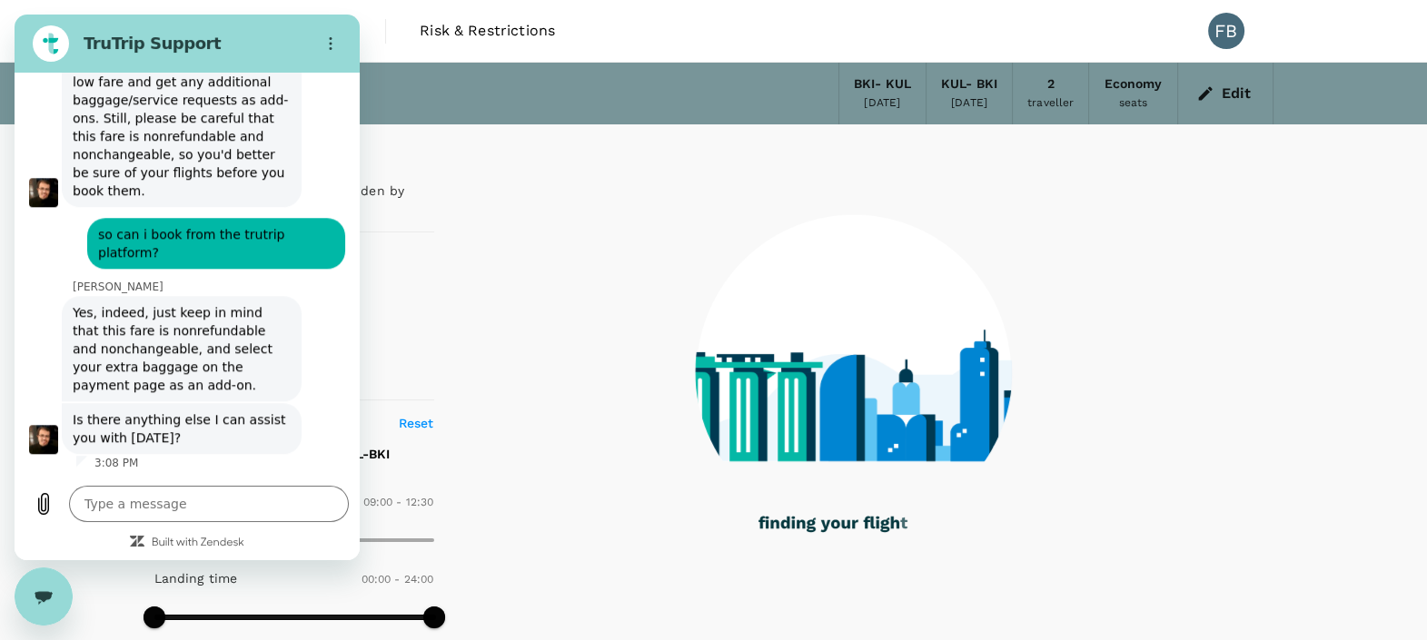
scroll to position [2228, 0]
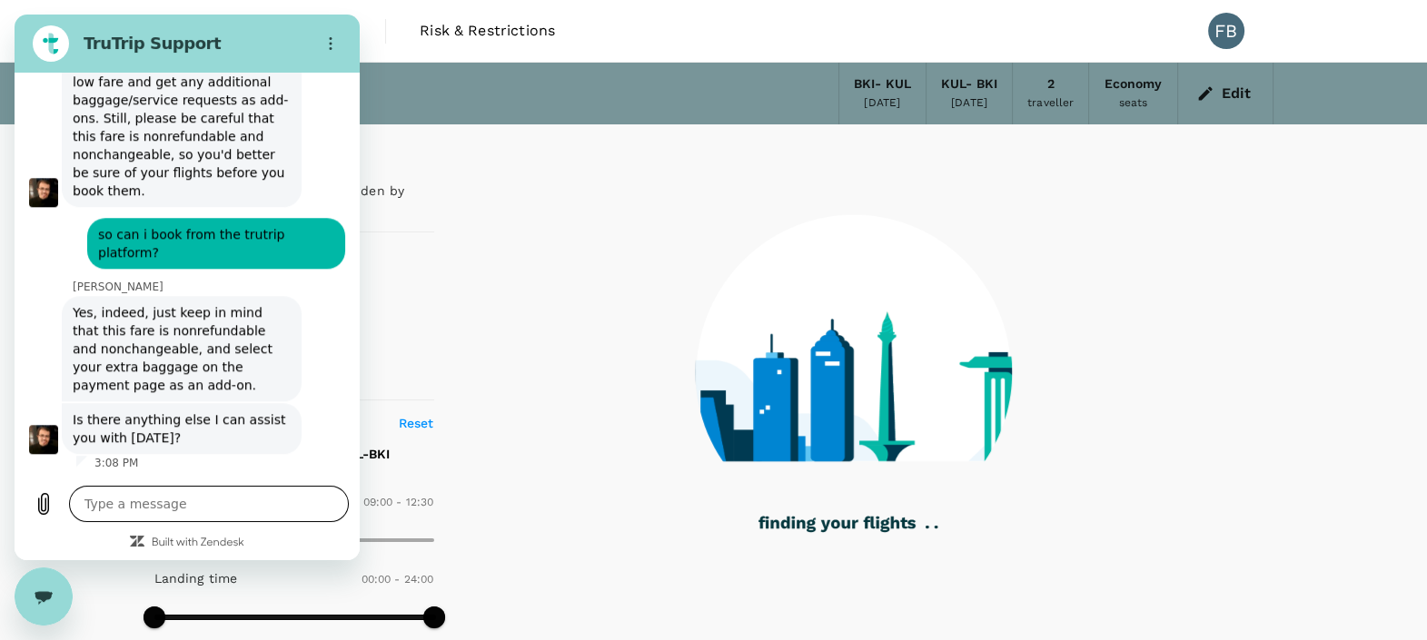
click at [172, 508] on textarea at bounding box center [209, 504] width 280 height 36
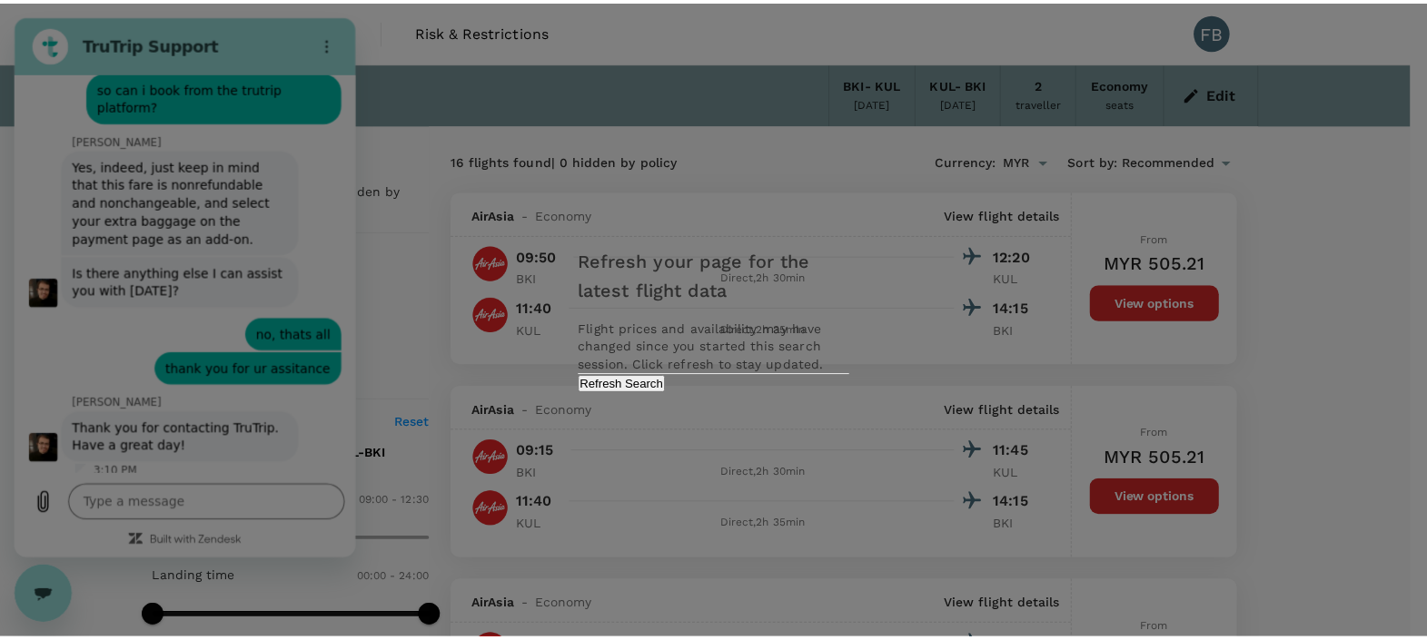
scroll to position [2384, 0]
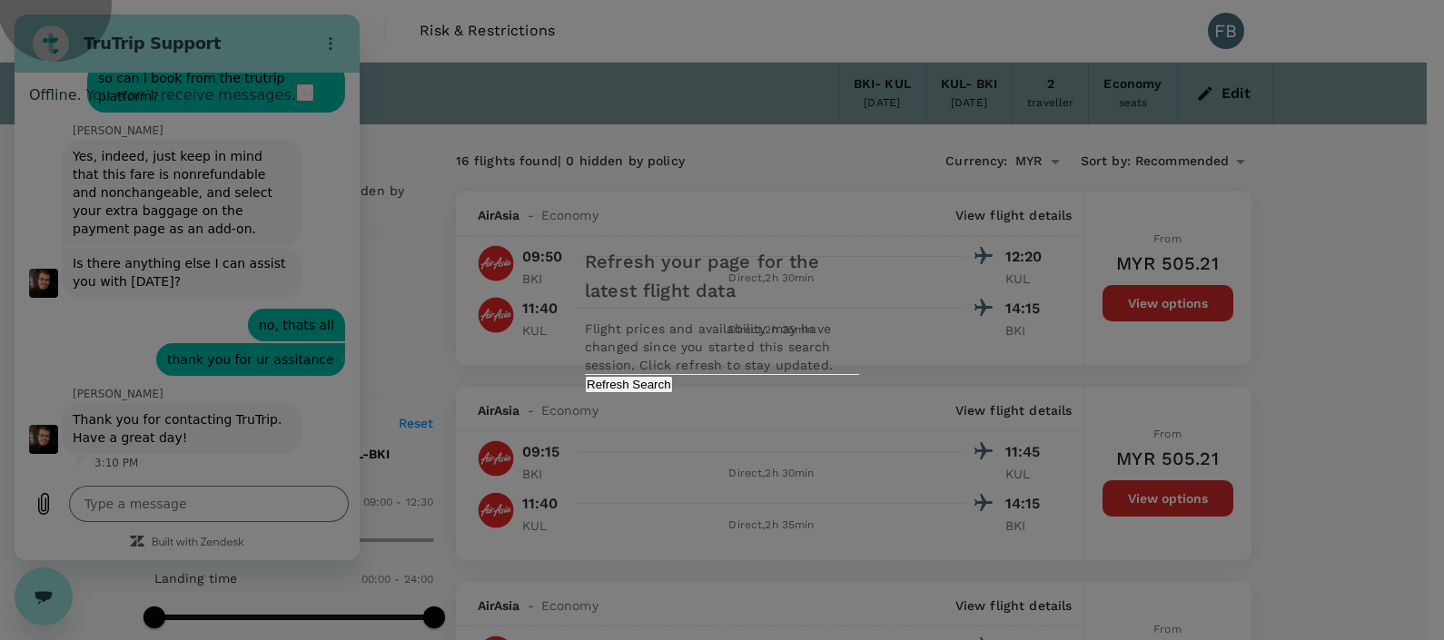
click at [673, 393] on button "Refresh Search" at bounding box center [629, 384] width 88 height 17
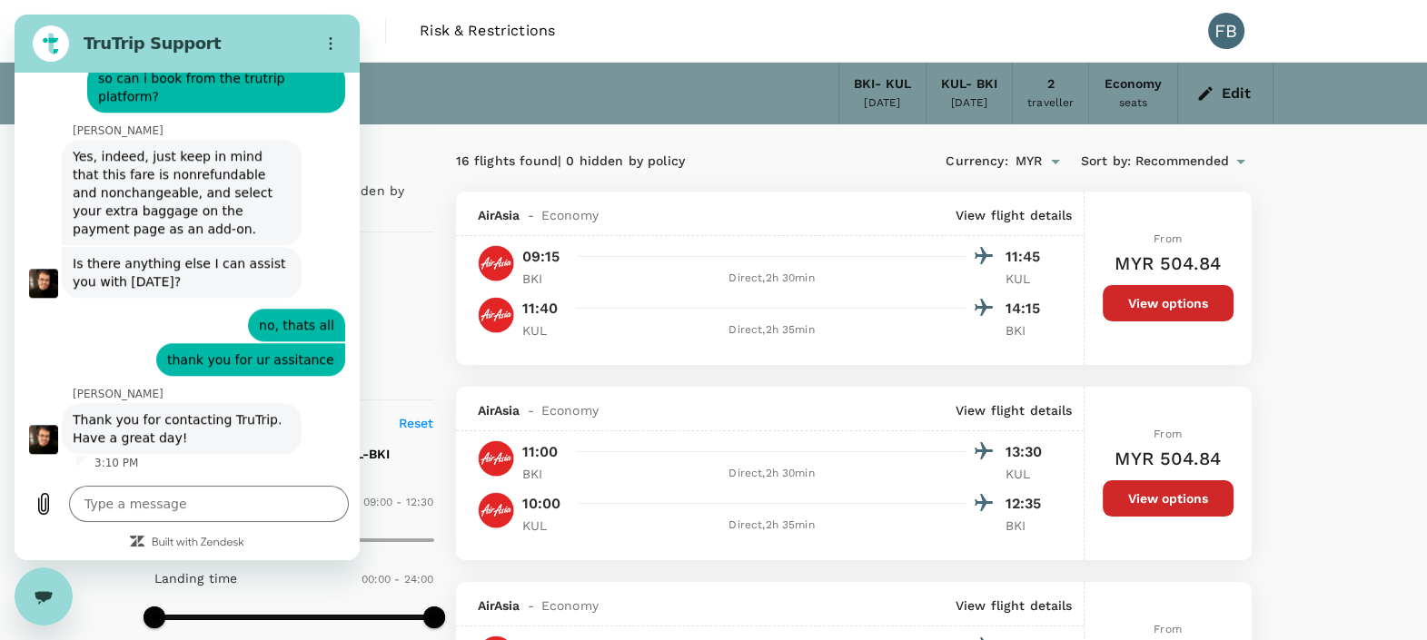
click at [477, 78] on div "Your Flight Details BKI - [GEOGRAPHIC_DATA] [DATE] KUL - BKI [DATE] 2 traveller…" at bounding box center [713, 94] width 1119 height 62
click at [333, 43] on icon "Options menu" at bounding box center [330, 43] width 15 height 15
click at [30, 592] on div "Close messaging window" at bounding box center [43, 596] width 54 height 54
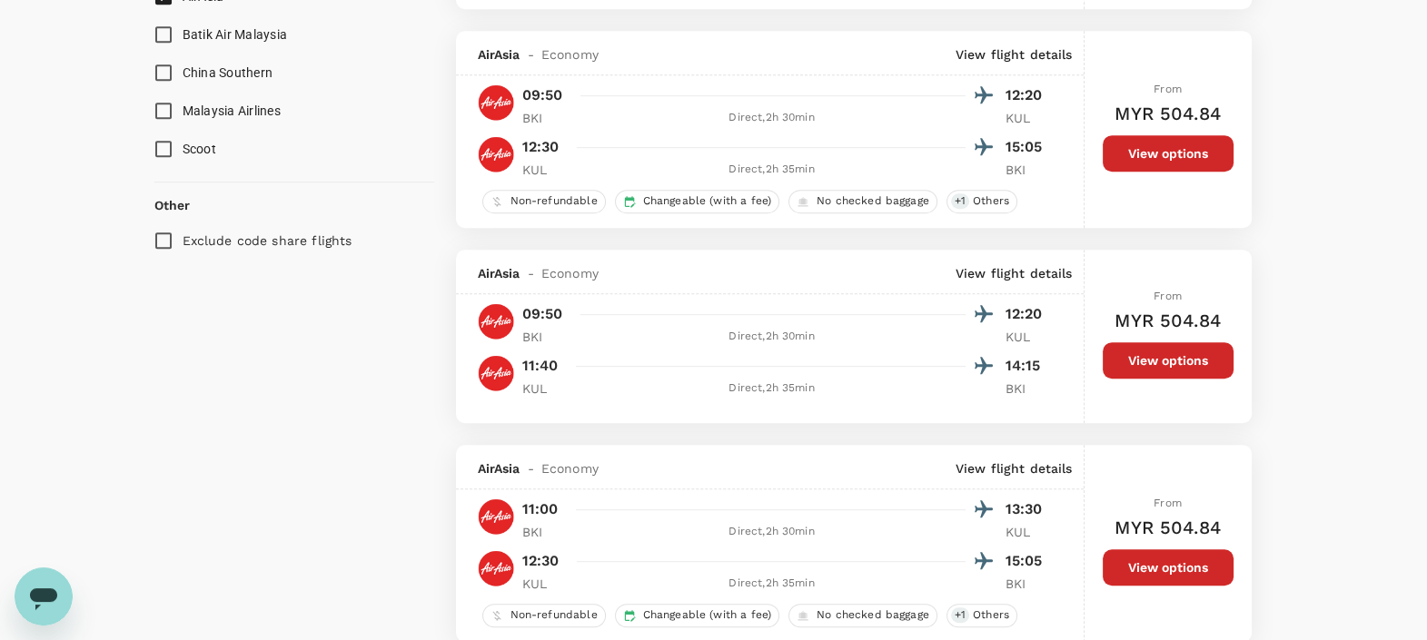
scroll to position [1249, 0]
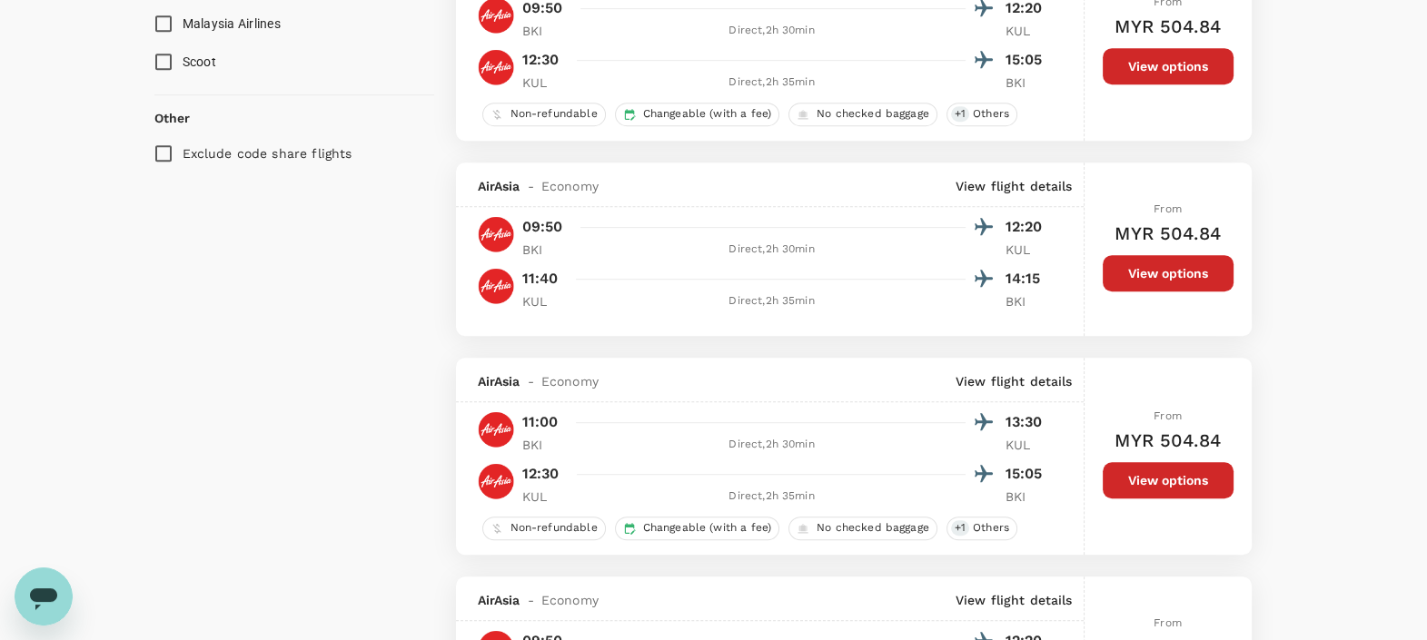
click at [1185, 263] on button "View options" at bounding box center [1167, 273] width 131 height 36
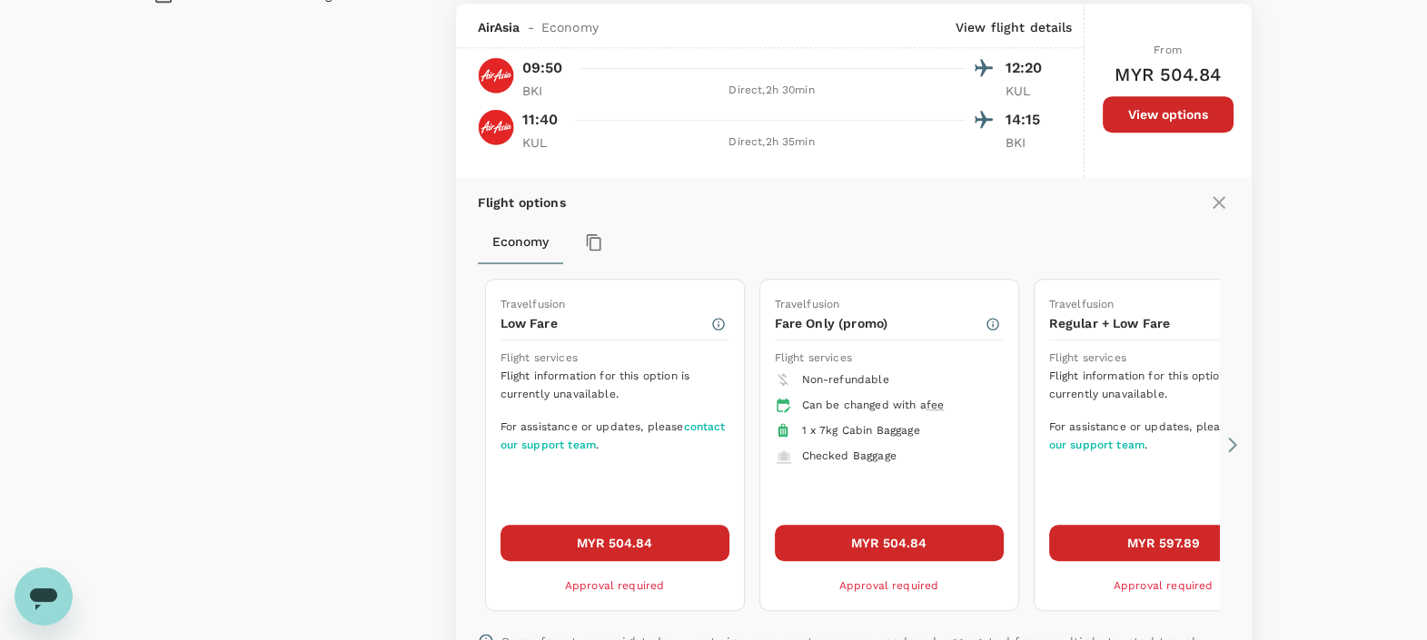
scroll to position [1408, 0]
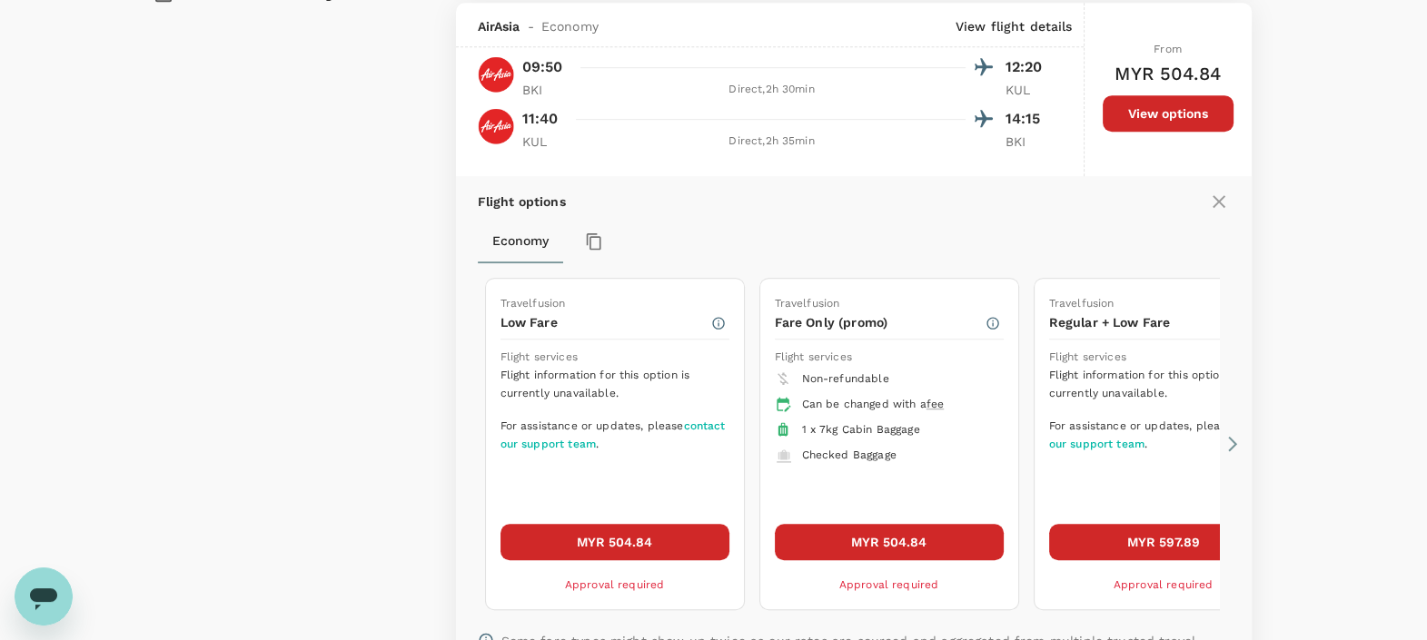
click at [1229, 438] on icon at bounding box center [1232, 444] width 18 height 18
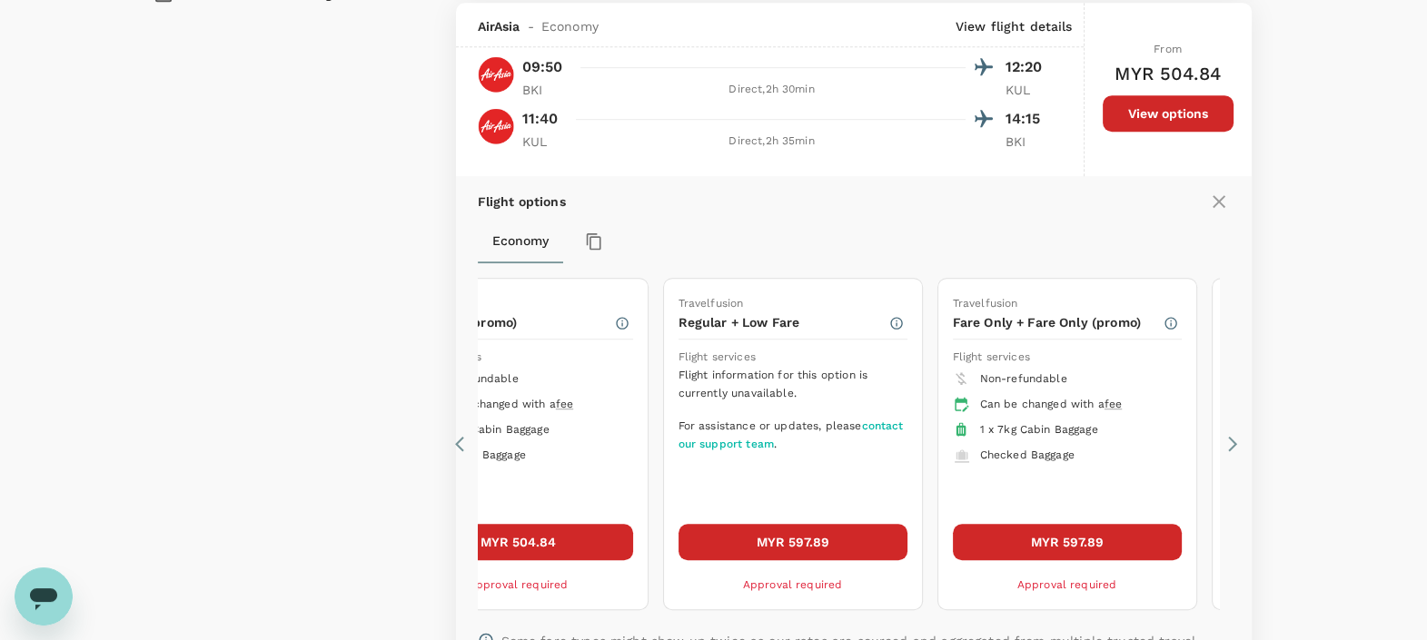
click at [1230, 438] on icon at bounding box center [1232, 444] width 18 height 18
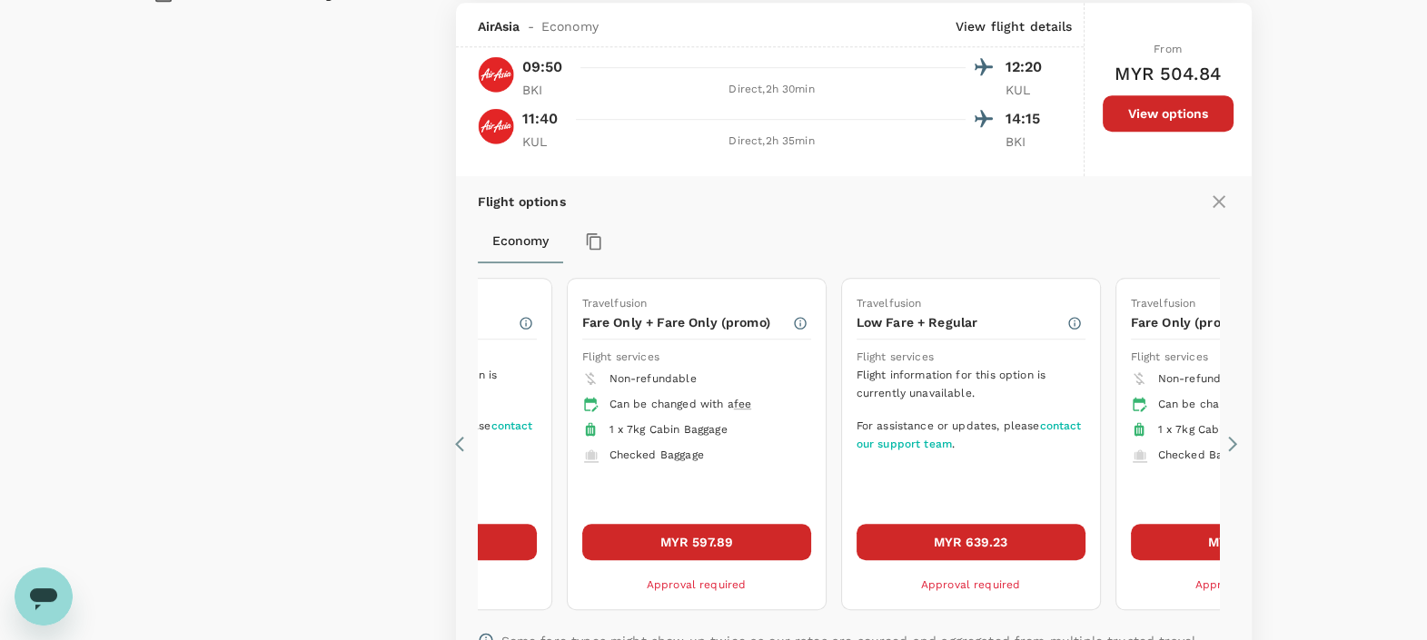
click at [1232, 438] on icon at bounding box center [1232, 444] width 9 height 15
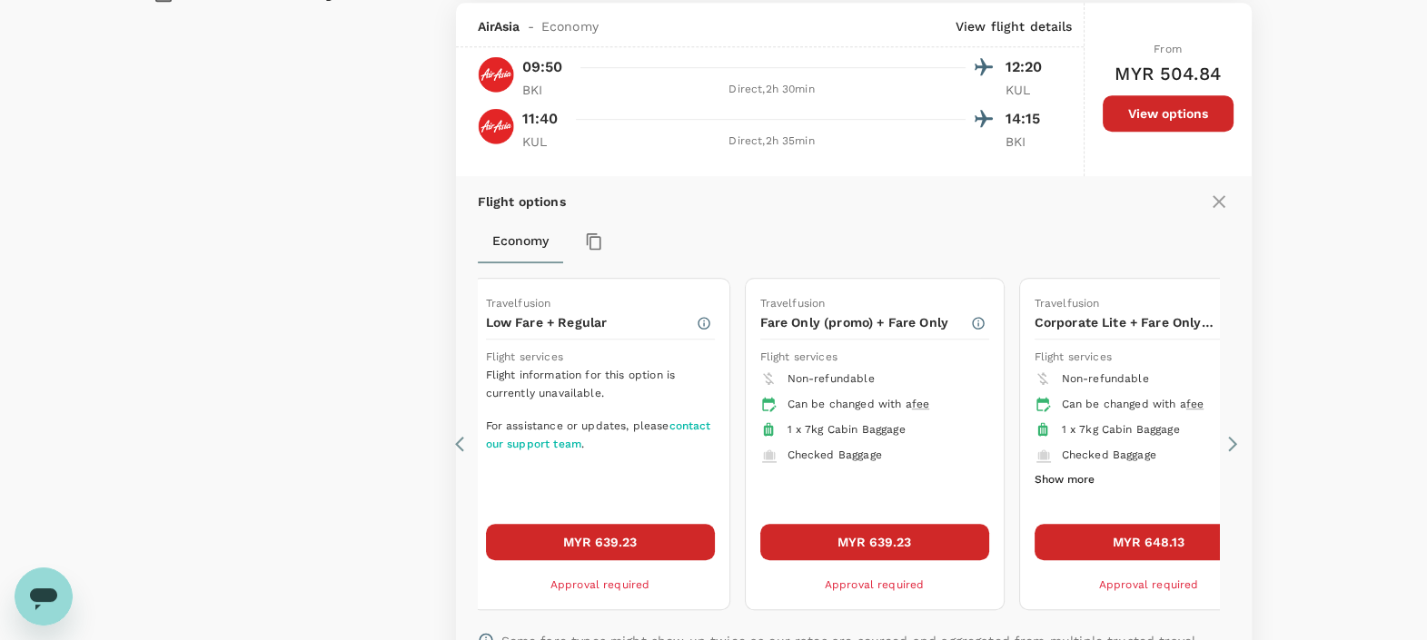
click at [1232, 438] on icon at bounding box center [1232, 444] width 9 height 15
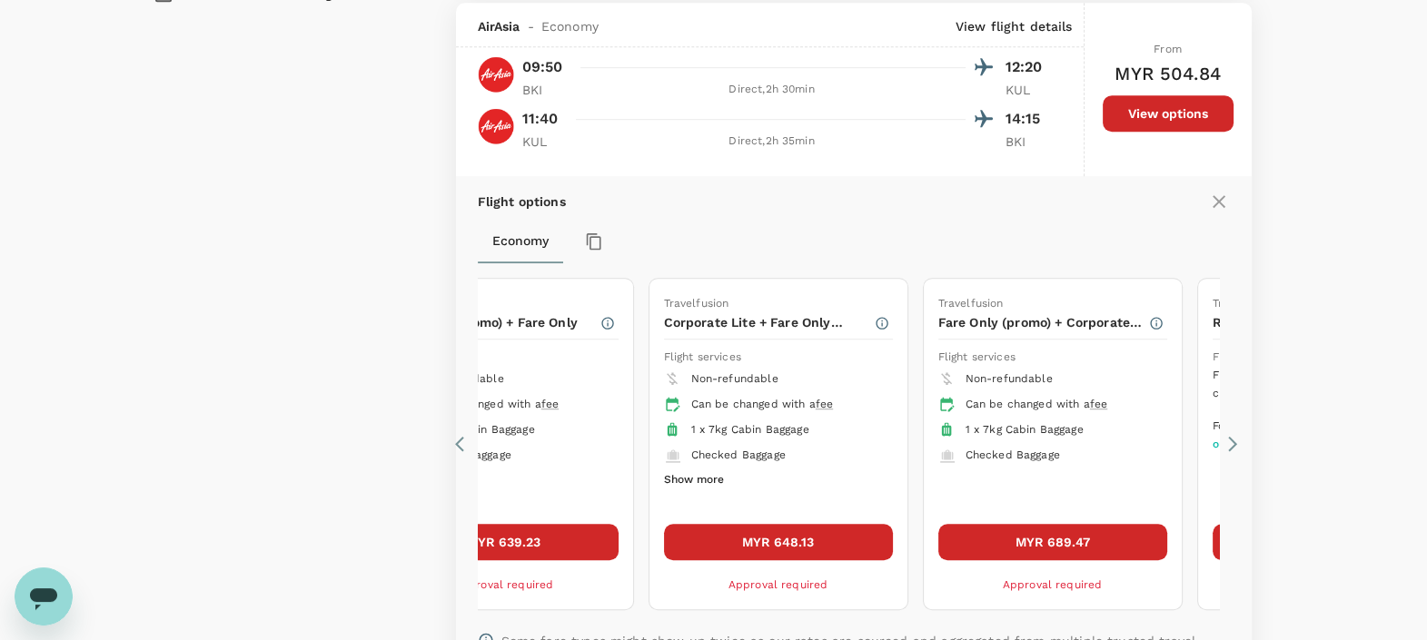
click at [675, 482] on button "Show more" at bounding box center [694, 481] width 60 height 24
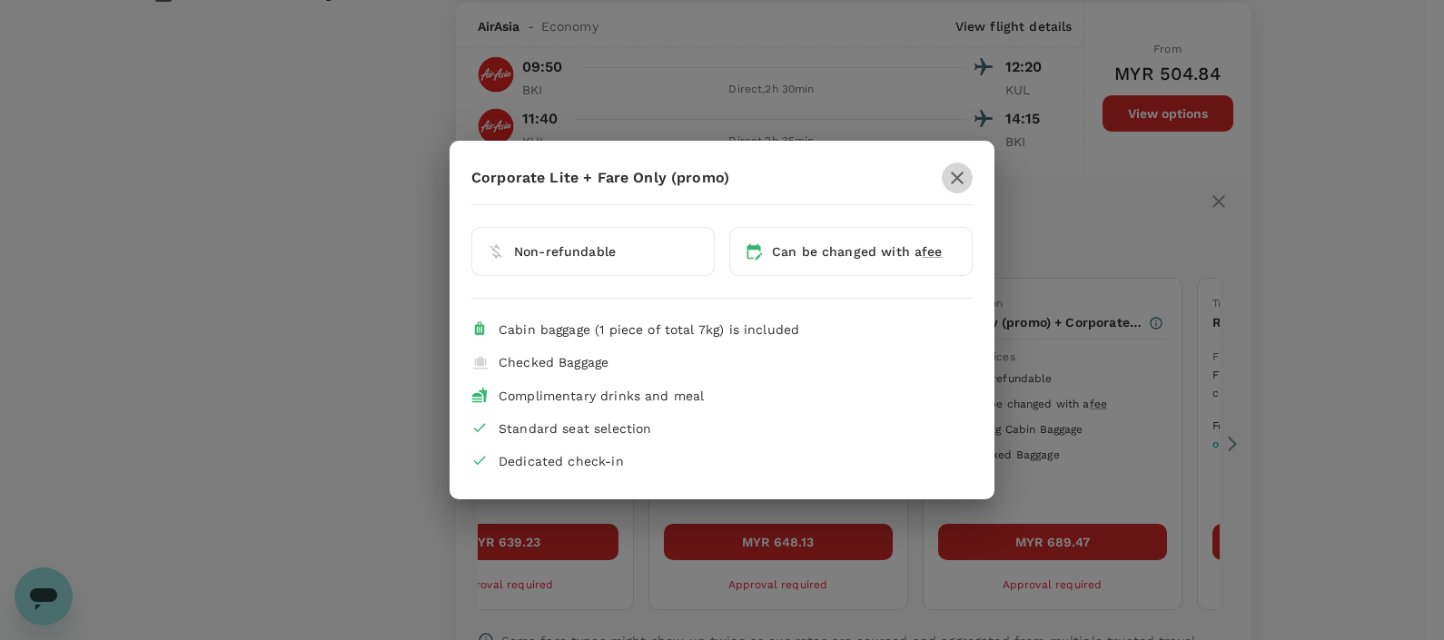
click at [942, 178] on button "button" at bounding box center [957, 178] width 31 height 31
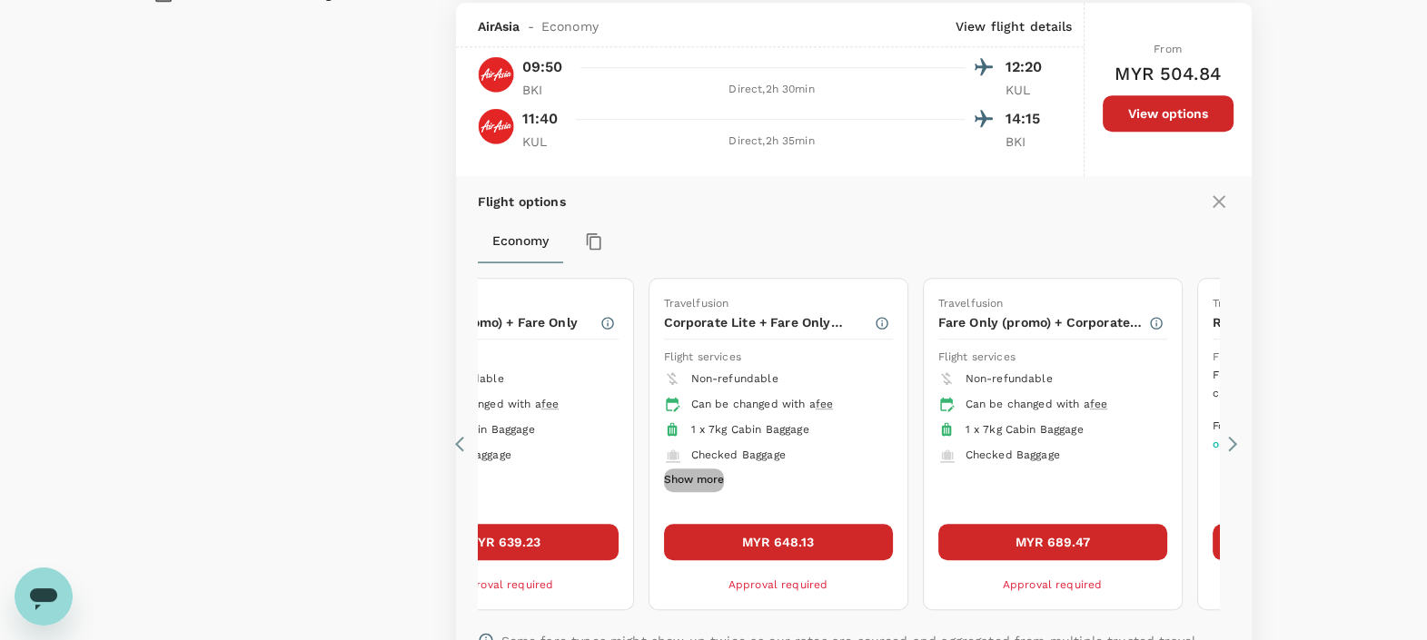
click at [690, 476] on button "Show more" at bounding box center [694, 481] width 60 height 24
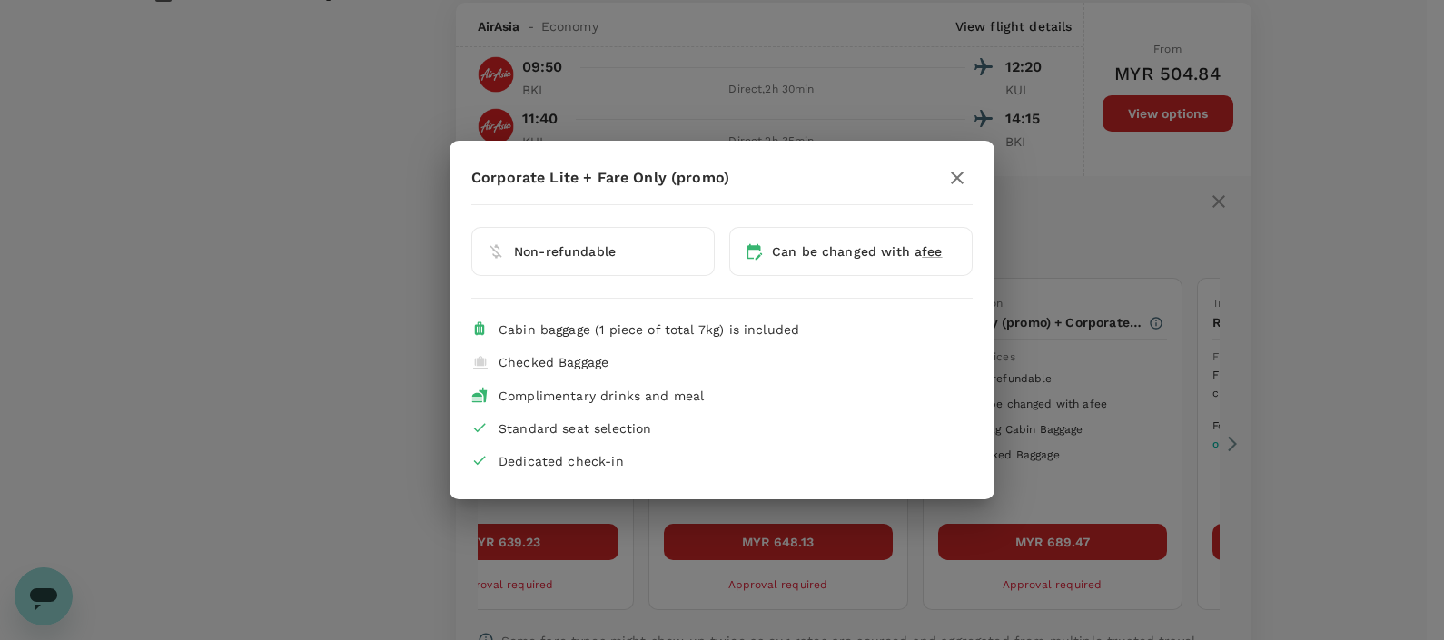
click at [754, 546] on div "Corporate Lite + Fare Only (promo) Non-refundable Can be changed with a fee Cab…" at bounding box center [722, 320] width 1444 height 640
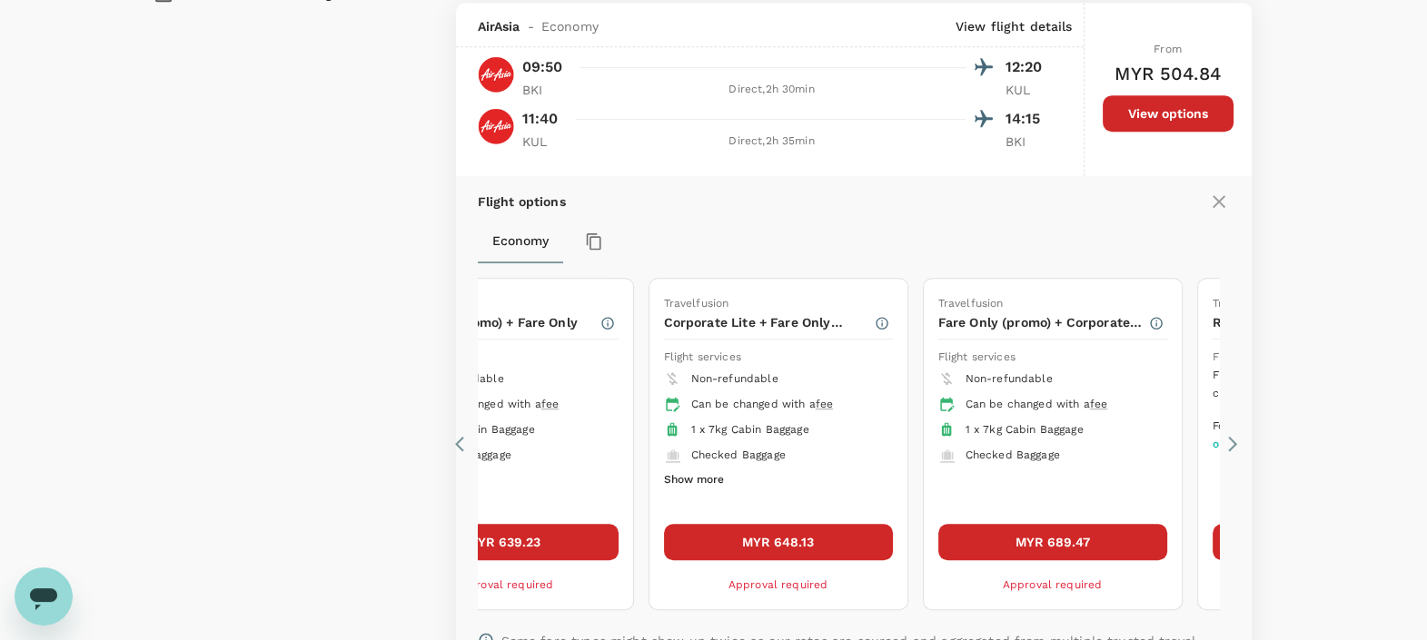
click at [756, 541] on button "MYR 648.13" at bounding box center [778, 542] width 229 height 36
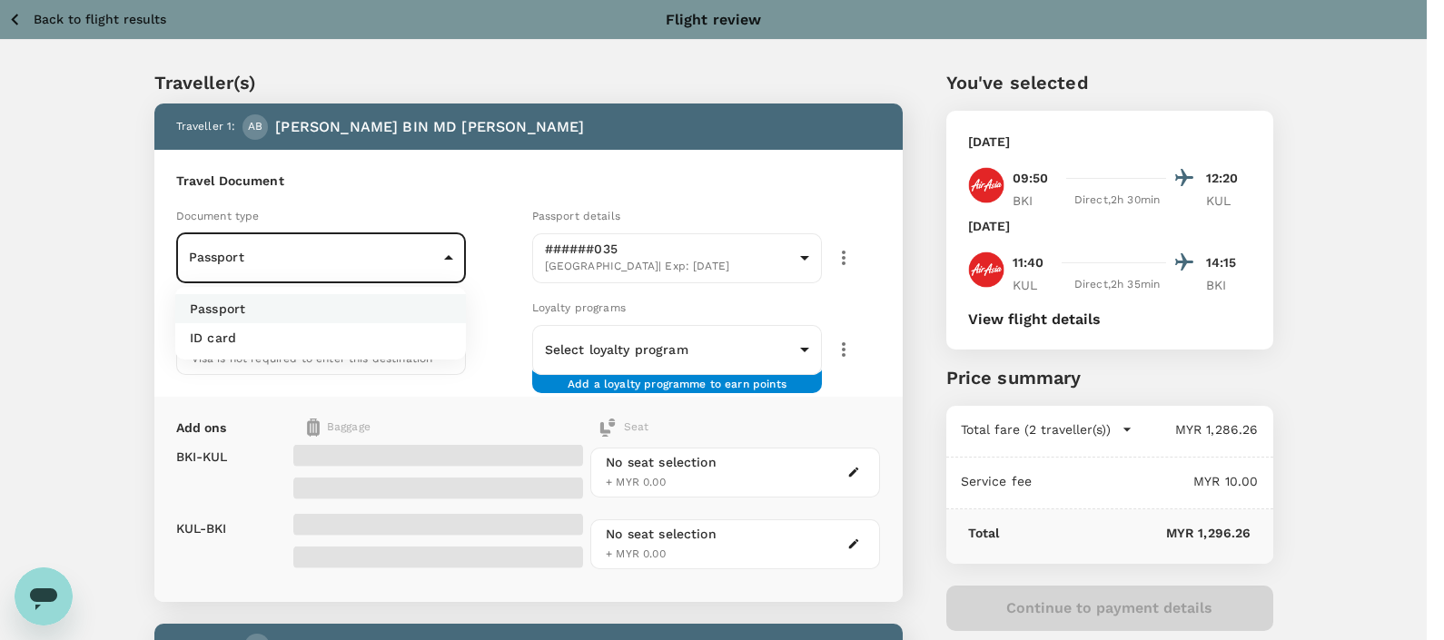
click at [353, 270] on div at bounding box center [722, 320] width 1444 height 640
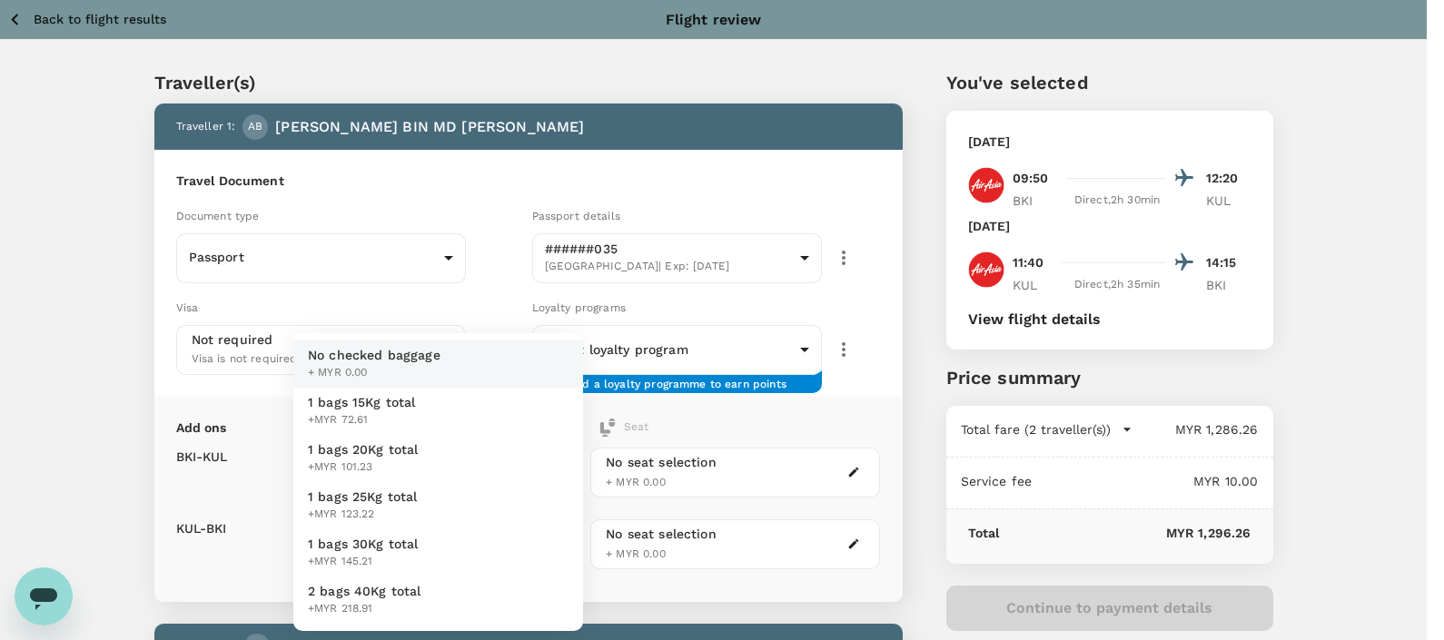
click at [430, 396] on li "1 bags 15Kg total +MYR 72.61" at bounding box center [438, 411] width 290 height 47
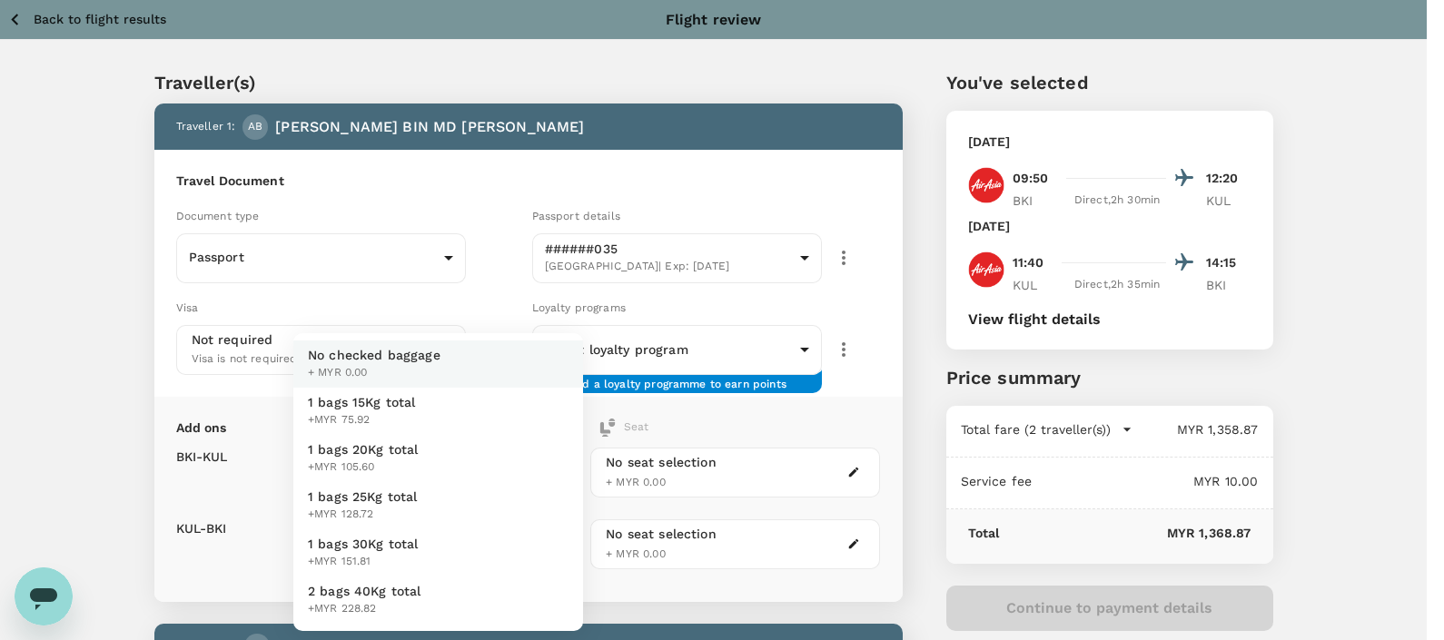
click at [399, 402] on span "1 bags 15Kg total" at bounding box center [362, 402] width 108 height 18
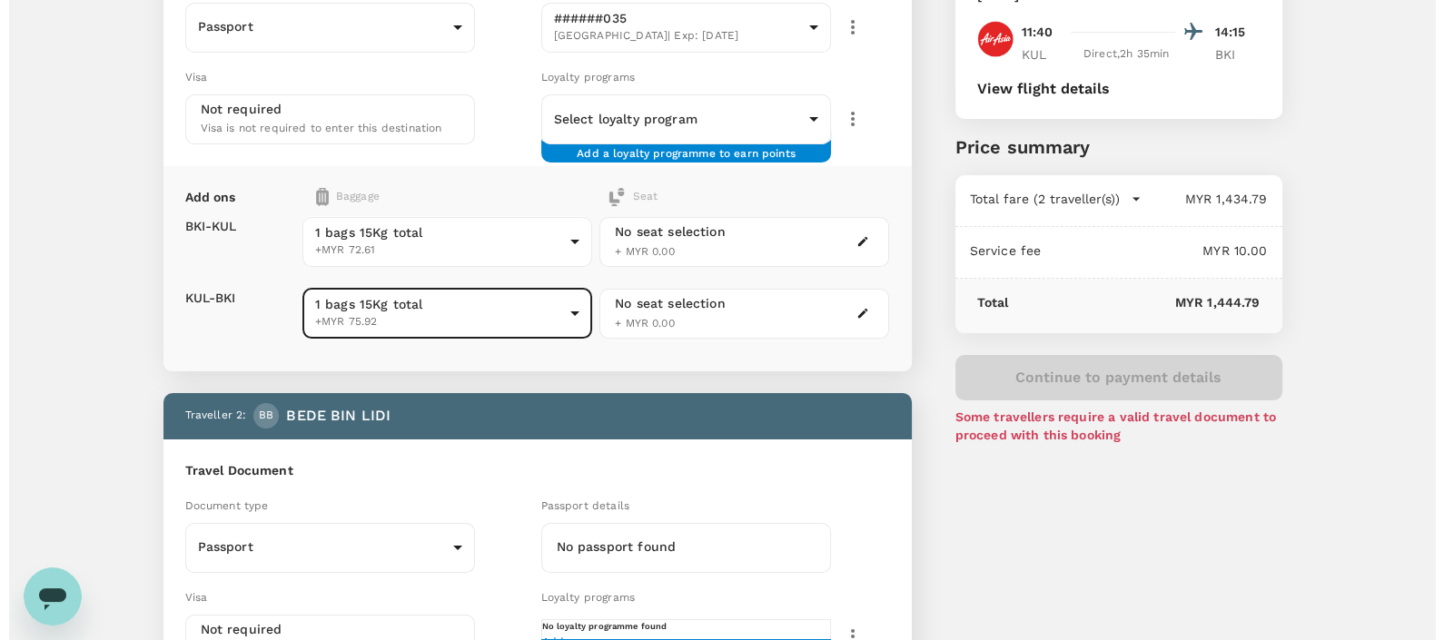
scroll to position [226, 0]
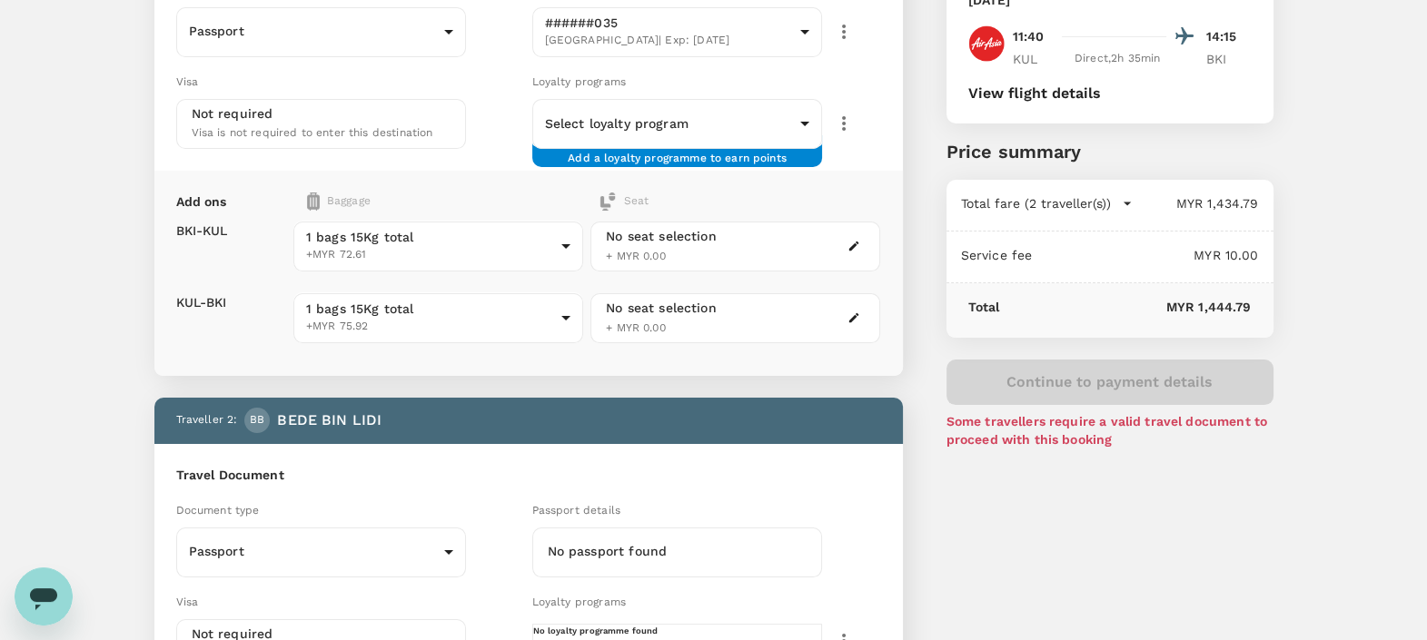
click at [687, 240] on div "No seat selection" at bounding box center [661, 236] width 111 height 19
click at [852, 243] on icon "button" at bounding box center [853, 246] width 13 height 13
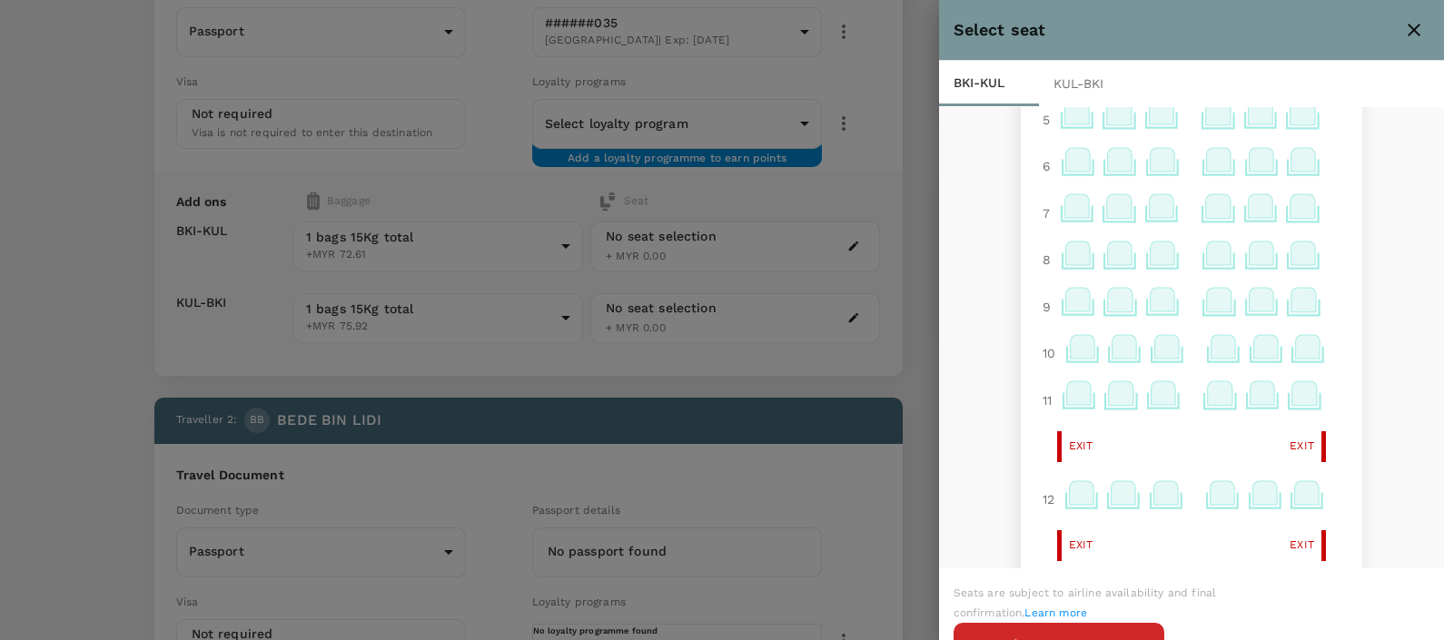
click at [1065, 302] on icon at bounding box center [1077, 300] width 25 height 24
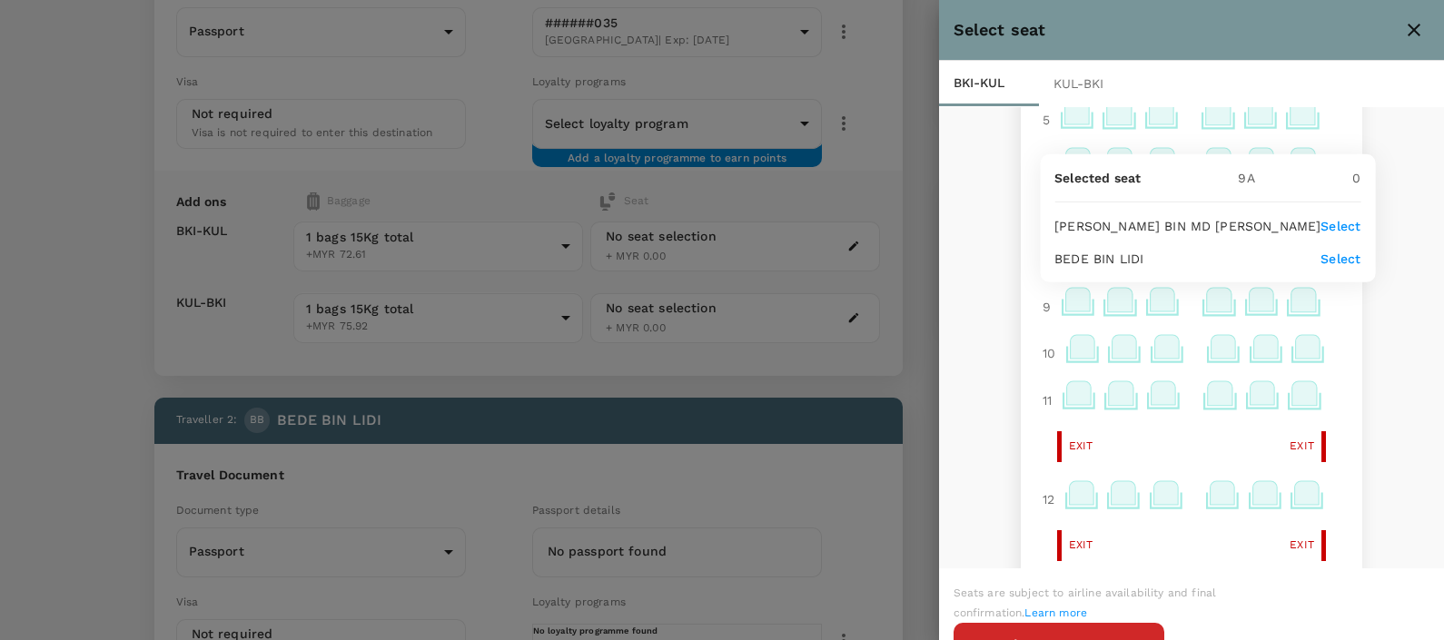
click at [1320, 226] on p "Select" at bounding box center [1340, 226] width 40 height 18
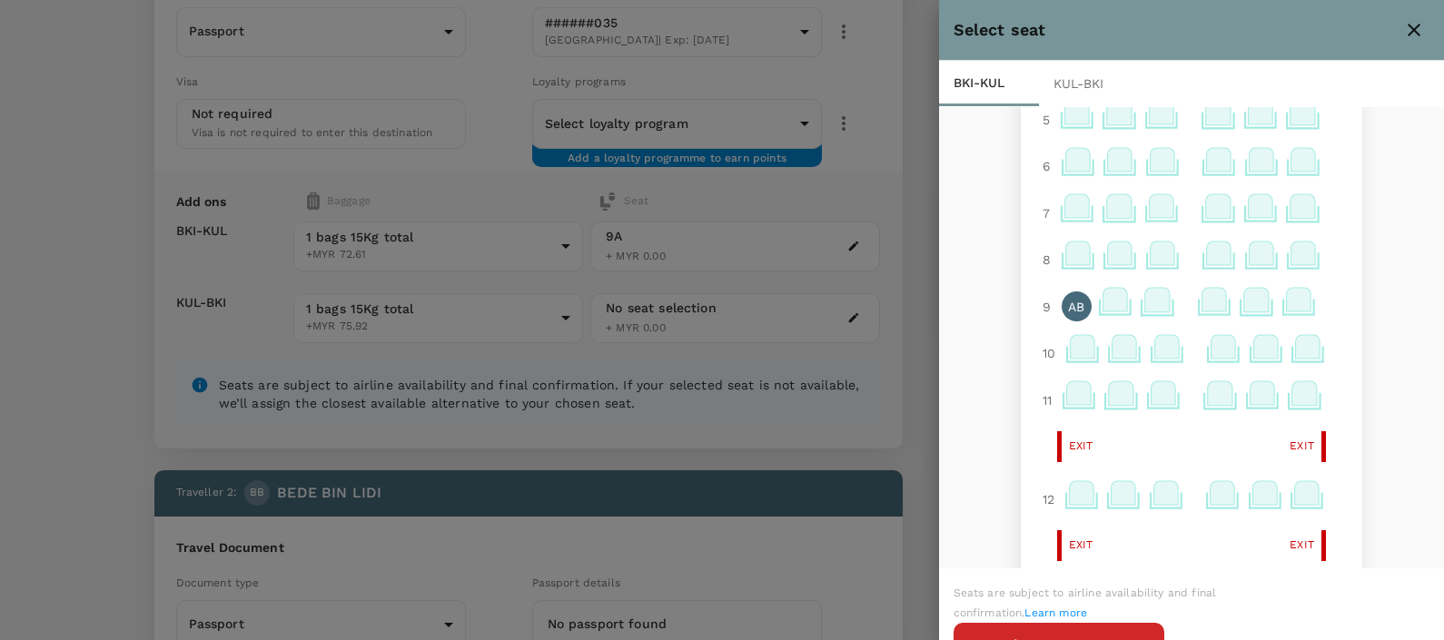
click at [1071, 354] on icon at bounding box center [1083, 347] width 25 height 24
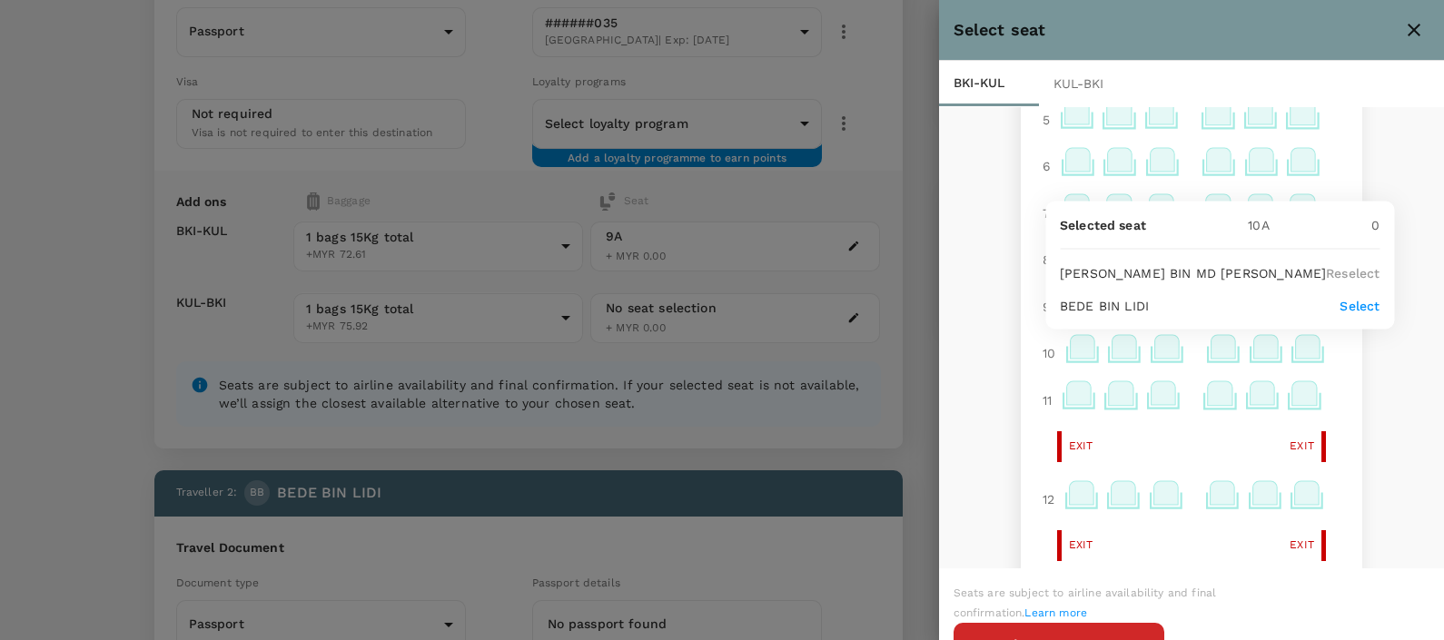
click at [1339, 305] on p "Select" at bounding box center [1359, 305] width 40 height 18
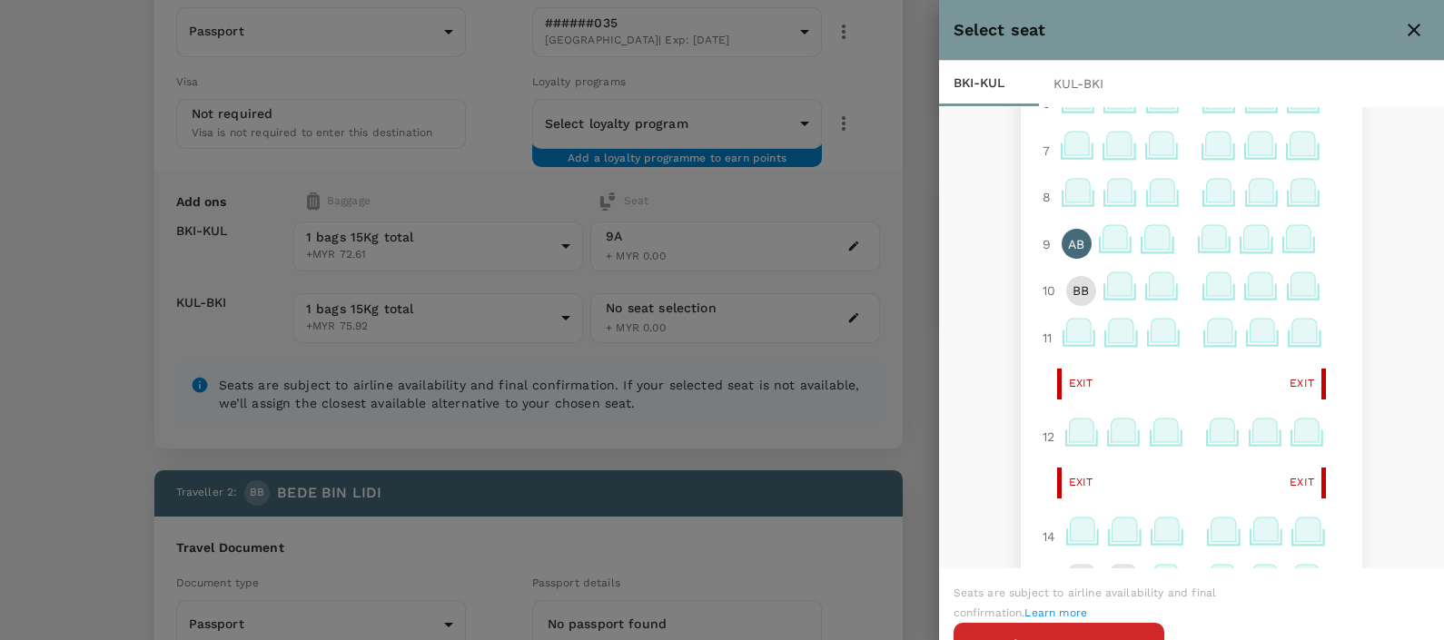
scroll to position [341, 0]
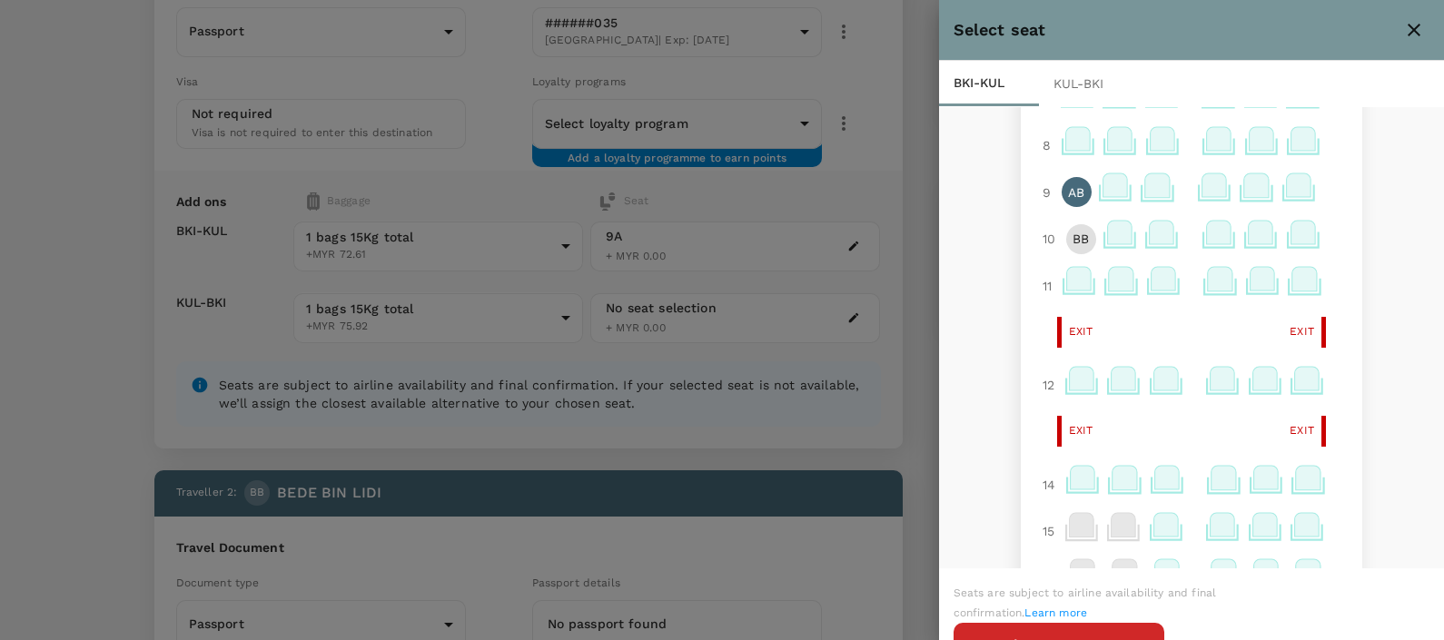
click at [1087, 77] on div "KUL - BKI" at bounding box center [1089, 83] width 100 height 45
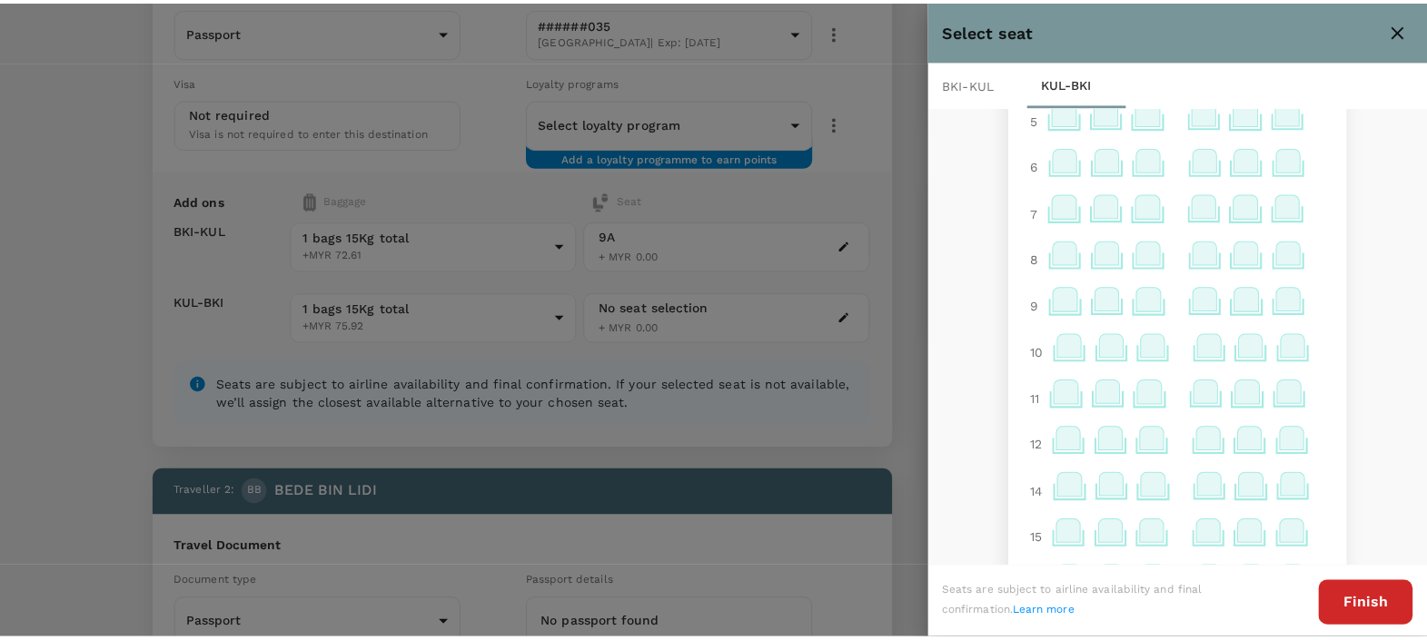
scroll to position [453, 0]
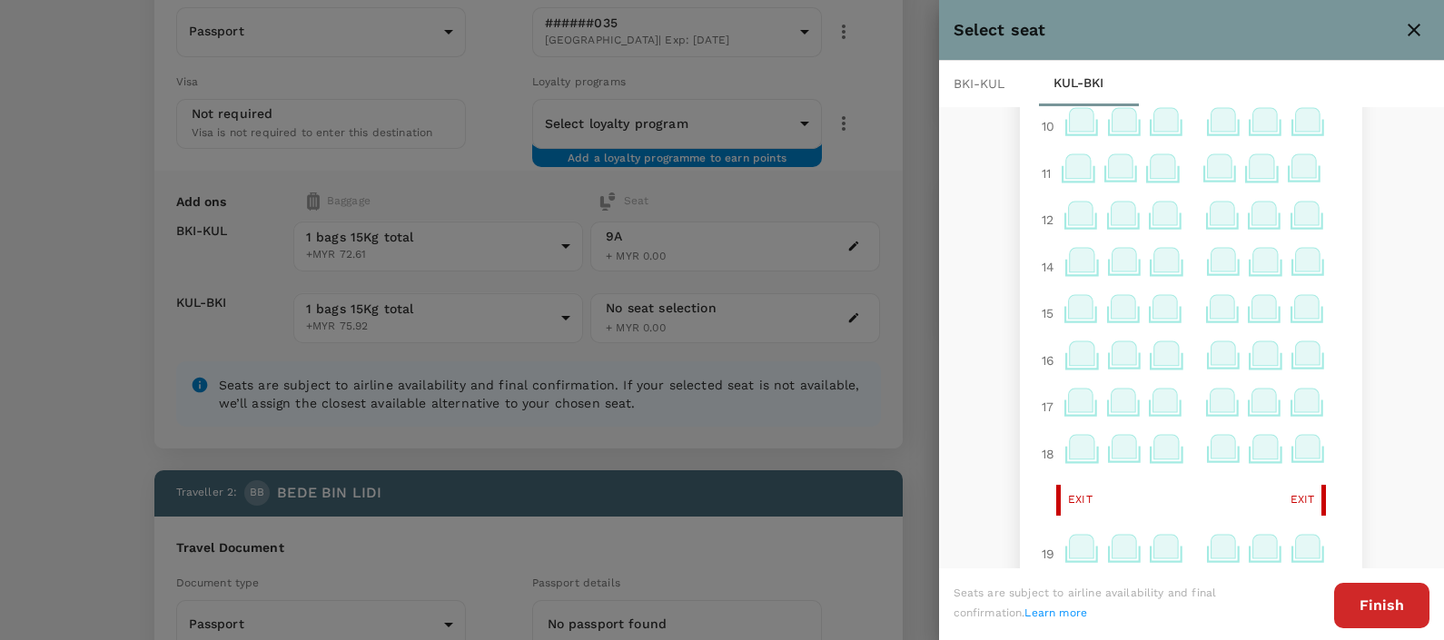
click at [1296, 354] on icon at bounding box center [1308, 353] width 25 height 24
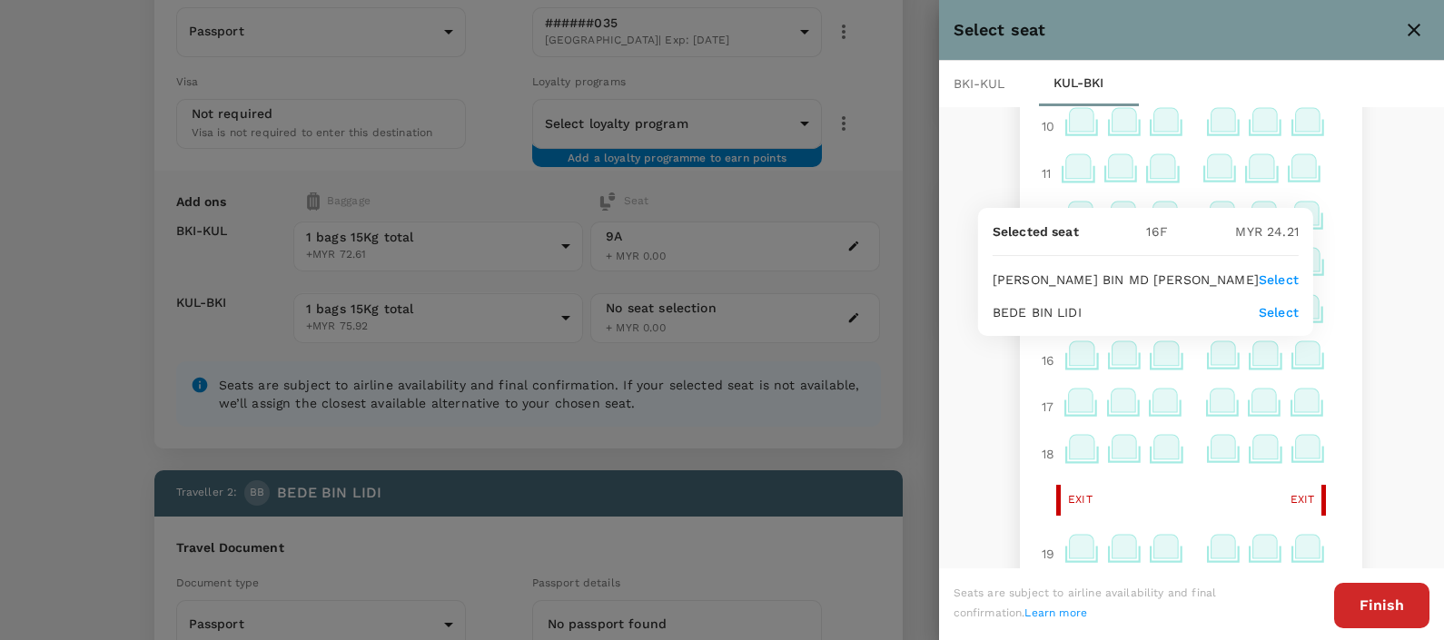
click at [1378, 313] on div "1 2 3 4 5 6 7 8 9 10 11 12 14 15 16 17 18 Exit Exit 19 20 21 22 23 24 25 26 27 …" at bounding box center [1192, 338] width 506 height 464
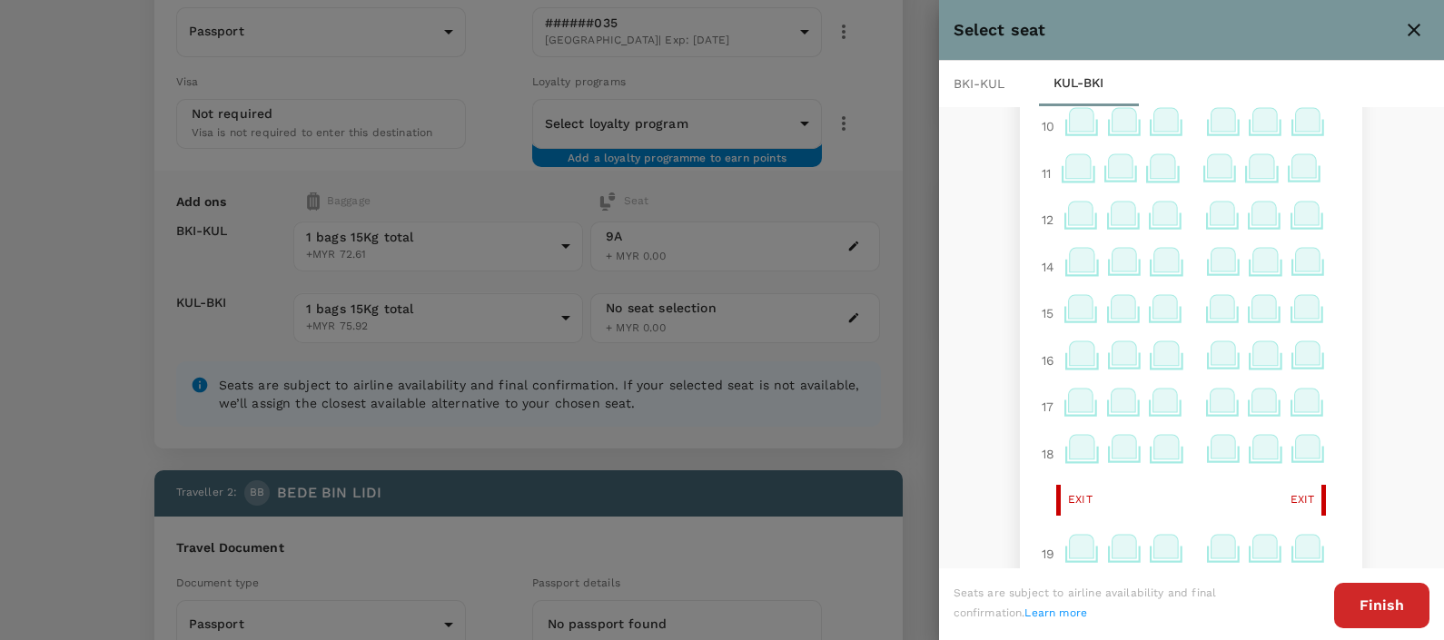
click at [823, 365] on div at bounding box center [722, 320] width 1444 height 640
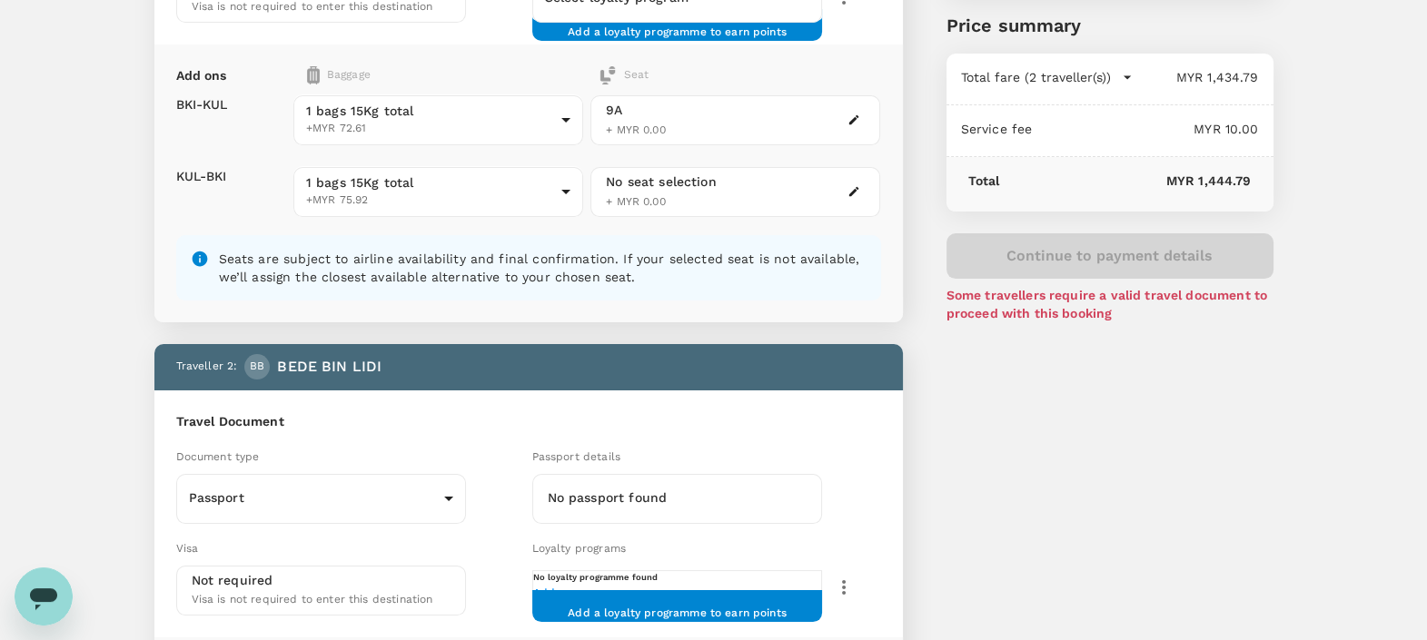
scroll to position [226, 0]
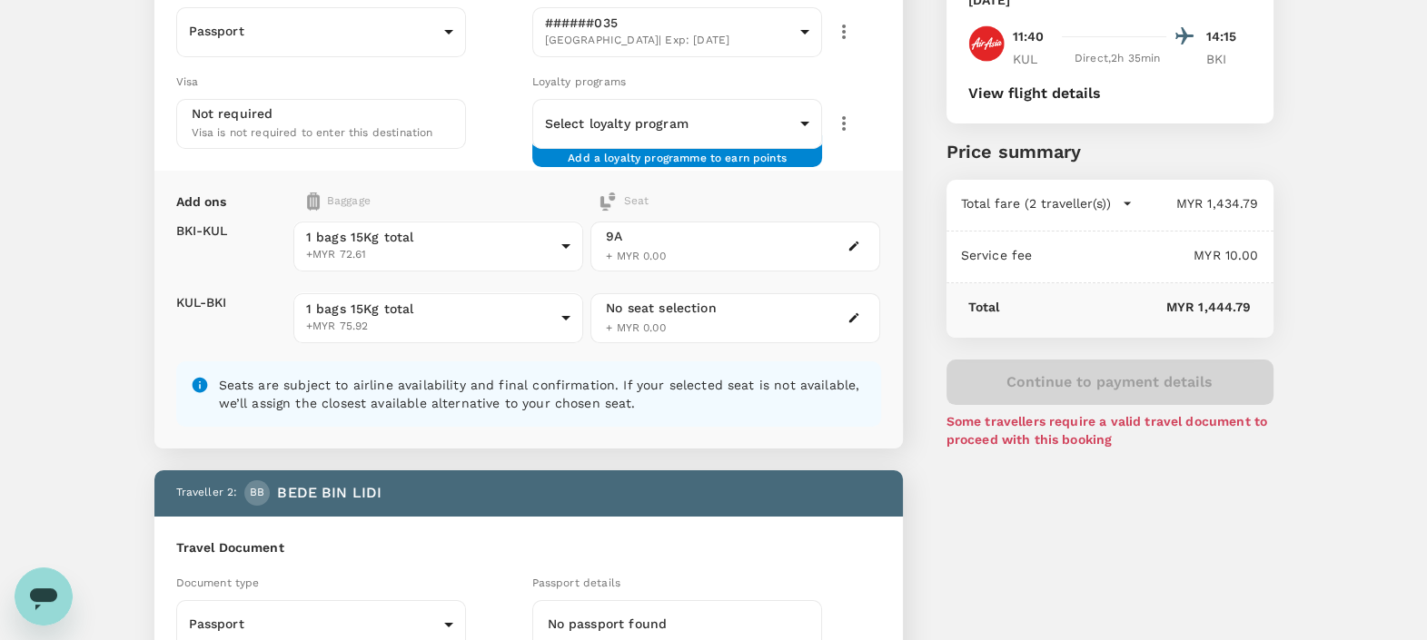
click at [842, 311] on div "No seat selection + MYR 0.00" at bounding box center [735, 318] width 290 height 50
click at [856, 314] on icon "button" at bounding box center [854, 318] width 10 height 10
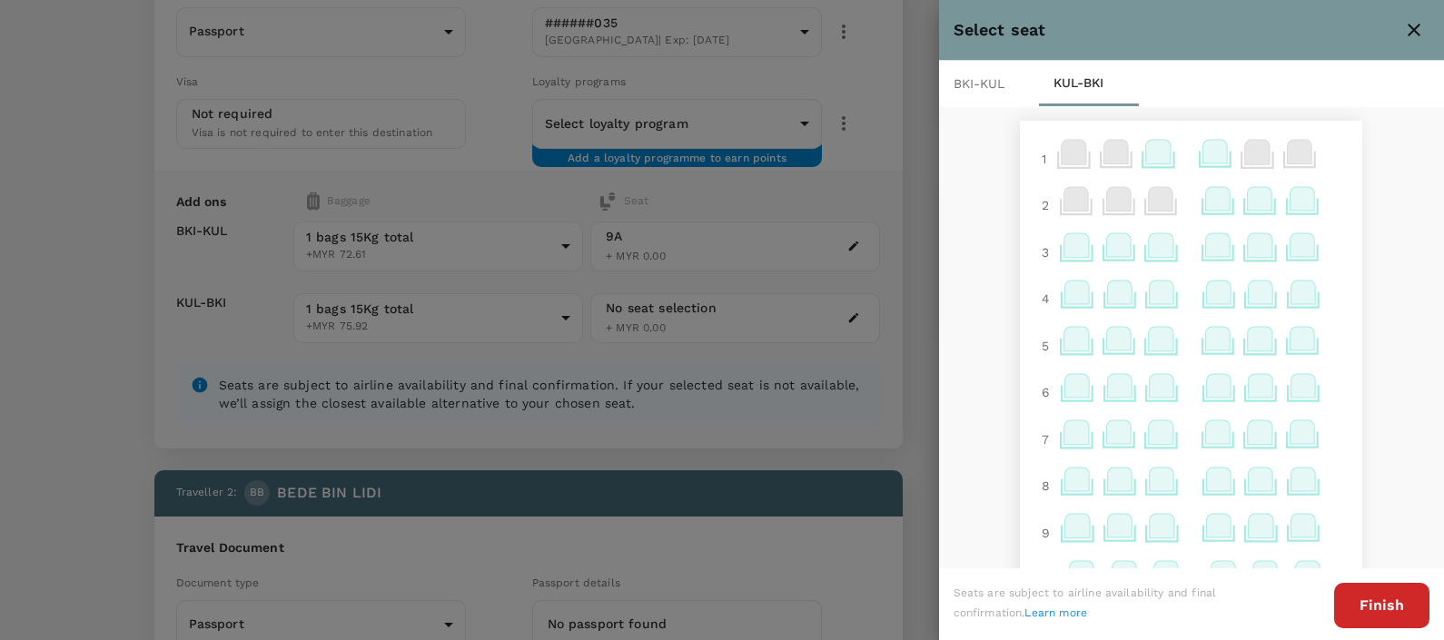
click at [854, 314] on div at bounding box center [722, 320] width 1444 height 640
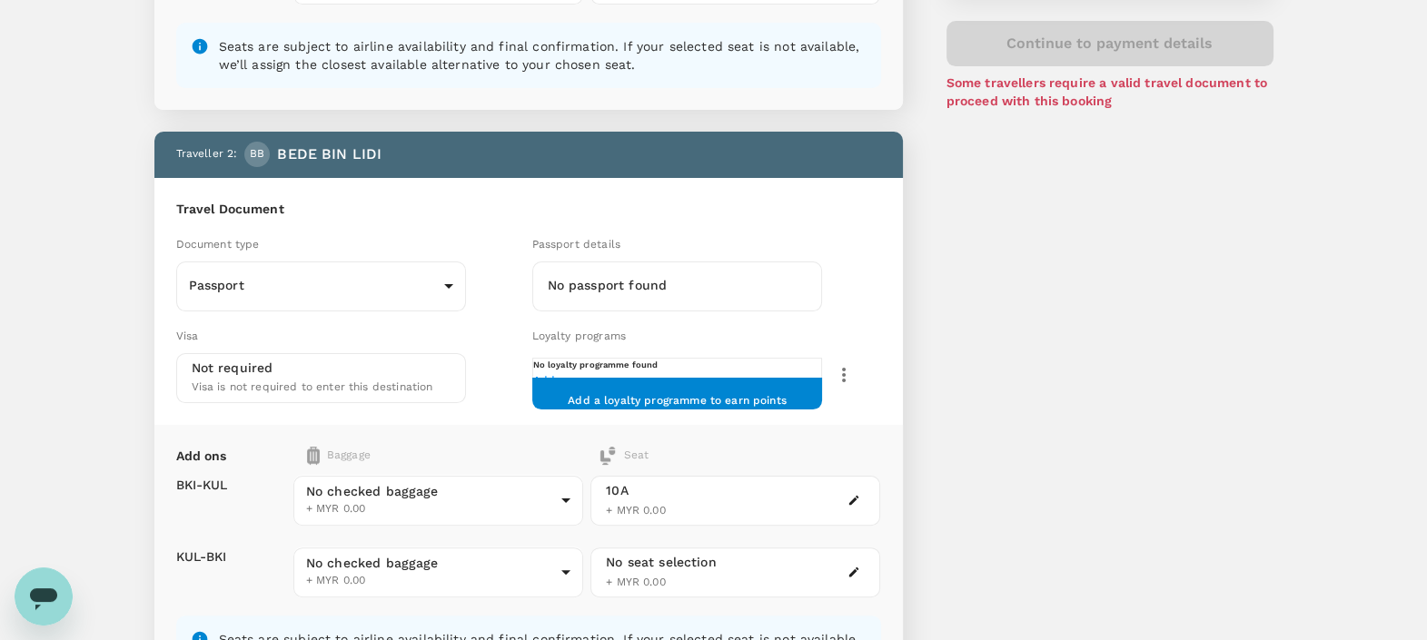
scroll to position [568, 0]
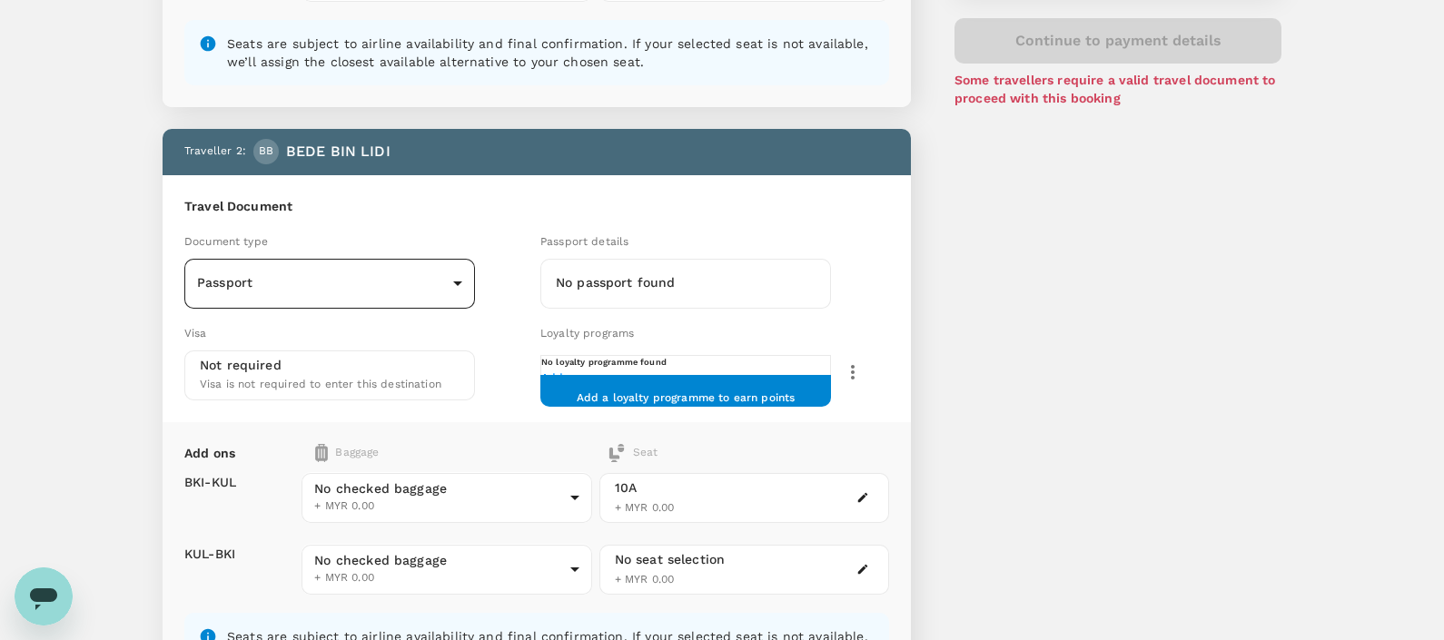
click at [426, 290] on body "Back to flight results Flight review Traveller(s) Traveller 1 : AB [PERSON_NAME…" at bounding box center [722, 182] width 1444 height 1500
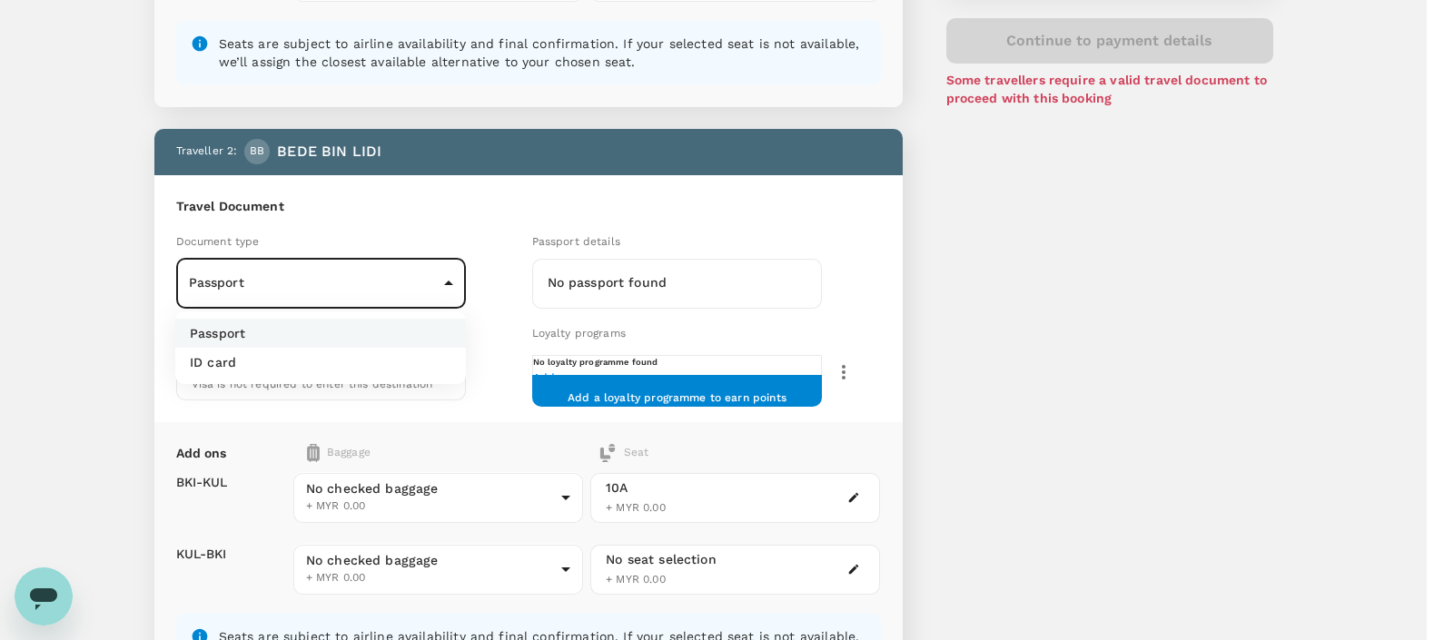
click at [320, 363] on li "ID card" at bounding box center [320, 362] width 291 height 29
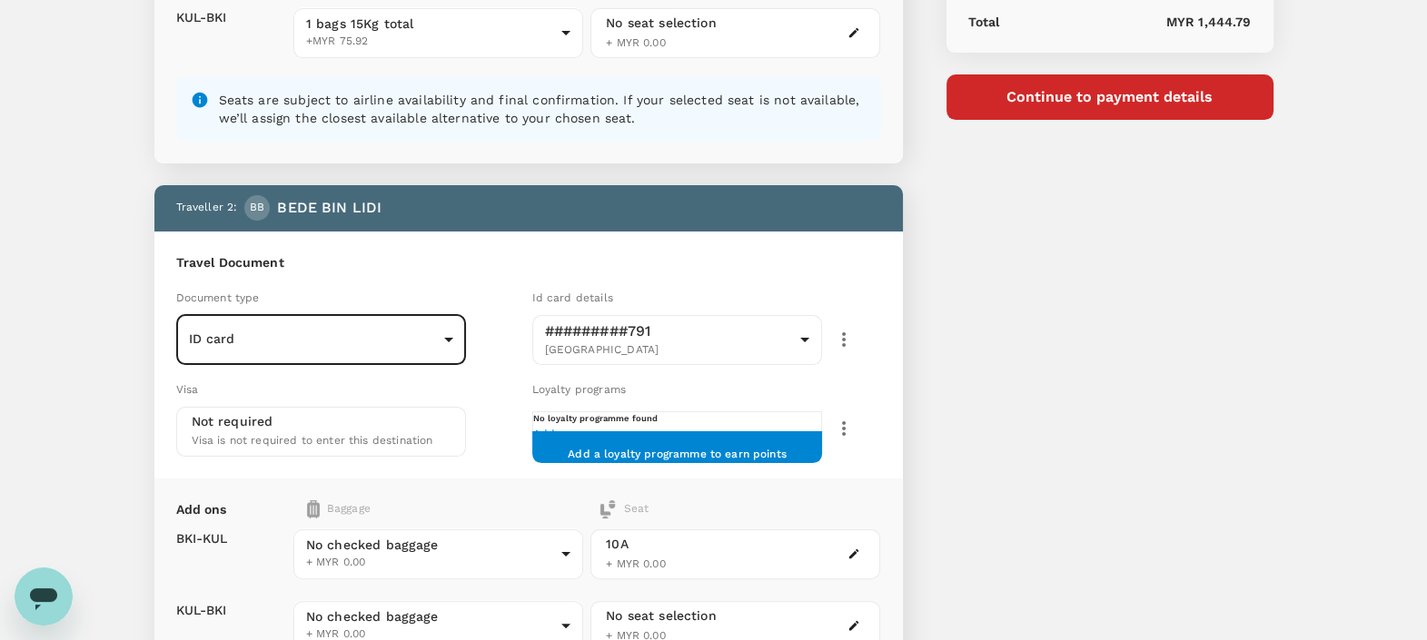
scroll to position [517, 0]
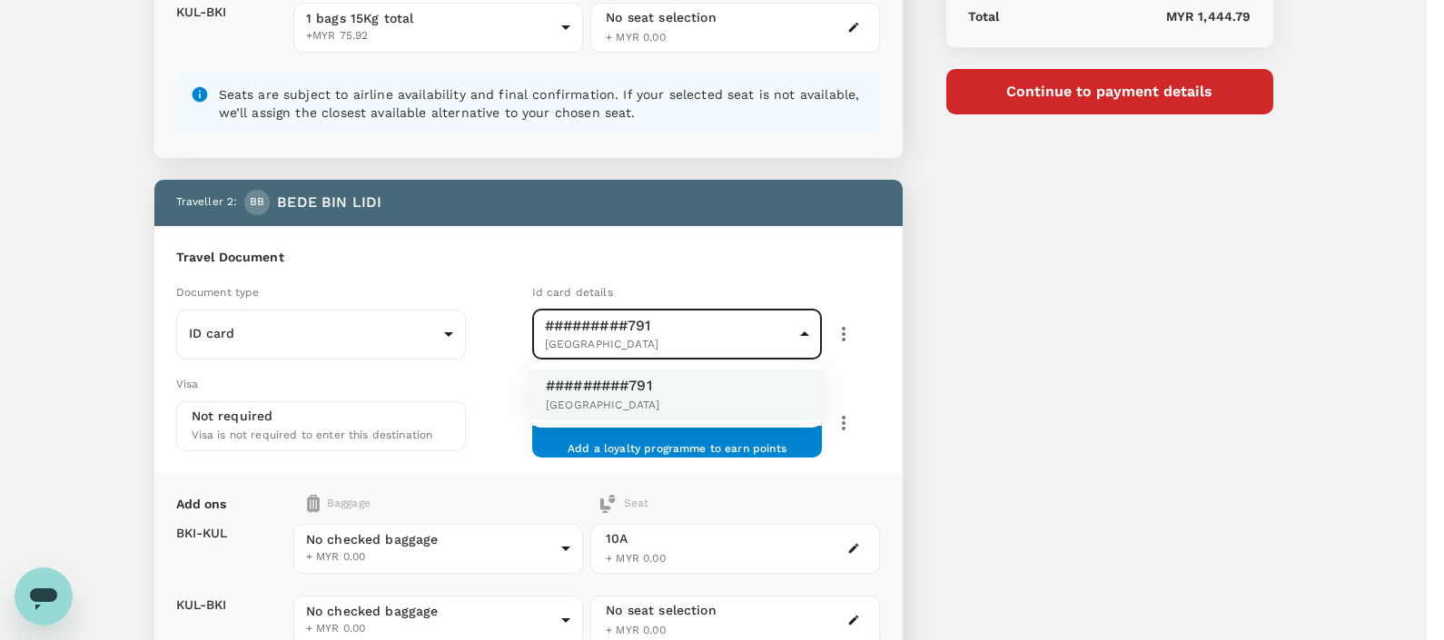
click at [670, 317] on body "Back to flight results Flight review Traveller(s) Traveller 1 : AB [PERSON_NAME…" at bounding box center [722, 233] width 1444 height 1500
click at [1141, 407] on div at bounding box center [722, 320] width 1444 height 640
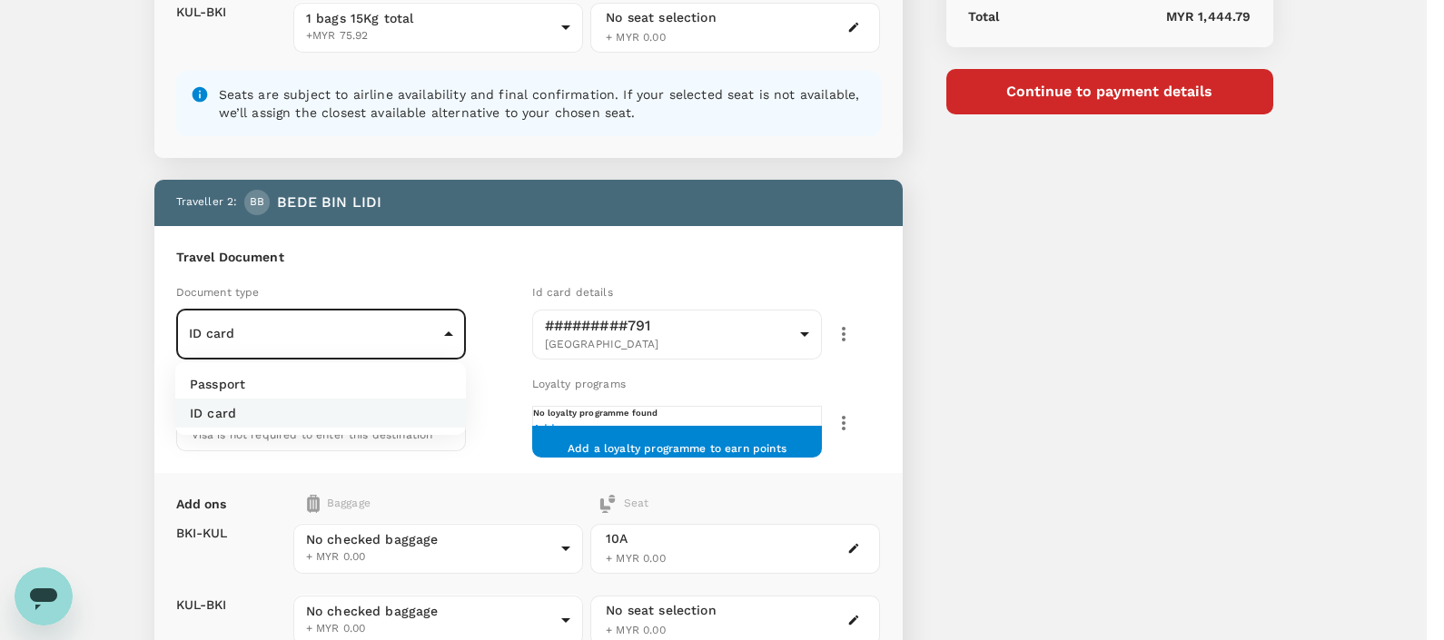
click at [357, 332] on body "Back to flight results Flight review Traveller(s) Traveller 1 : AB [PERSON_NAME…" at bounding box center [722, 233] width 1444 height 1500
click at [325, 386] on li "Passport" at bounding box center [320, 384] width 291 height 29
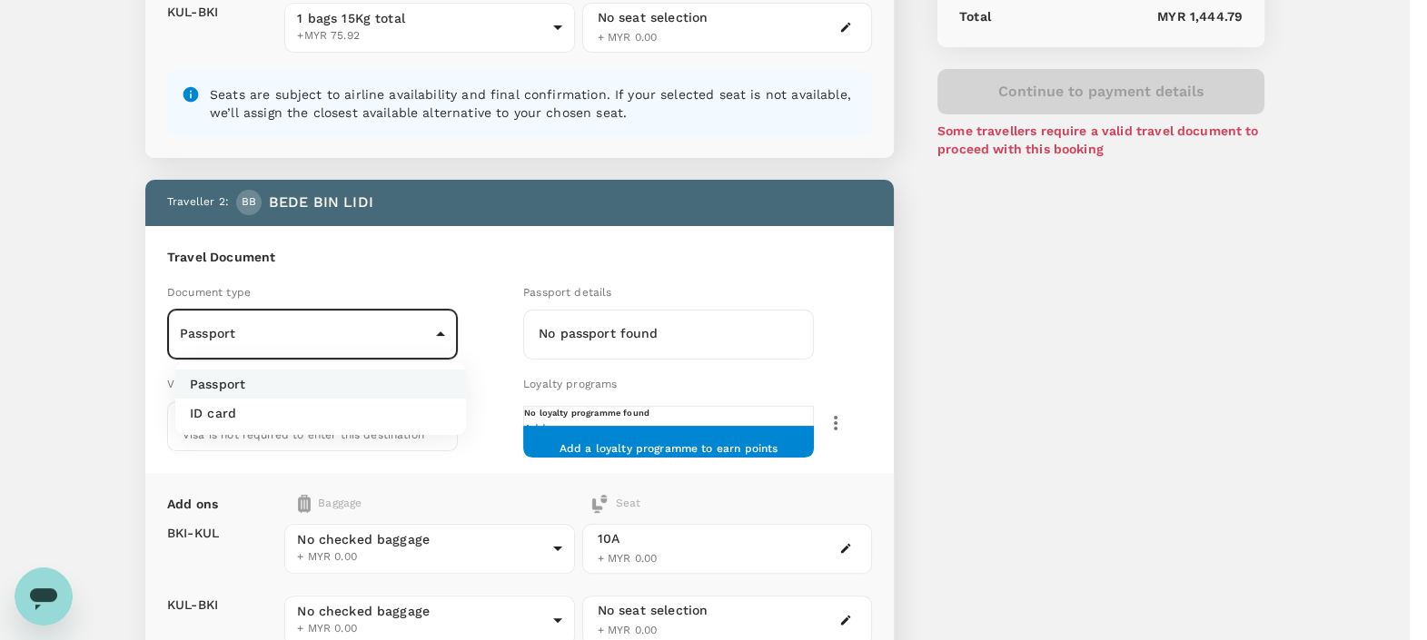
click at [326, 339] on body "Back to flight results Flight review Traveller(s) Traveller 1 : AB [PERSON_NAME…" at bounding box center [713, 233] width 1427 height 1500
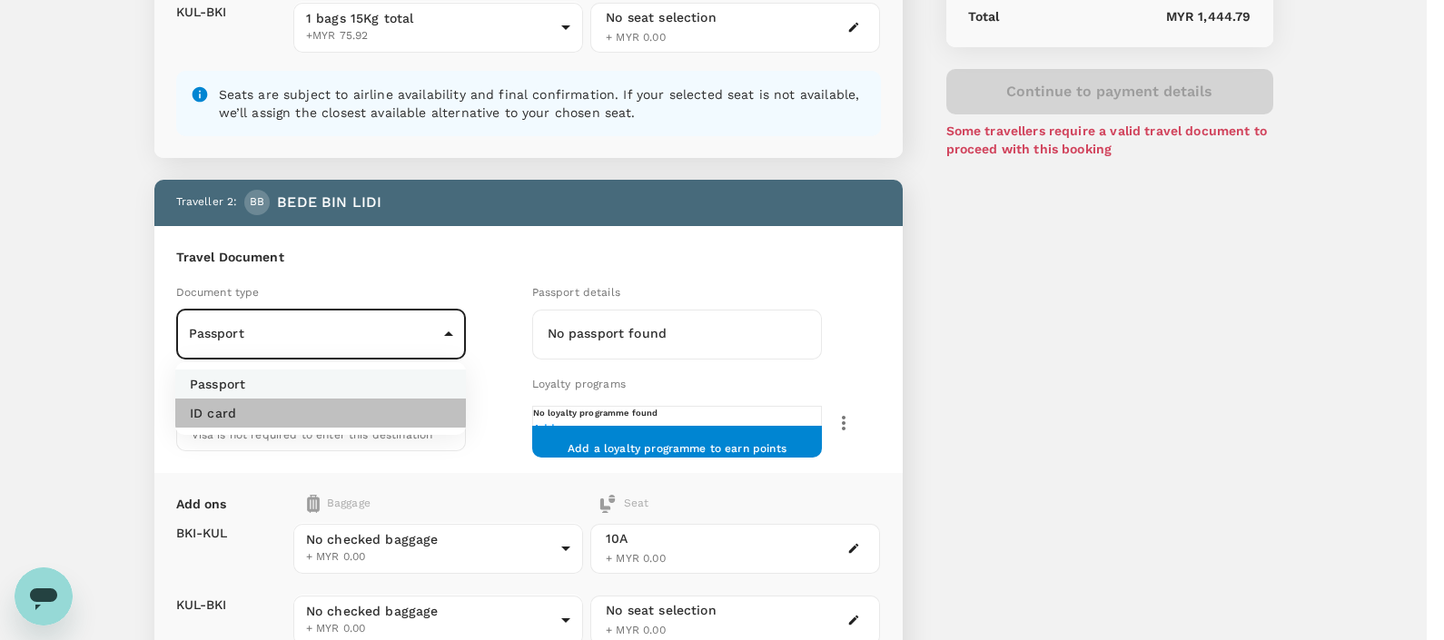
click at [303, 415] on li "ID card" at bounding box center [320, 413] width 291 height 29
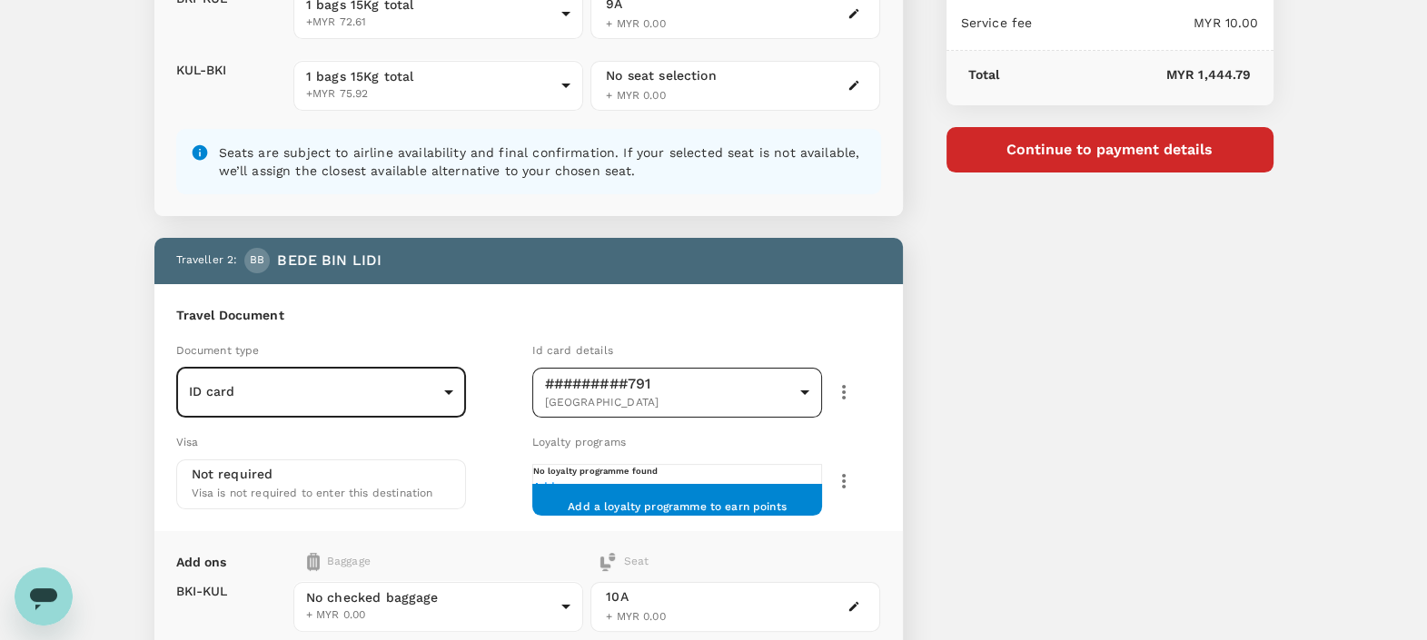
scroll to position [453, 0]
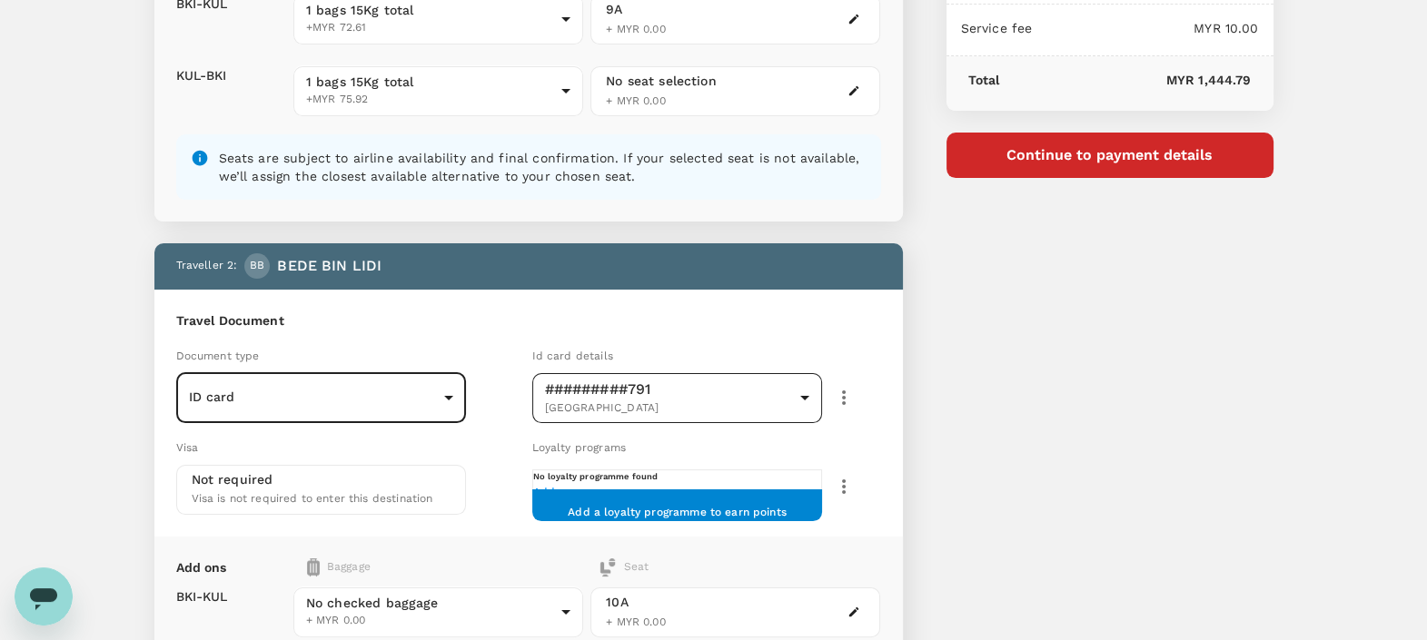
click at [672, 390] on body "Back to flight results Flight review Traveller(s) Traveller 1 : AB [PERSON_NAME…" at bounding box center [713, 297] width 1427 height 1500
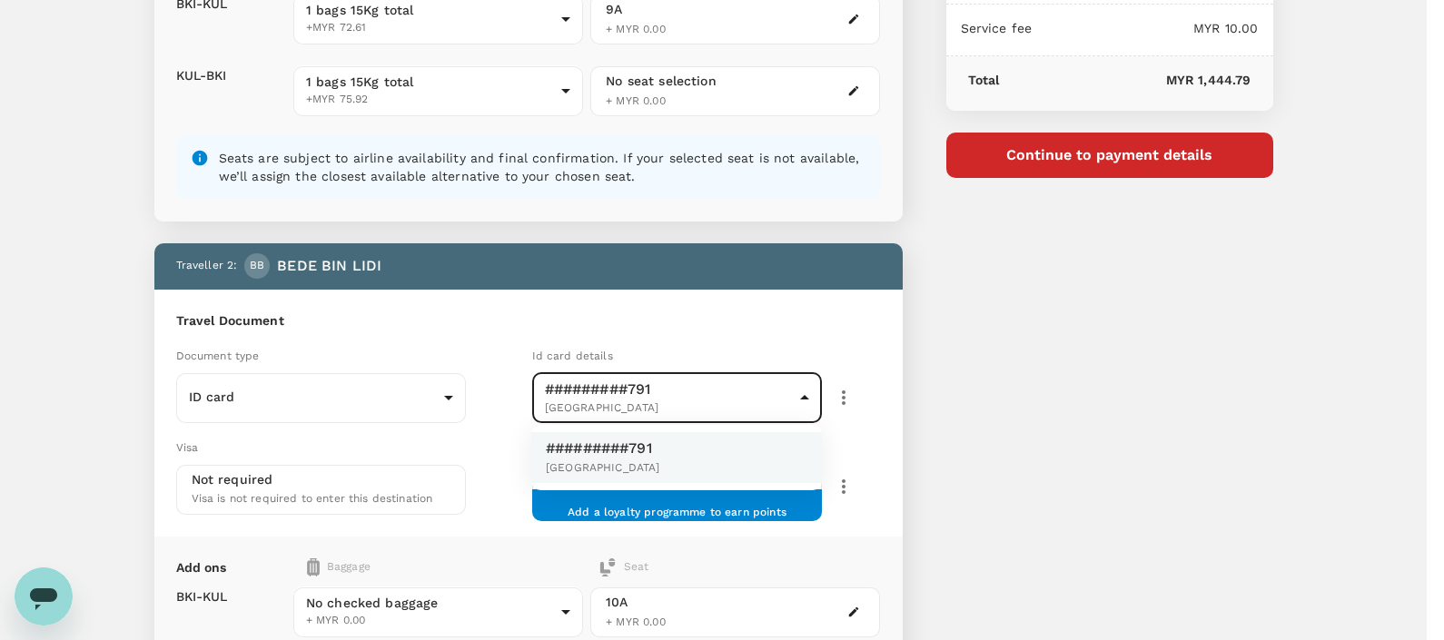
click at [675, 388] on div at bounding box center [722, 320] width 1444 height 640
click at [772, 392] on body "Back to flight results Flight review Traveller(s) Traveller 1 : AB [PERSON_NAME…" at bounding box center [713, 297] width 1427 height 1500
click at [36, 261] on div at bounding box center [722, 320] width 1444 height 640
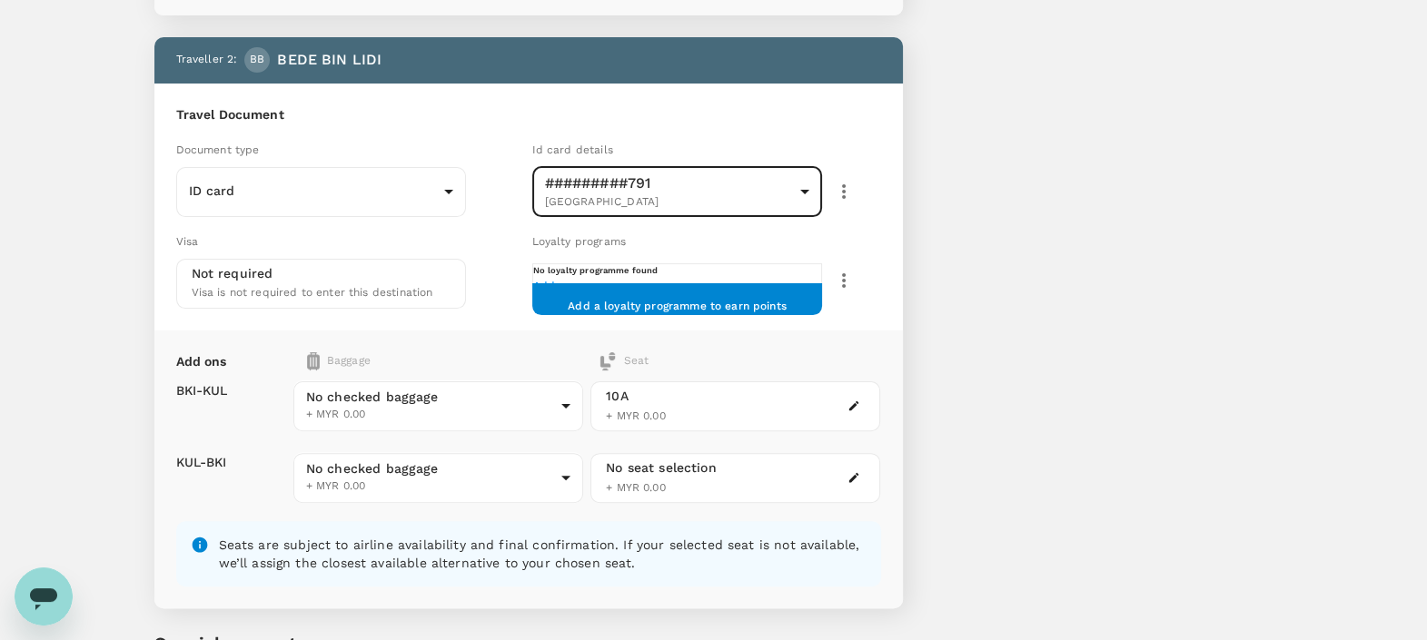
scroll to position [681, 0]
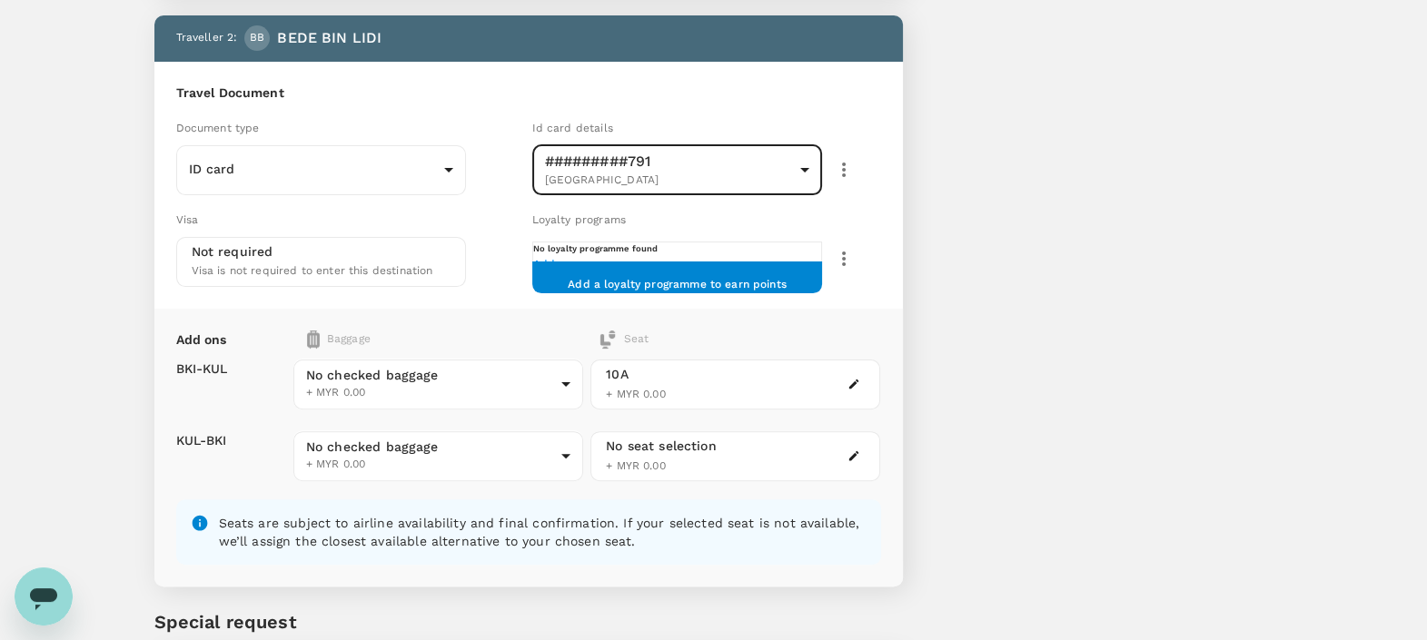
click at [1122, 401] on div "You've selected [DATE] 09:50 12:20 BKI Direct , 2h 30min KUL [DATE] 11:40 14:15…" at bounding box center [1088, 57] width 370 height 1426
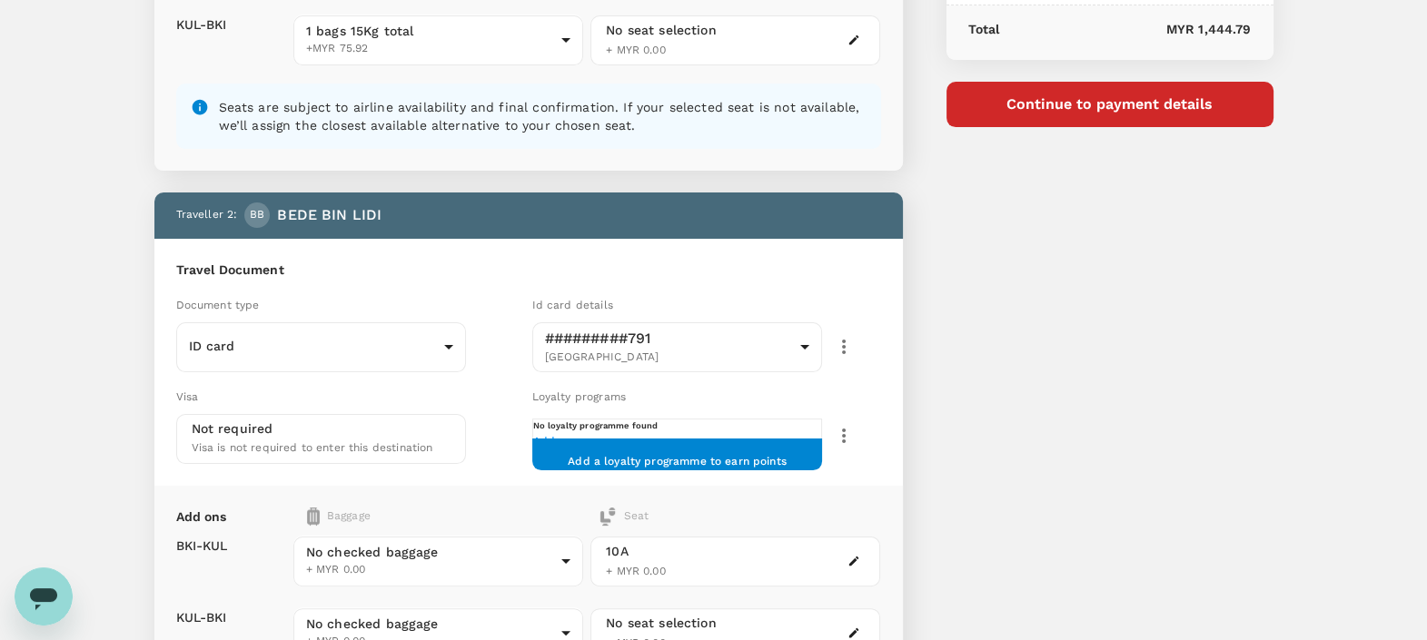
scroll to position [453, 0]
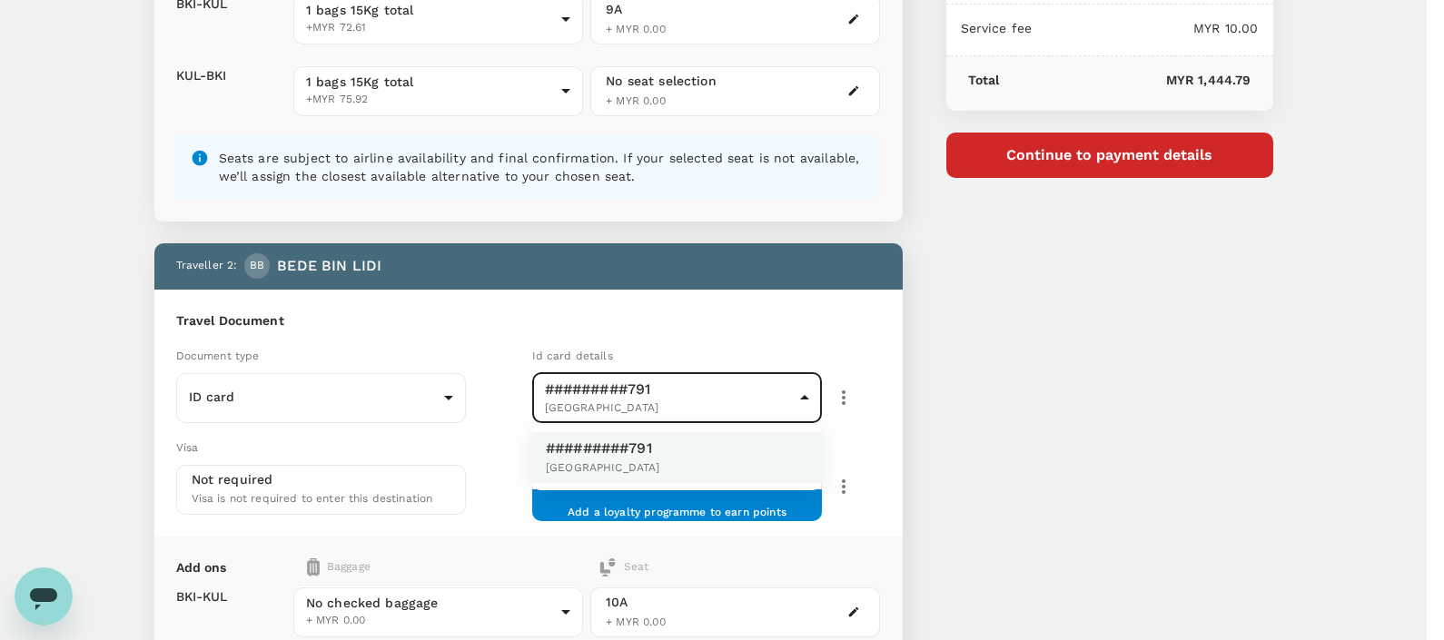
click at [740, 400] on body "Back to flight results Flight review Traveller(s) Traveller 1 : AB [PERSON_NAME…" at bounding box center [722, 297] width 1444 height 1500
click at [649, 371] on div at bounding box center [722, 320] width 1444 height 640
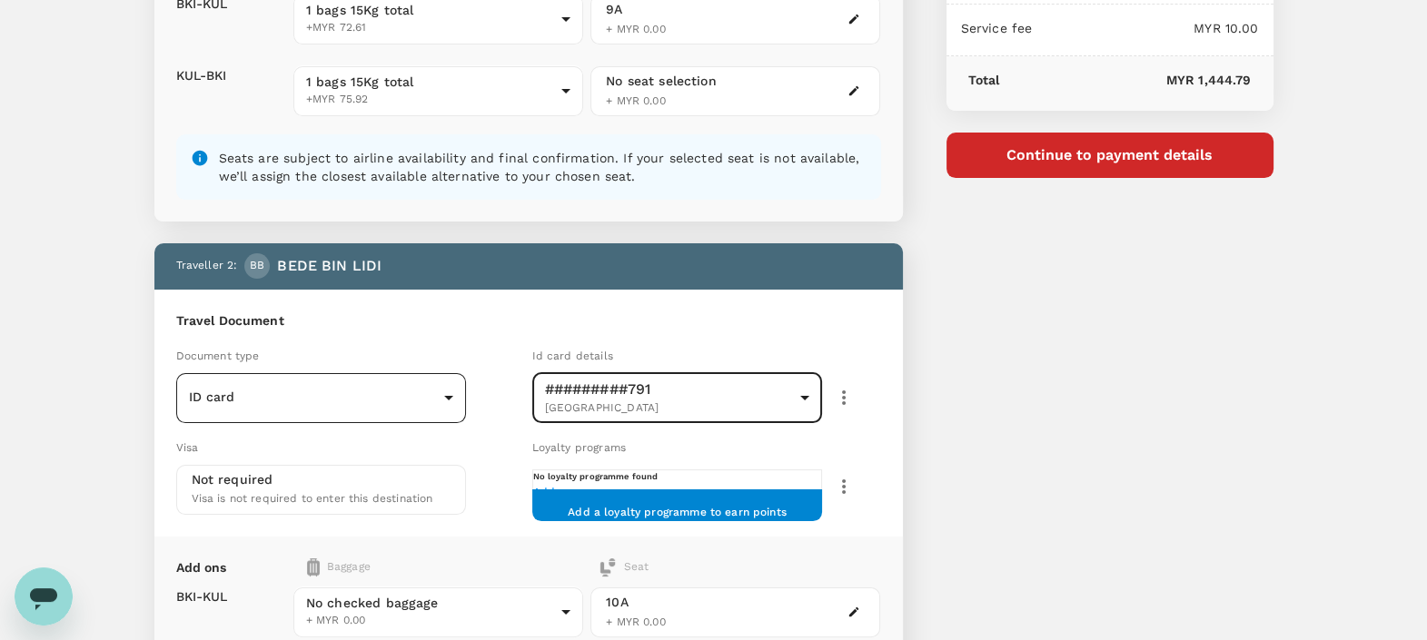
click at [291, 373] on div "ID card Id card ​" at bounding box center [321, 398] width 291 height 50
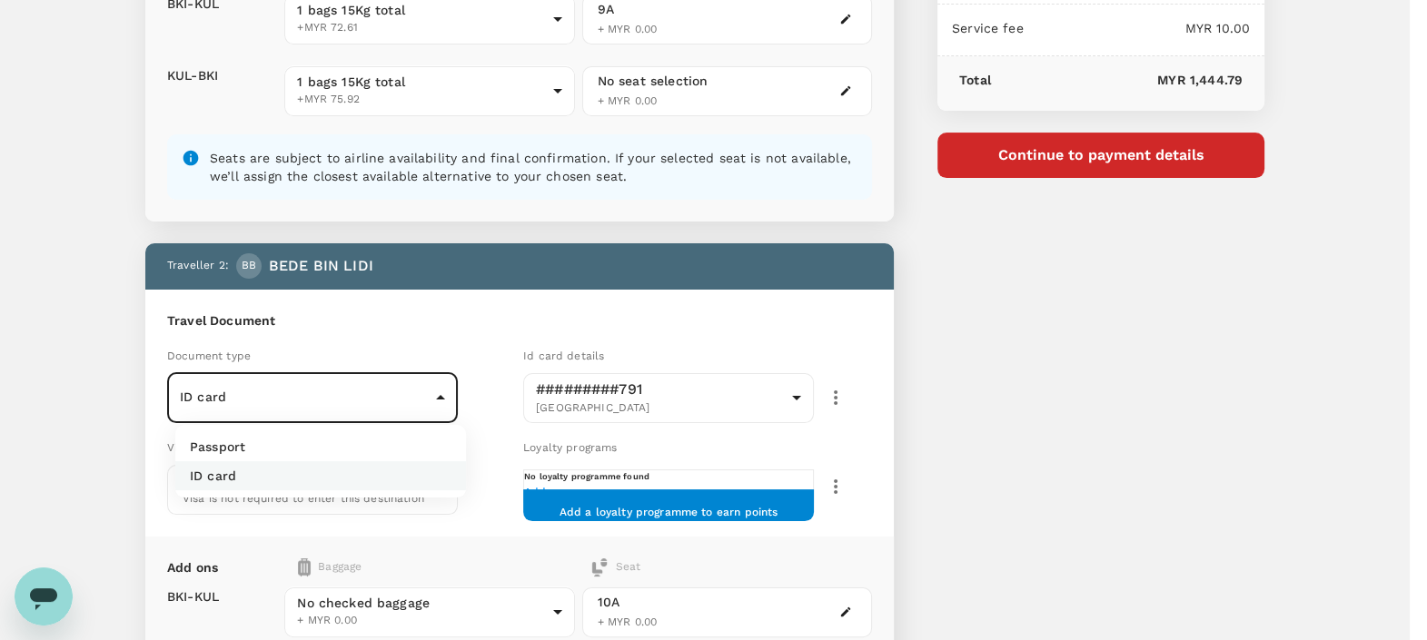
click at [286, 409] on body "Back to flight results Flight review Traveller(s) Traveller 1 : AB [PERSON_NAME…" at bounding box center [713, 297] width 1427 height 1500
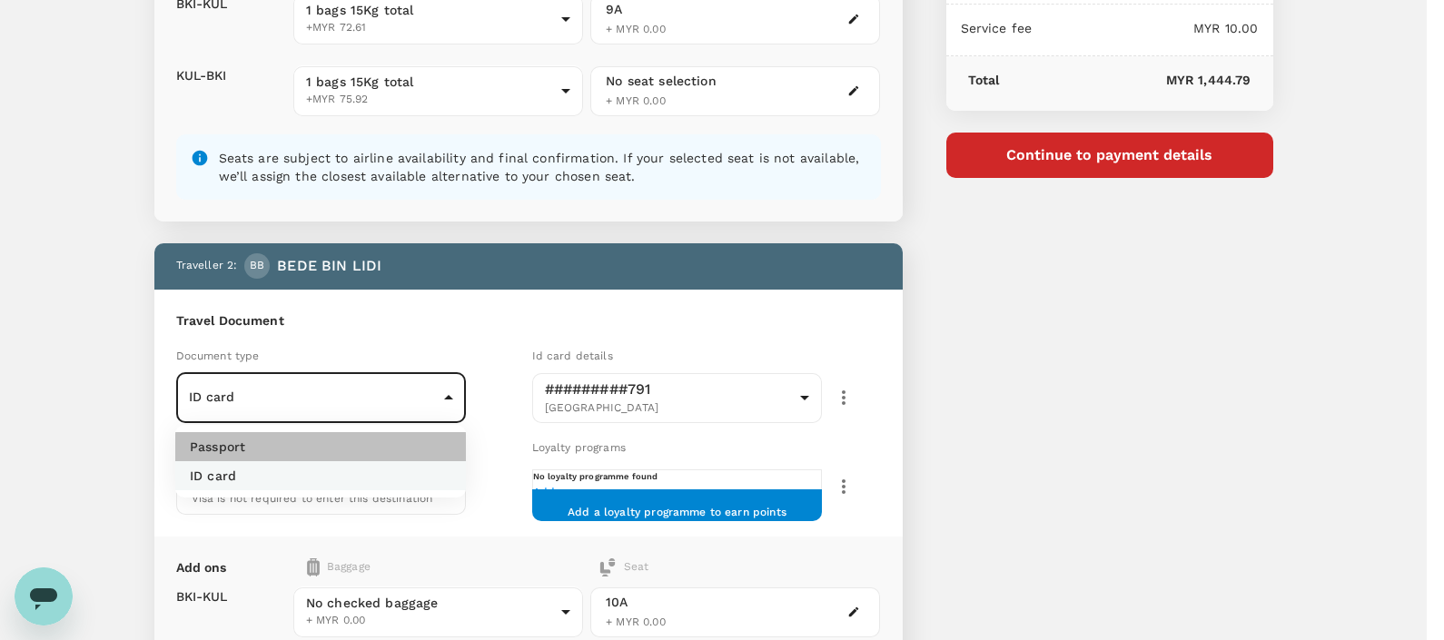
click at [272, 441] on li "Passport" at bounding box center [320, 446] width 291 height 29
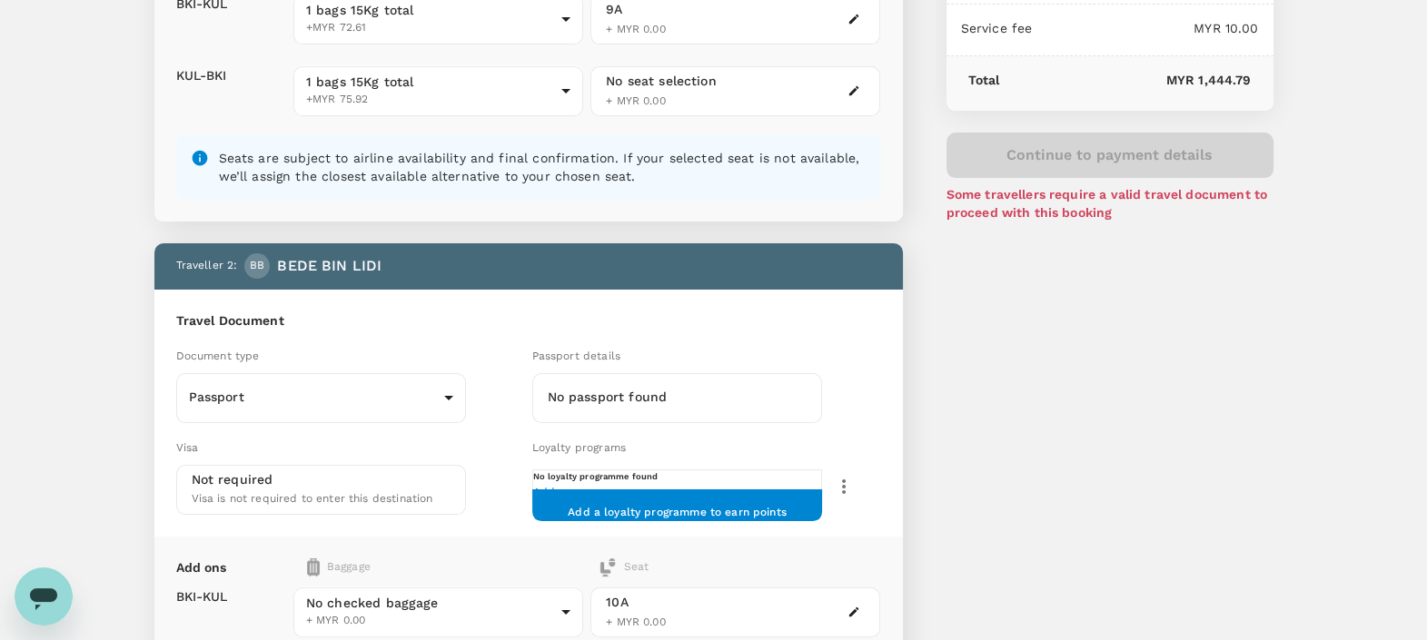
click at [723, 396] on h6 "No passport found" at bounding box center [678, 398] width 260 height 20
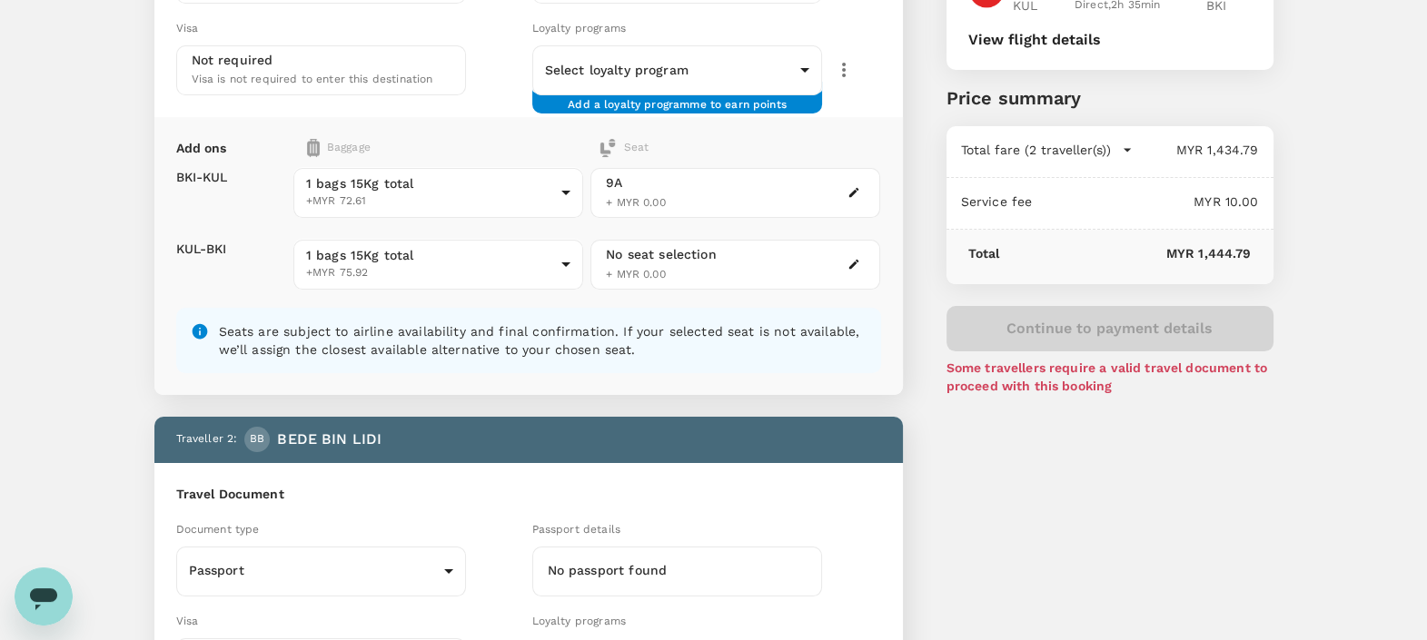
scroll to position [0, 0]
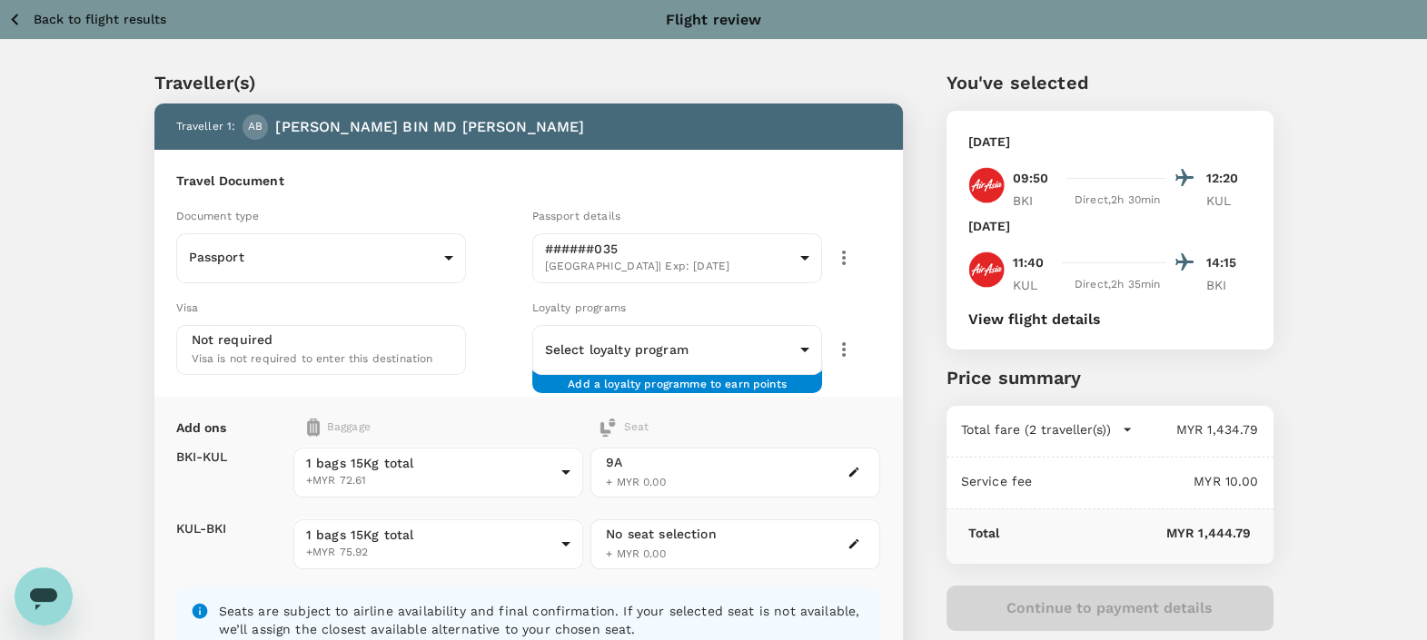
click at [227, 92] on p "Traveller(s)" at bounding box center [528, 82] width 748 height 27
click at [49, 19] on p "Back to flight results" at bounding box center [100, 19] width 133 height 18
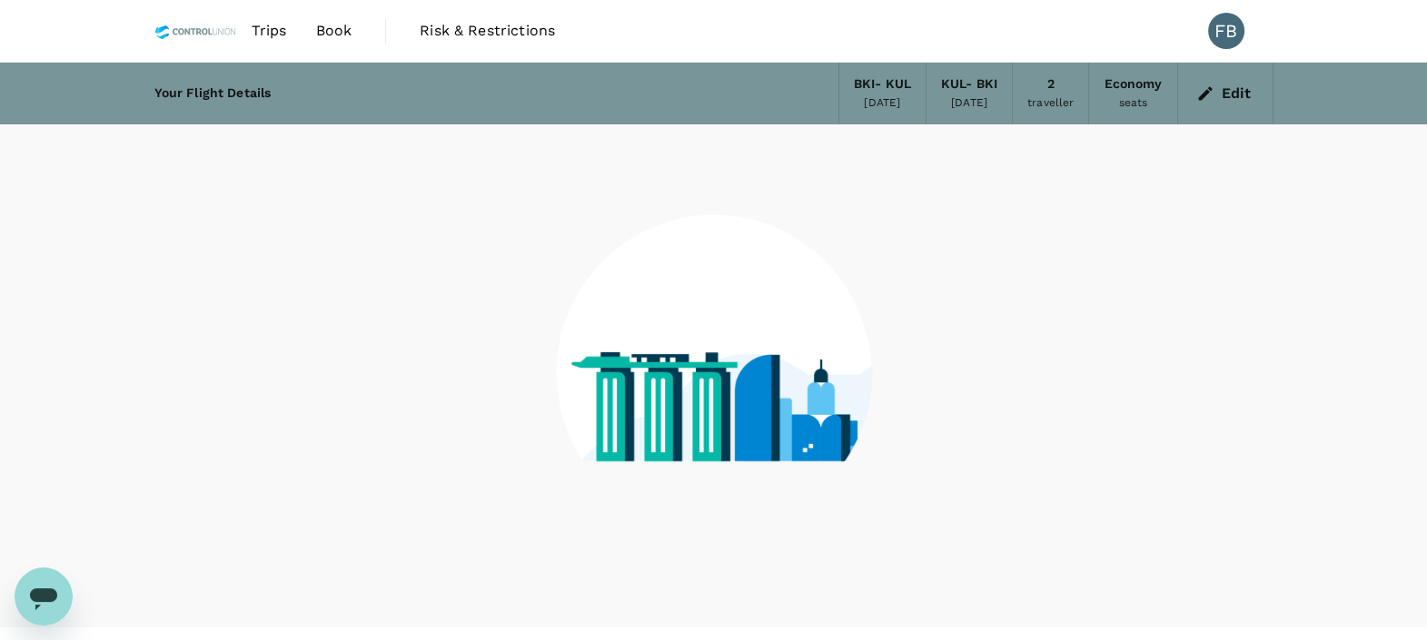
scroll to position [36, 0]
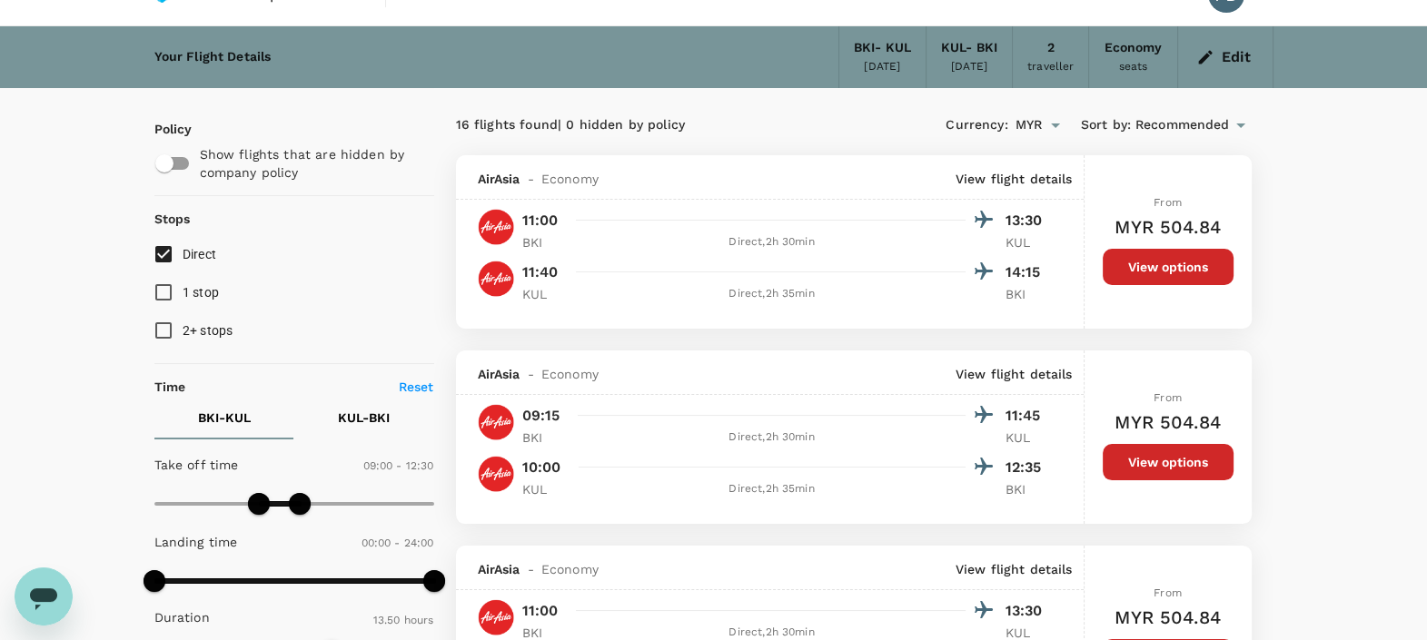
click at [1220, 57] on button "Edit" at bounding box center [1224, 57] width 65 height 29
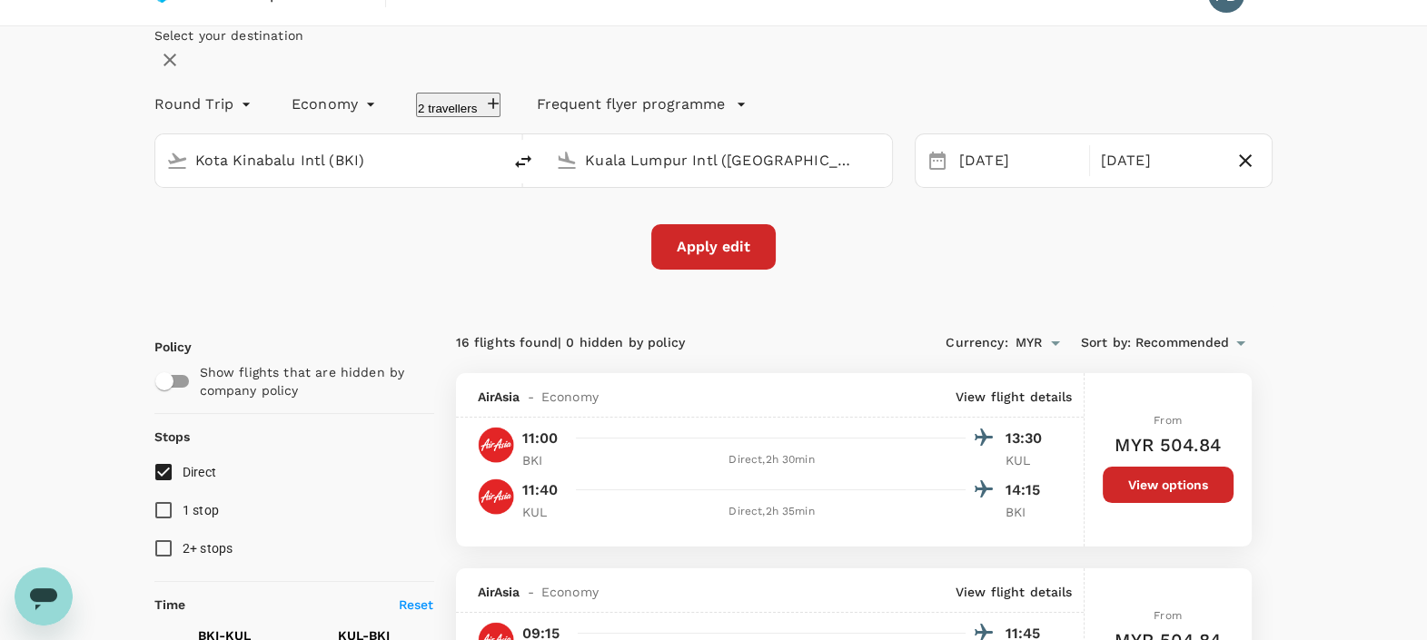
click at [457, 270] on div "Apply edit" at bounding box center [713, 246] width 1119 height 45
click at [538, 168] on div "Kota Kinabalu Intl (BKI) [GEOGRAPHIC_DATA] Intl ([GEOGRAPHIC_DATA])" at bounding box center [513, 150] width 760 height 76
click at [500, 117] on button "2 travellers" at bounding box center [458, 105] width 84 height 25
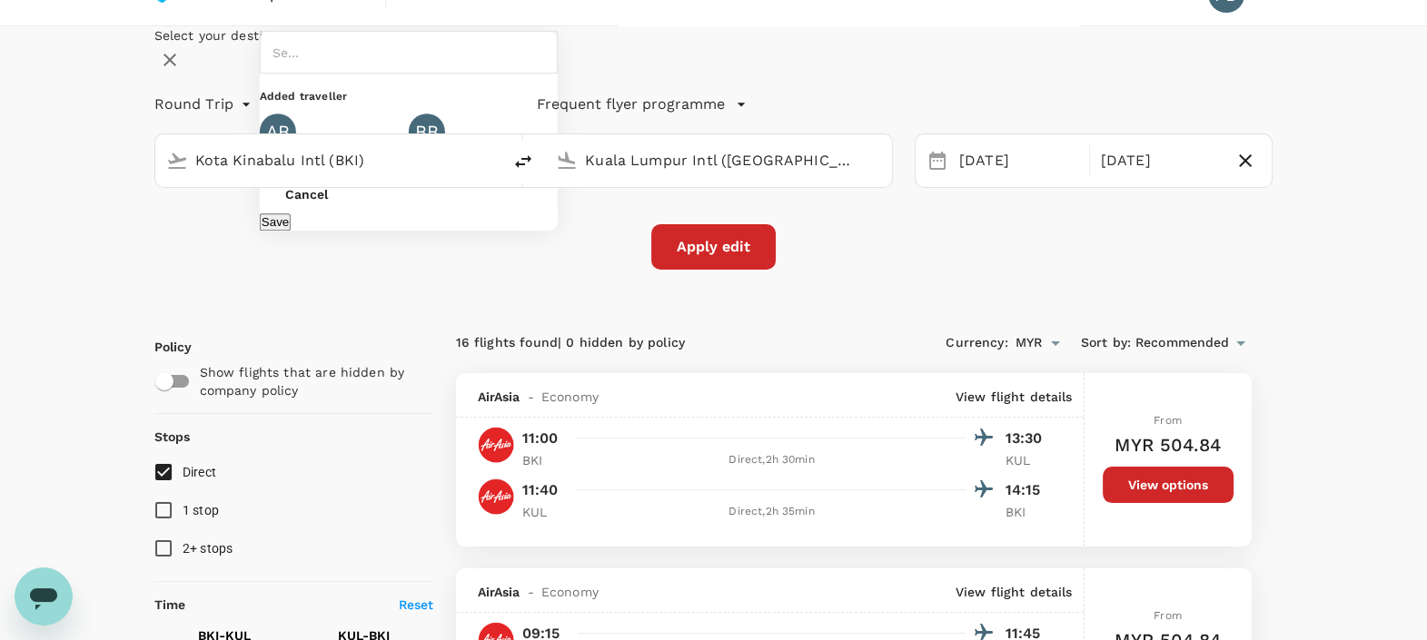
click at [303, 68] on input "text" at bounding box center [285, 52] width 35 height 32
click at [558, 172] on icon at bounding box center [547, 161] width 22 height 22
click at [303, 68] on input "text" at bounding box center [285, 52] width 35 height 32
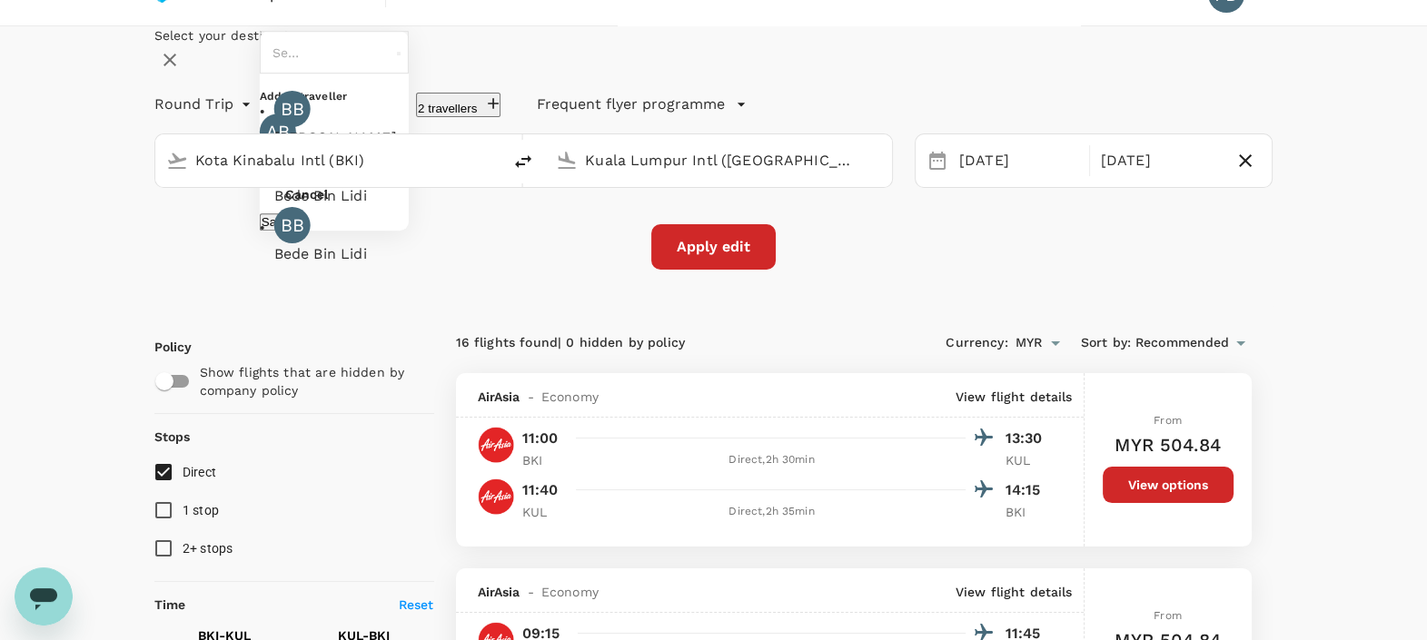
click at [919, 270] on div "Select your destination Round Trip roundtrip Economy economy 2 travellers ​ BB …" at bounding box center [713, 147] width 1119 height 243
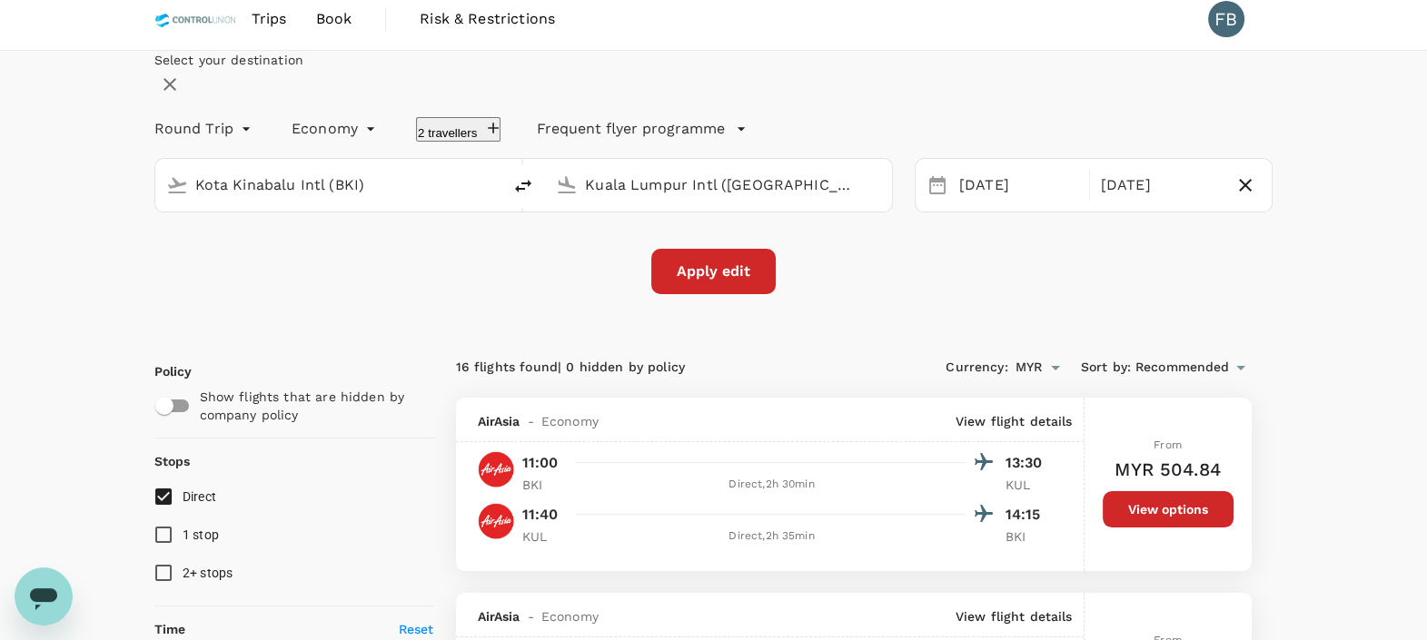
scroll to position [0, 0]
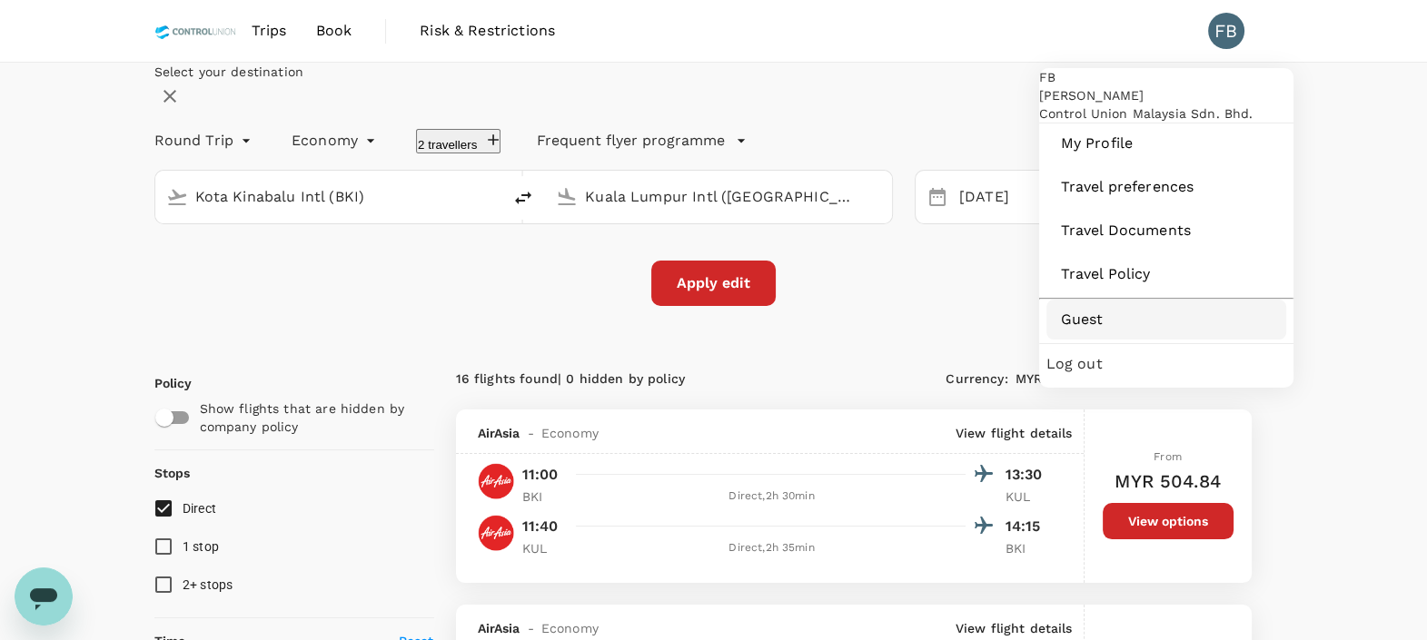
click at [1090, 331] on span "Guest" at bounding box center [1166, 320] width 211 height 22
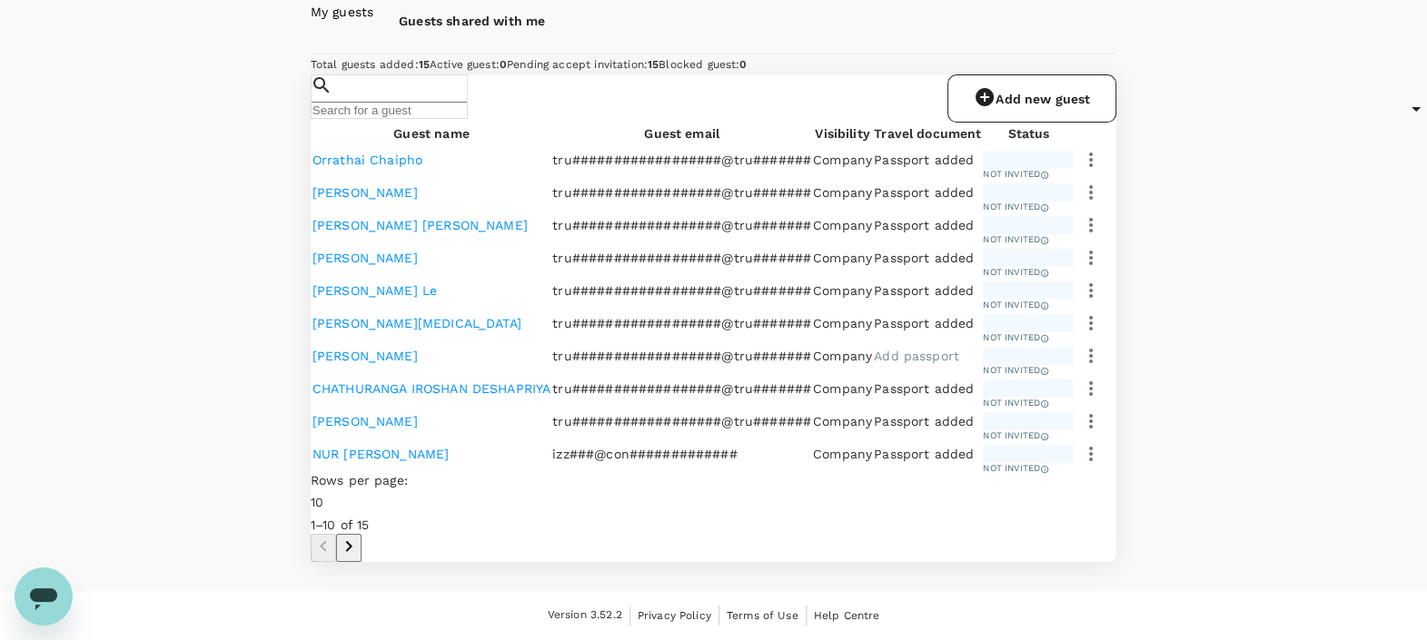
scroll to position [836, 0]
click at [360, 536] on icon "Go to next page" at bounding box center [349, 547] width 22 height 22
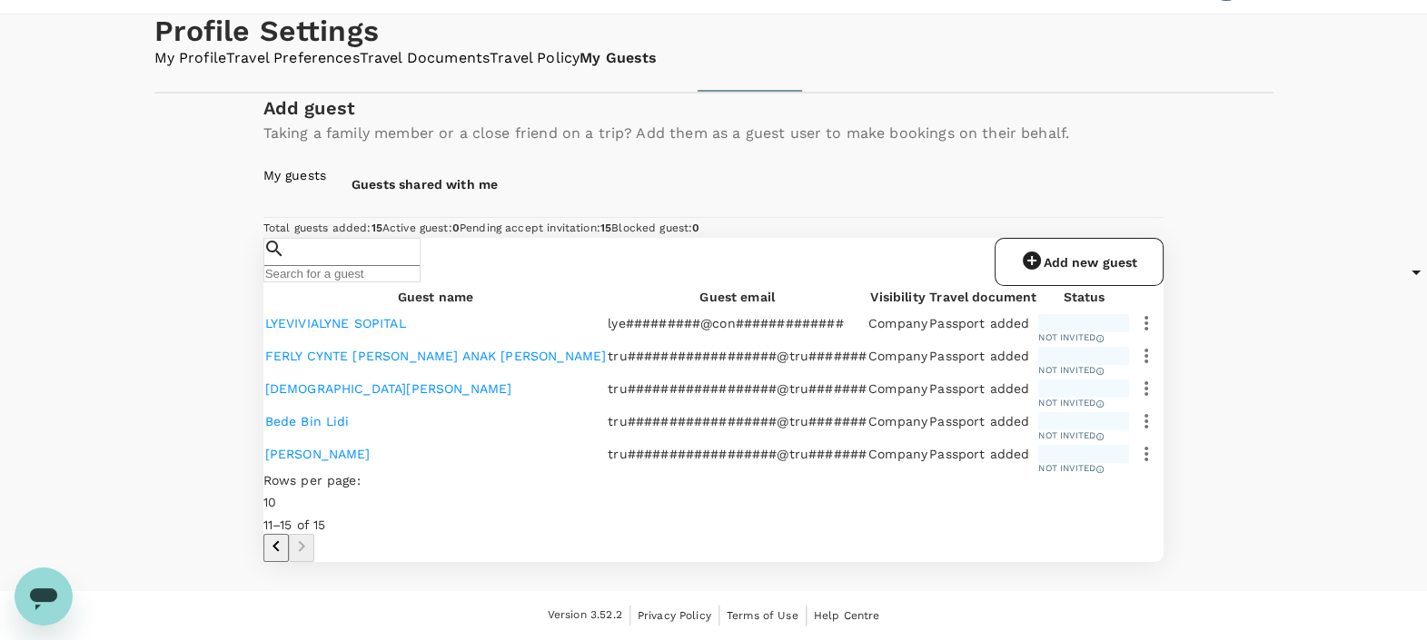
scroll to position [0, 0]
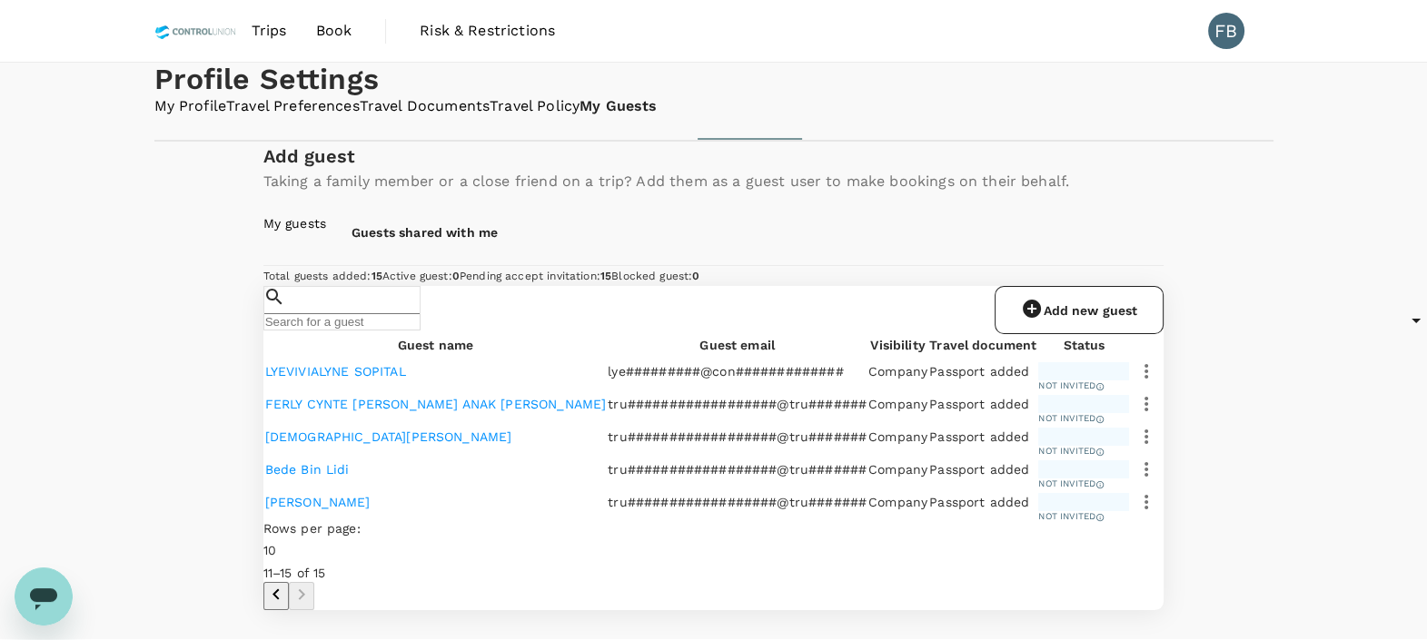
click at [284, 32] on span "Trips" at bounding box center [269, 31] width 35 height 22
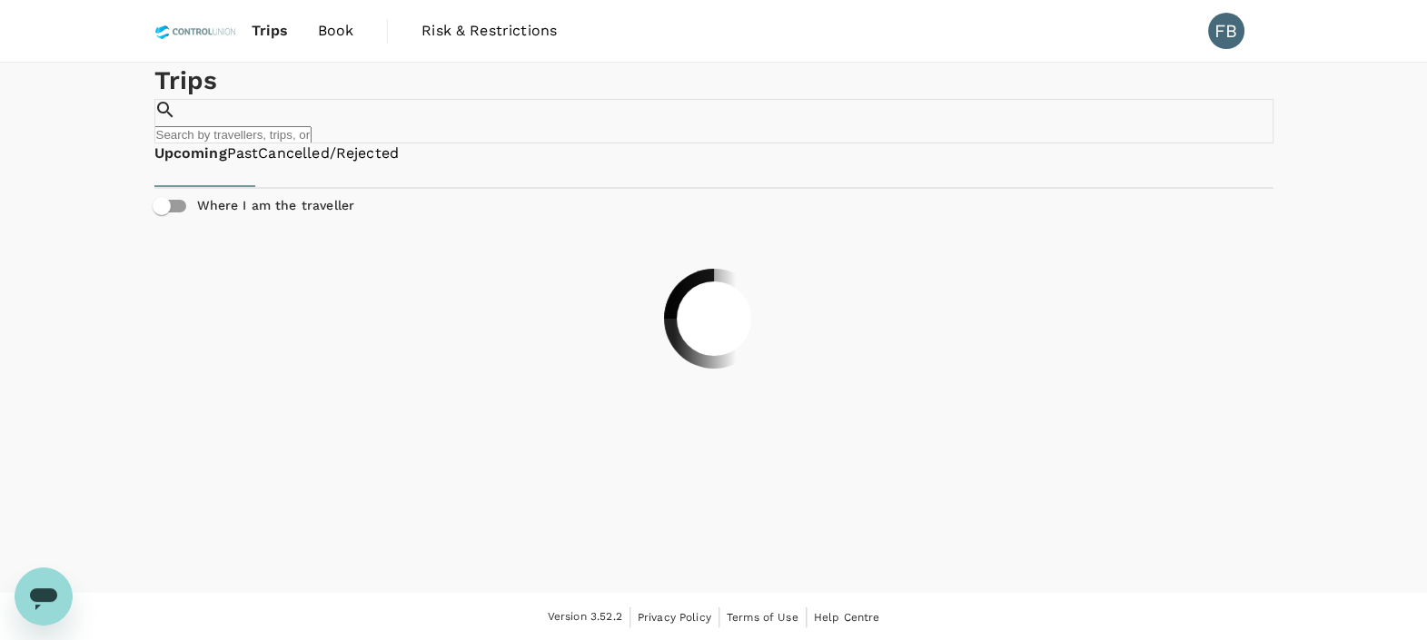
click at [331, 35] on span "Book" at bounding box center [336, 31] width 36 height 22
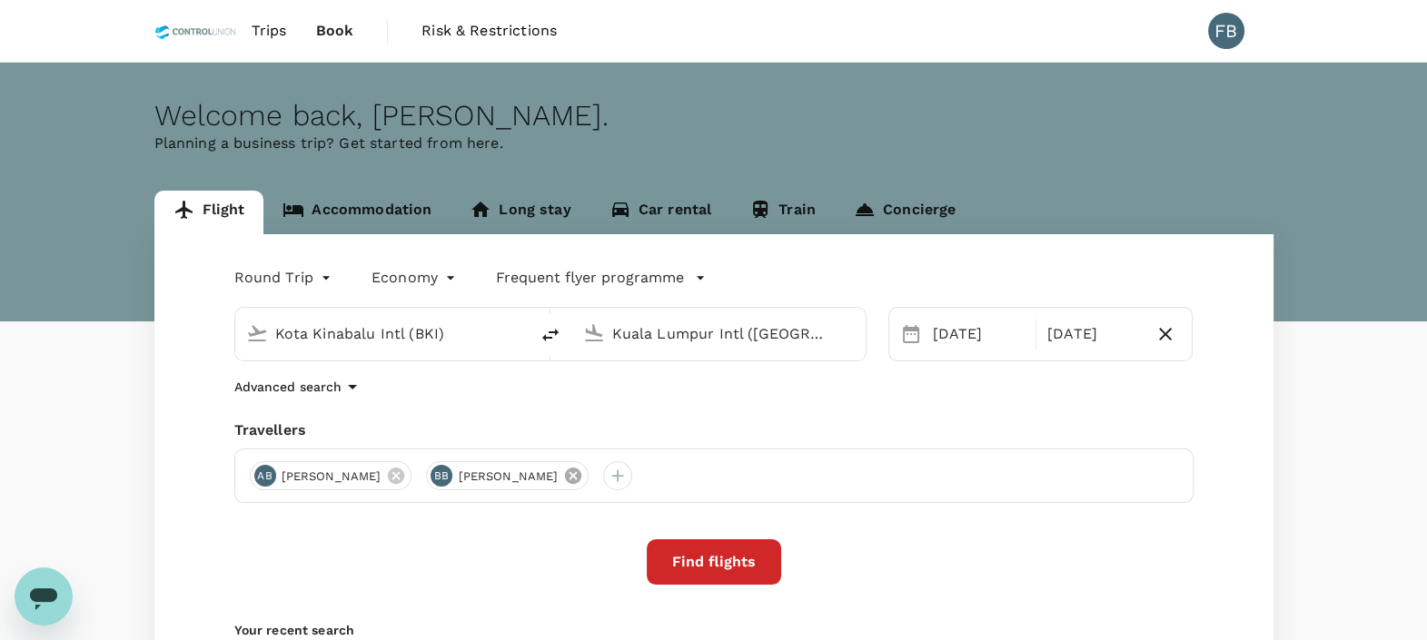
click at [581, 474] on icon at bounding box center [573, 476] width 16 height 16
click at [455, 474] on div at bounding box center [440, 475] width 29 height 29
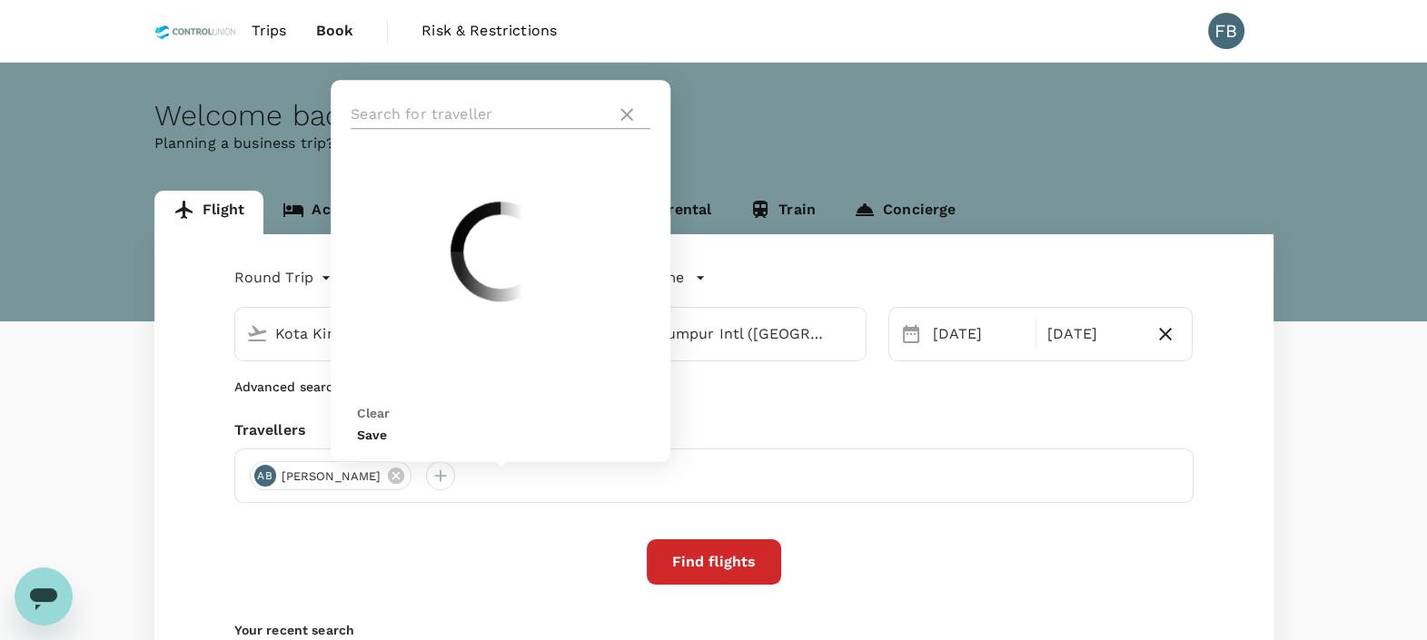
click at [476, 129] on input "text" at bounding box center [480, 114] width 258 height 29
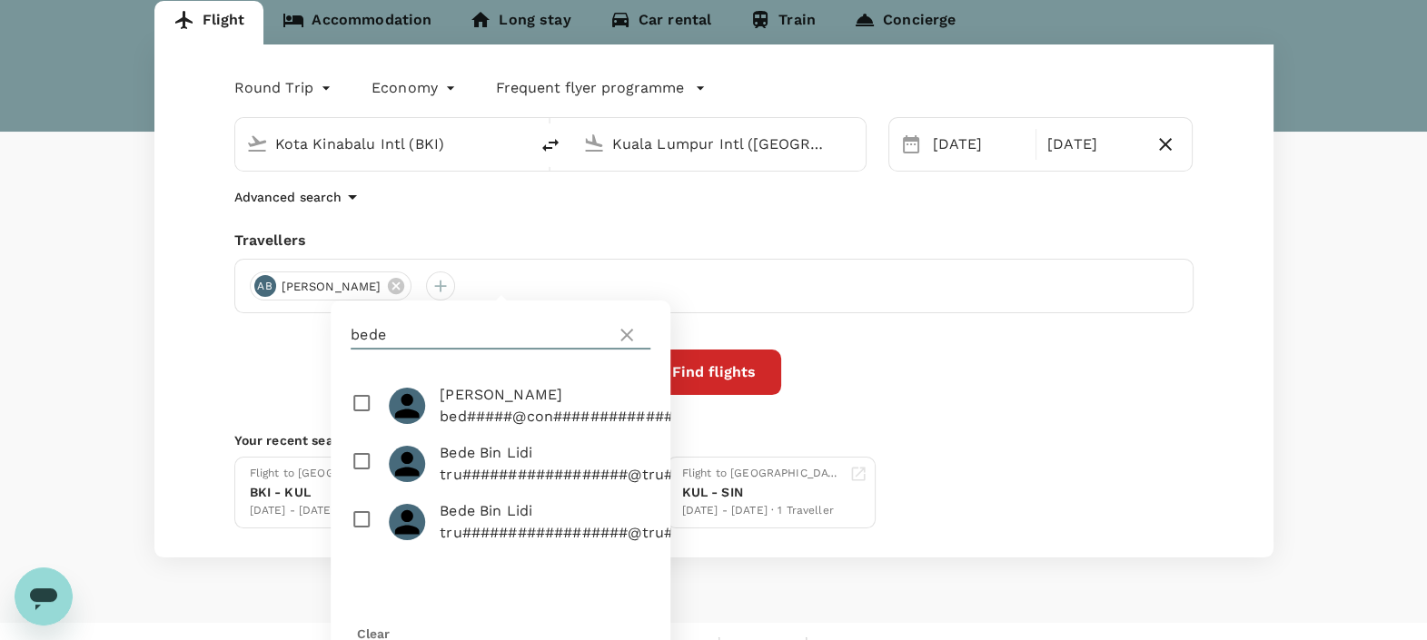
scroll to position [221, 0]
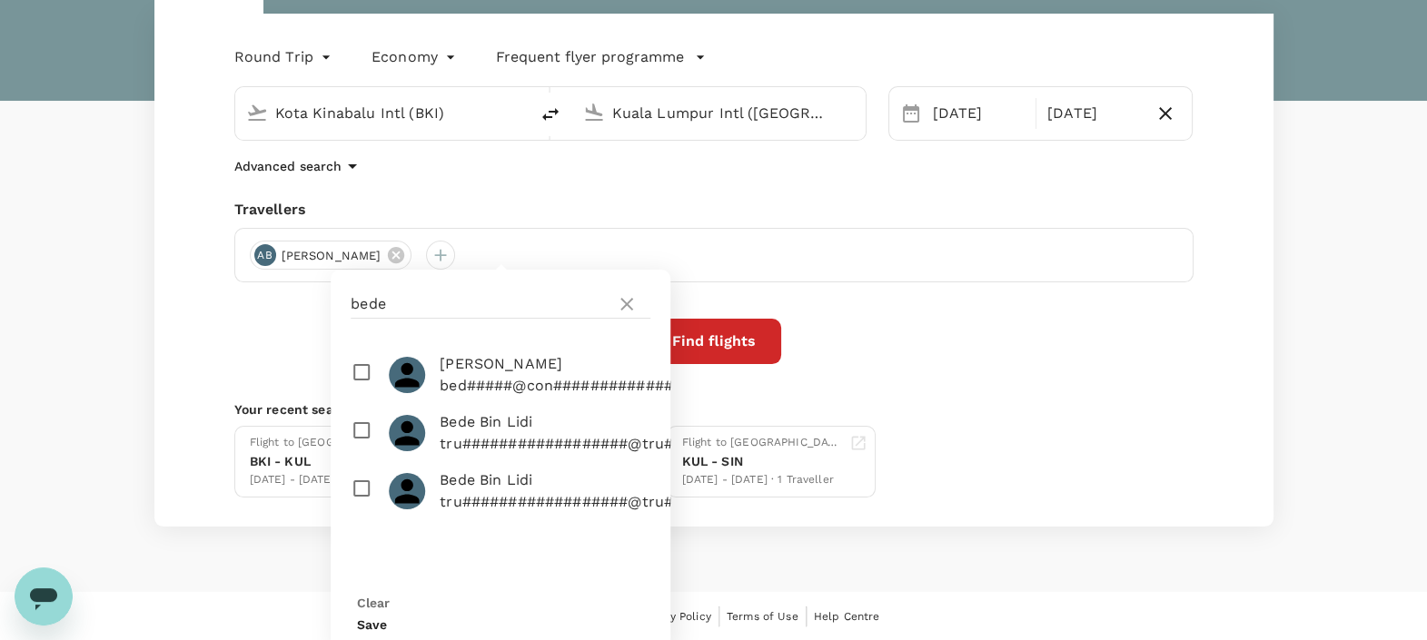
click at [355, 446] on input "checkbox" at bounding box center [501, 433] width 340 height 58
click at [387, 617] on button "Save" at bounding box center [372, 624] width 30 height 15
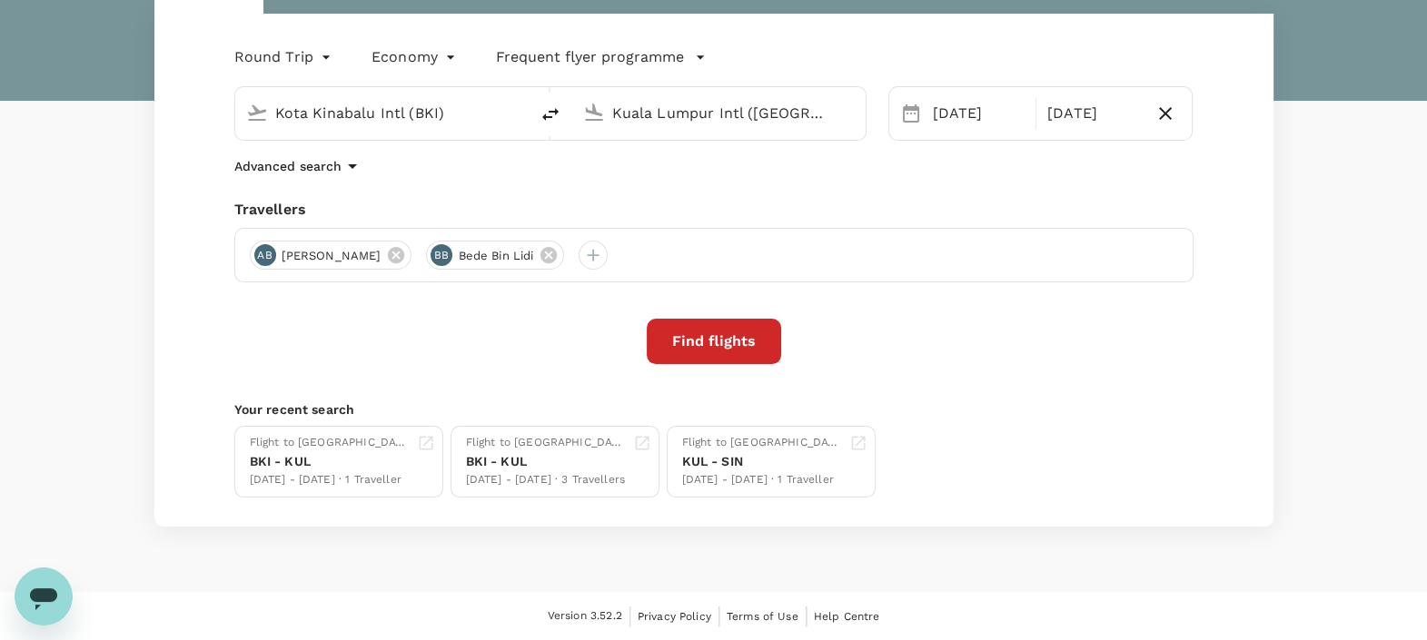
click at [708, 355] on button "Find flights" at bounding box center [714, 341] width 134 height 45
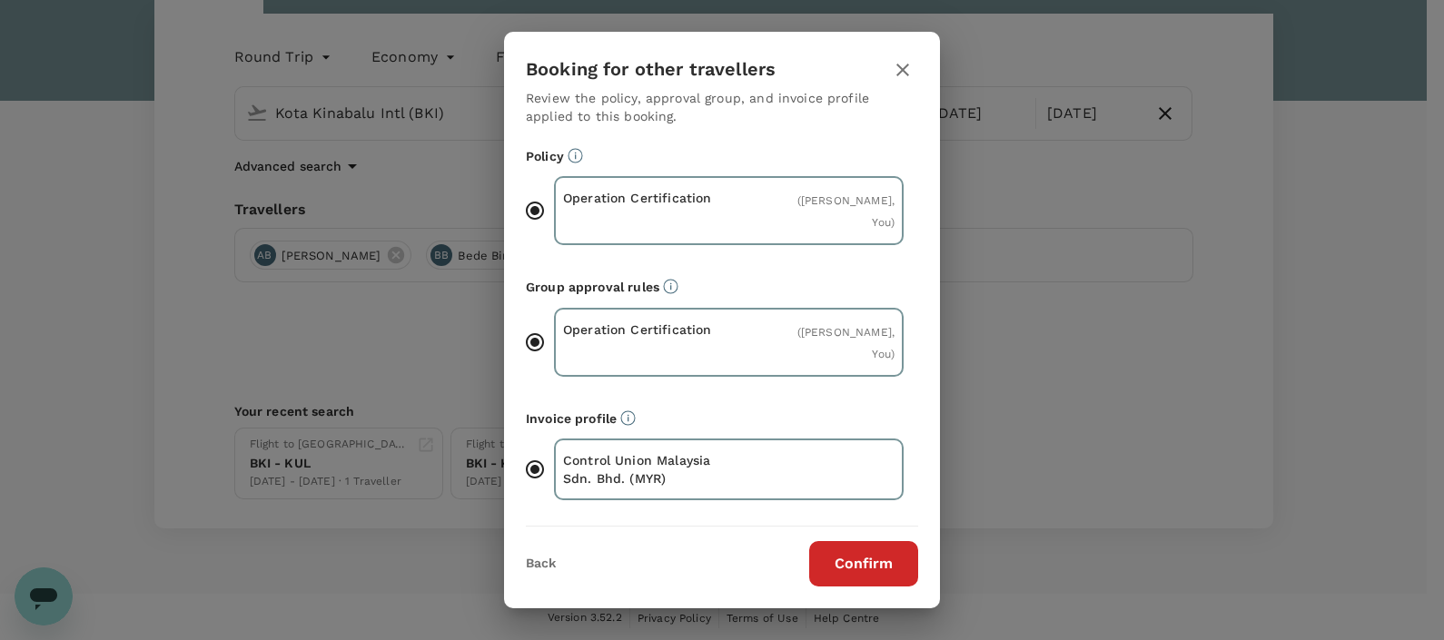
click at [840, 556] on button "Confirm" at bounding box center [863, 563] width 109 height 45
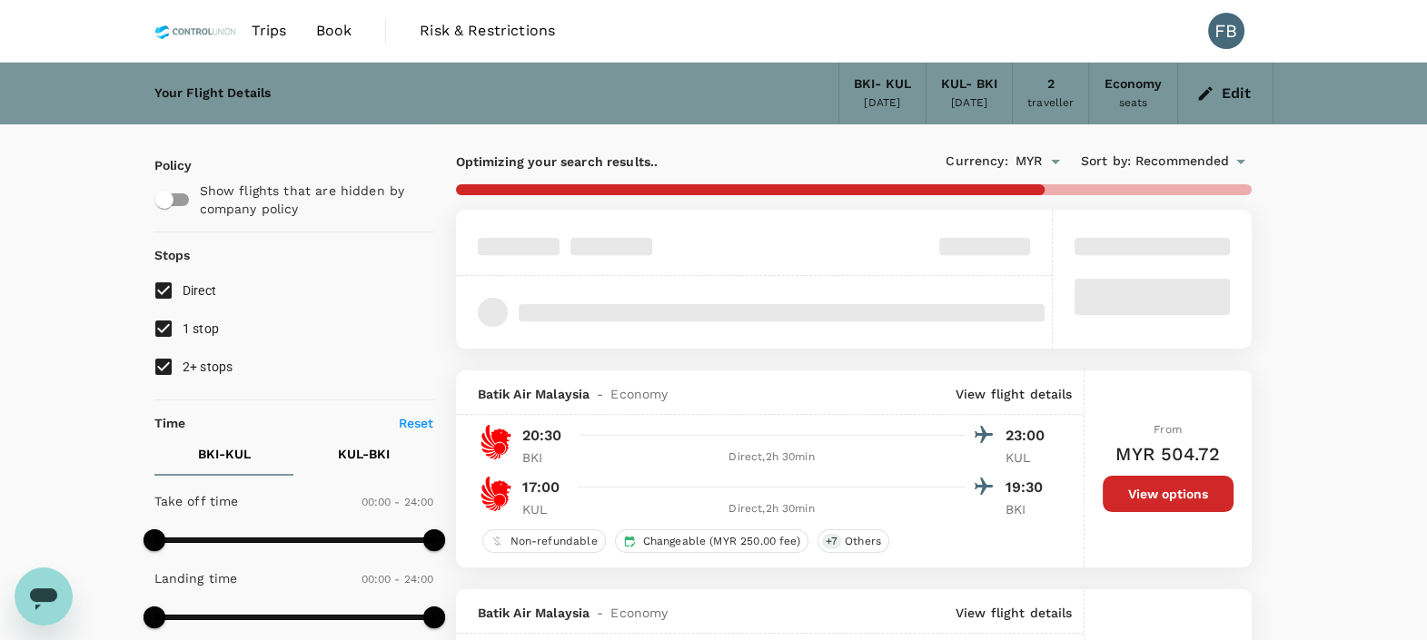
click at [164, 359] on input "2+ stops" at bounding box center [163, 367] width 38 height 38
click at [160, 316] on input "1 stop" at bounding box center [163, 329] width 38 height 38
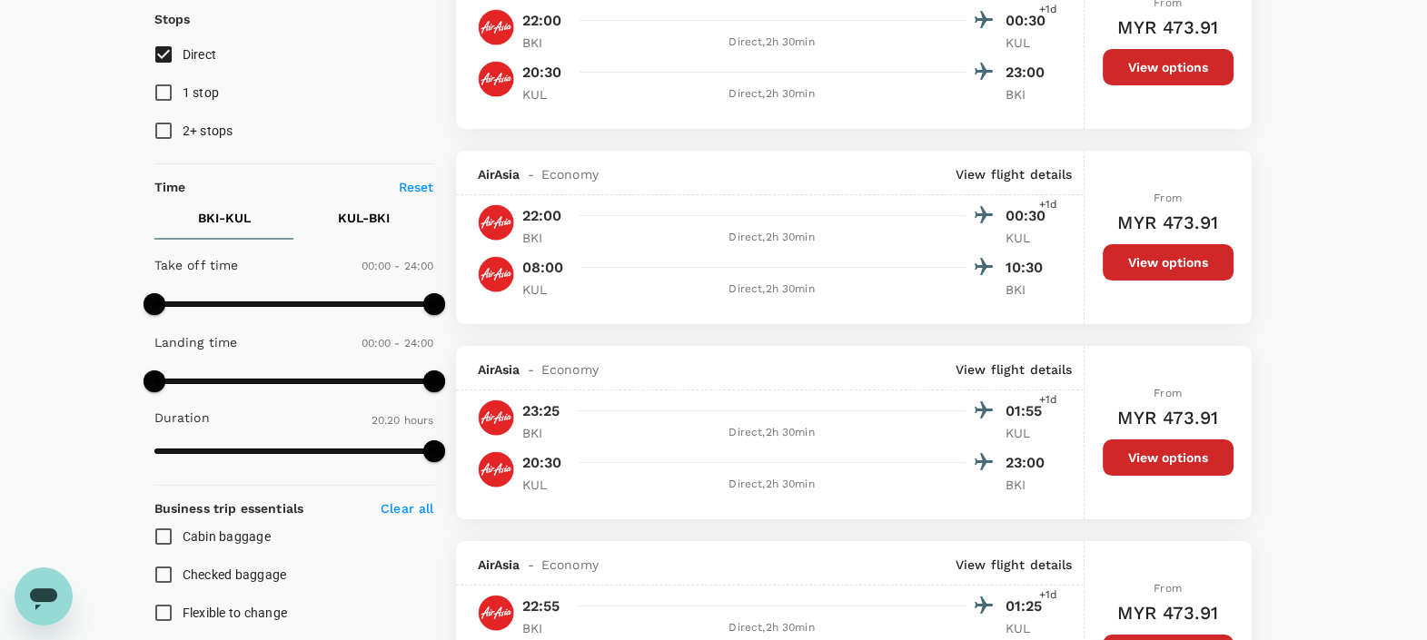
scroll to position [341, 0]
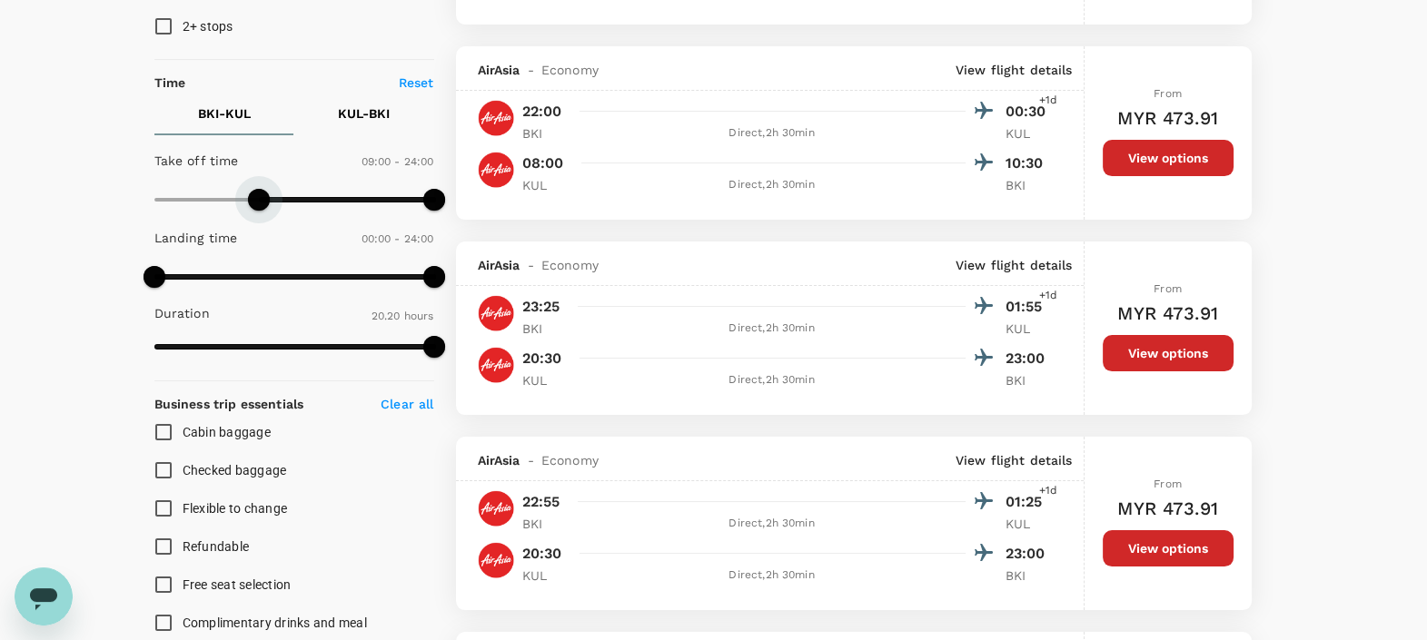
drag, startPoint x: 141, startPoint y: 196, endPoint x: 256, endPoint y: 218, distance: 117.4
click at [256, 211] on span at bounding box center [259, 200] width 22 height 22
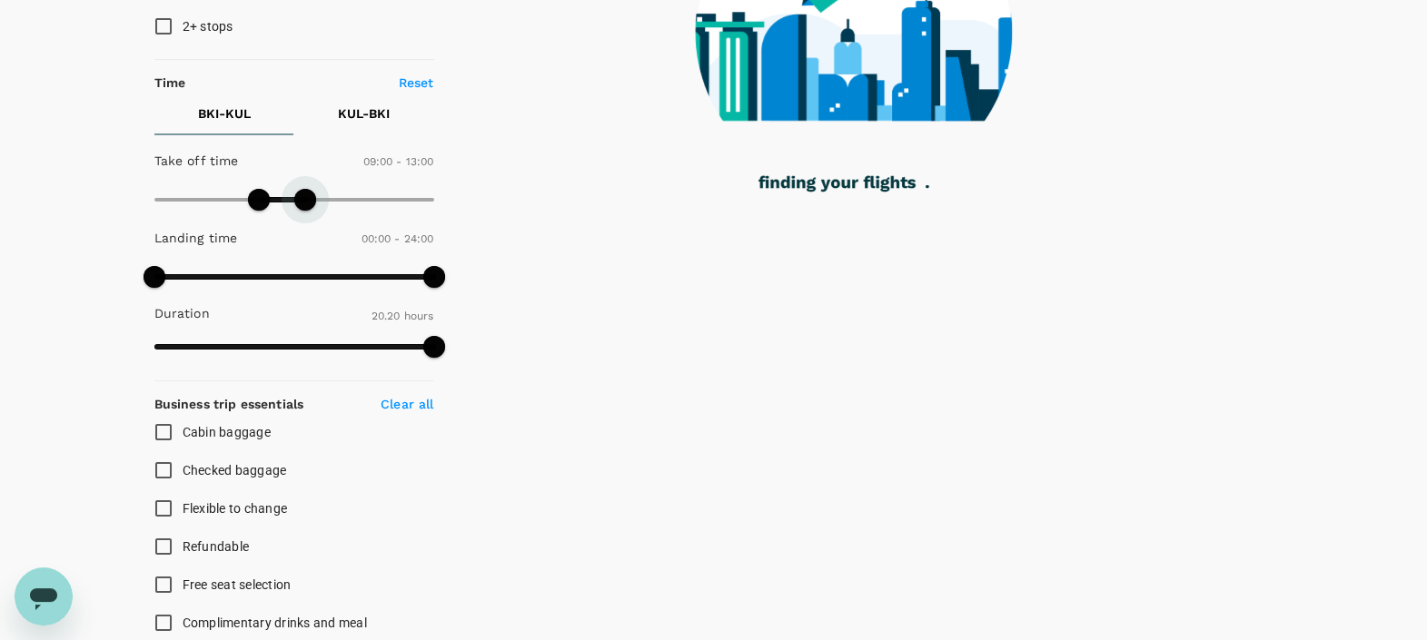
drag, startPoint x: 376, startPoint y: 205, endPoint x: 306, endPoint y: 206, distance: 69.9
click at [306, 206] on span at bounding box center [305, 200] width 22 height 22
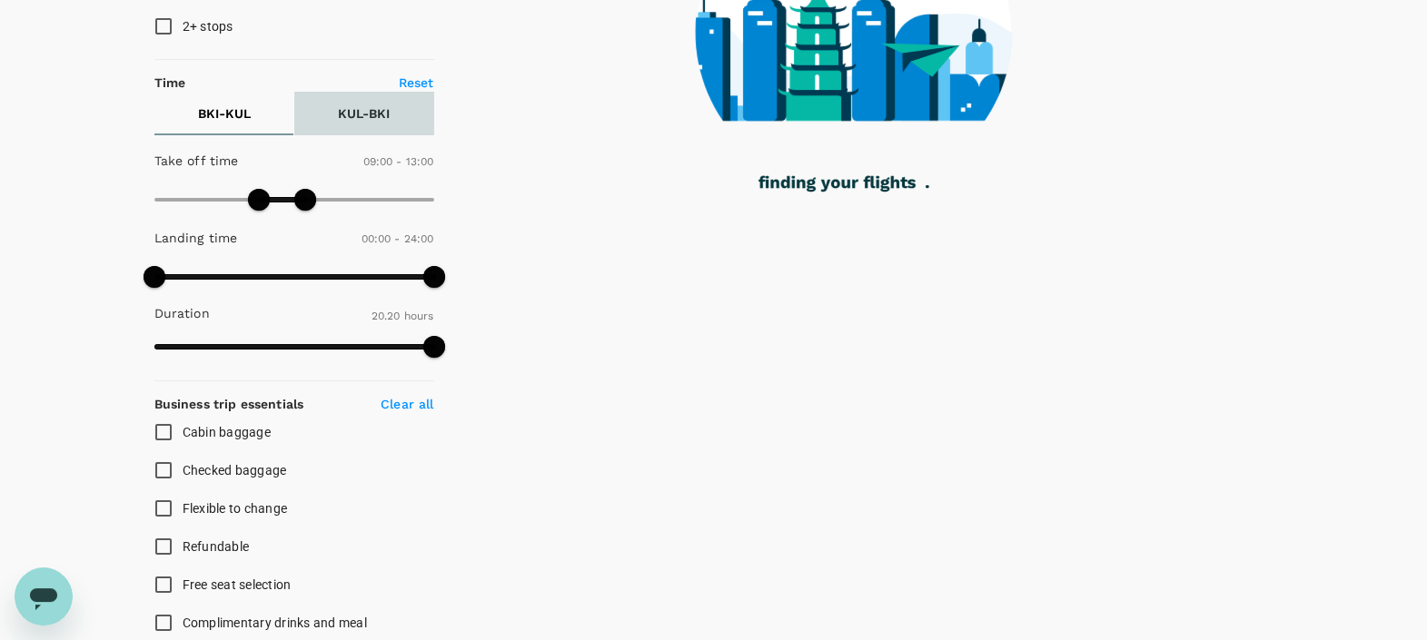
click at [370, 105] on p "KUL - BKI" at bounding box center [364, 113] width 52 height 18
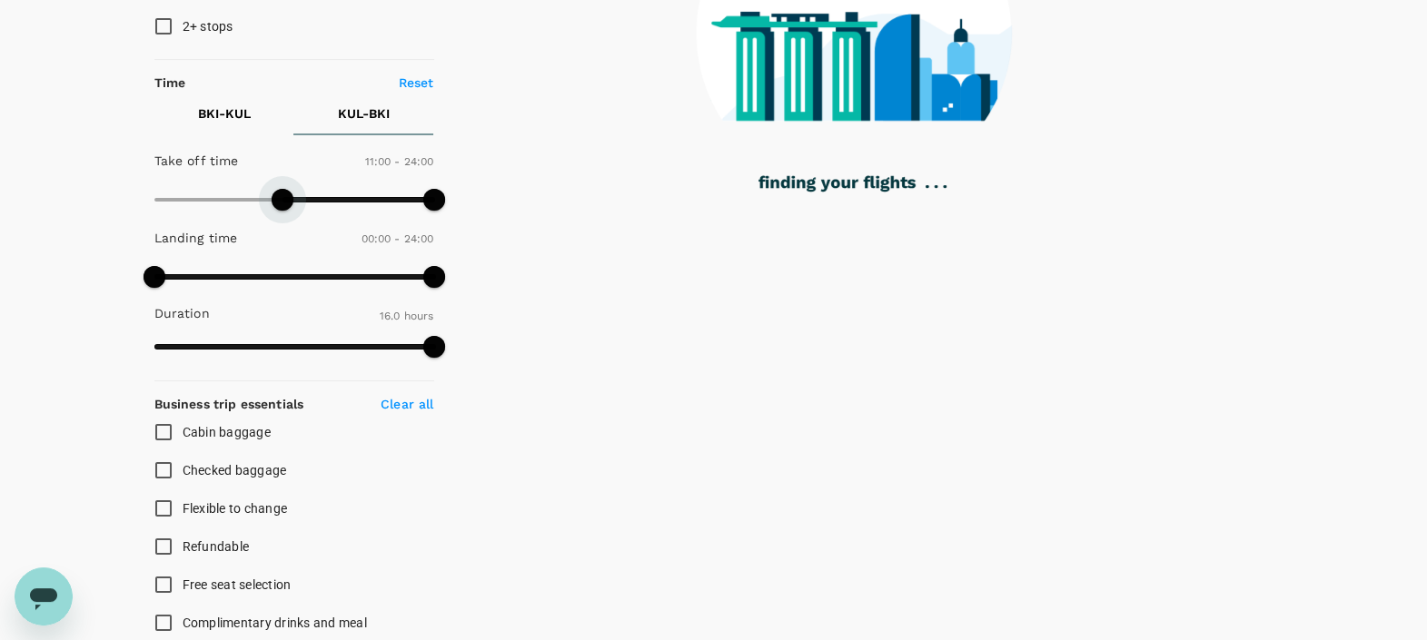
drag, startPoint x: 156, startPoint y: 202, endPoint x: 280, endPoint y: 202, distance: 123.5
click at [280, 202] on span at bounding box center [283, 200] width 22 height 22
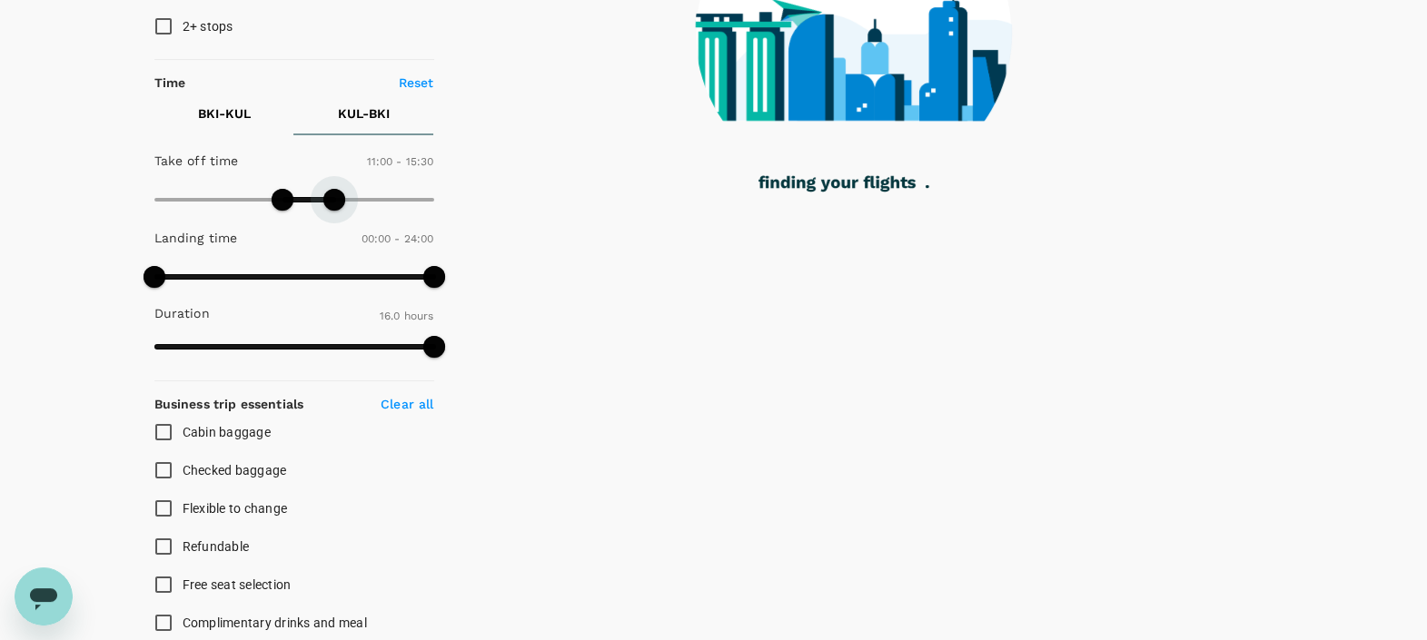
drag, startPoint x: 419, startPoint y: 204, endPoint x: 337, endPoint y: 207, distance: 81.8
click at [337, 207] on span at bounding box center [334, 200] width 22 height 22
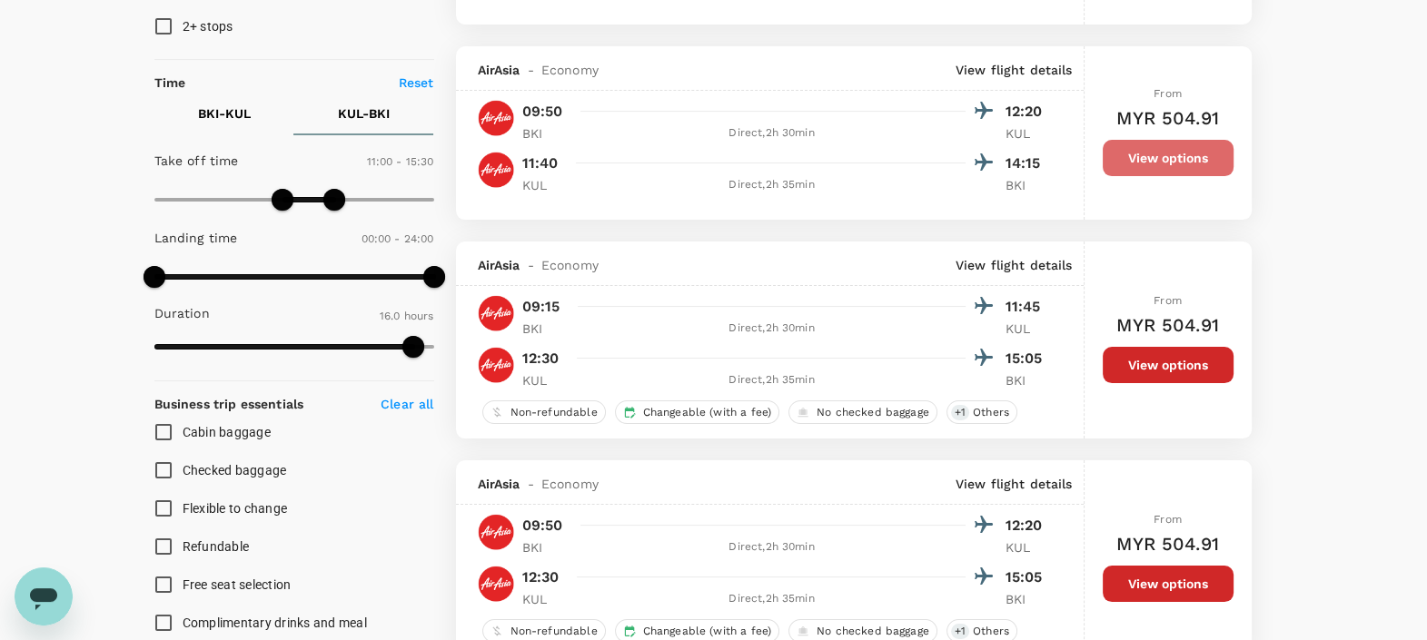
click at [1126, 159] on button "View options" at bounding box center [1167, 158] width 131 height 36
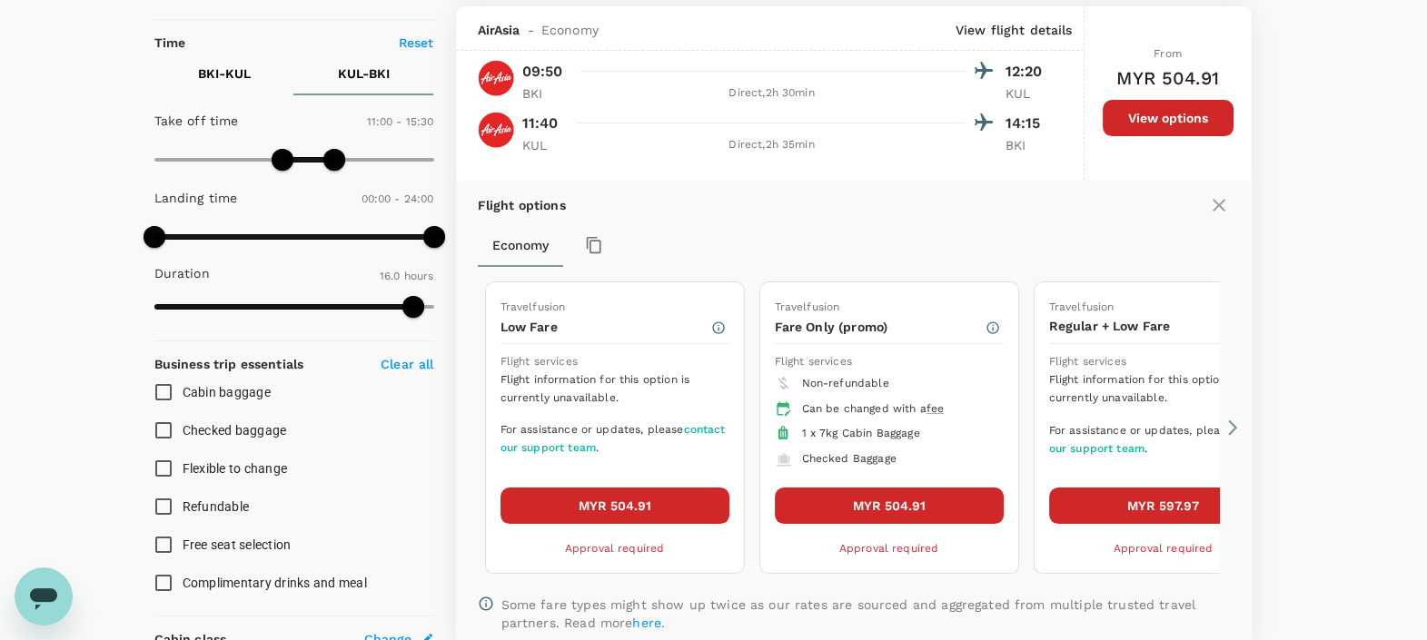
scroll to position [386, 0]
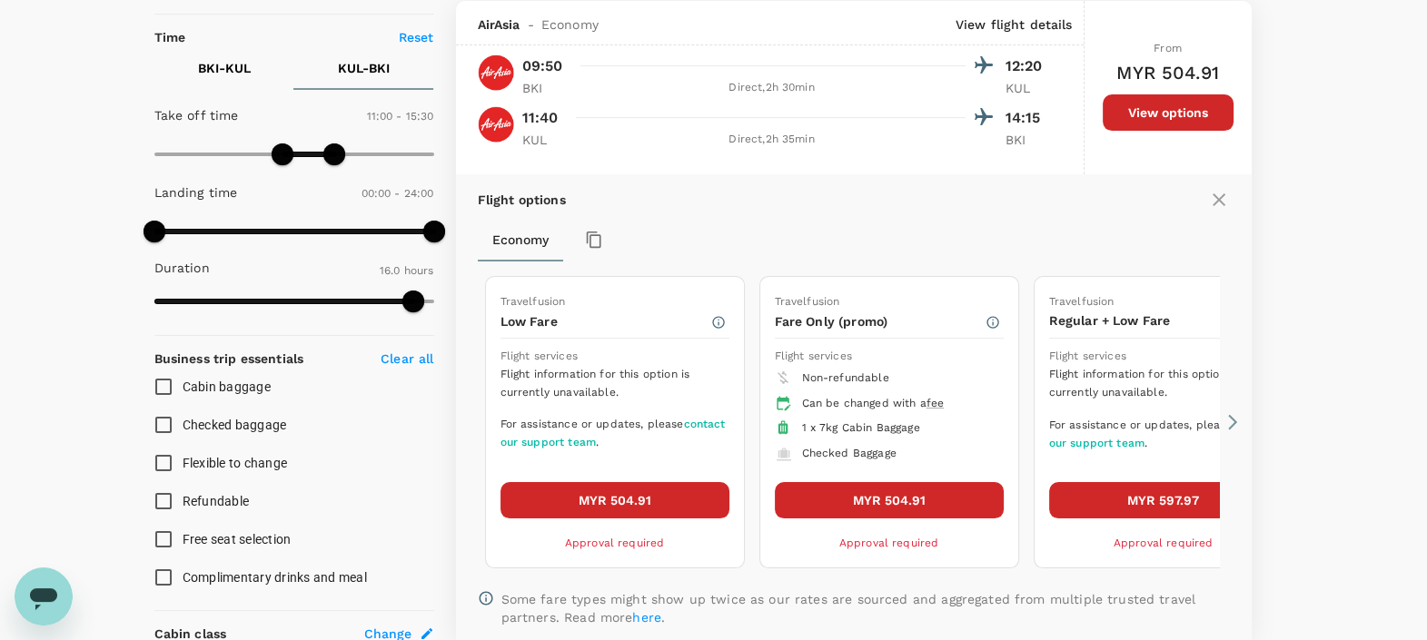
click at [1240, 419] on icon at bounding box center [1232, 422] width 18 height 18
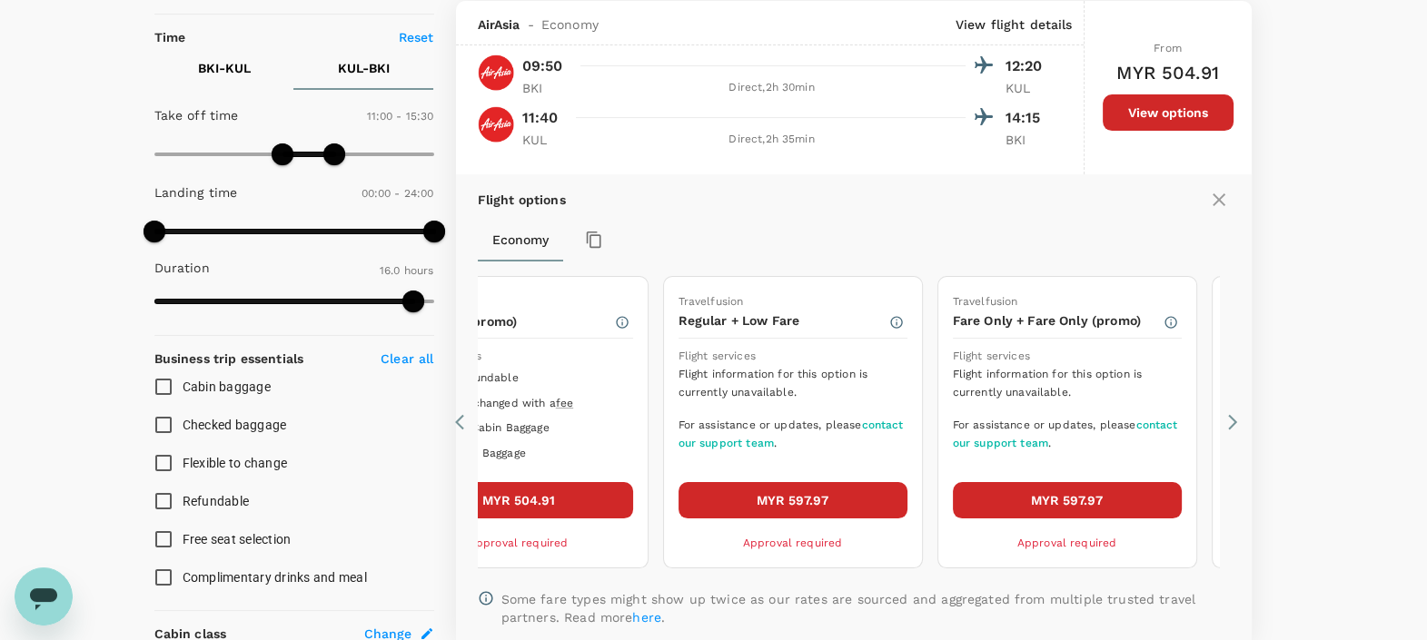
click at [1240, 419] on icon at bounding box center [1232, 422] width 18 height 18
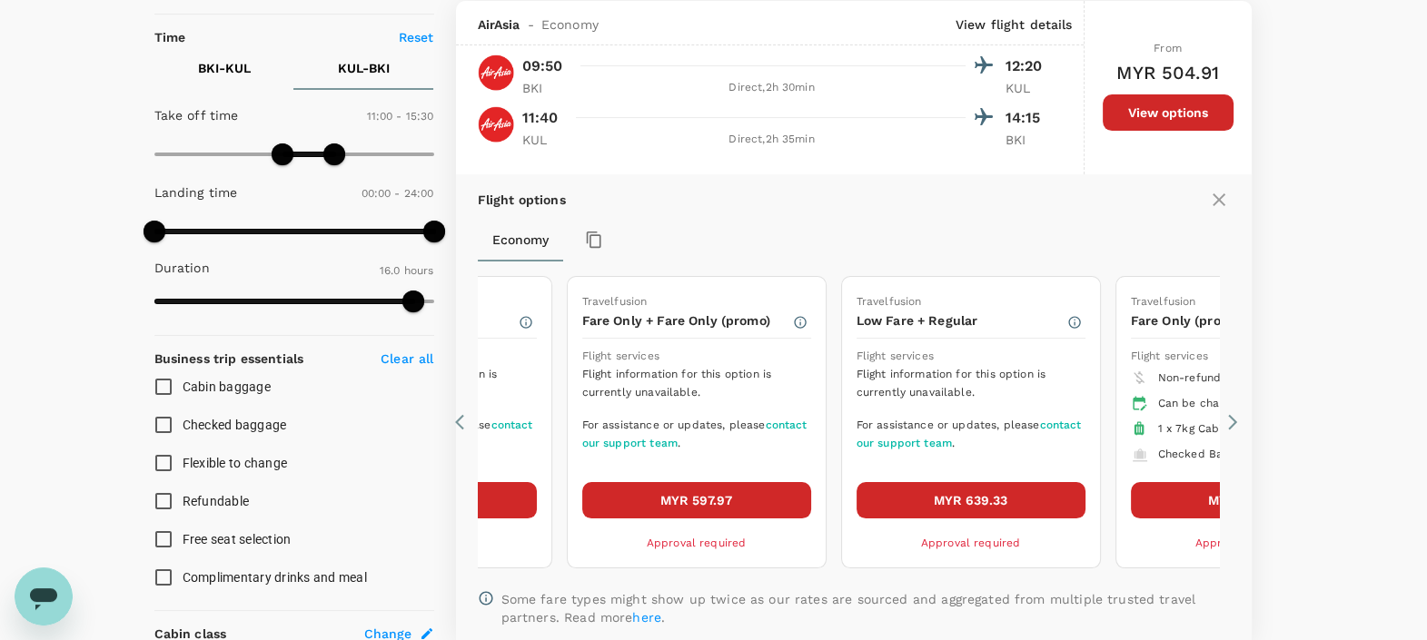
click at [1239, 419] on icon at bounding box center [1232, 422] width 18 height 18
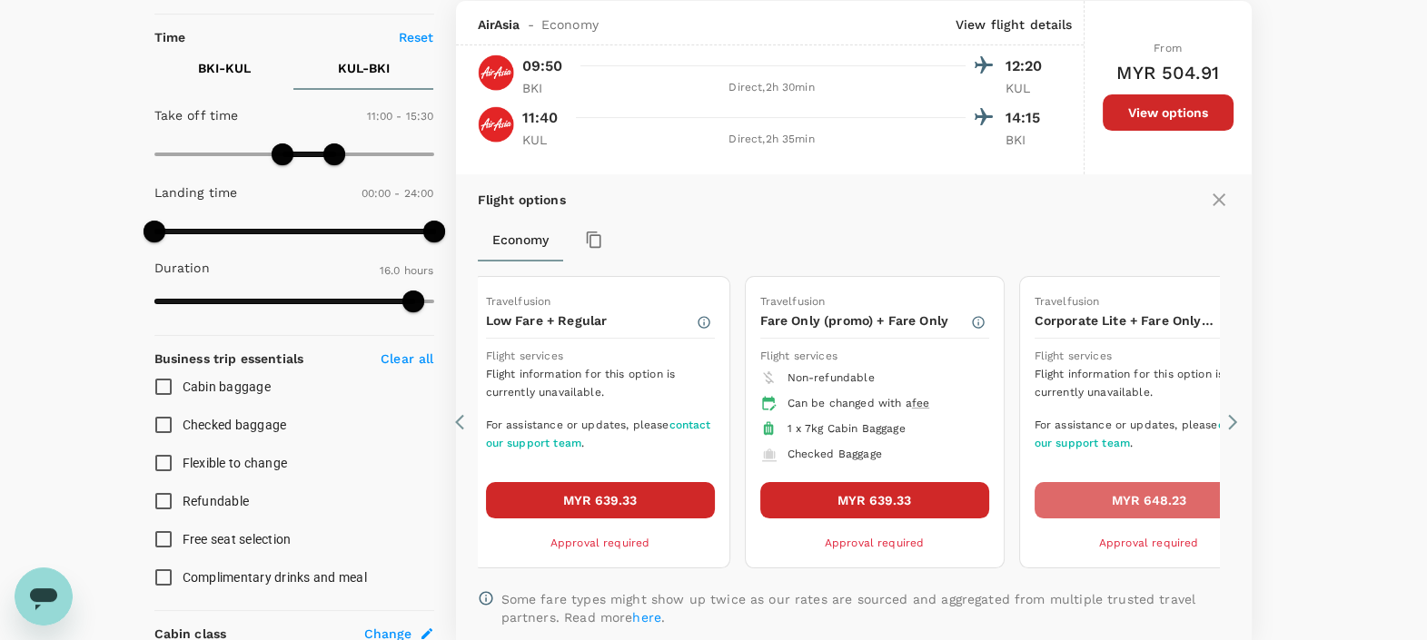
click at [1135, 489] on button "MYR 648.23" at bounding box center [1148, 500] width 229 height 36
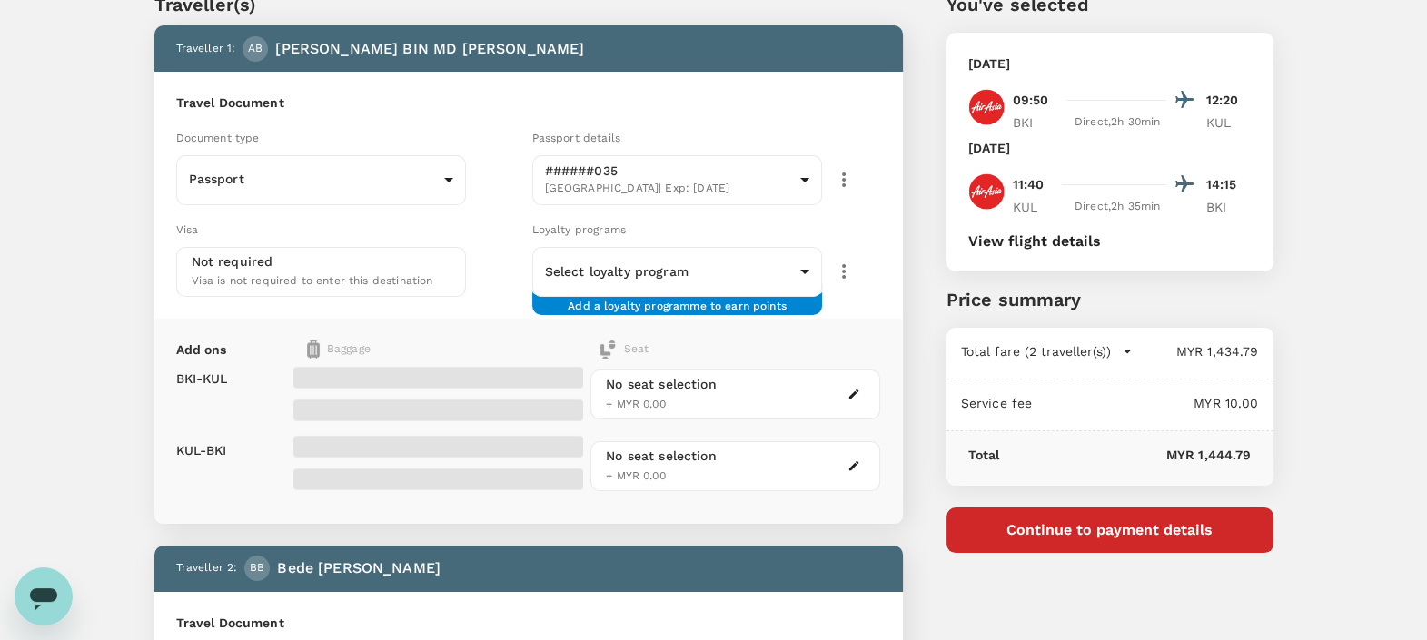
scroll to position [113, 0]
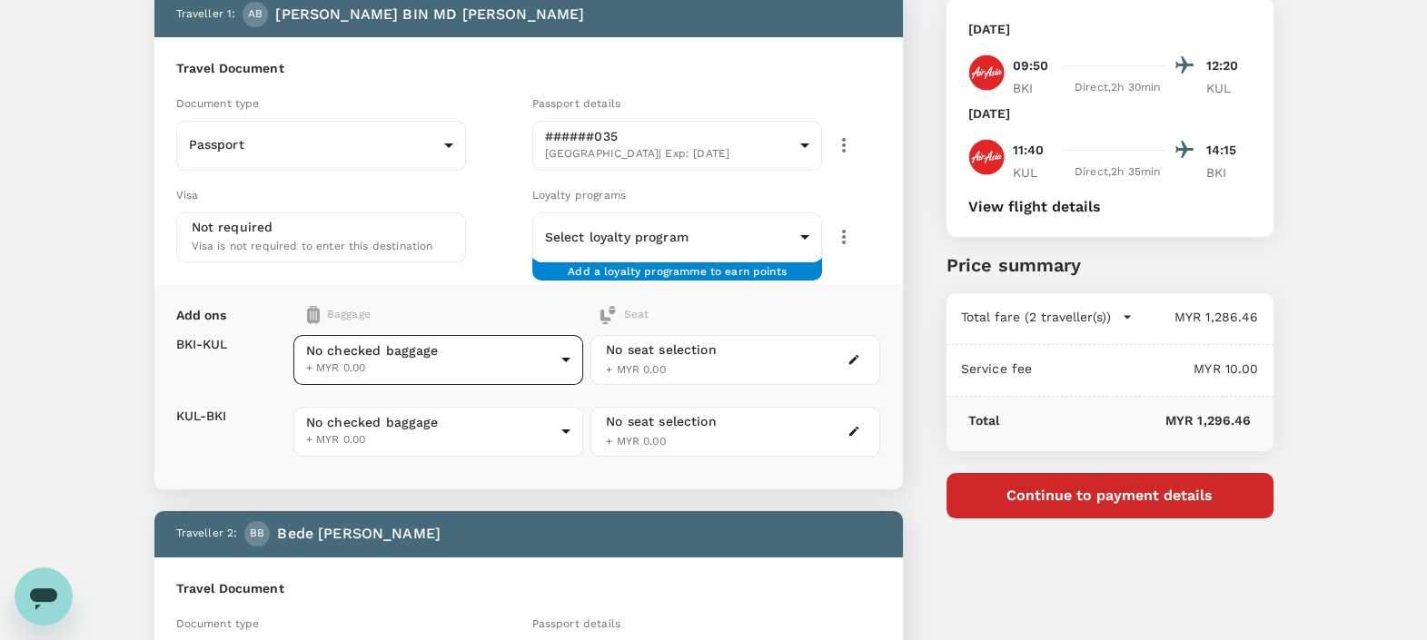
click at [463, 354] on body "Back to flight results Flight review Traveller(s) Traveller 1 : AB [PERSON_NAME…" at bounding box center [713, 564] width 1427 height 1355
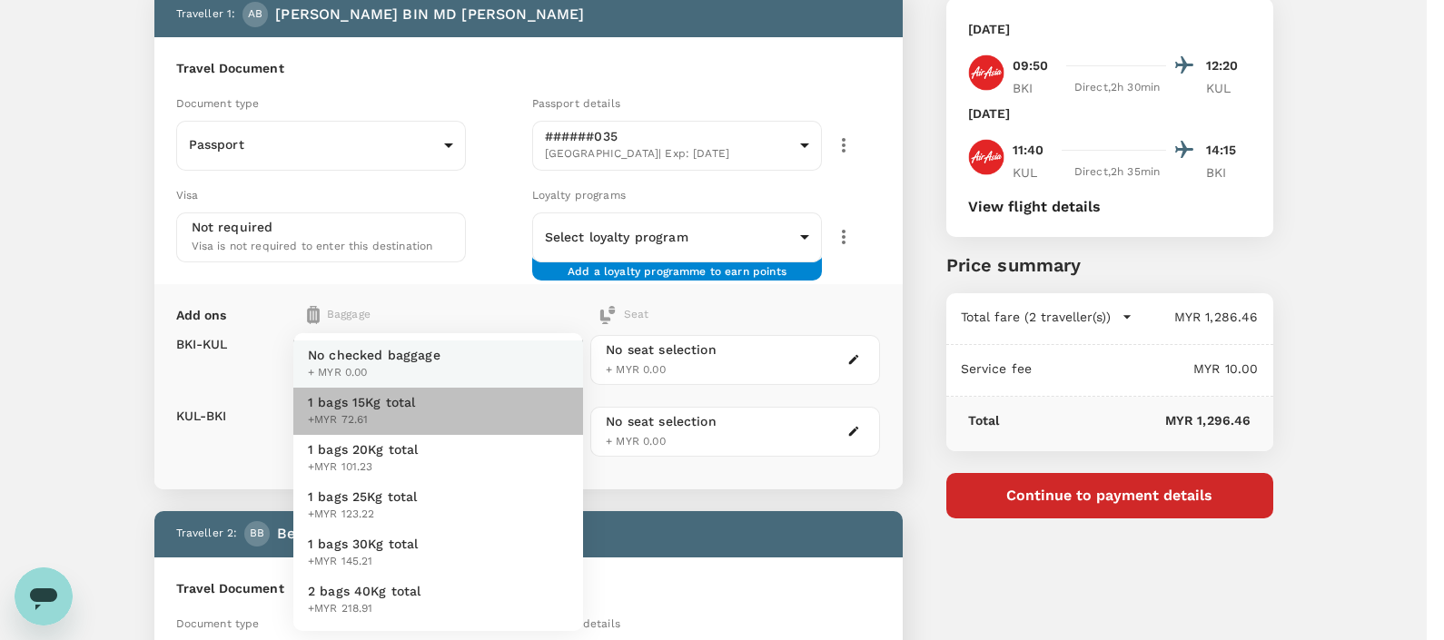
click at [440, 399] on li "1 bags 15Kg total +MYR 72.61" at bounding box center [438, 411] width 290 height 47
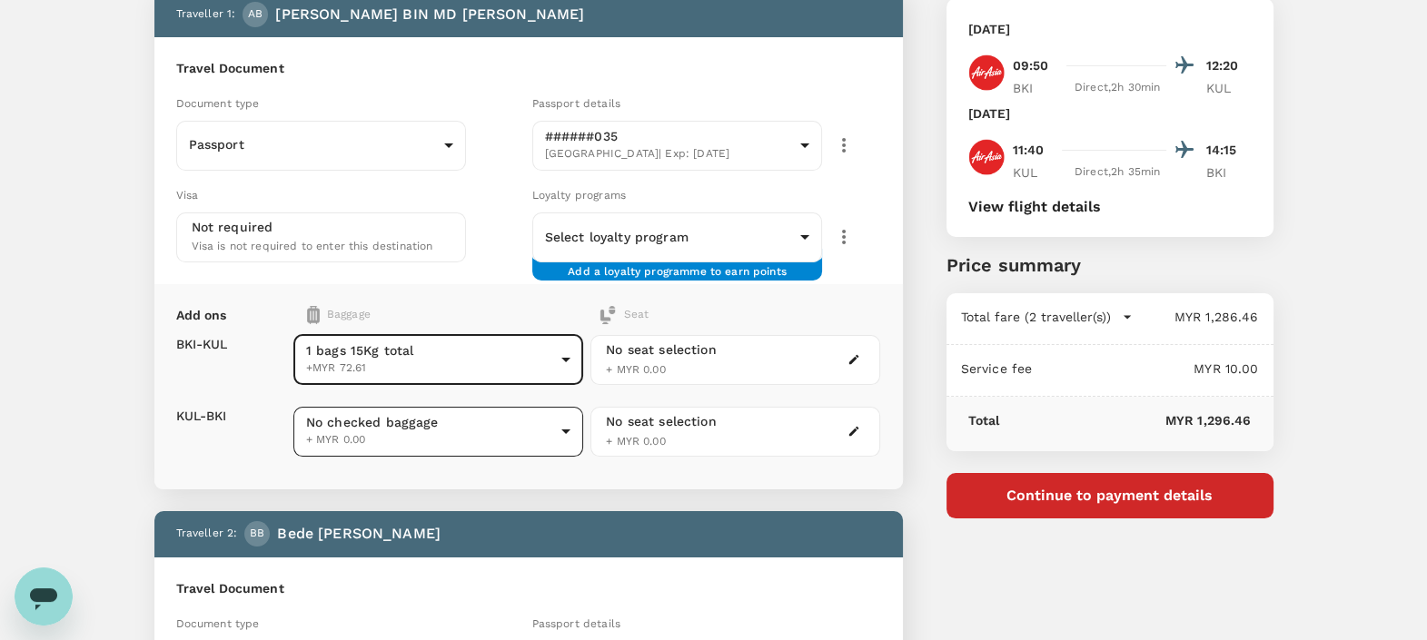
drag, startPoint x: 439, startPoint y: 401, endPoint x: 426, endPoint y: 418, distance: 20.7
click at [431, 409] on div "No checked baggage + MYR 0.00 ​" at bounding box center [438, 432] width 290 height 72
click at [426, 418] on body "Back to flight results Flight review Traveller(s) Traveller 1 : AB [PERSON_NAME…" at bounding box center [713, 564] width 1427 height 1355
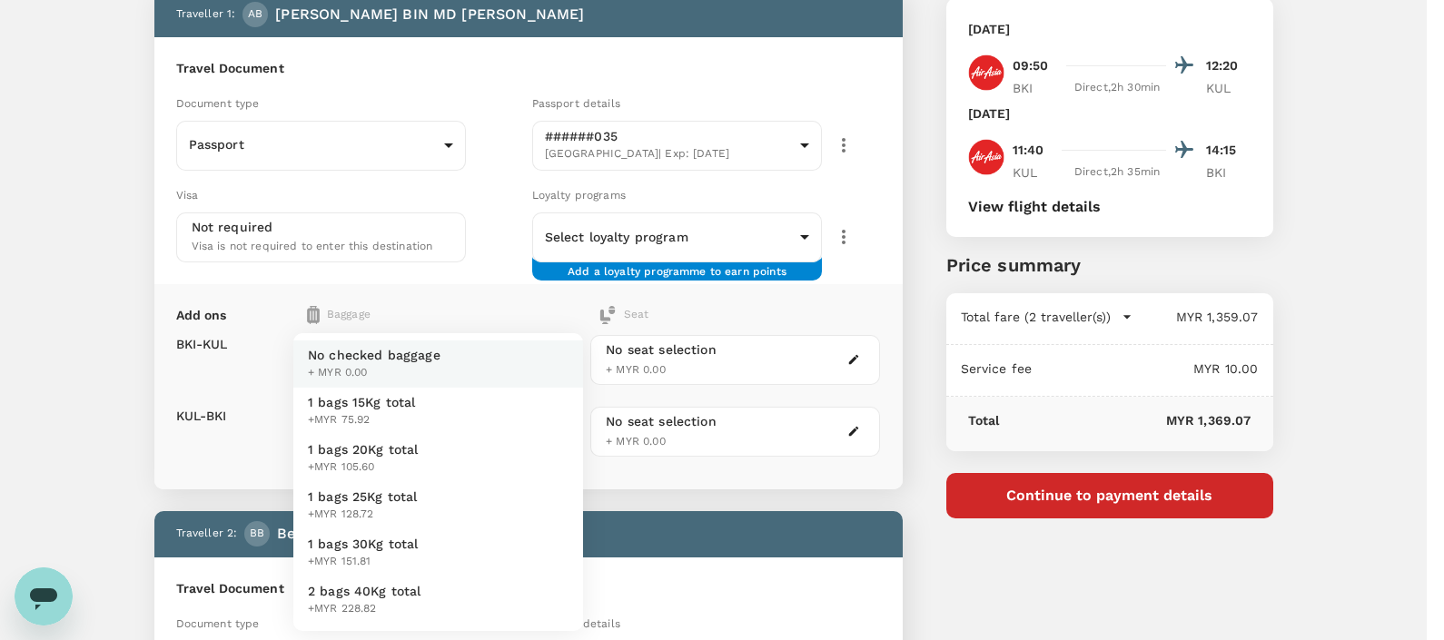
click at [418, 397] on li "1 bags 15Kg total +MYR 75.92" at bounding box center [438, 411] width 290 height 47
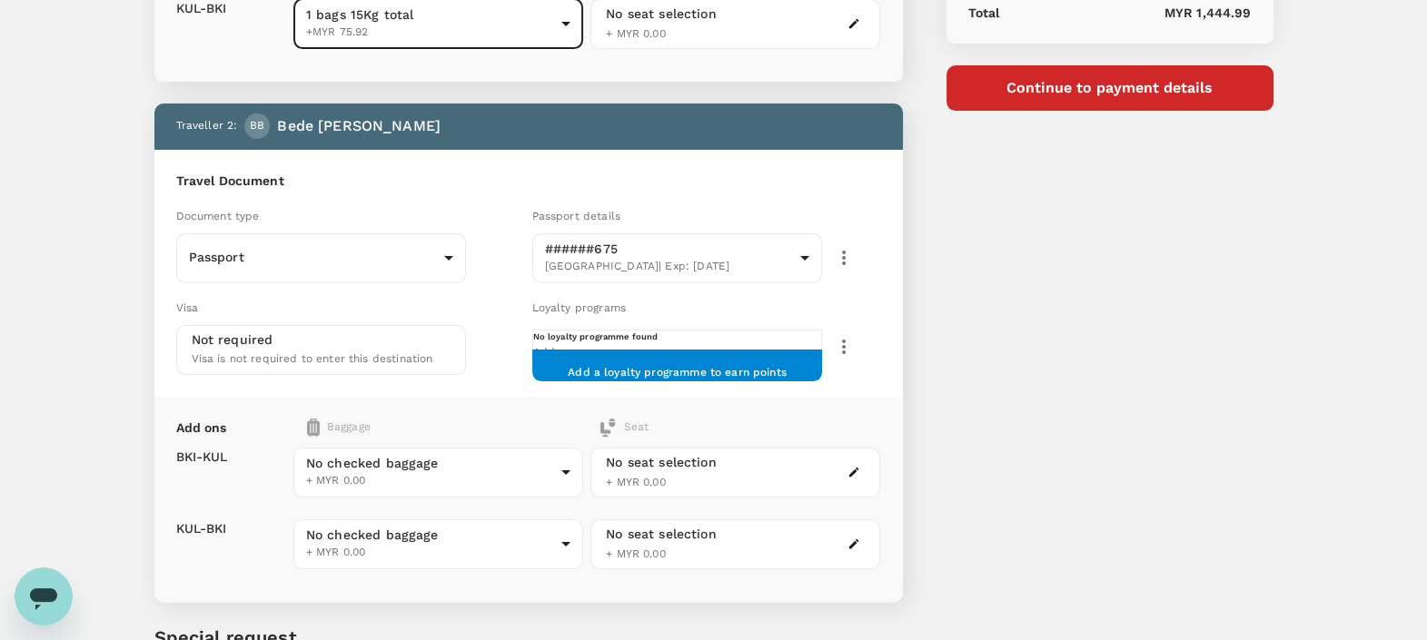
scroll to position [568, 0]
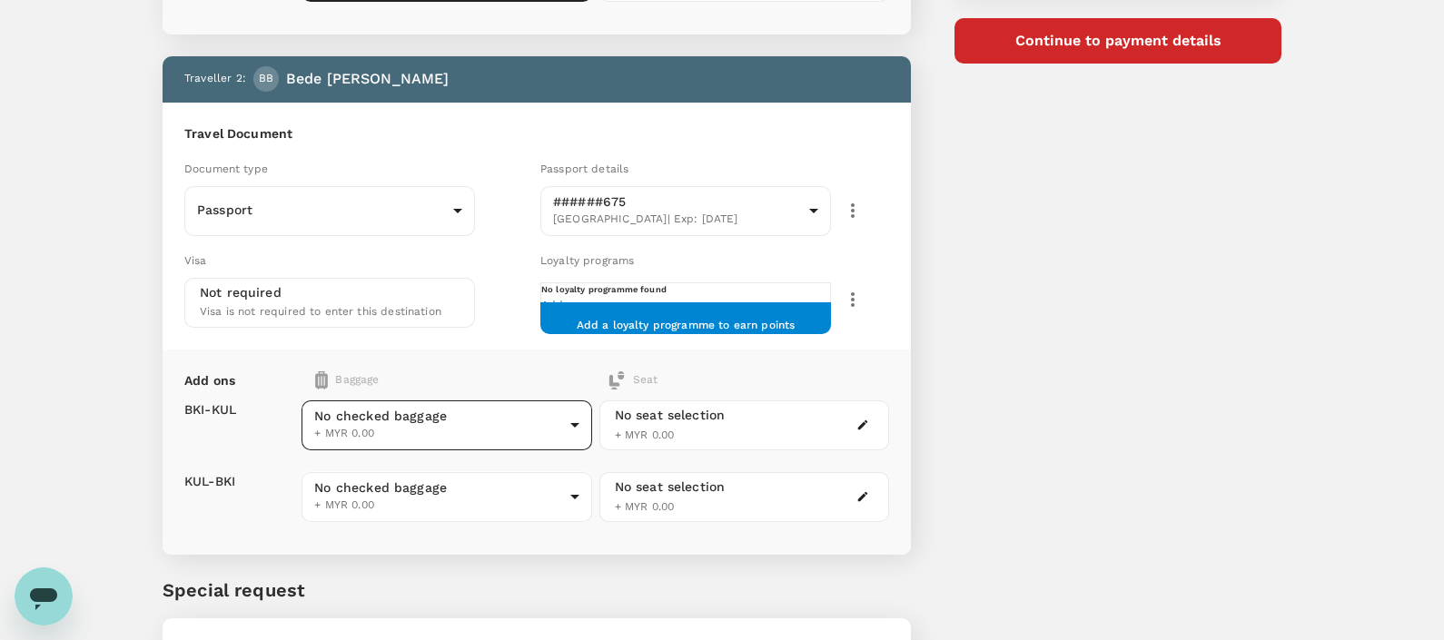
click at [377, 436] on body "Back to flight results Flight review Traveller(s) Traveller 1 : AB [PERSON_NAME…" at bounding box center [722, 109] width 1444 height 1355
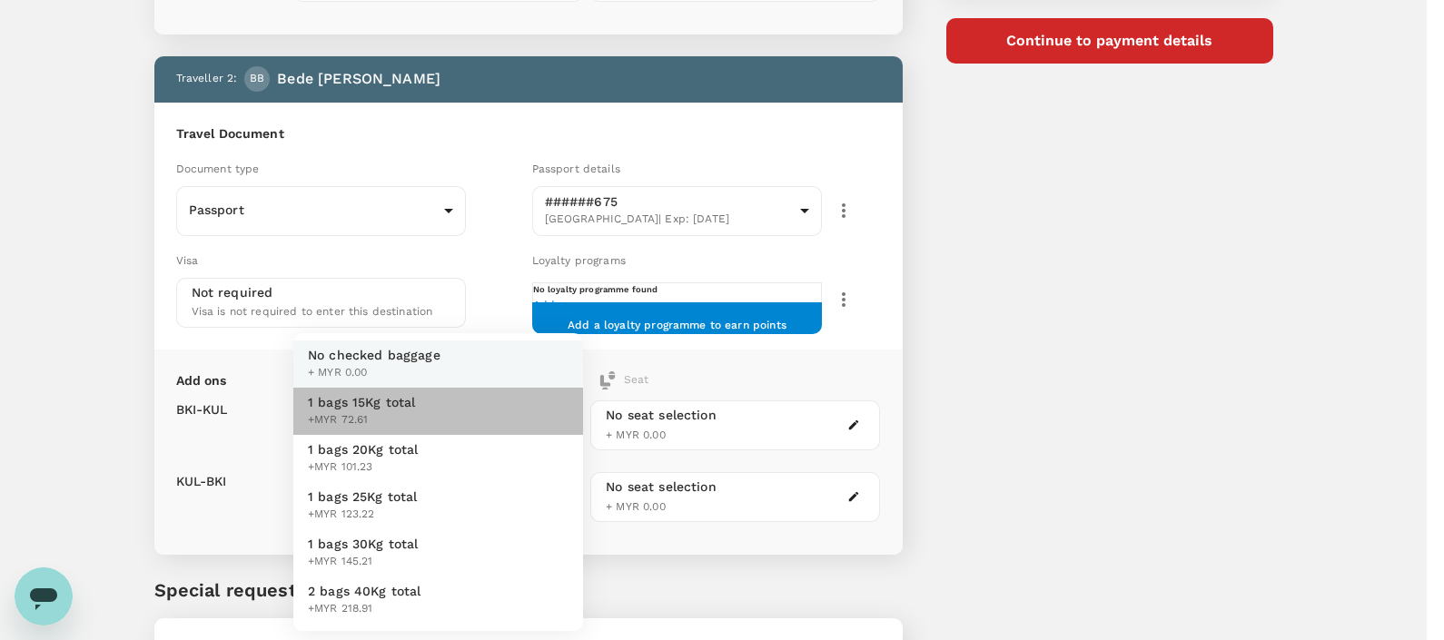
click at [427, 406] on li "1 bags 15Kg total +MYR 72.61" at bounding box center [438, 411] width 290 height 47
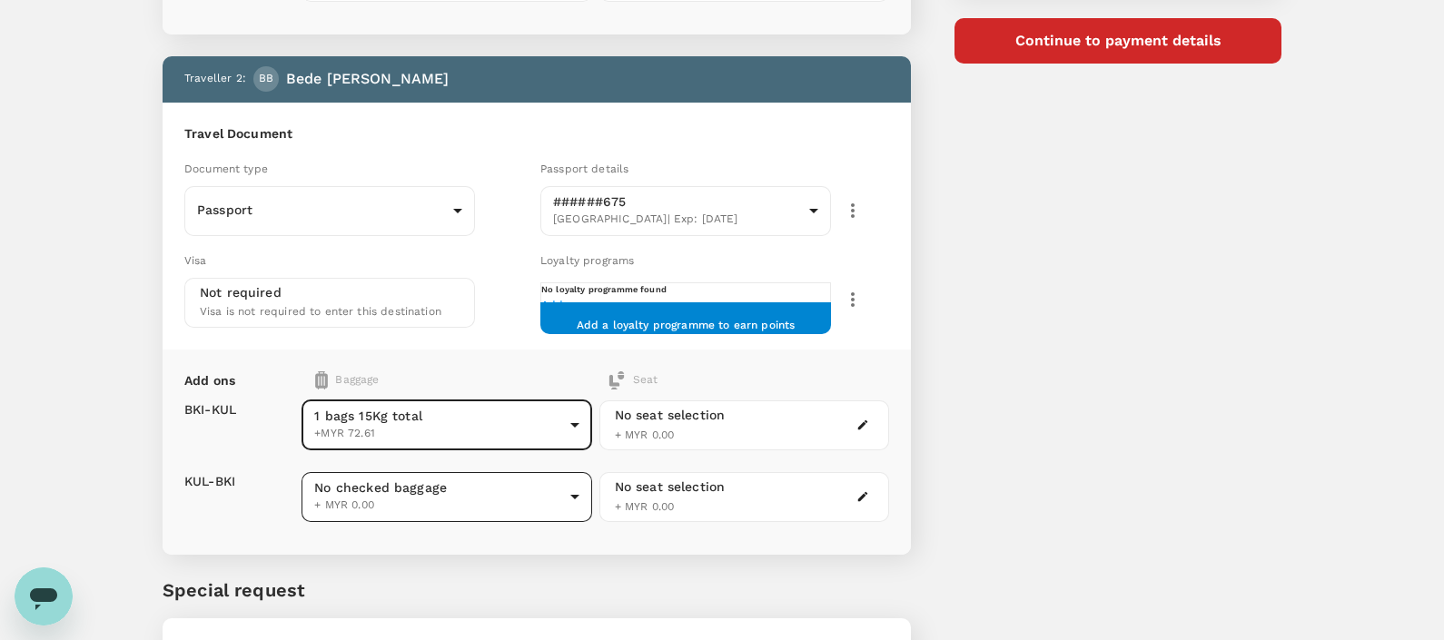
click at [381, 483] on body "Back to flight results Flight review Traveller(s) Traveller 1 : AB [PERSON_NAME…" at bounding box center [722, 109] width 1444 height 1355
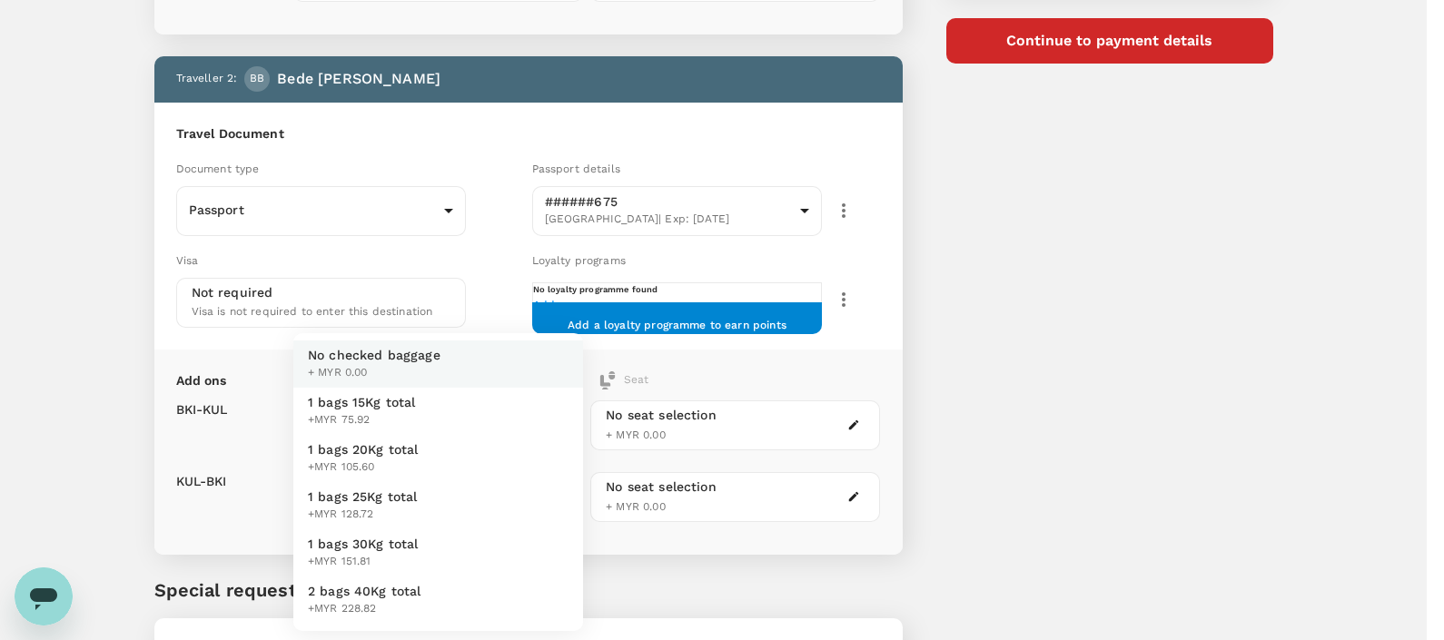
click at [404, 407] on span "1 bags 15Kg total" at bounding box center [362, 402] width 108 height 18
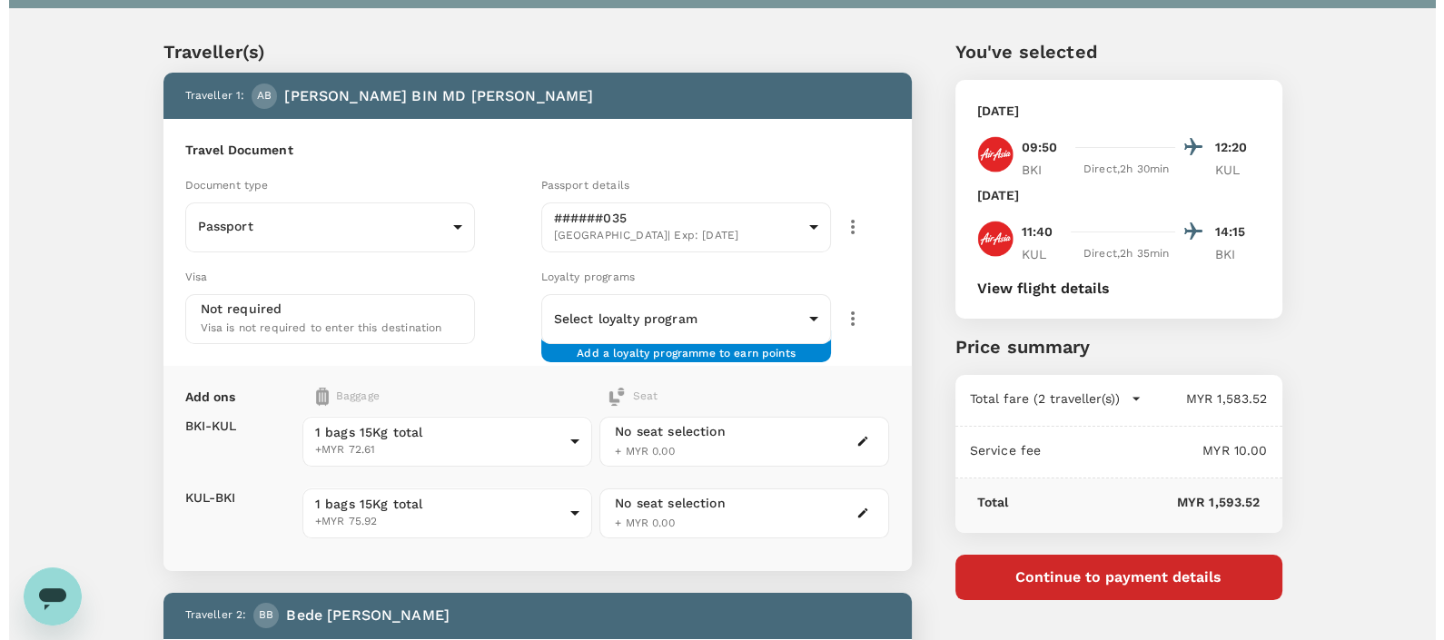
scroll to position [144, 0]
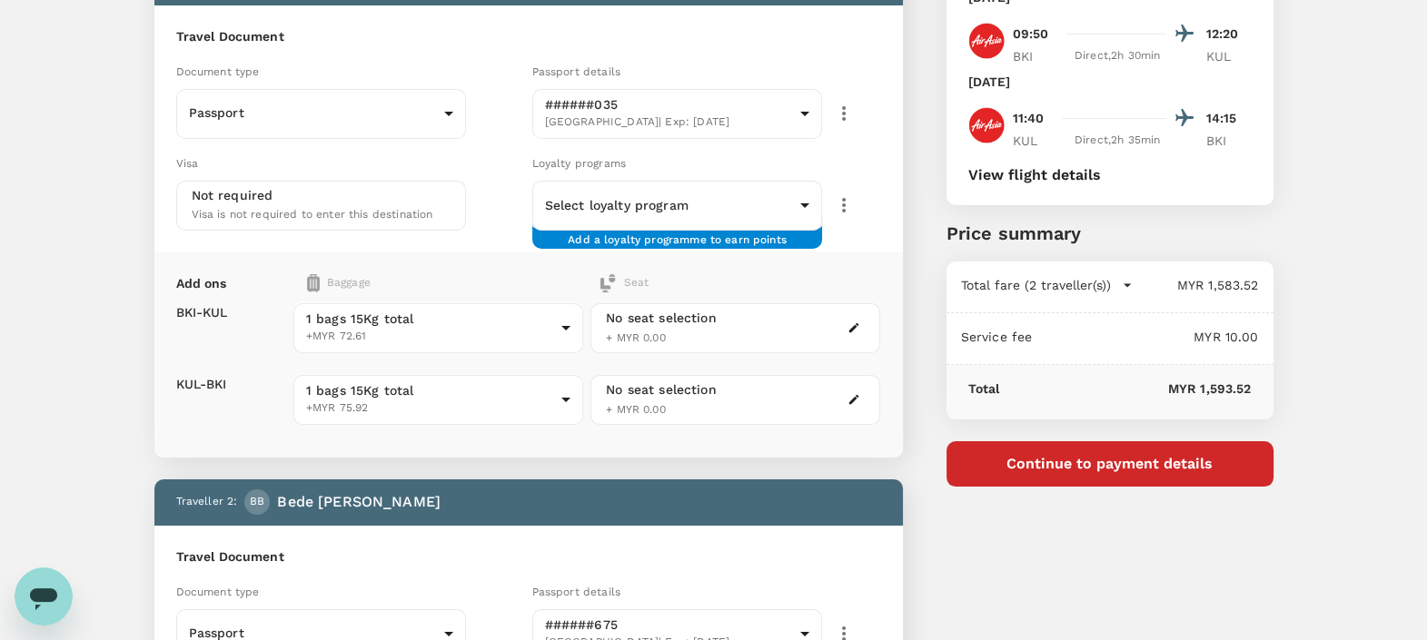
click at [853, 336] on button "button" at bounding box center [854, 328] width 22 height 22
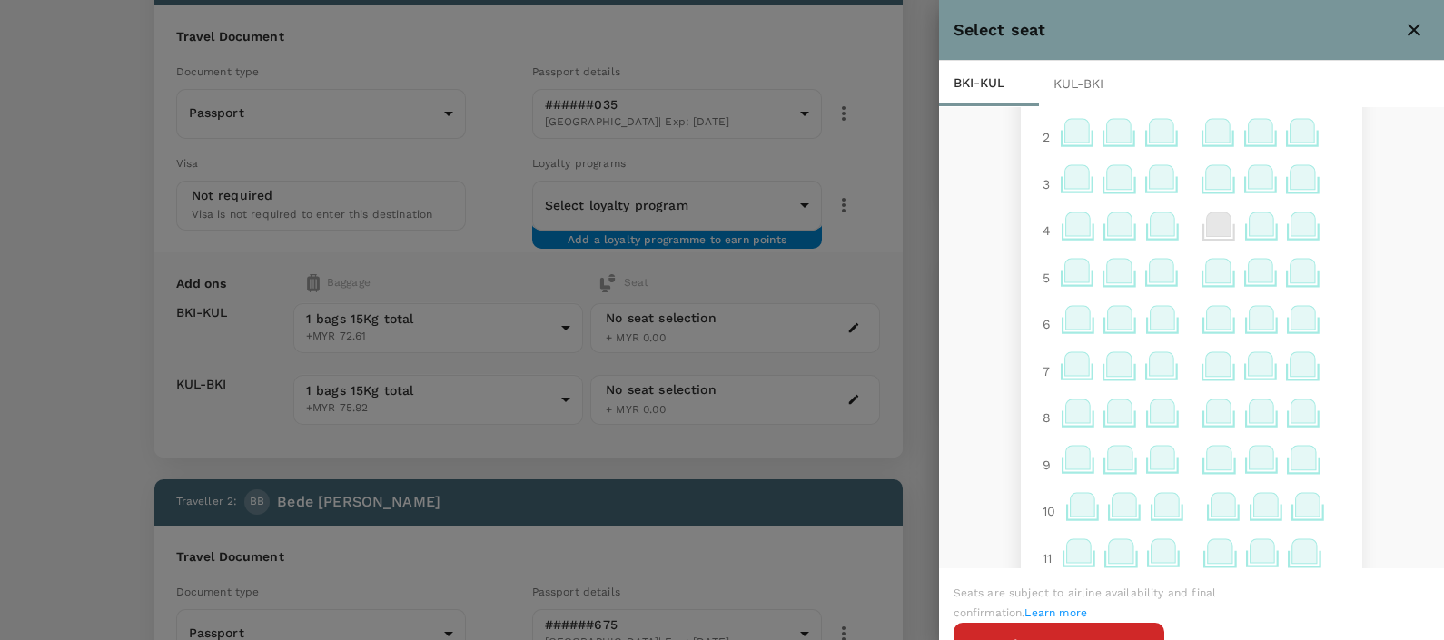
scroll to position [226, 0]
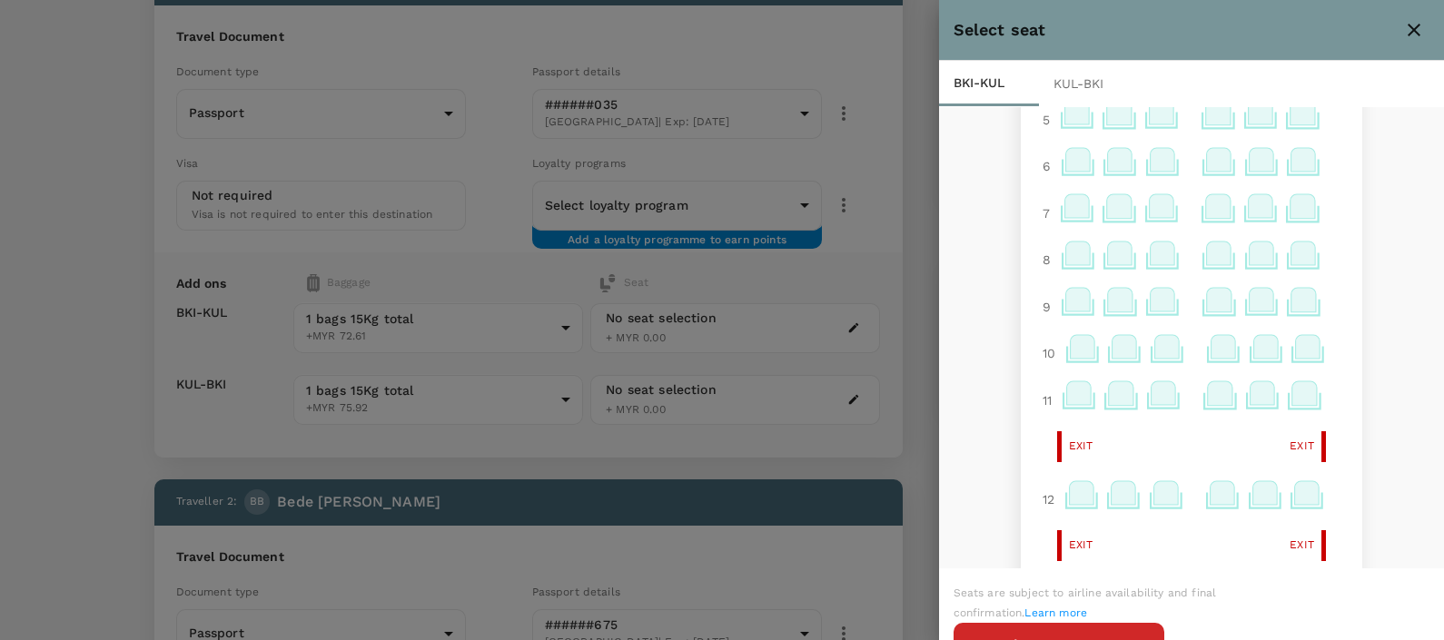
click at [1062, 311] on icon at bounding box center [1079, 304] width 35 height 35
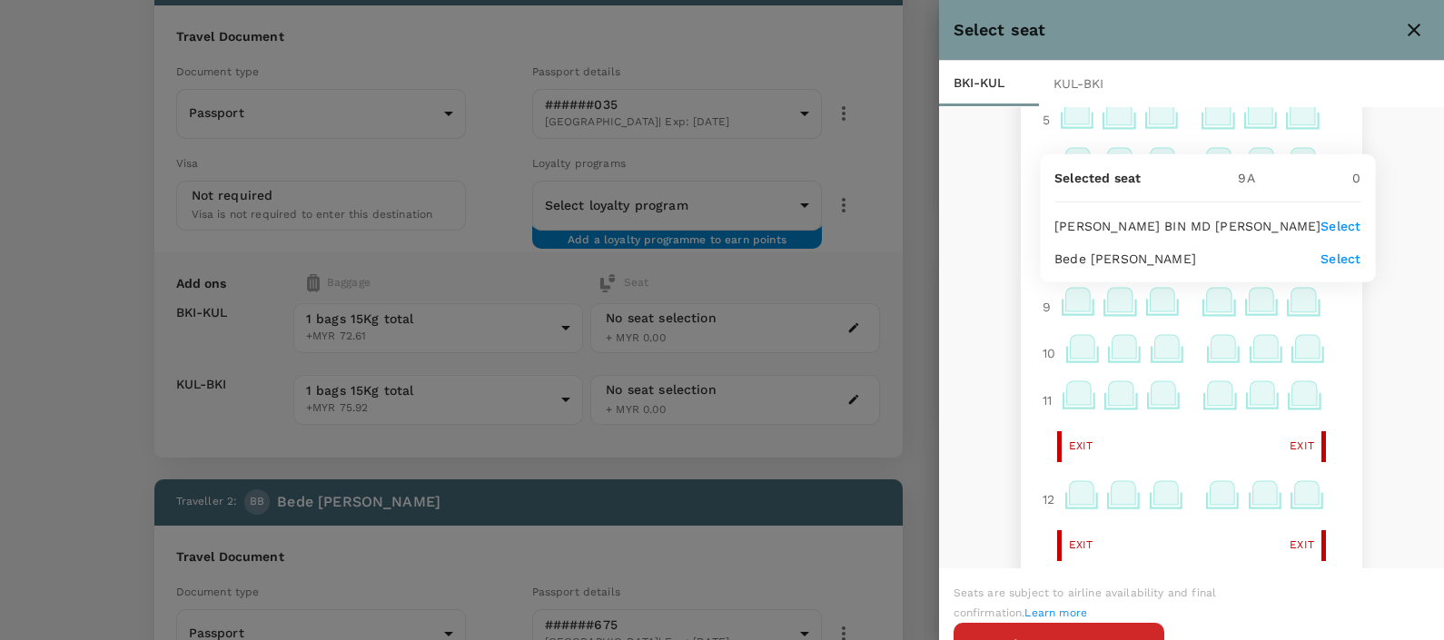
click at [1320, 218] on p "Select" at bounding box center [1340, 226] width 40 height 18
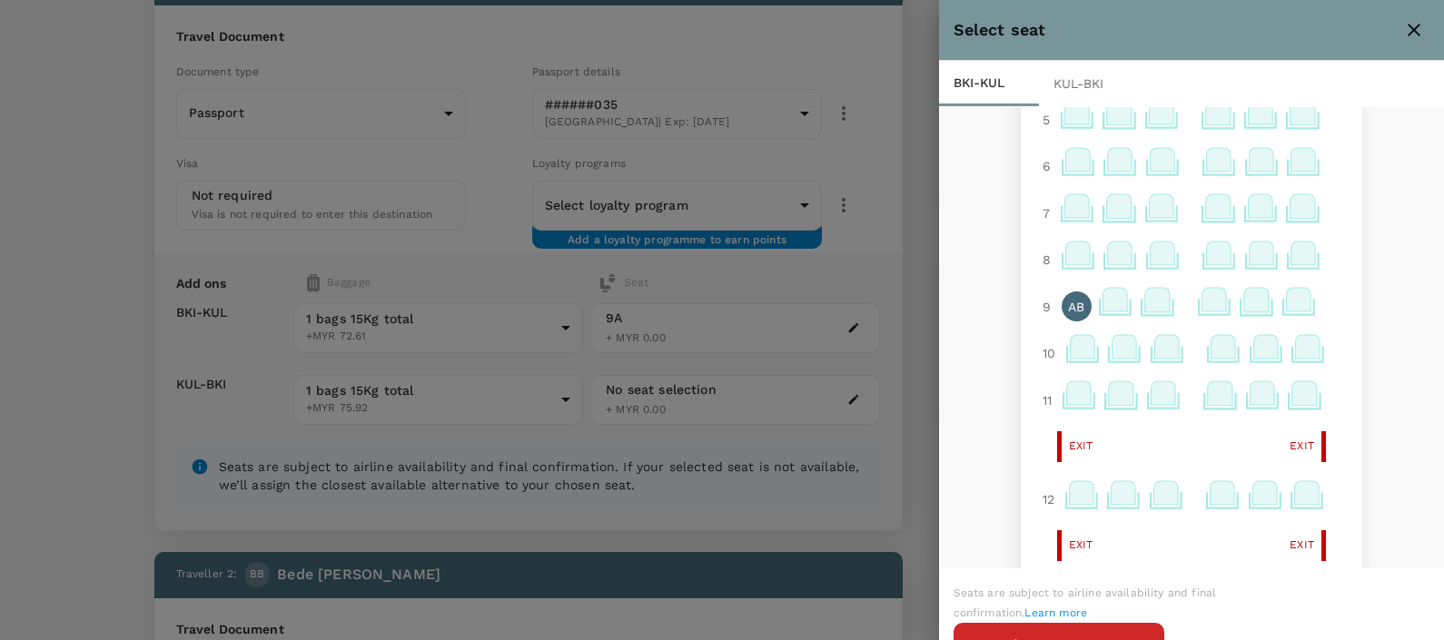
click at [1062, 357] on div at bounding box center [1083, 354] width 43 height 47
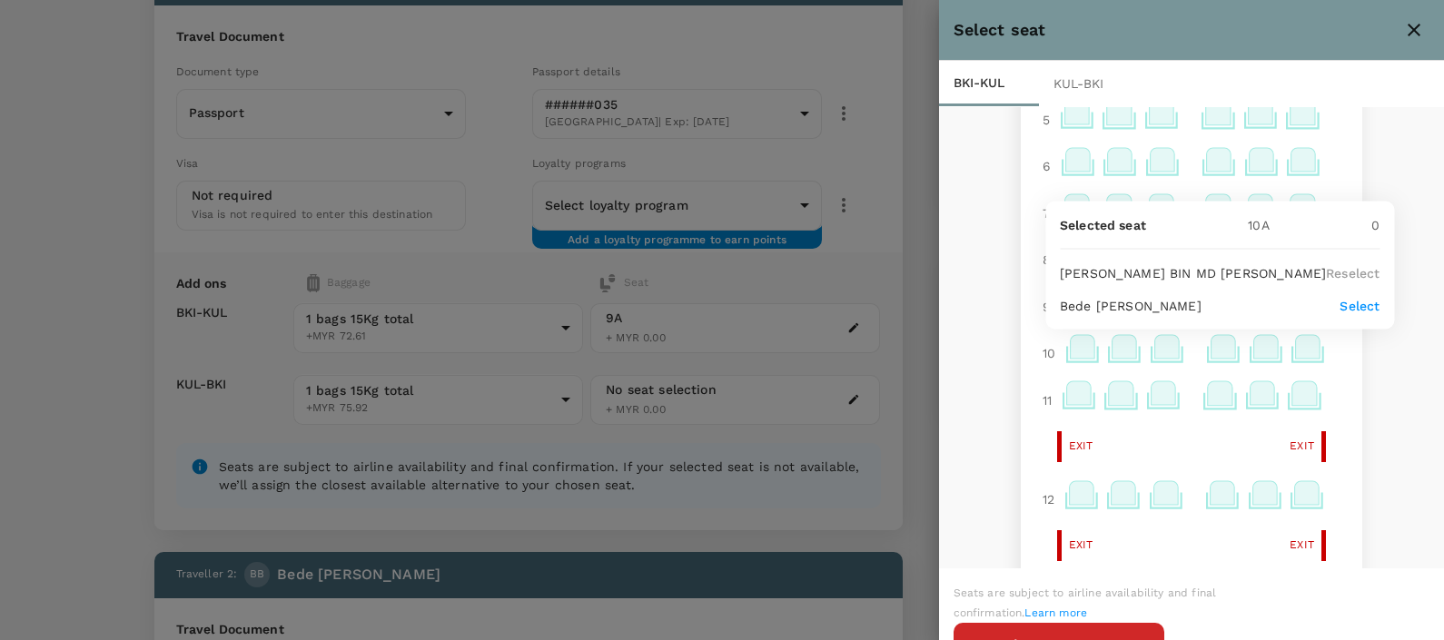
click at [1071, 340] on icon at bounding box center [1083, 347] width 25 height 24
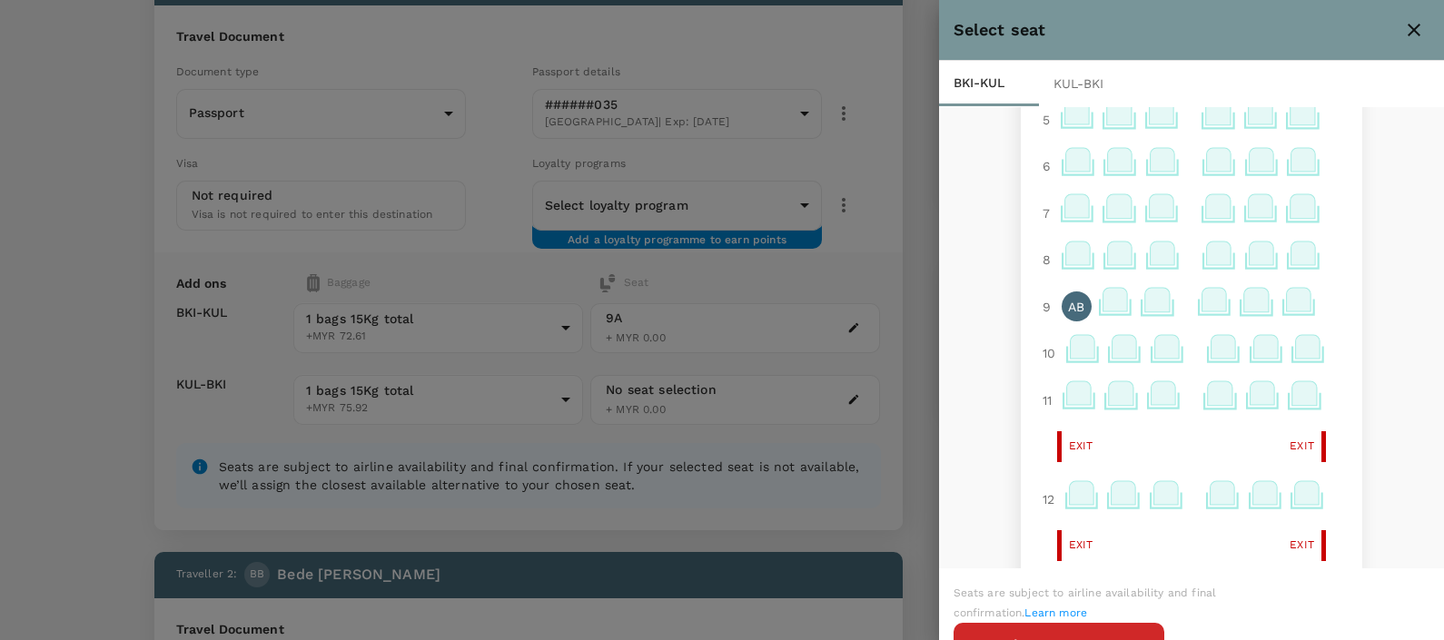
click at [1071, 351] on icon at bounding box center [1083, 347] width 25 height 24
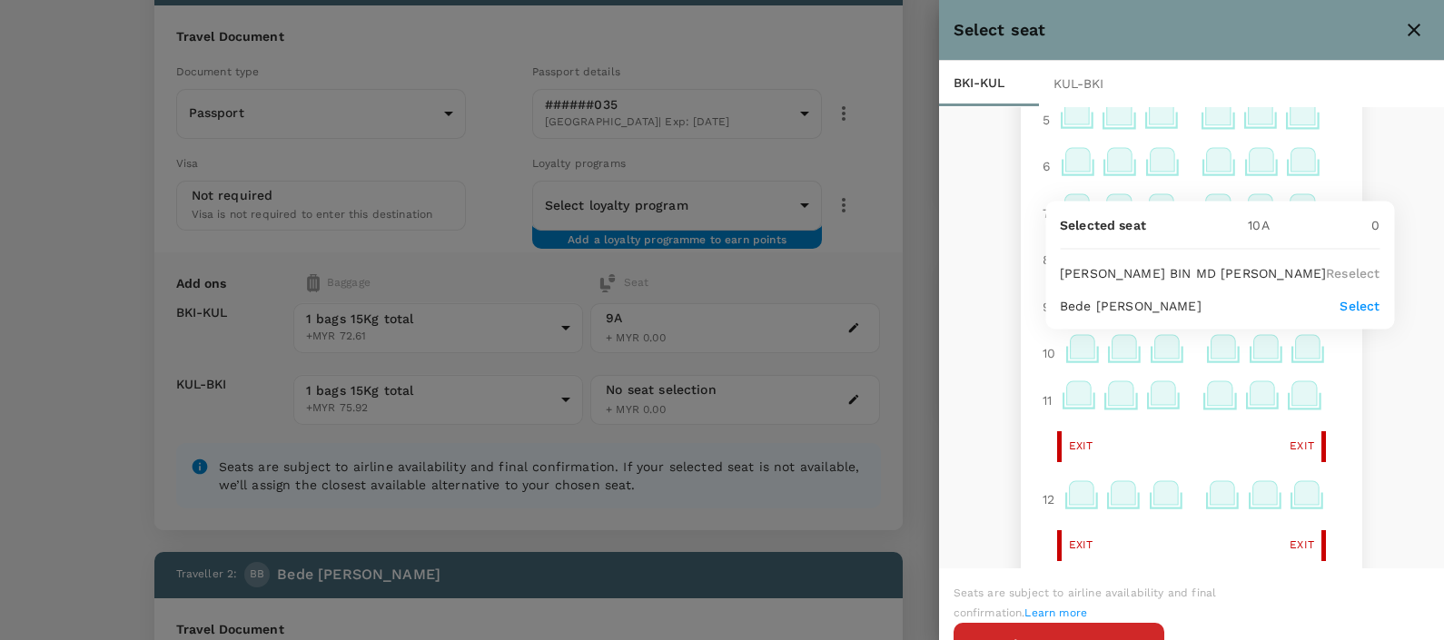
click at [1339, 304] on p "Select" at bounding box center [1359, 305] width 40 height 18
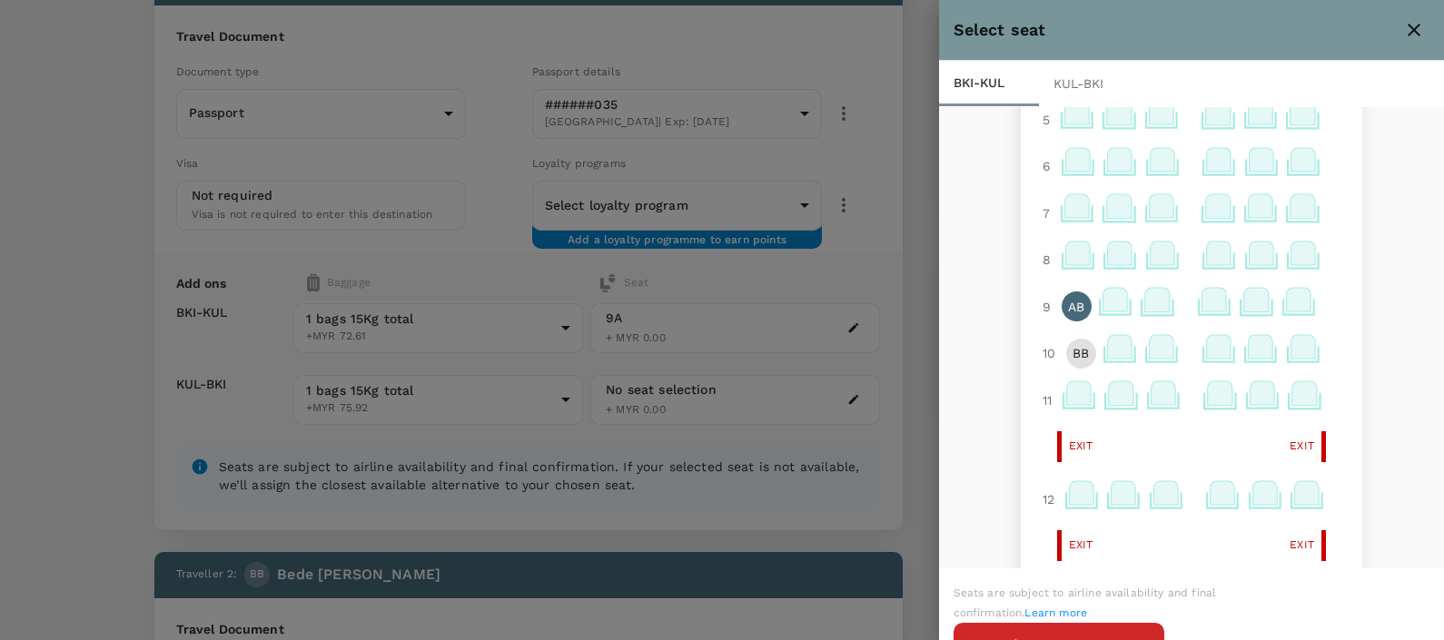
click at [1093, 88] on div "KUL - BKI" at bounding box center [1089, 83] width 100 height 45
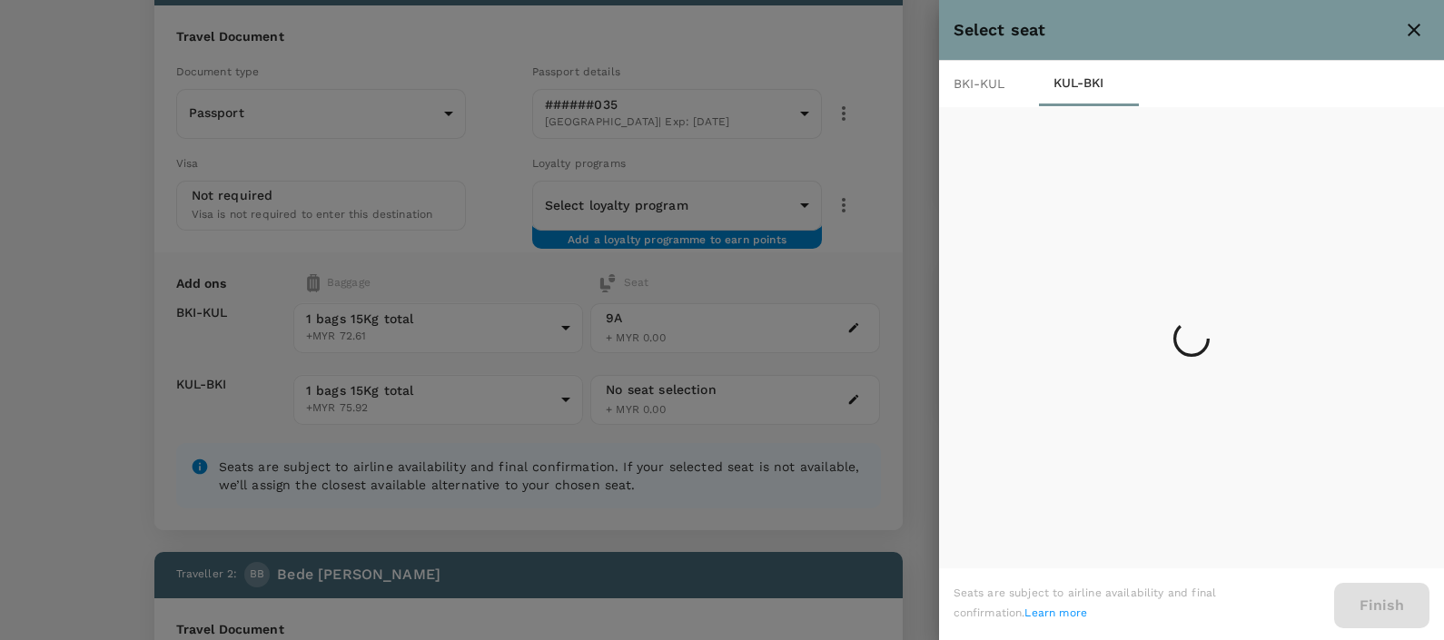
scroll to position [0, 0]
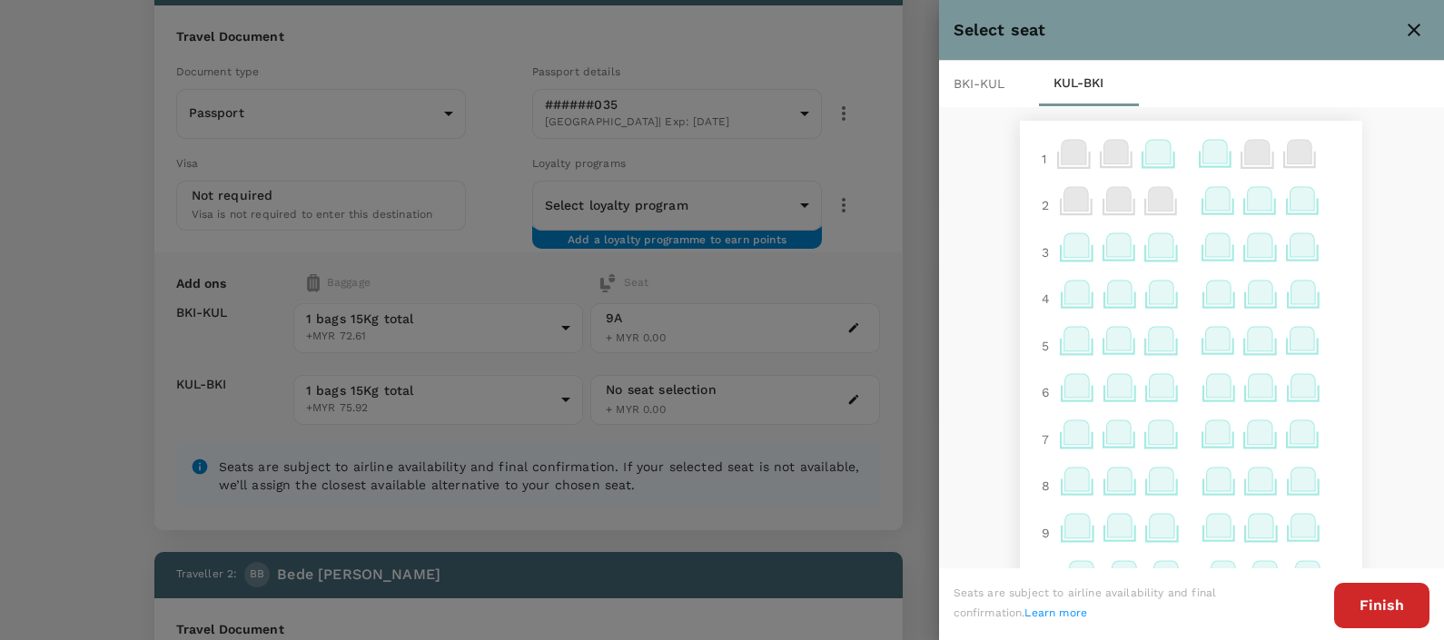
click at [1289, 440] on icon at bounding box center [1301, 432] width 25 height 24
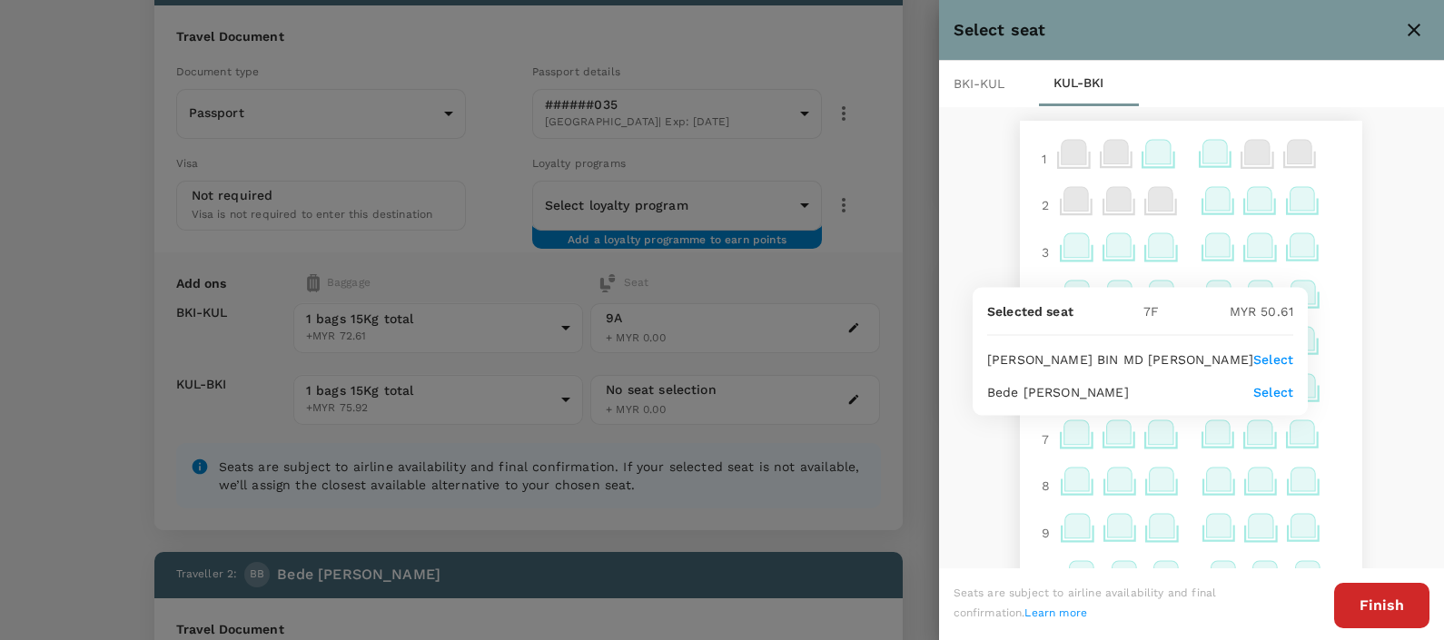
click at [1384, 378] on div "1 2 3 4 5 6 7 8 9 10 11 12 14 15 16 17 18 Exit Exit 19 20 21 22 23 24 25 26 27 …" at bounding box center [1192, 338] width 506 height 464
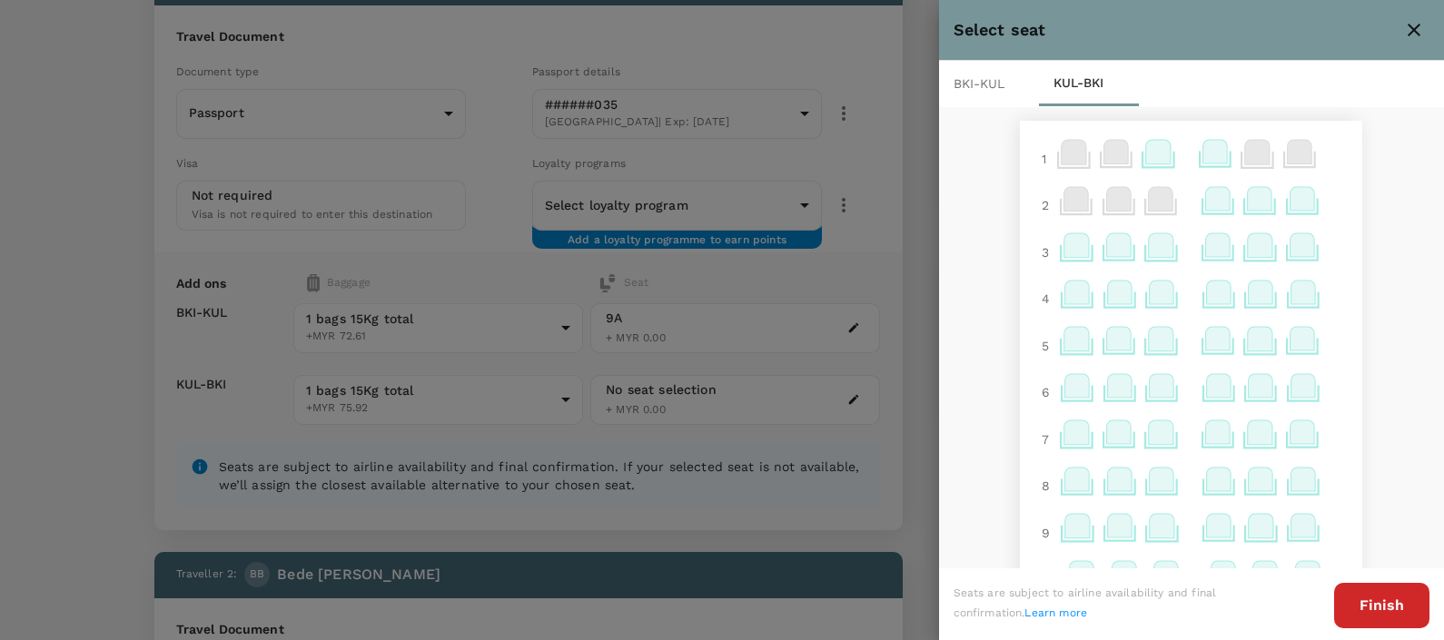
drag, startPoint x: 979, startPoint y: 78, endPoint x: 975, endPoint y: 124, distance: 46.5
click at [978, 82] on div "BKI - KUL" at bounding box center [989, 83] width 100 height 45
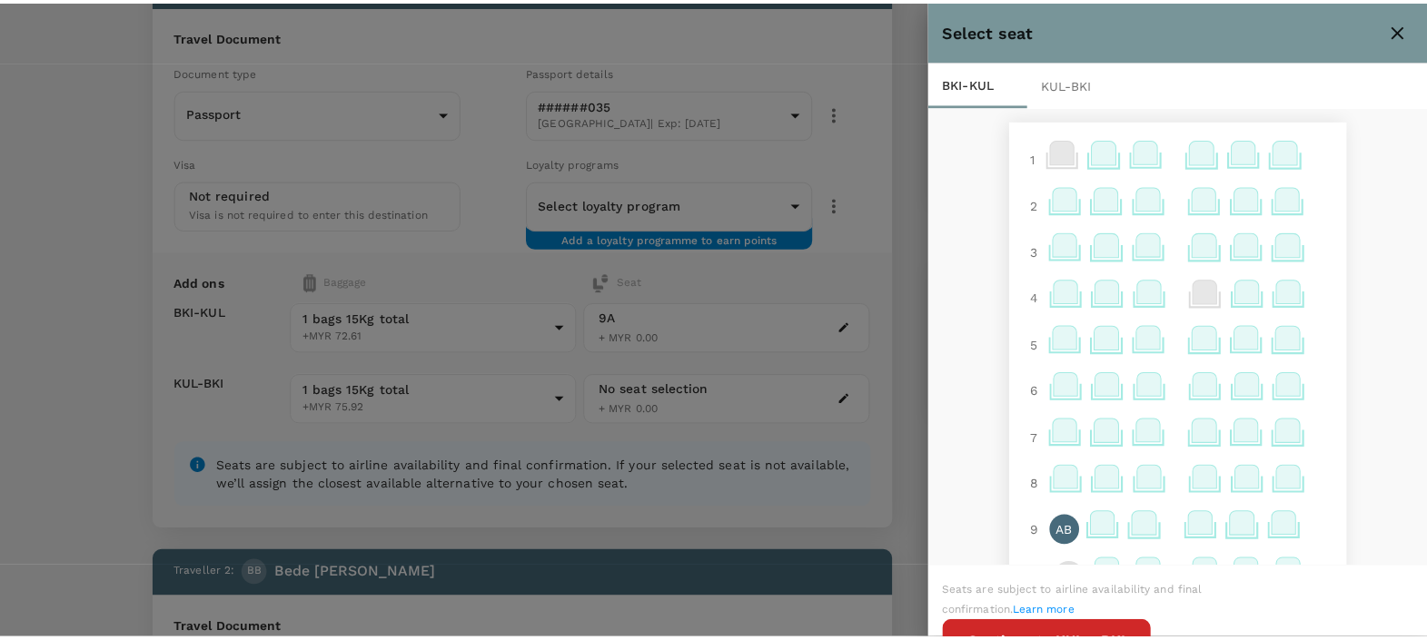
scroll to position [226, 0]
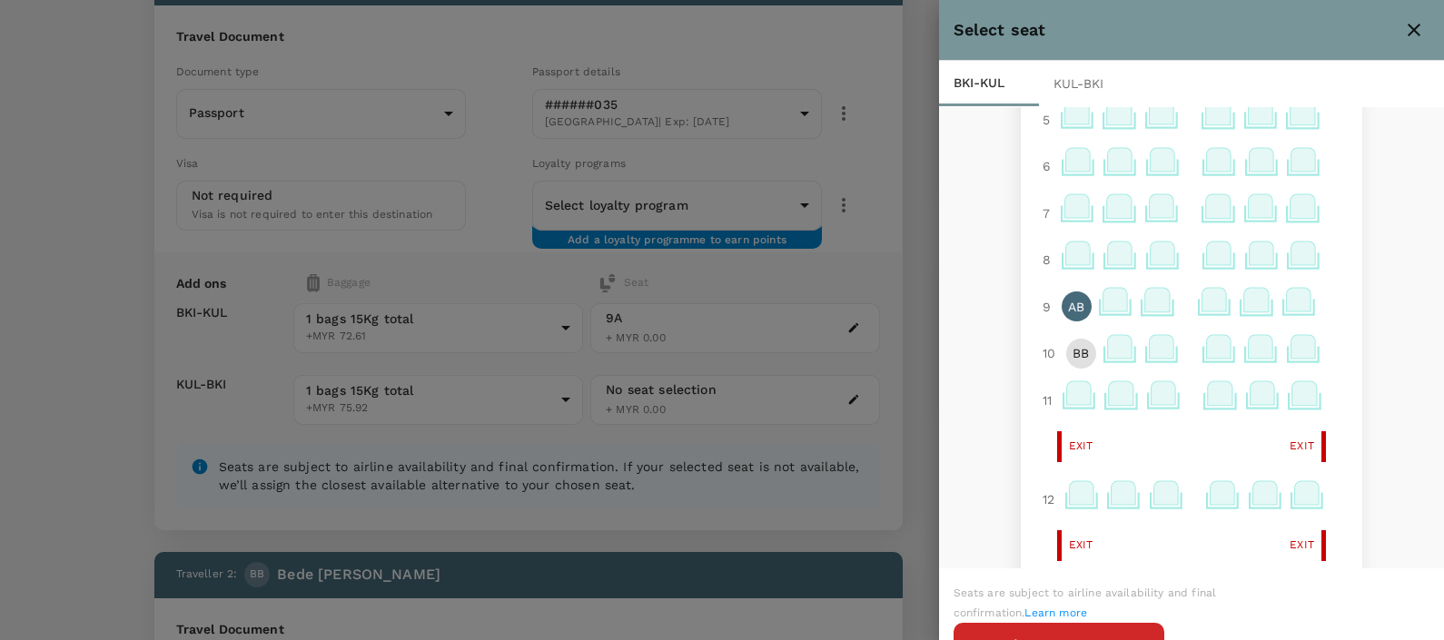
click at [1068, 301] on p "AB" at bounding box center [1076, 307] width 16 height 18
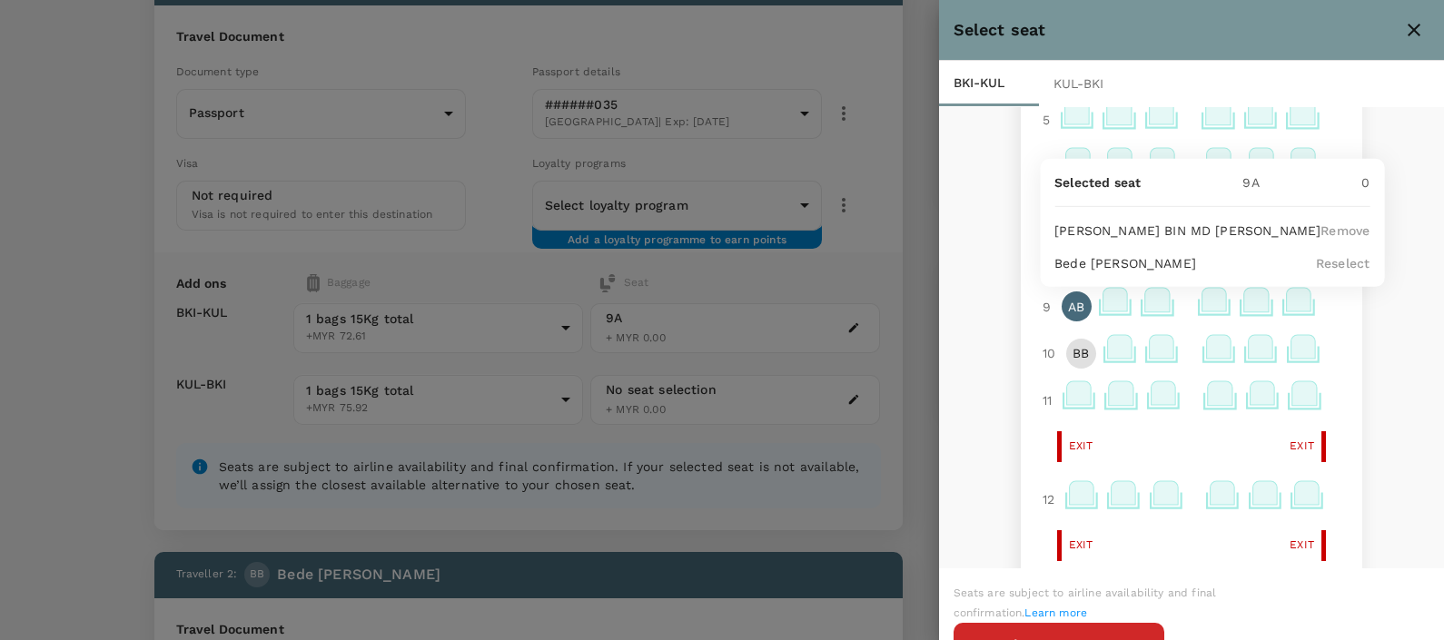
click at [1367, 326] on div "1 2 3 4 5 6 7 8 9 AB 10 BB 11 Exit Exit 12 Exit Exit 14 15 16 17 18 19 20 21 22…" at bounding box center [1192, 338] width 506 height 464
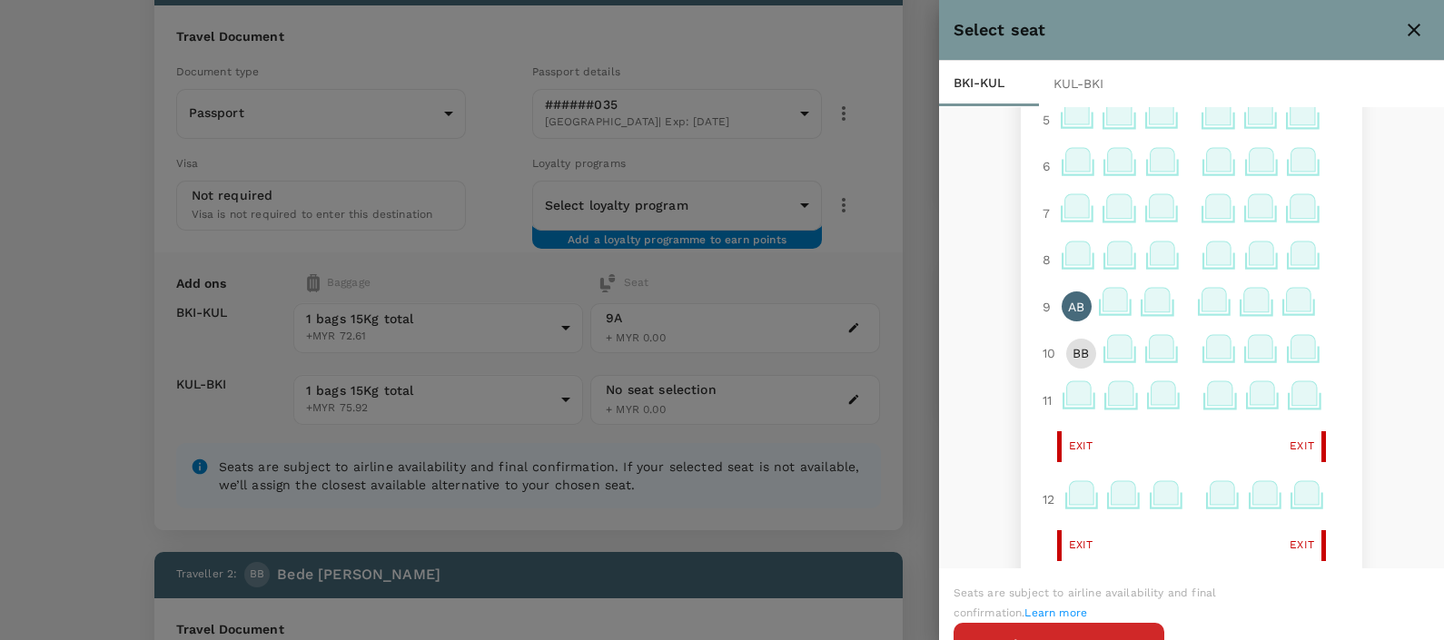
click at [828, 293] on div at bounding box center [722, 320] width 1444 height 640
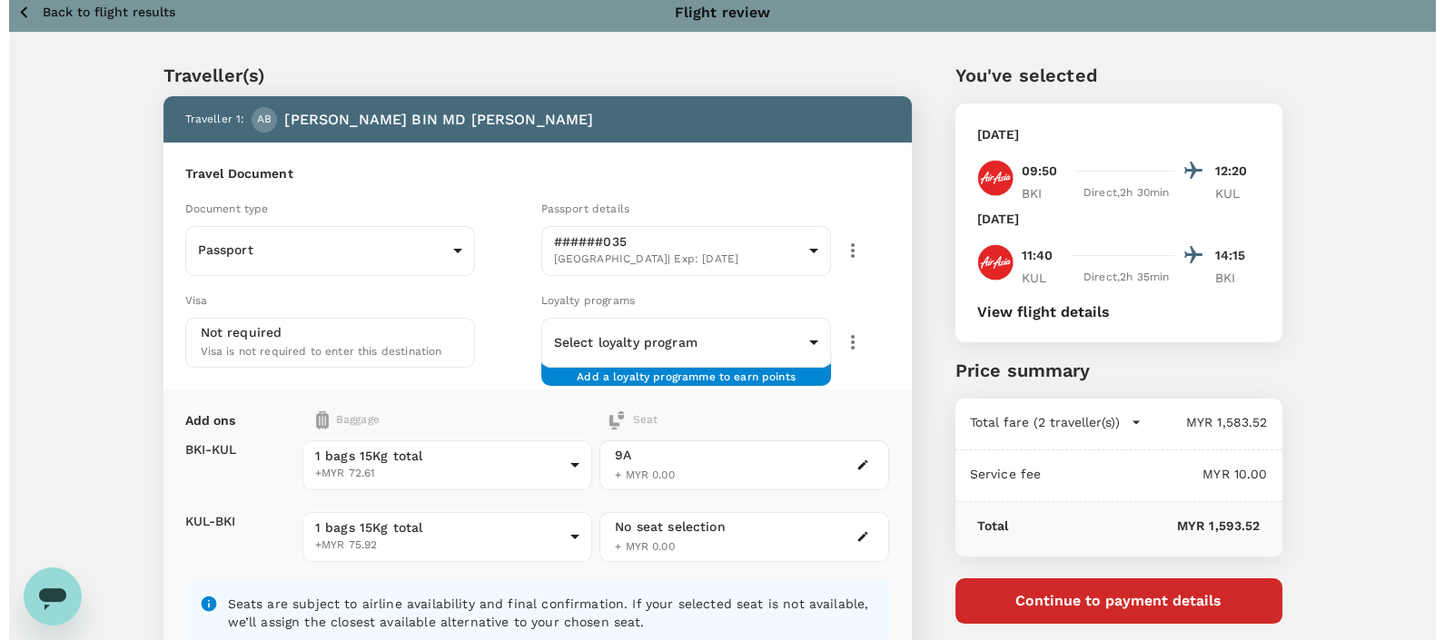
scroll to position [0, 0]
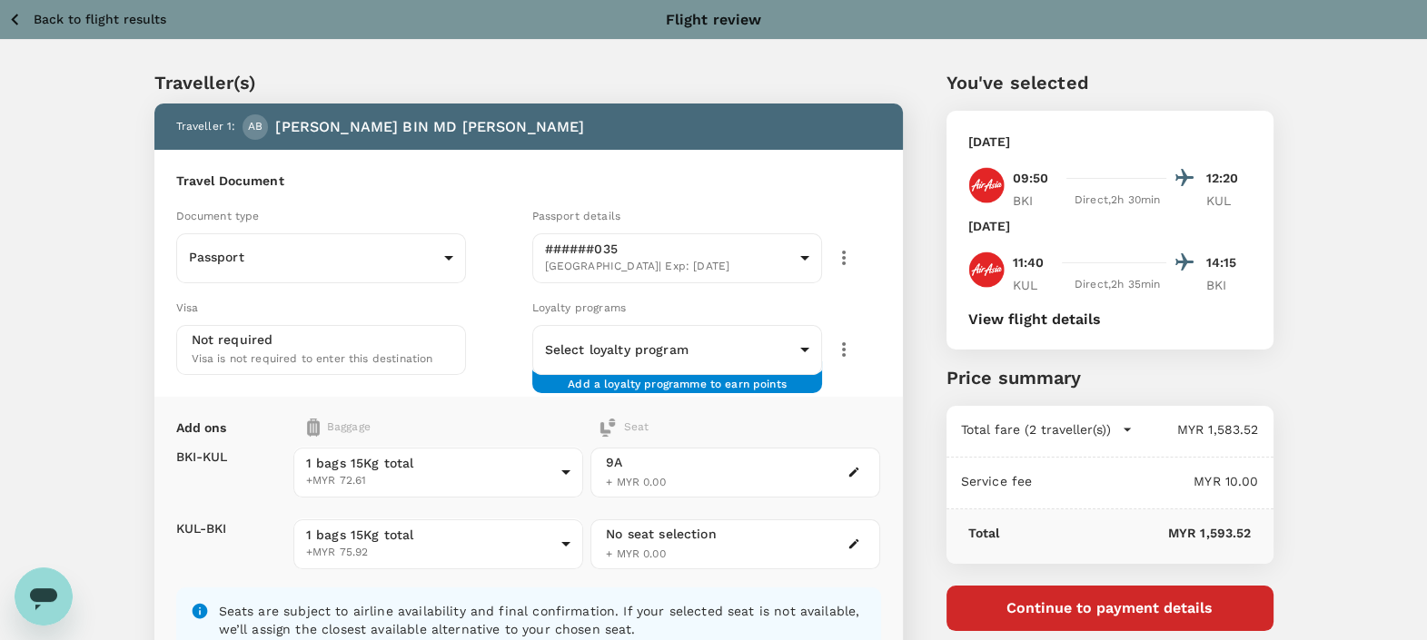
click at [1036, 322] on button "View flight details" at bounding box center [1034, 319] width 133 height 16
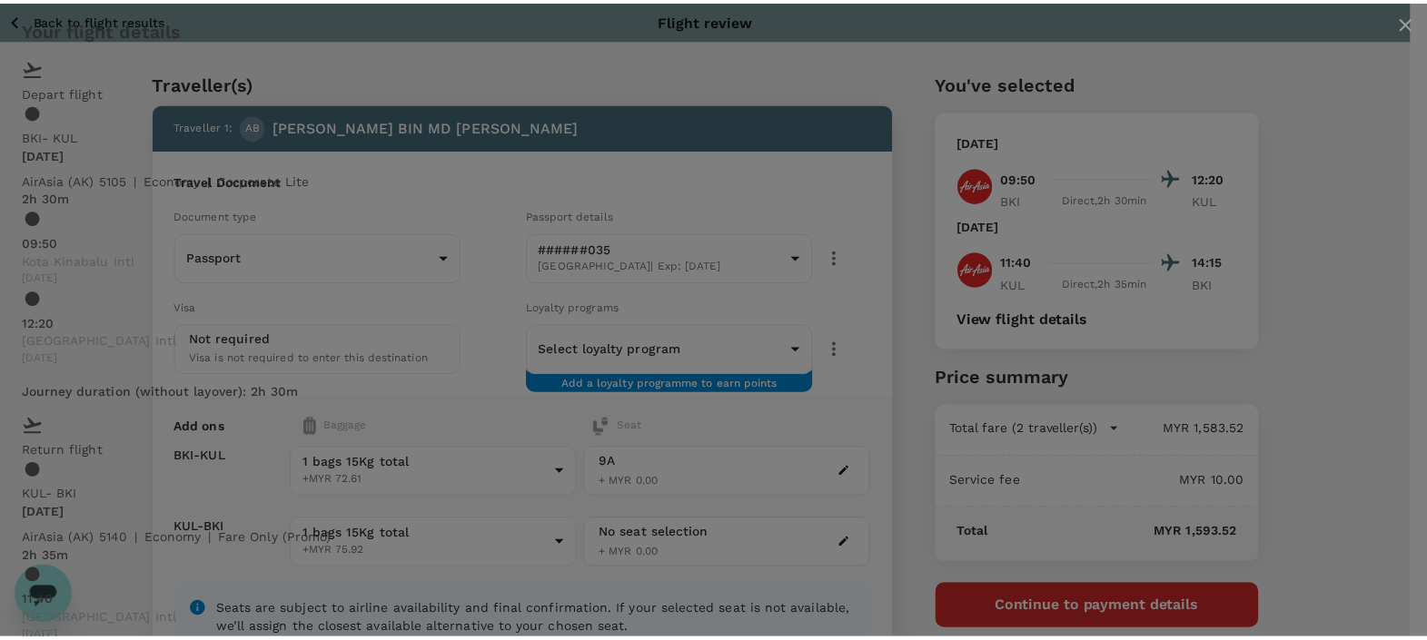
scroll to position [78, 0]
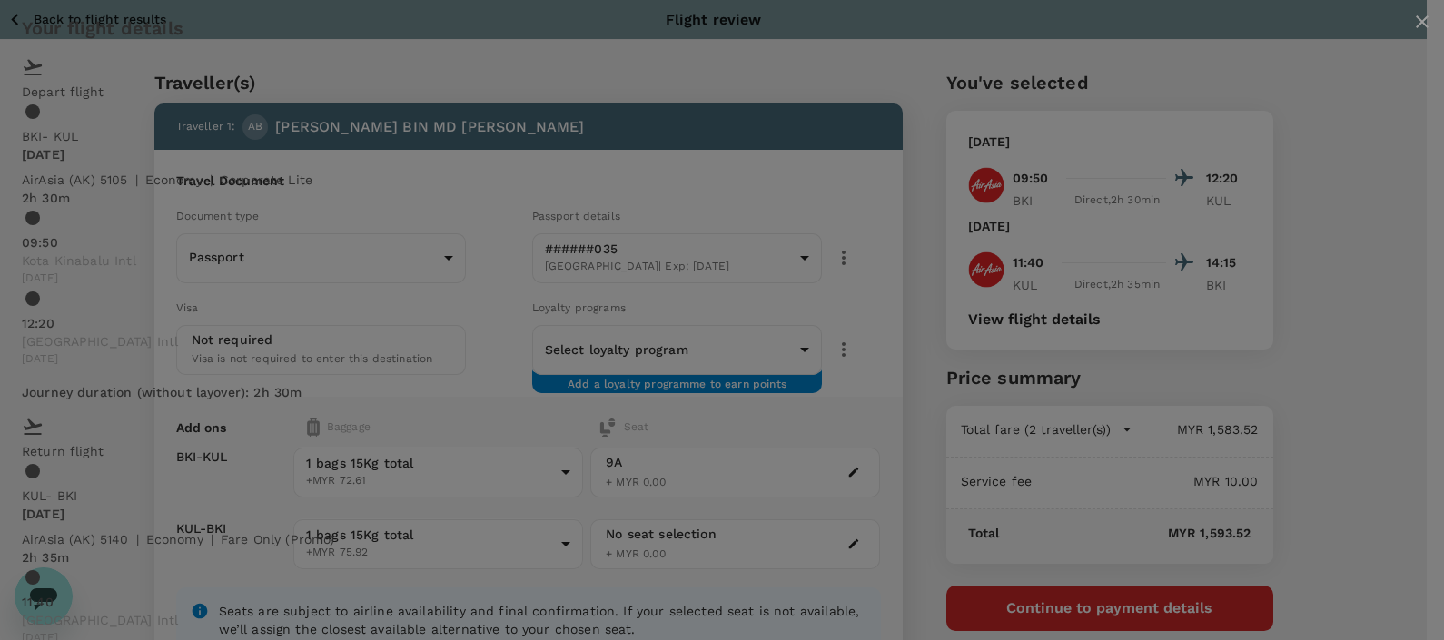
click at [1323, 302] on div "Your flight details Depart flight BKI - [GEOGRAPHIC_DATA] [DATE] AirAsia ([GEOG…" at bounding box center [722, 397] width 1444 height 794
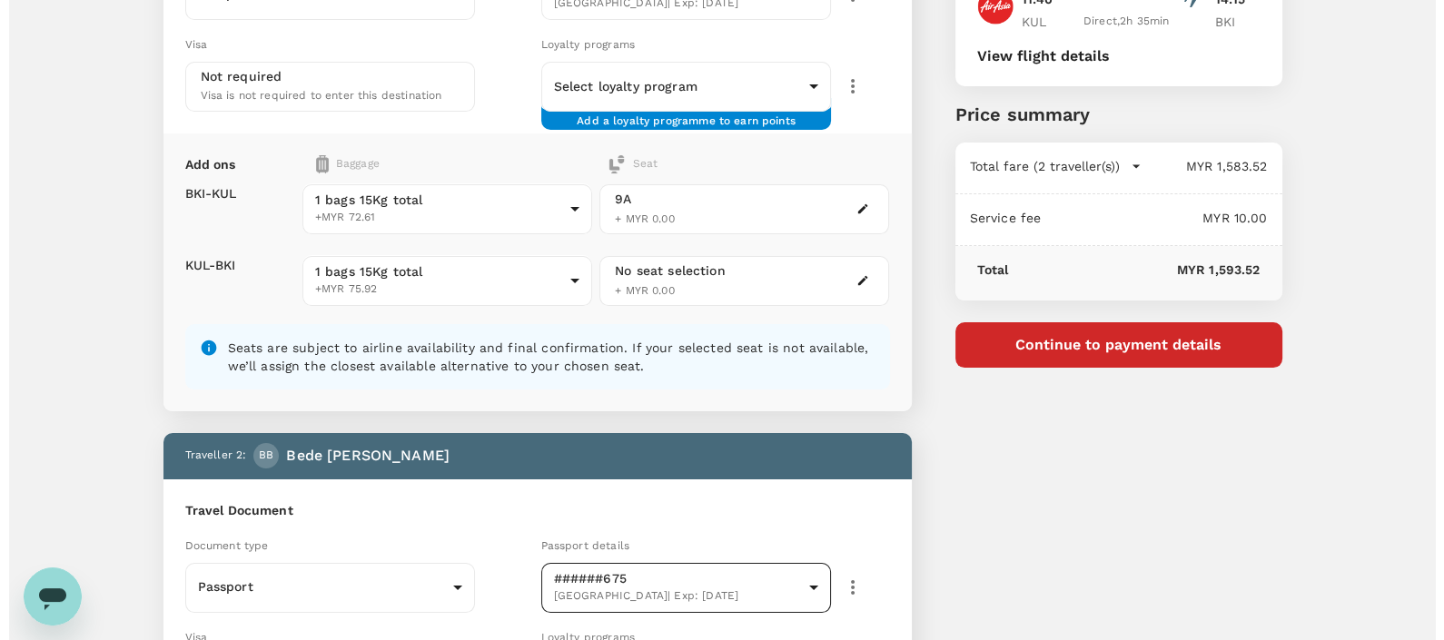
scroll to position [226, 0]
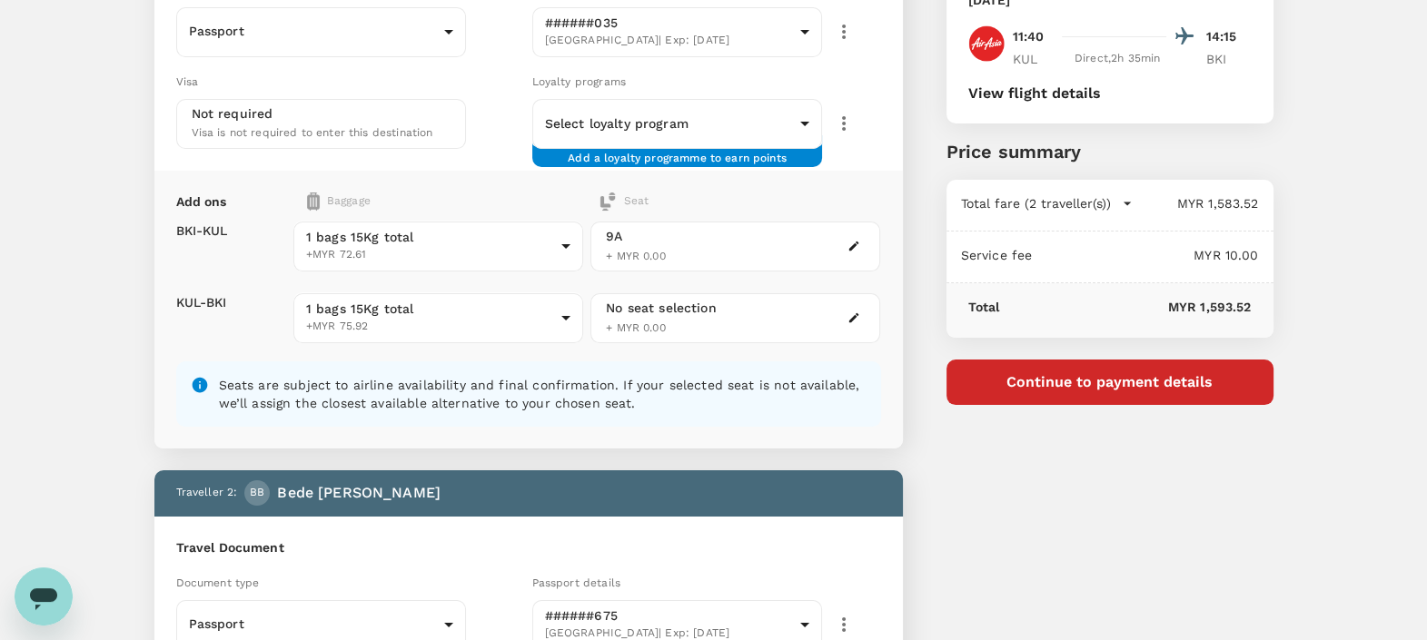
click at [999, 93] on button "View flight details" at bounding box center [1034, 93] width 133 height 16
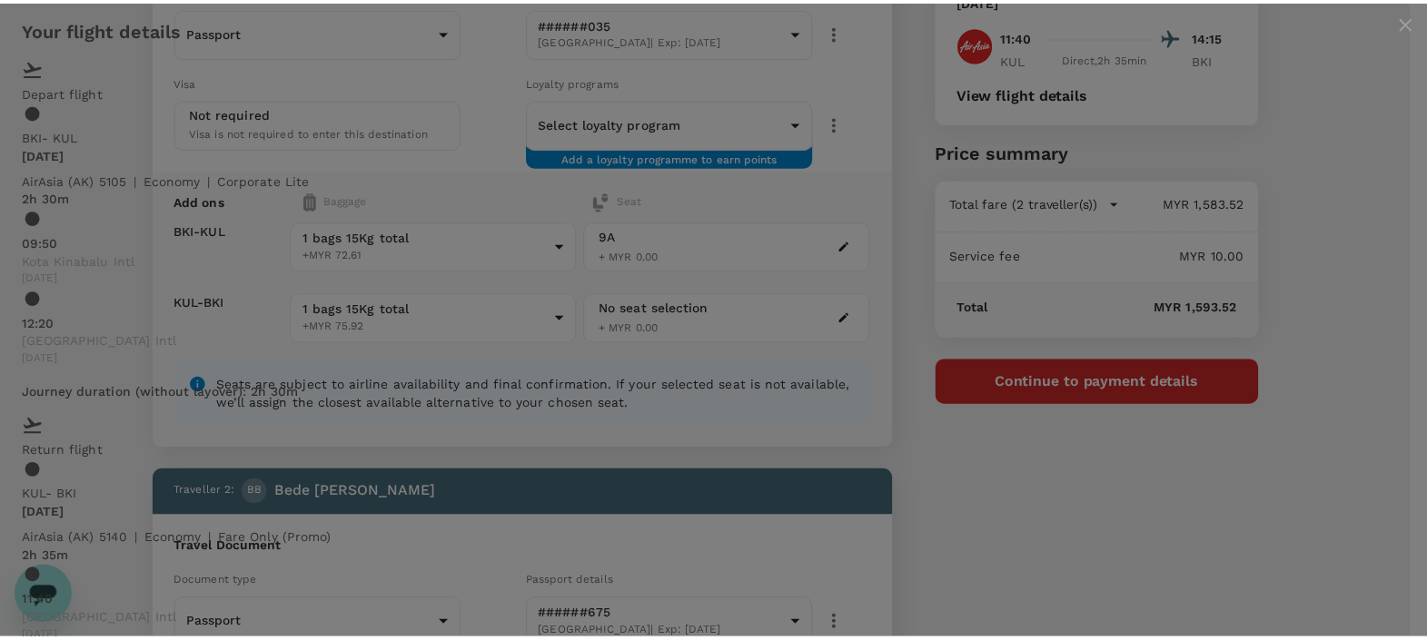
scroll to position [0, 0]
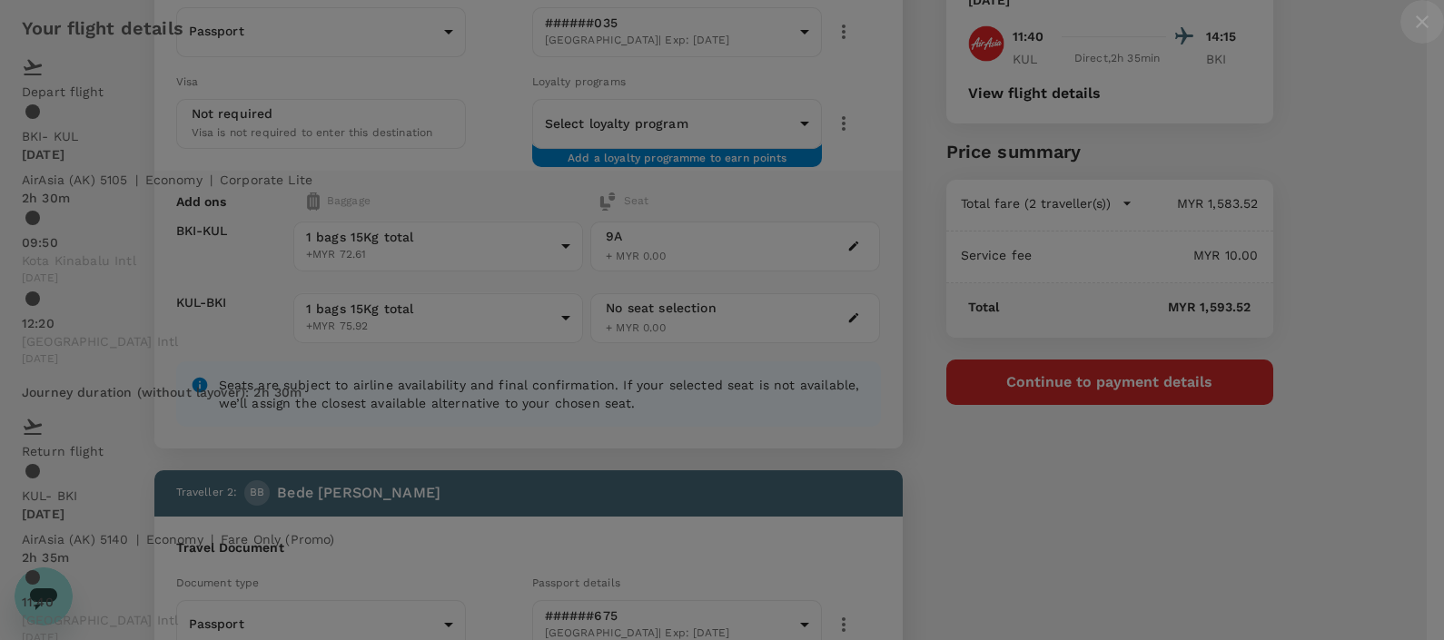
click at [1416, 28] on icon "close" at bounding box center [1422, 21] width 13 height 13
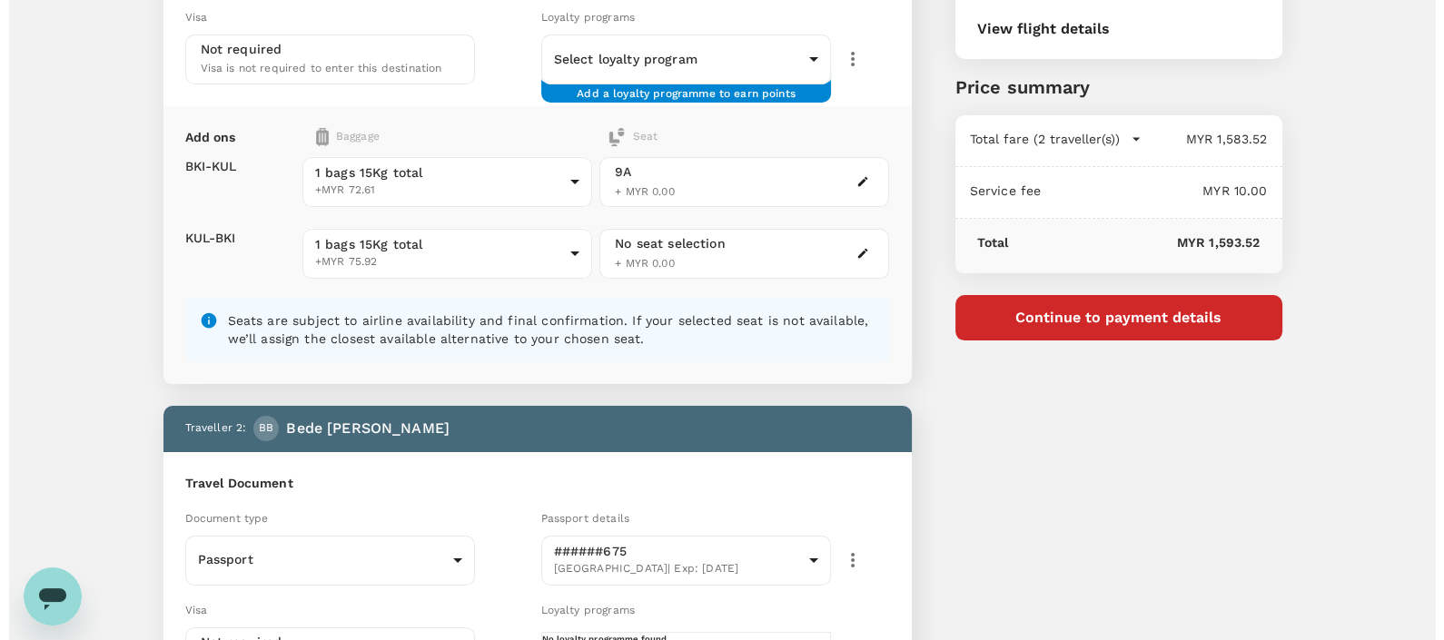
scroll to position [290, 0]
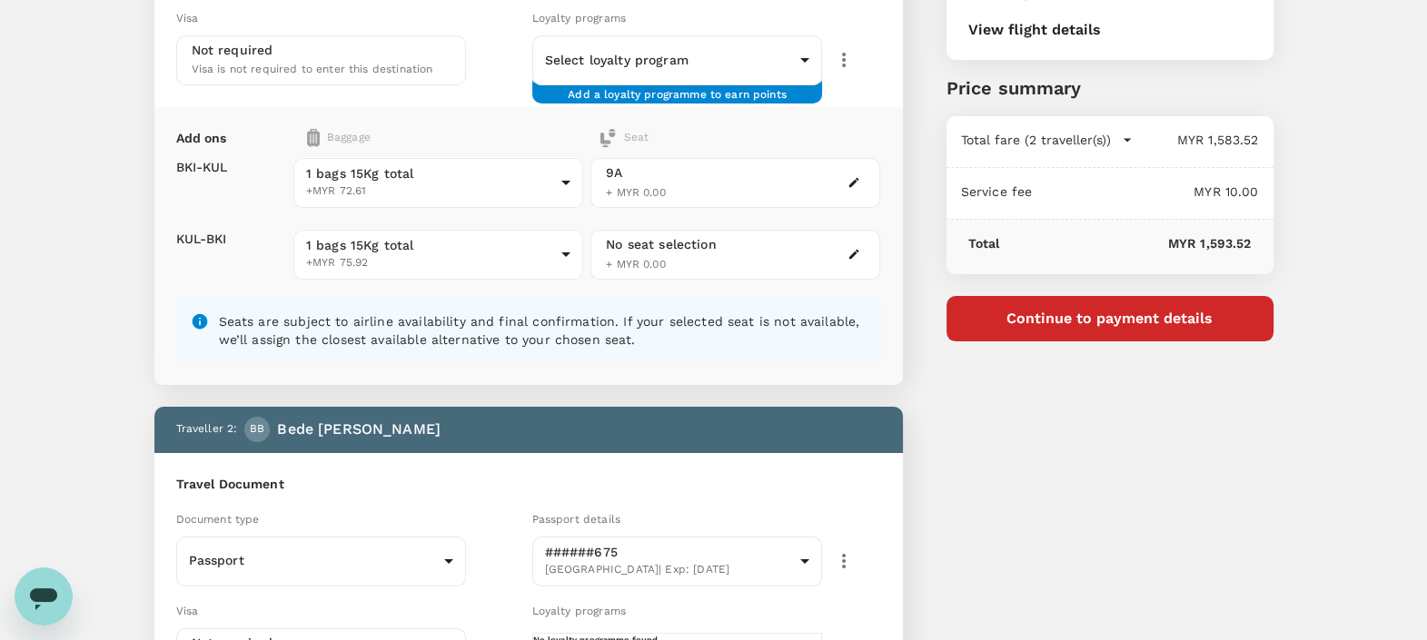
click at [1062, 313] on button "Continue to payment details" at bounding box center [1109, 318] width 327 height 45
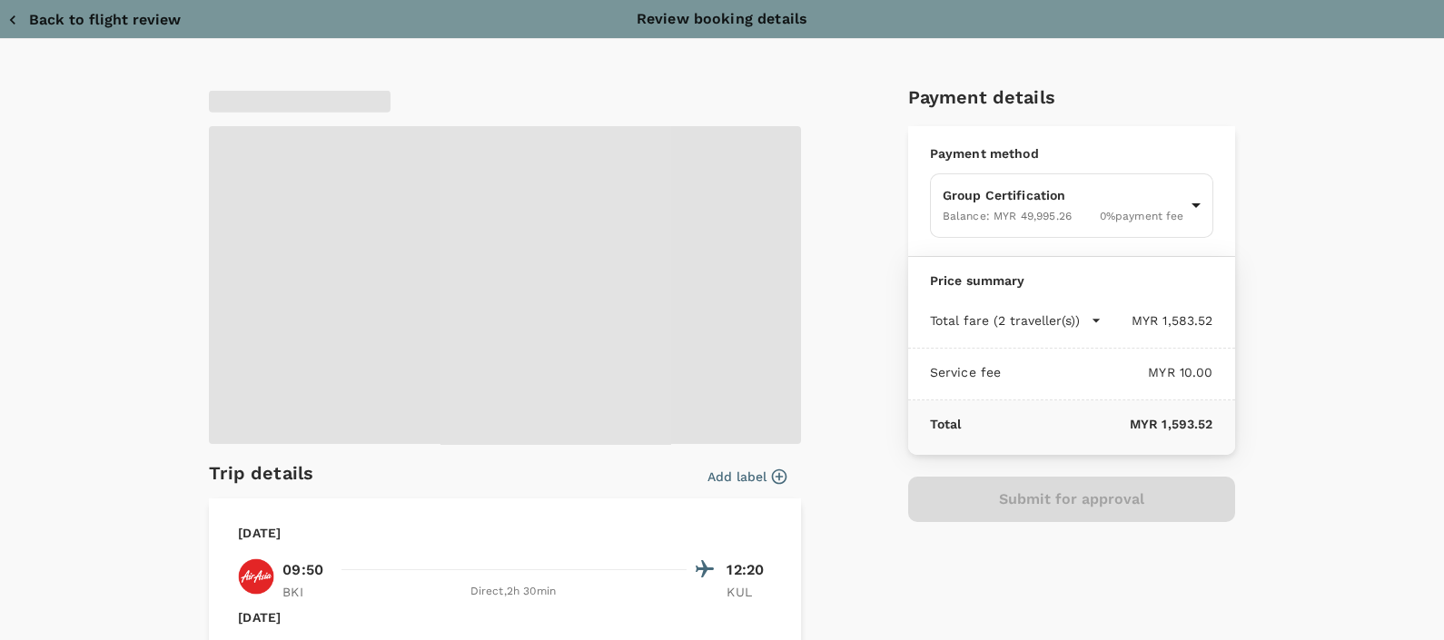
scroll to position [394, 0]
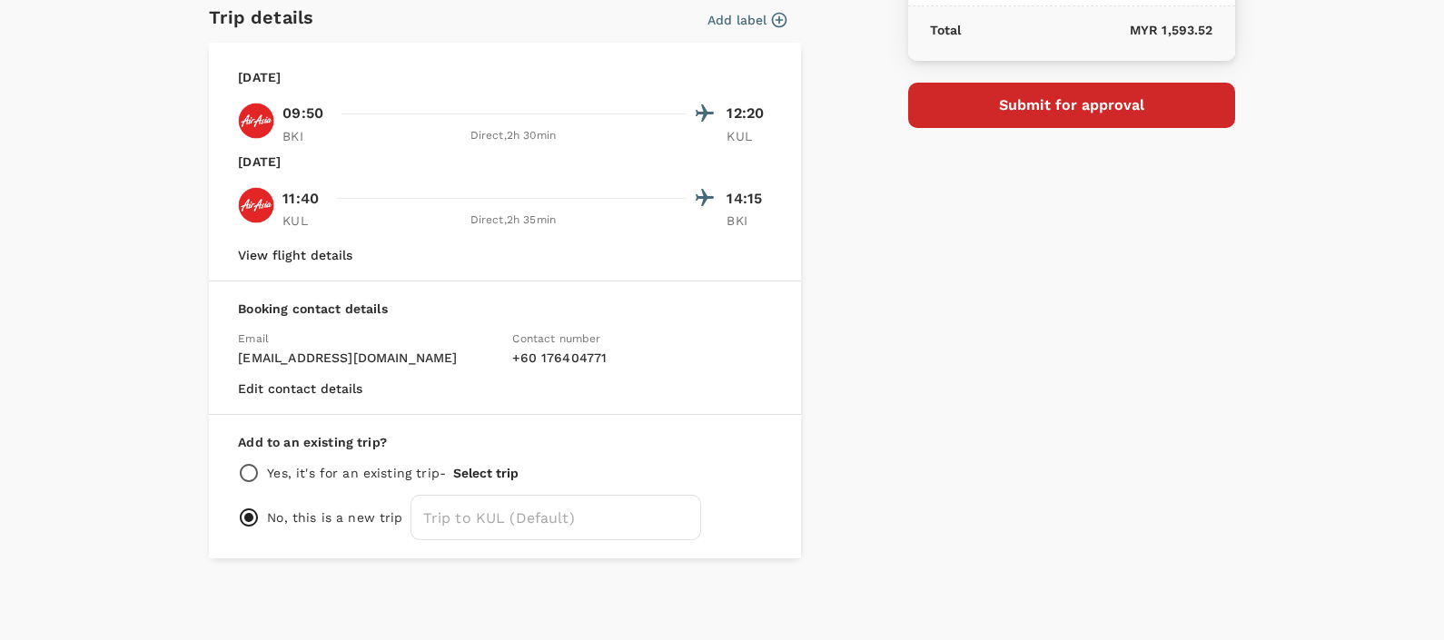
click at [282, 242] on div "[DATE] 09:50 12:20 BKI Direct , 2h 30min KUL [DATE] 11:40 14:15 KUL Direct , 2h…" at bounding box center [505, 165] width 534 height 194
click at [291, 251] on button "View flight details" at bounding box center [295, 255] width 114 height 15
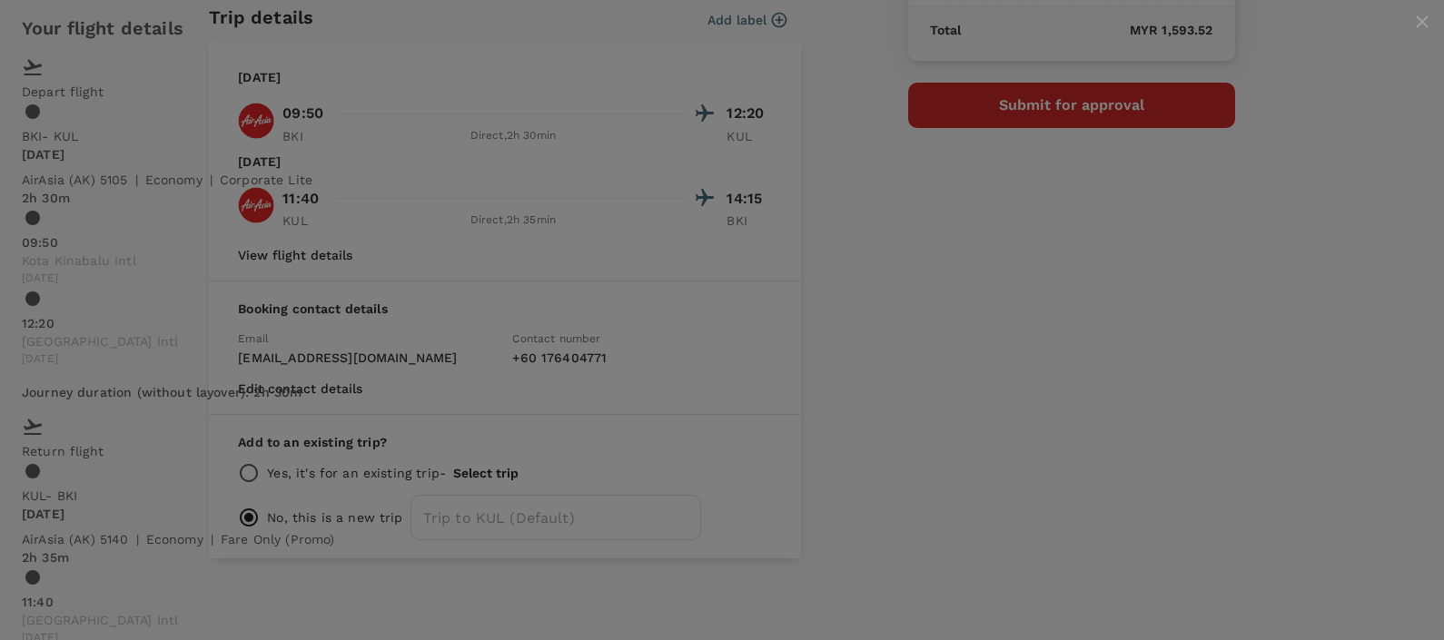
scroll to position [0, 0]
click at [1118, 430] on div "Your flight details Depart flight BKI - [GEOGRAPHIC_DATA] [DATE] AirAsia ([GEOG…" at bounding box center [722, 397] width 1444 height 794
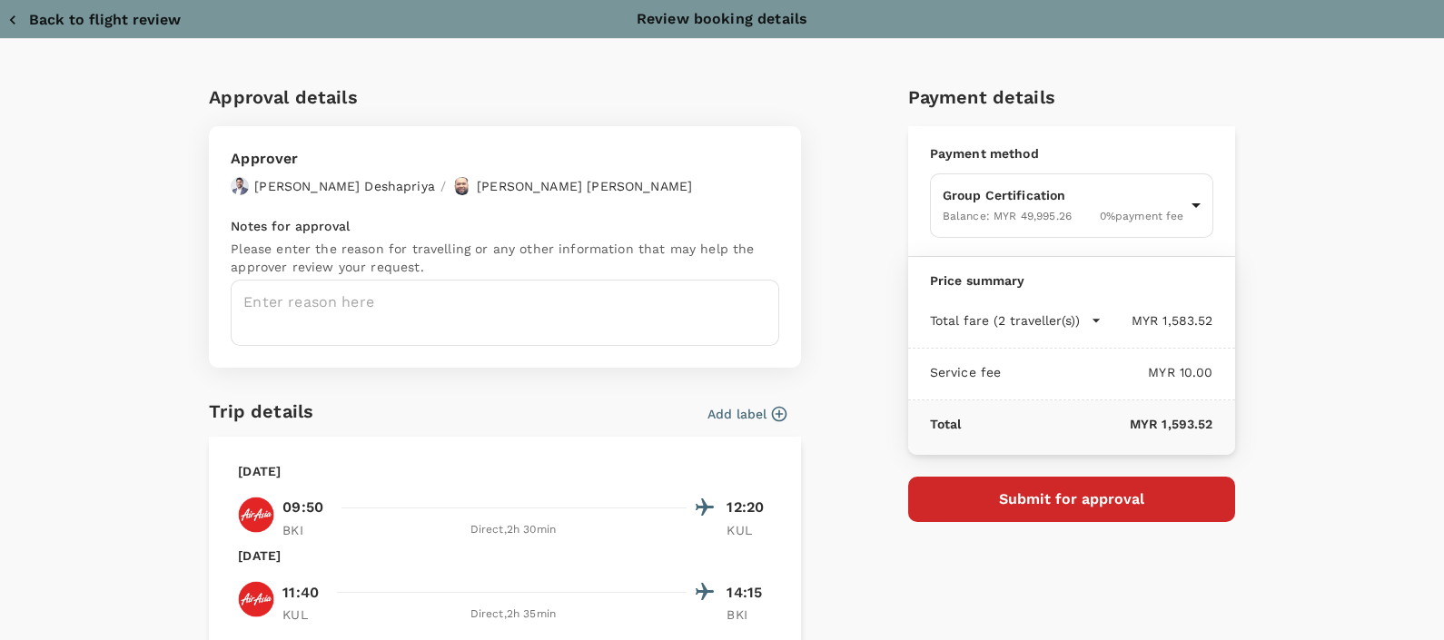
click at [38, 21] on button "Back to flight review" at bounding box center [93, 20] width 173 height 18
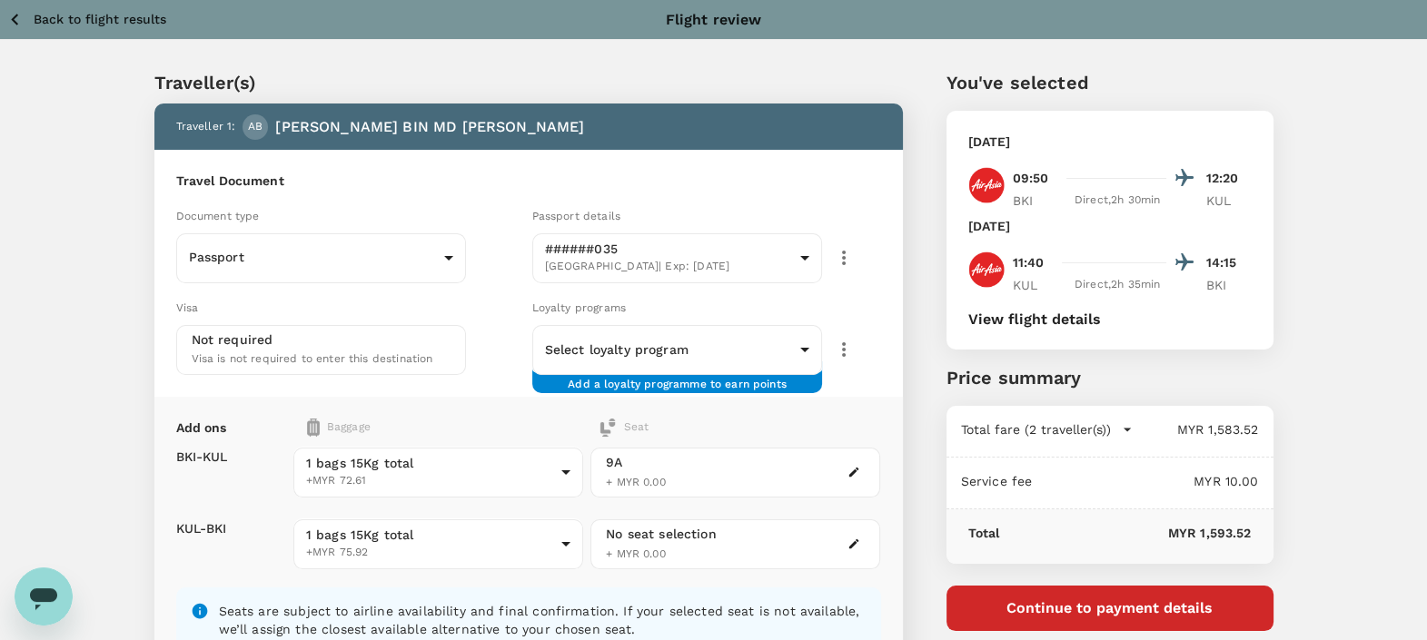
click at [73, 23] on p "Back to flight results" at bounding box center [100, 19] width 133 height 18
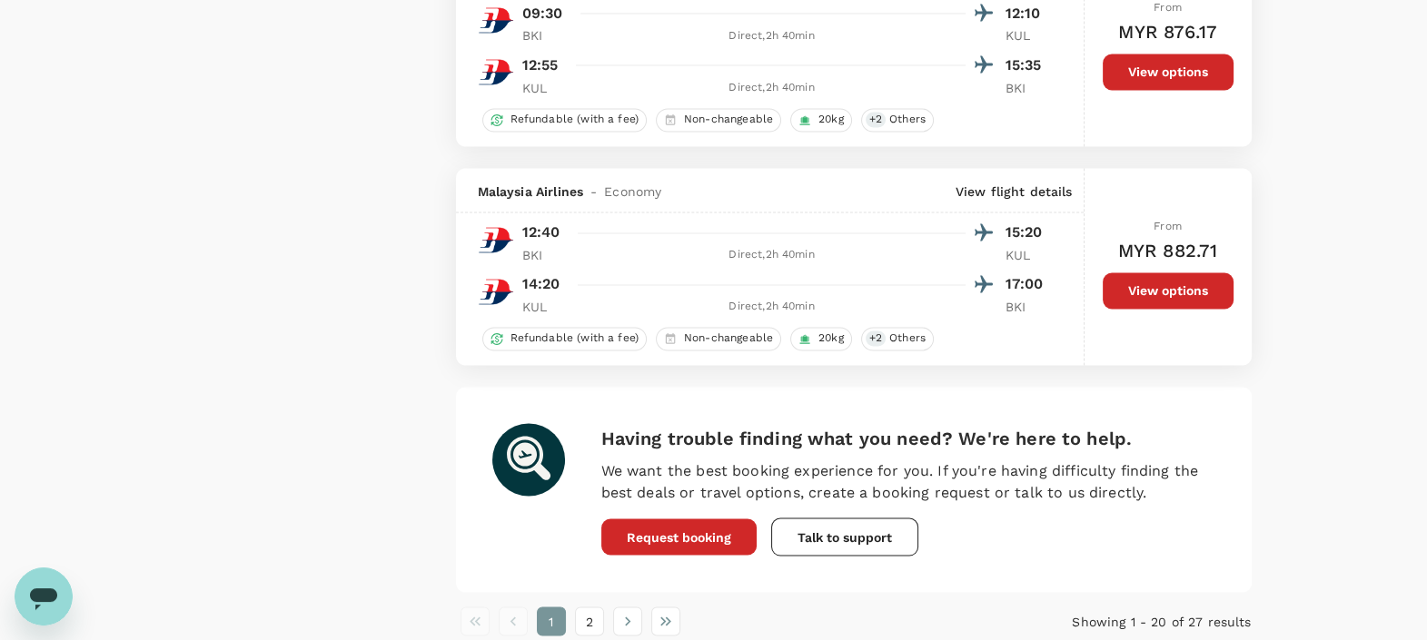
scroll to position [4005, 0]
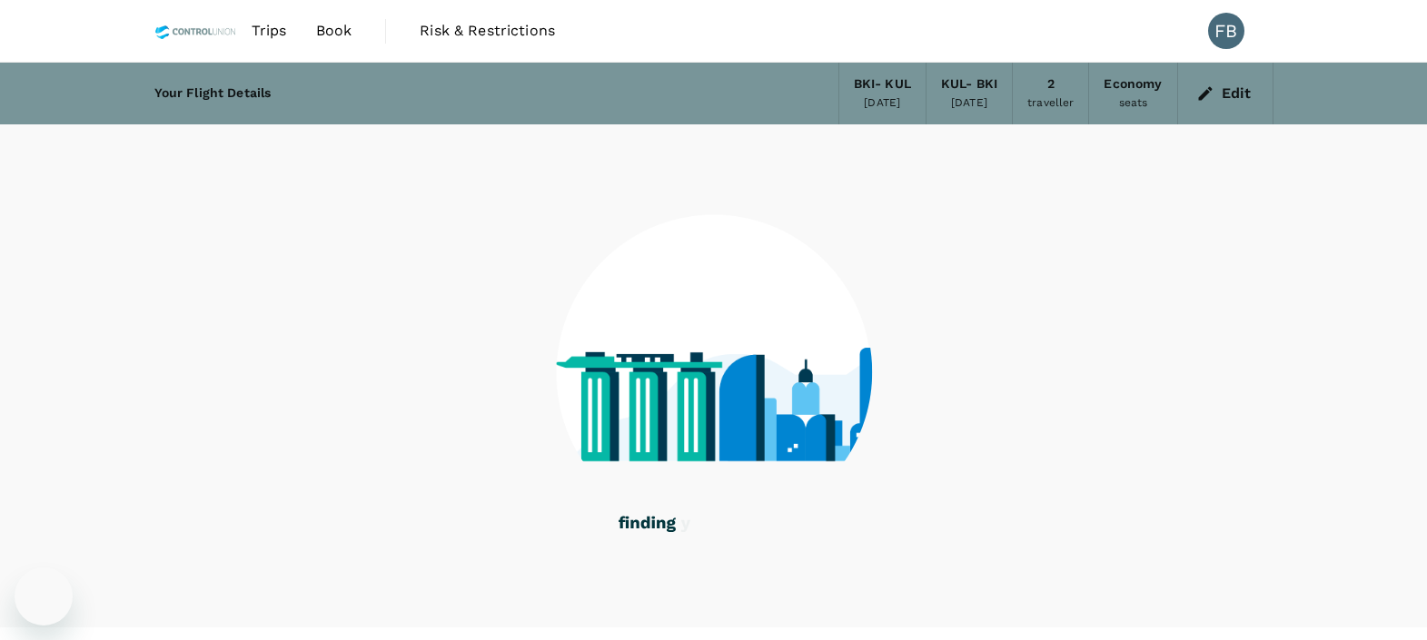
scroll to position [36, 0]
